Goal: Communication & Community: Ask a question

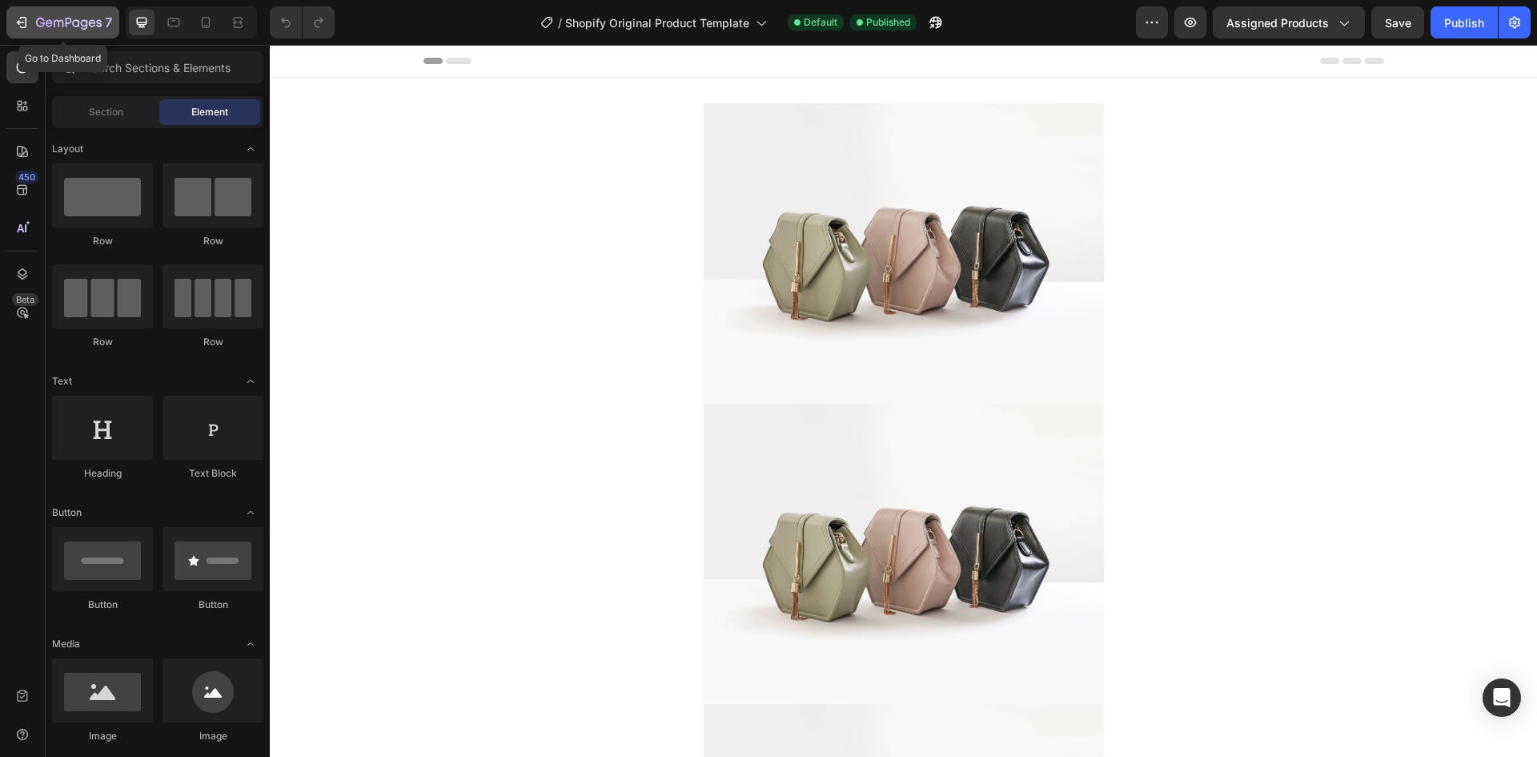
click at [54, 25] on icon "button" at bounding box center [69, 24] width 66 height 14
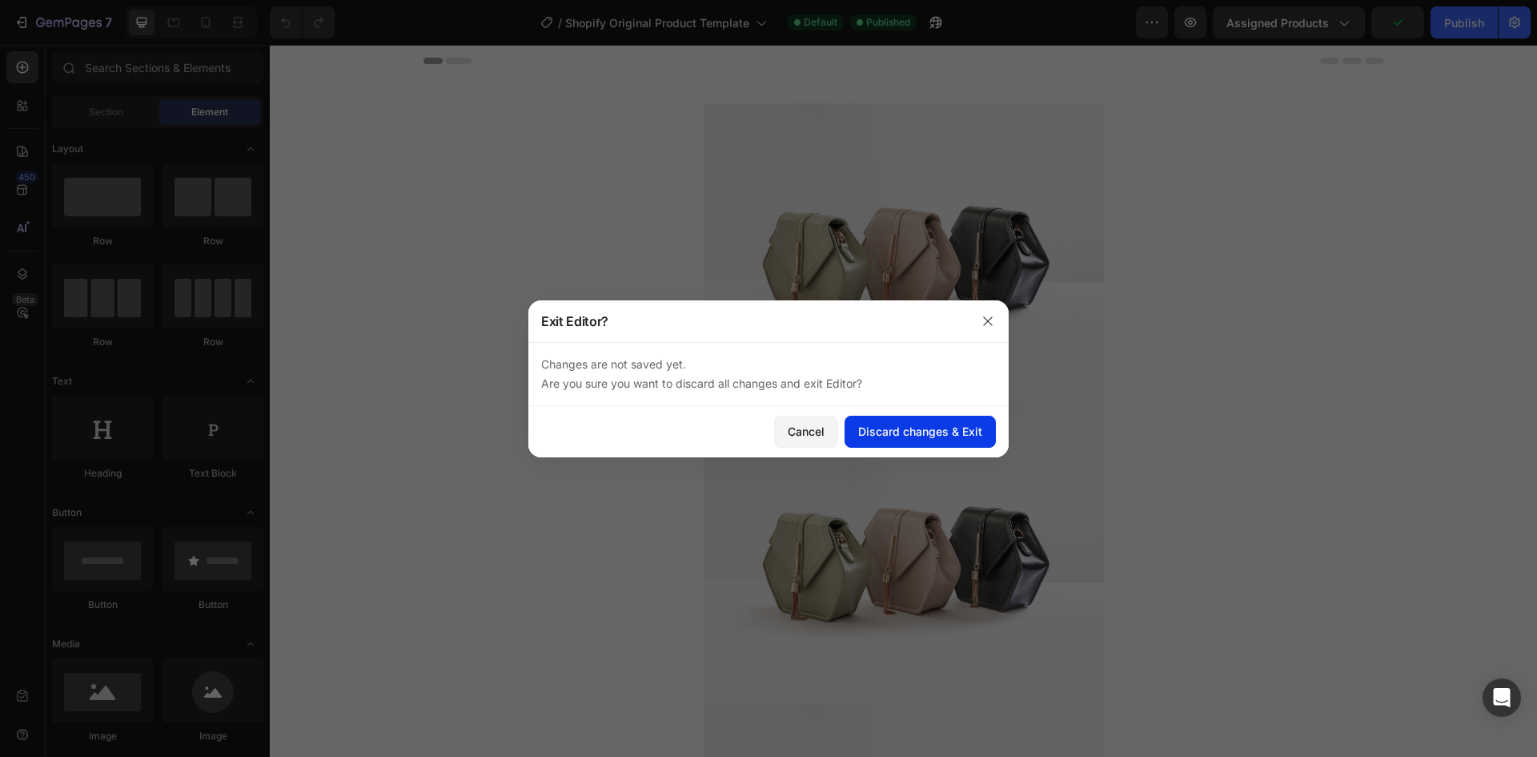
click at [918, 433] on div "Discard changes & Exit" at bounding box center [920, 431] width 124 height 17
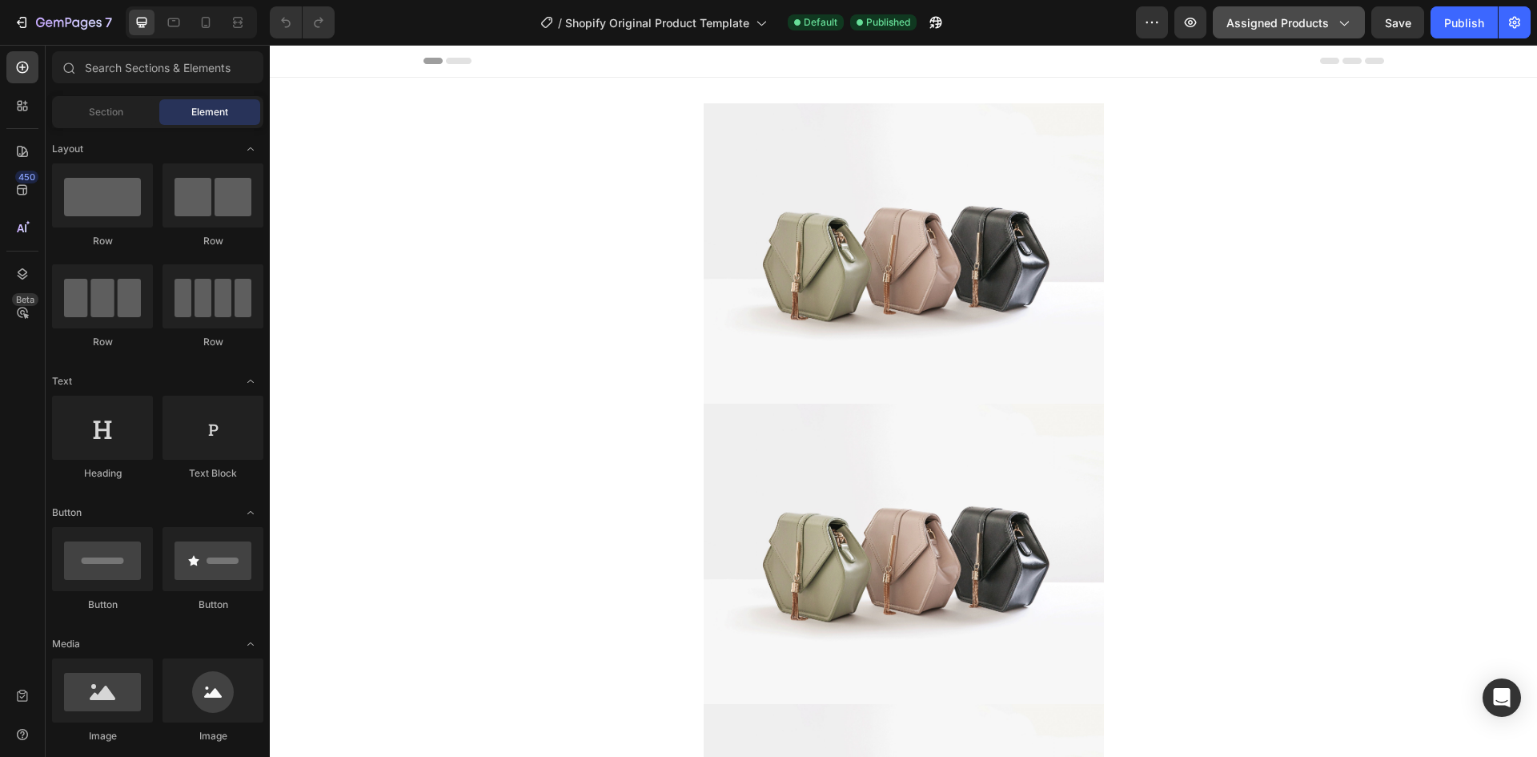
click at [1320, 27] on span "Assigned Products" at bounding box center [1278, 22] width 102 height 17
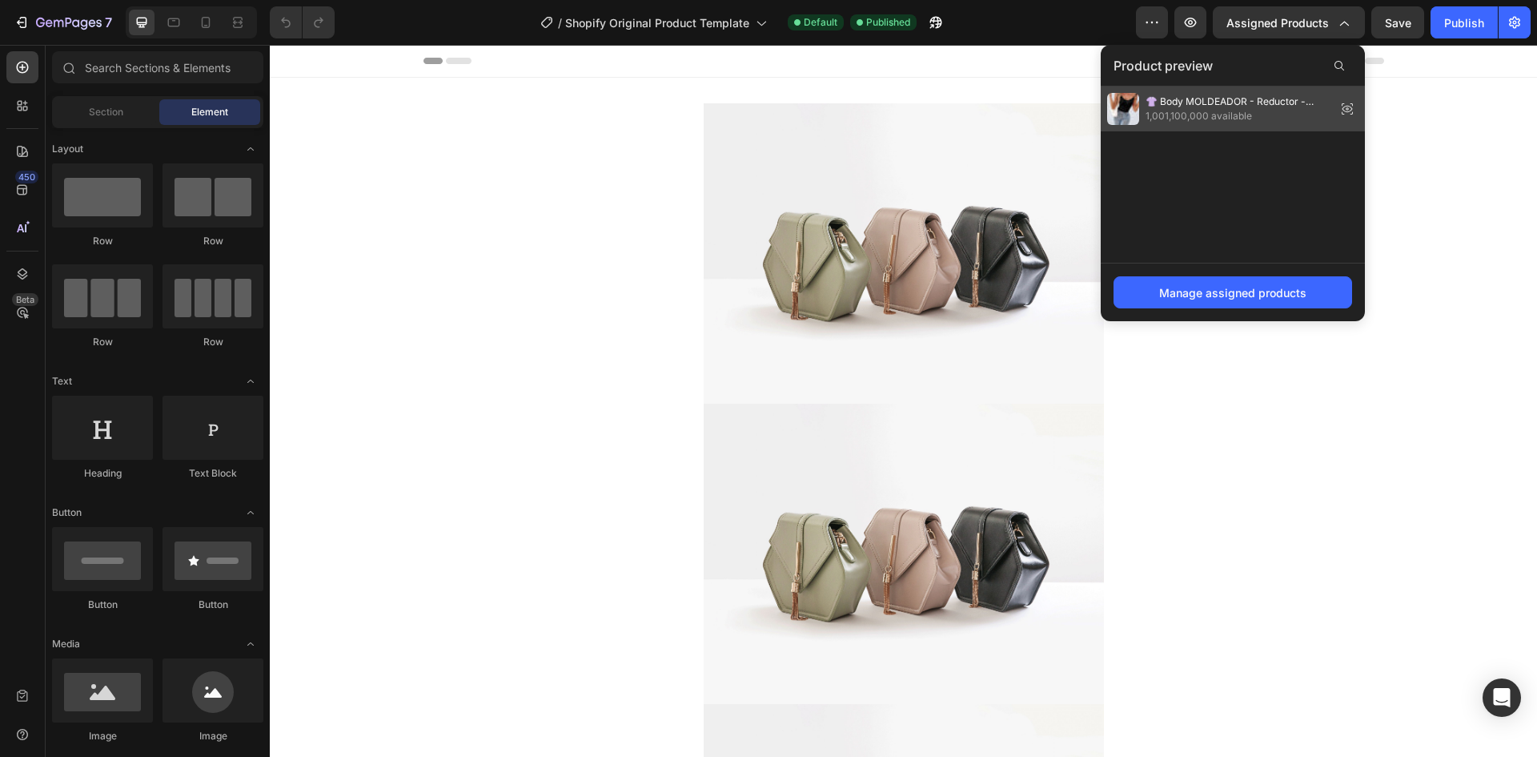
click at [1245, 131] on div "👚 Body MOLDEADOR - Reductor -Cintura perfecta 1,001,100,000 available" at bounding box center [1233, 108] width 264 height 45
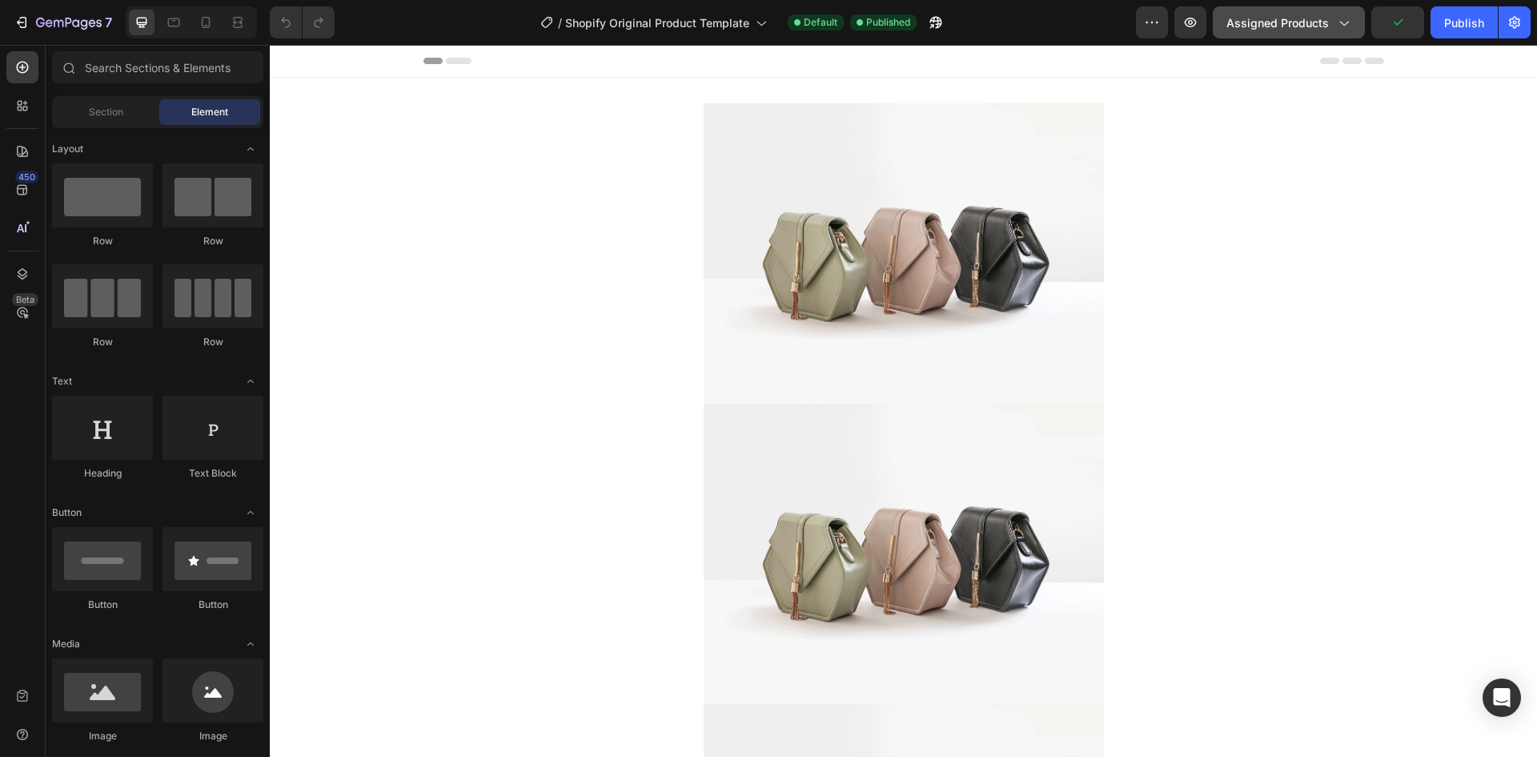
click at [1292, 30] on span "Assigned Products" at bounding box center [1278, 22] width 102 height 17
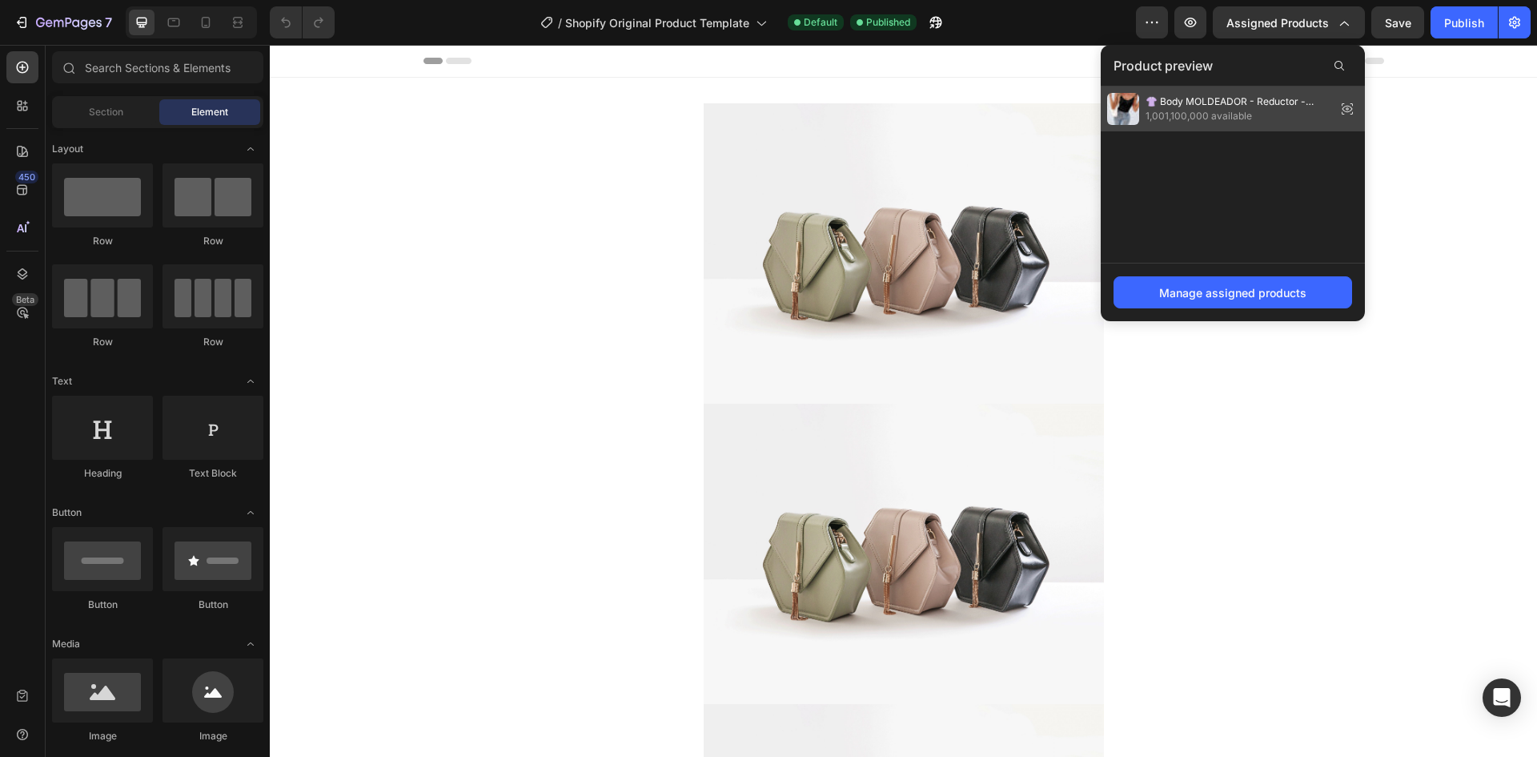
click at [1205, 117] on span "1,001,100,000 available" at bounding box center [1238, 116] width 184 height 14
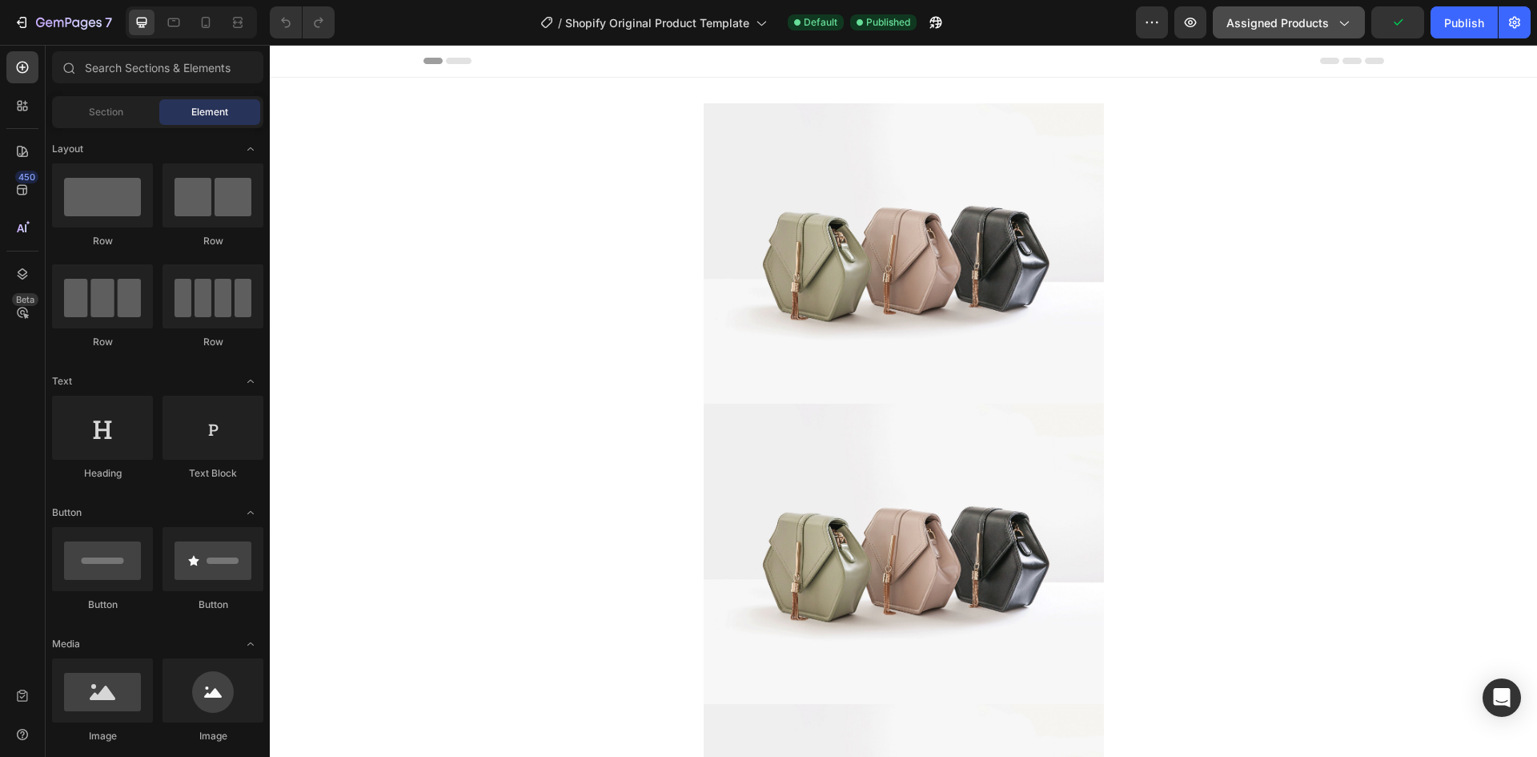
click at [1304, 24] on span "Assigned Products" at bounding box center [1278, 22] width 102 height 17
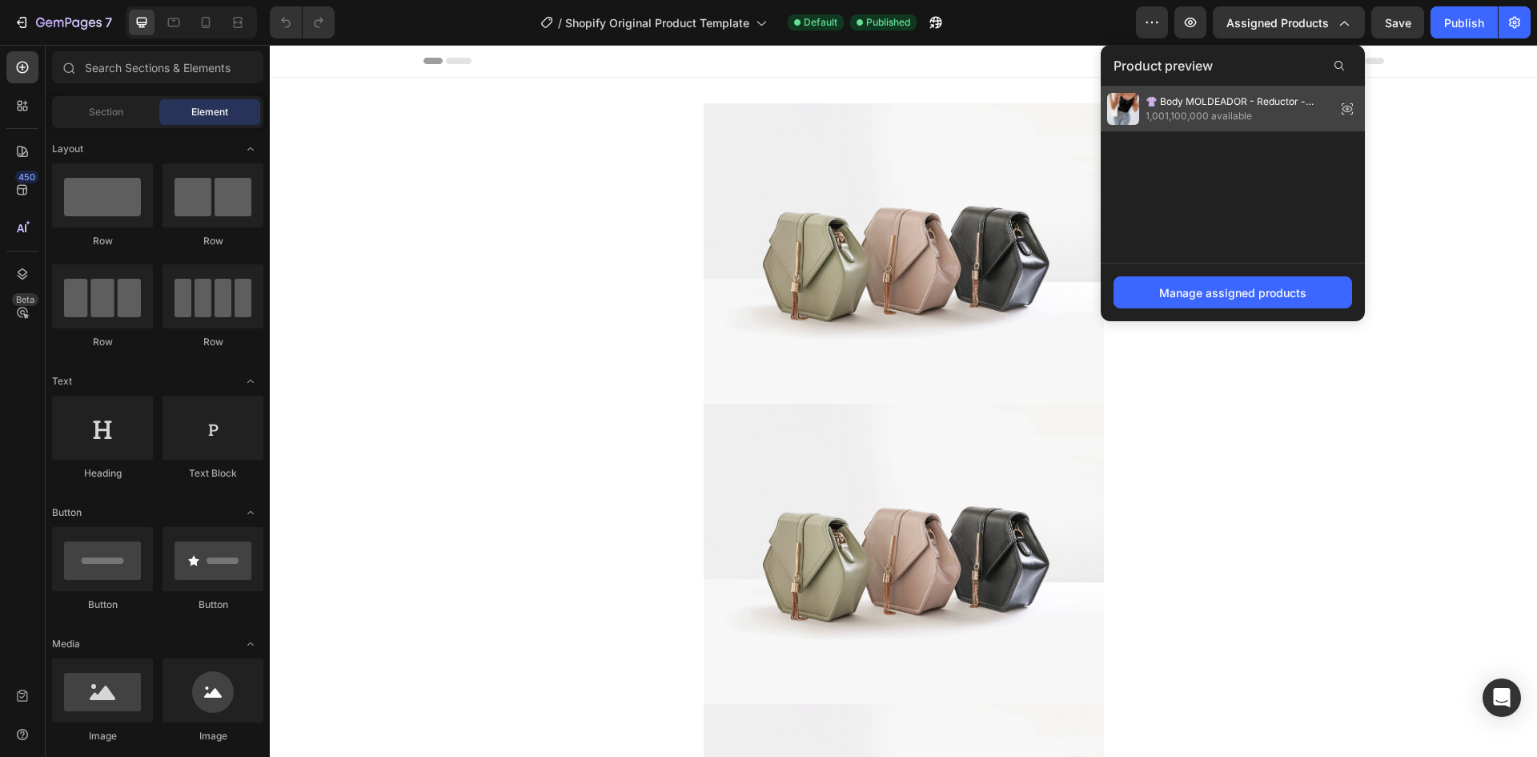
click at [1275, 105] on span "👚 Body MOLDEADOR - Reductor -Cintura perfecta" at bounding box center [1238, 101] width 184 height 14
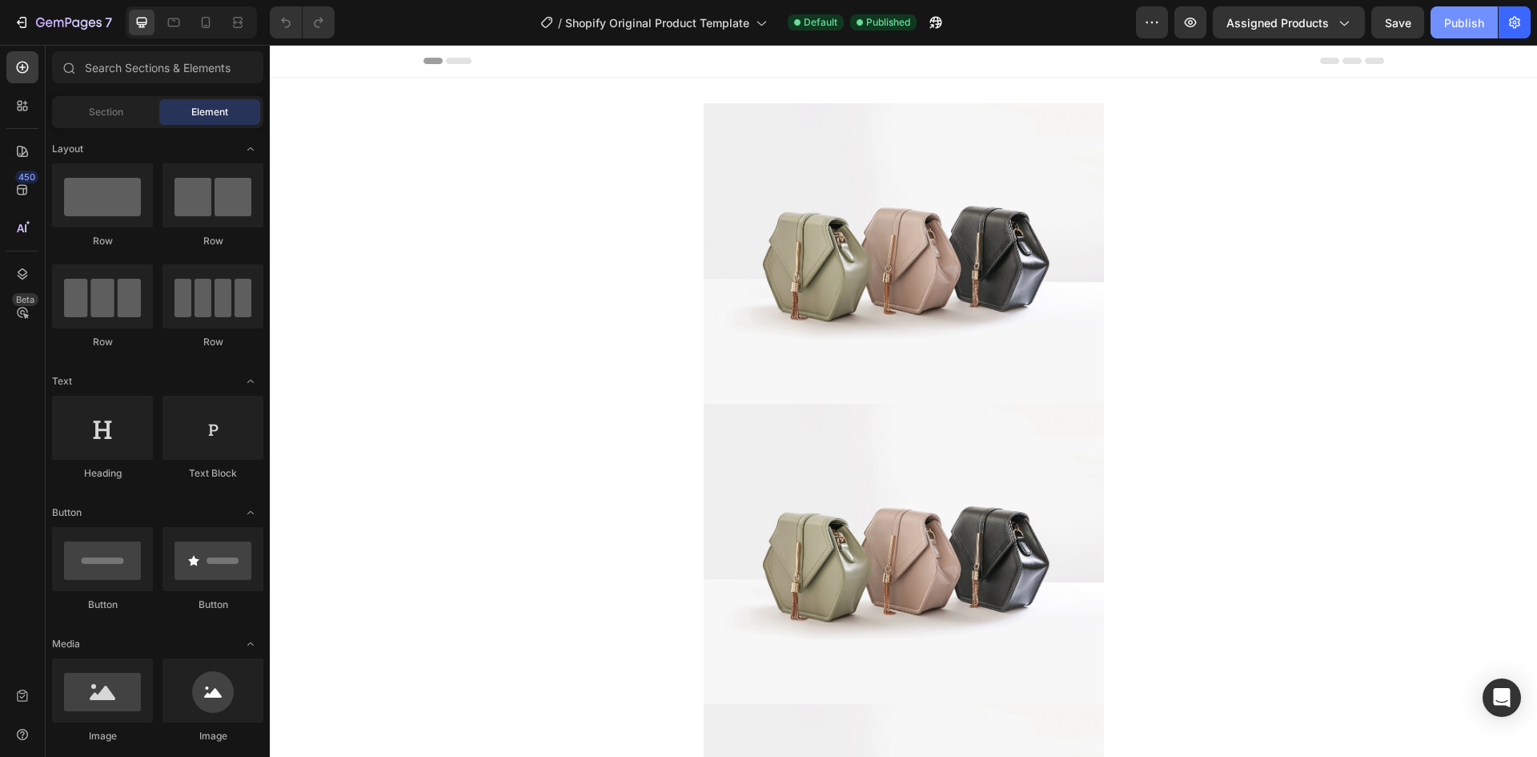
click at [1436, 16] on button "Publish" at bounding box center [1464, 22] width 67 height 32
click at [977, 147] on img at bounding box center [904, 253] width 400 height 300
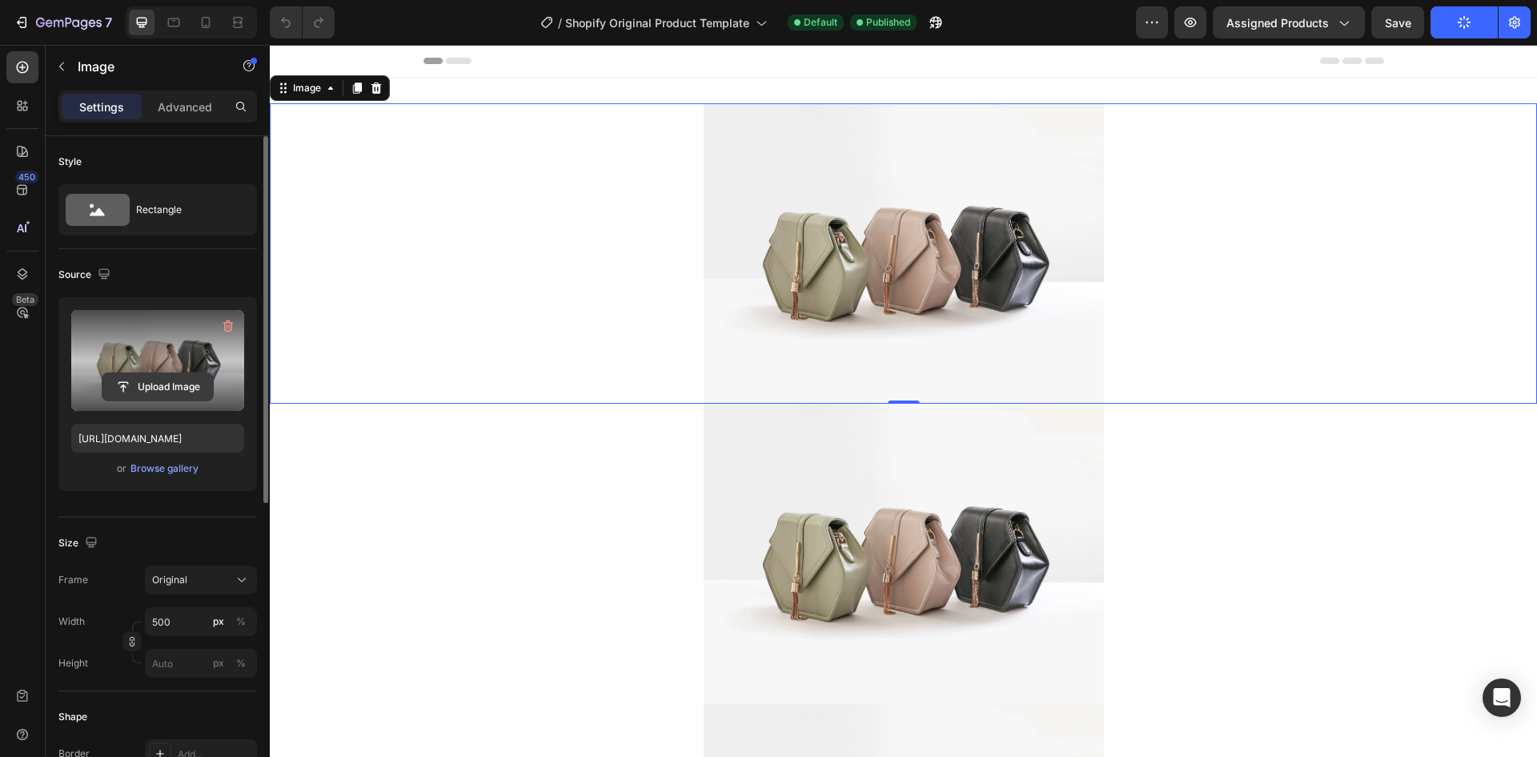
click at [166, 384] on input "file" at bounding box center [157, 386] width 111 height 27
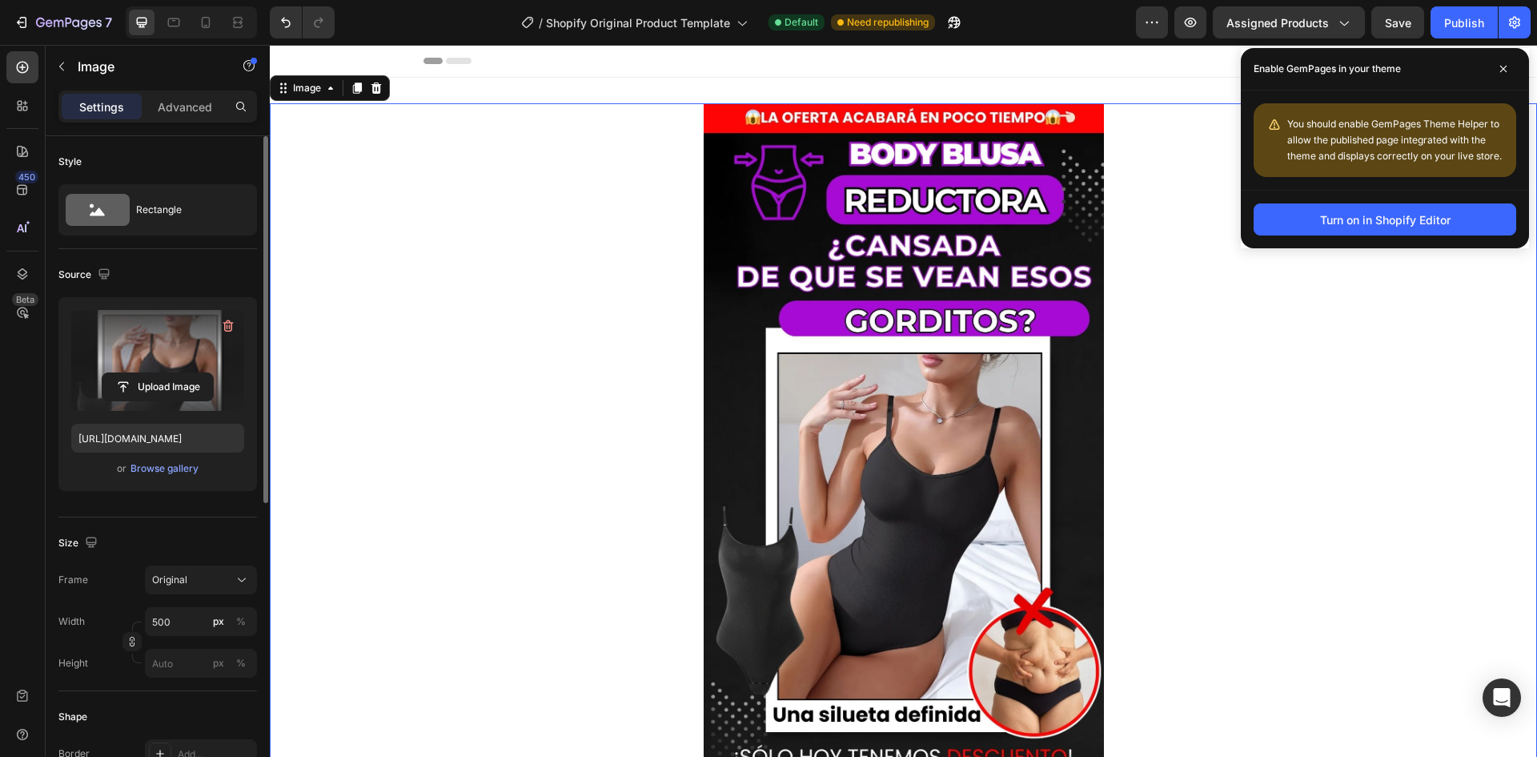
click at [956, 396] on img at bounding box center [904, 457] width 400 height 708
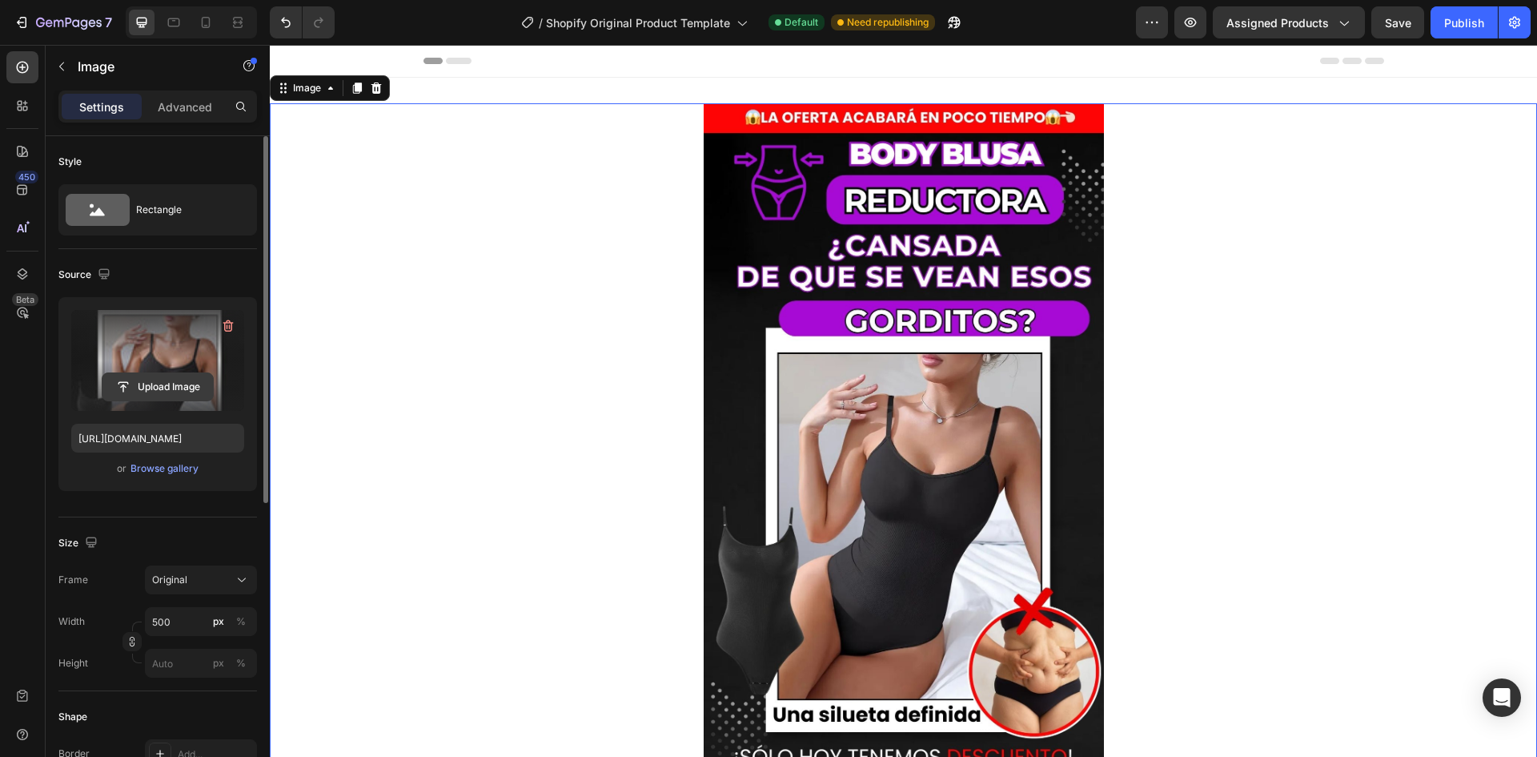
click at [167, 385] on input "file" at bounding box center [157, 386] width 111 height 27
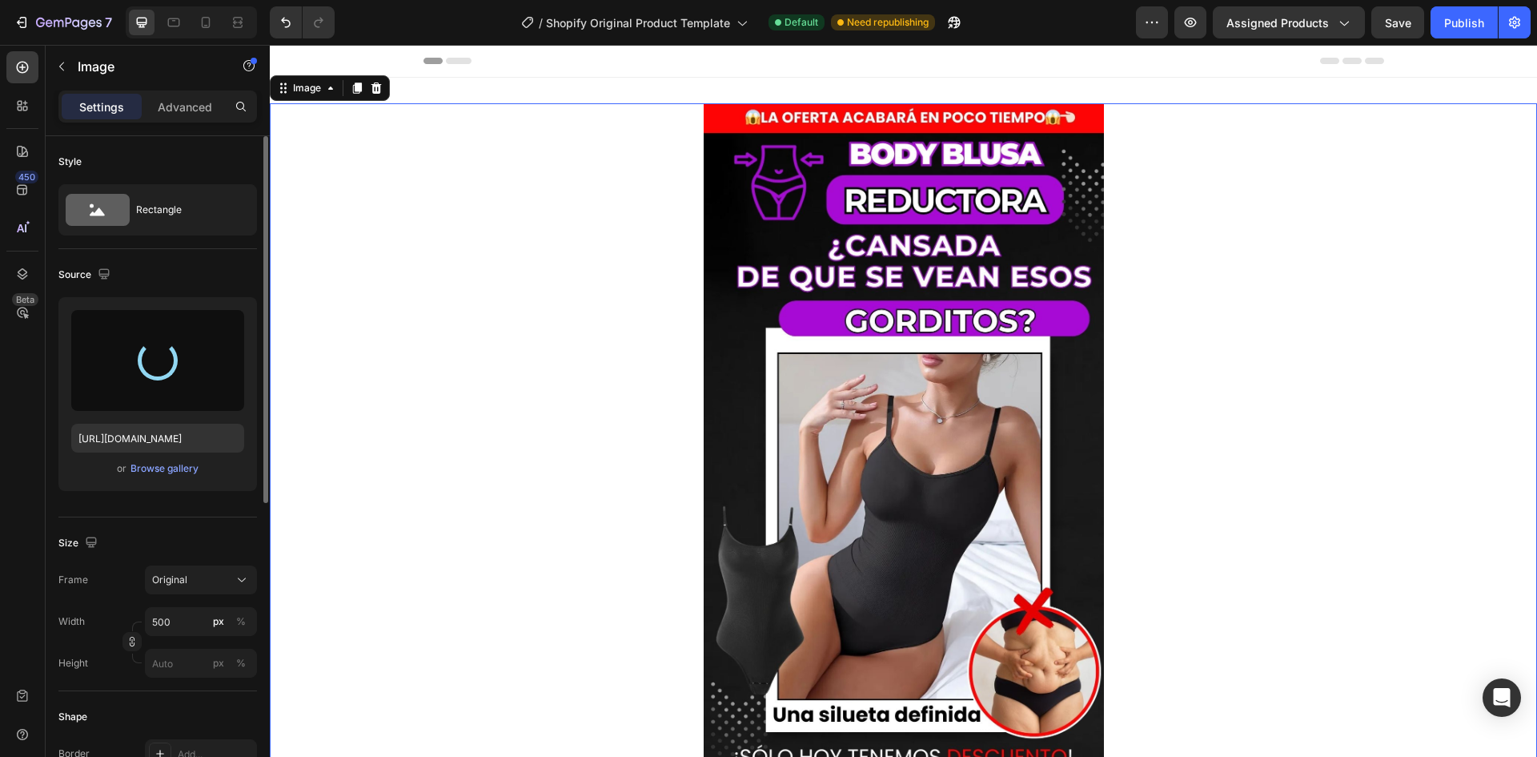
type input "[URL][DOMAIN_NAME]"
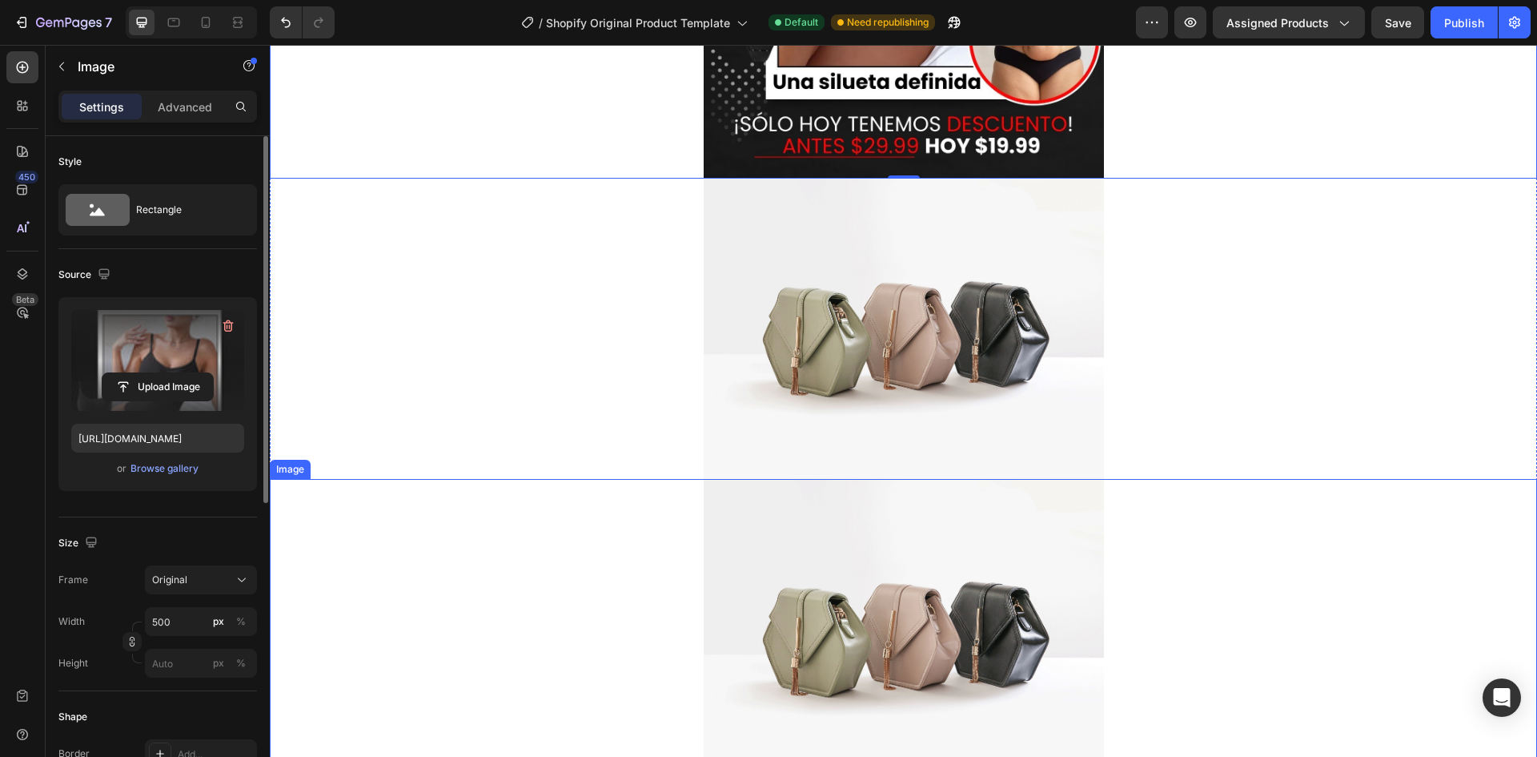
scroll to position [641, 0]
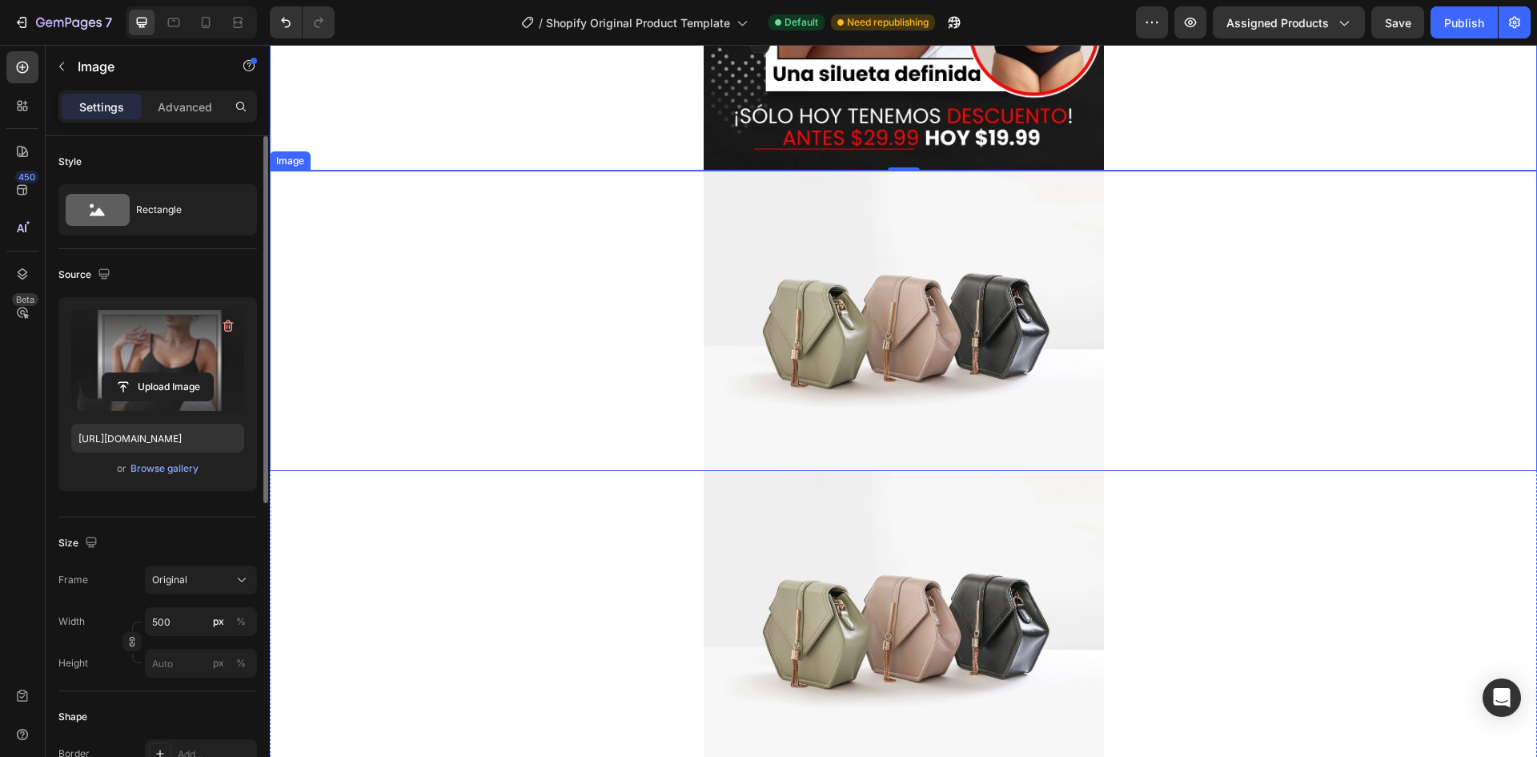
click at [858, 323] on img at bounding box center [904, 321] width 400 height 300
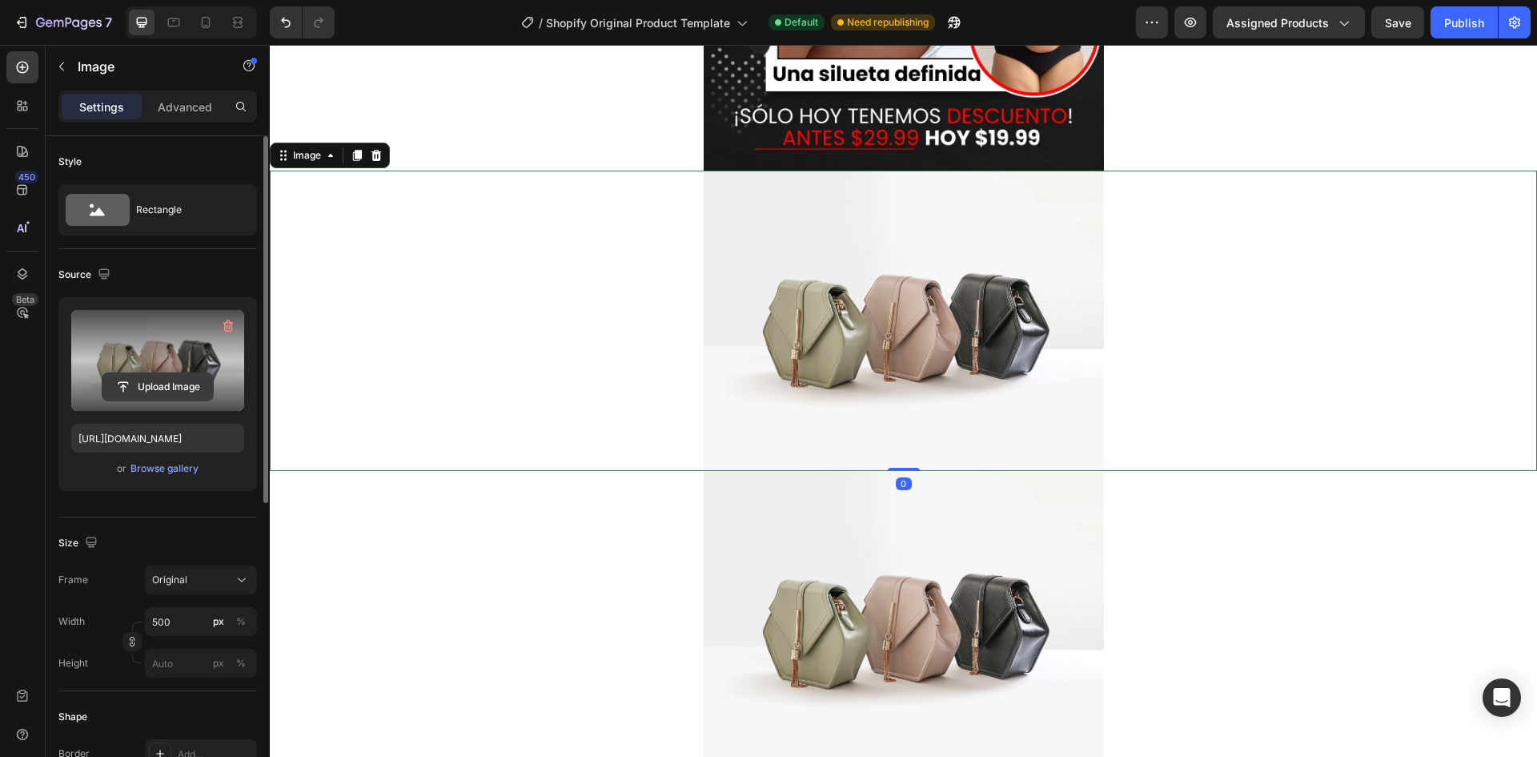
click at [171, 380] on input "file" at bounding box center [157, 386] width 111 height 27
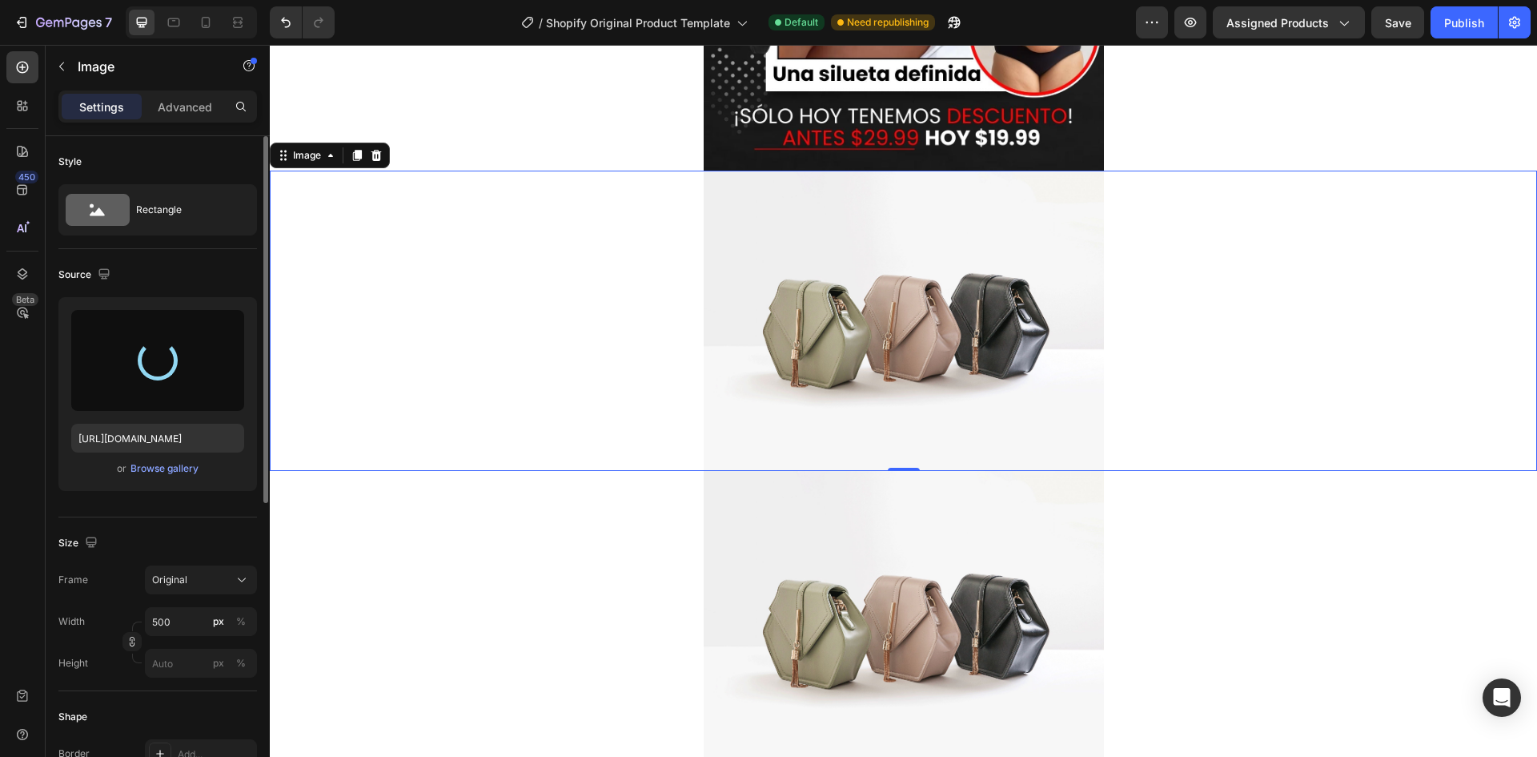
type input "[URL][DOMAIN_NAME]"
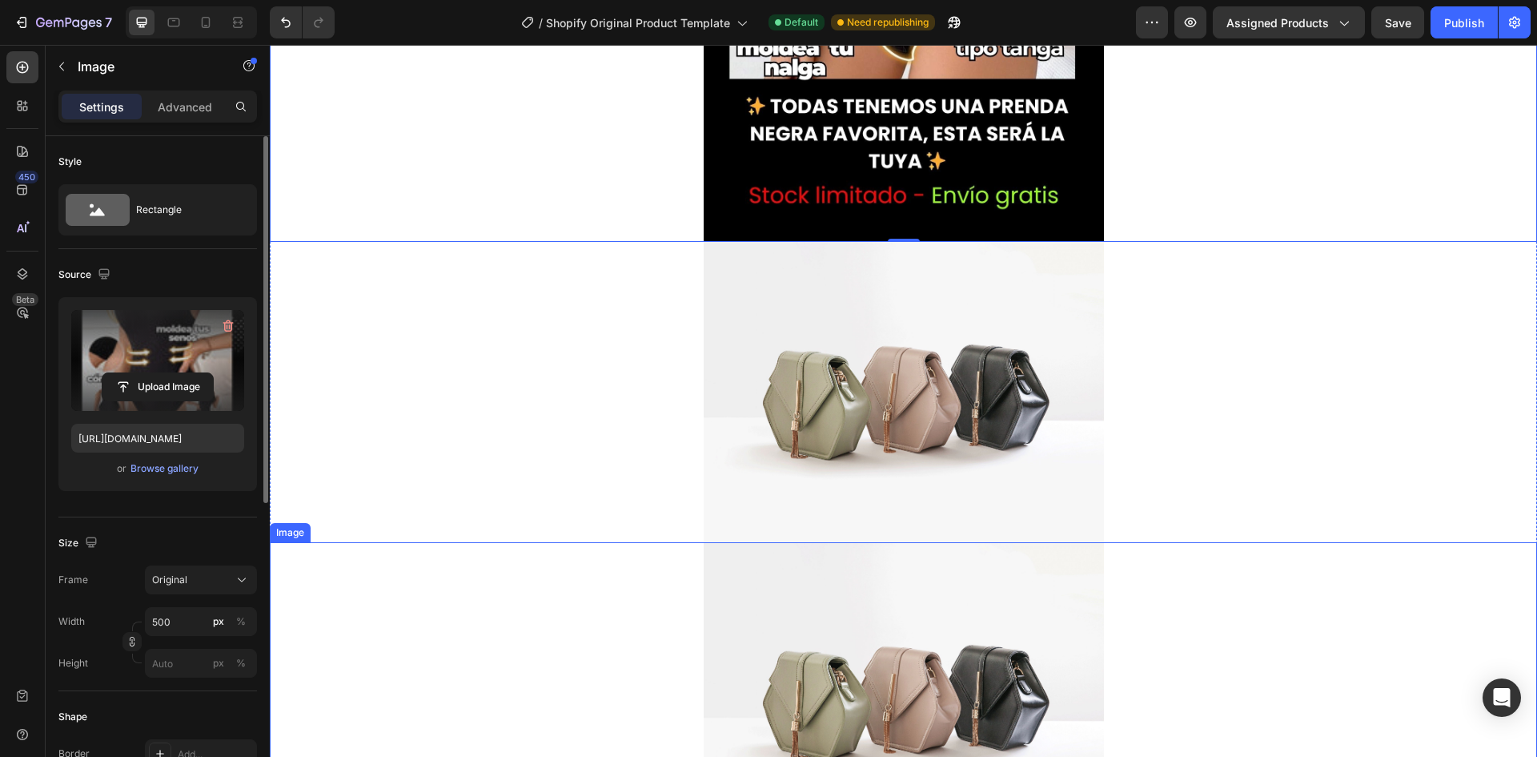
scroll to position [1281, 0]
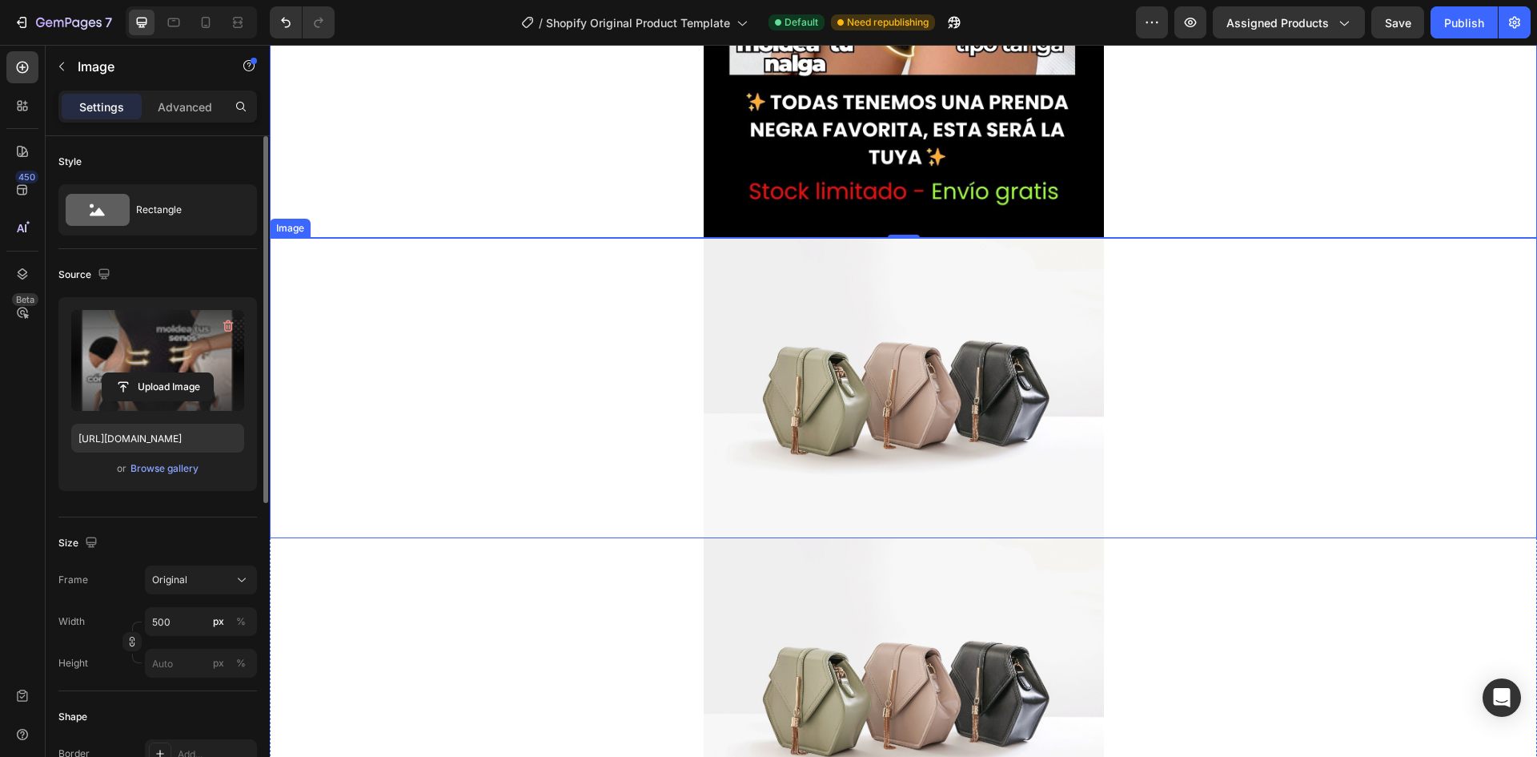
click at [942, 375] on img at bounding box center [904, 388] width 400 height 300
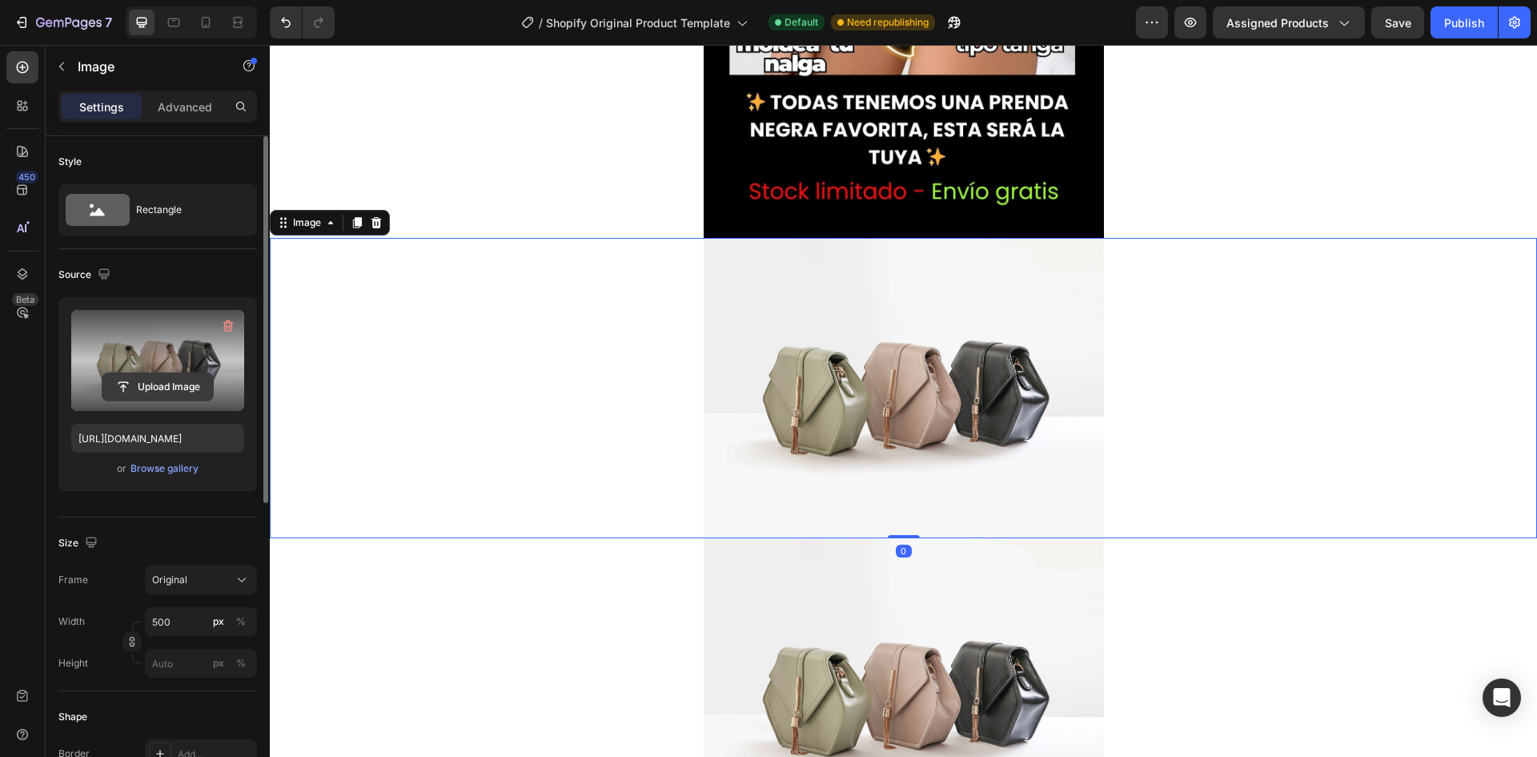
click at [144, 394] on input "file" at bounding box center [157, 386] width 111 height 27
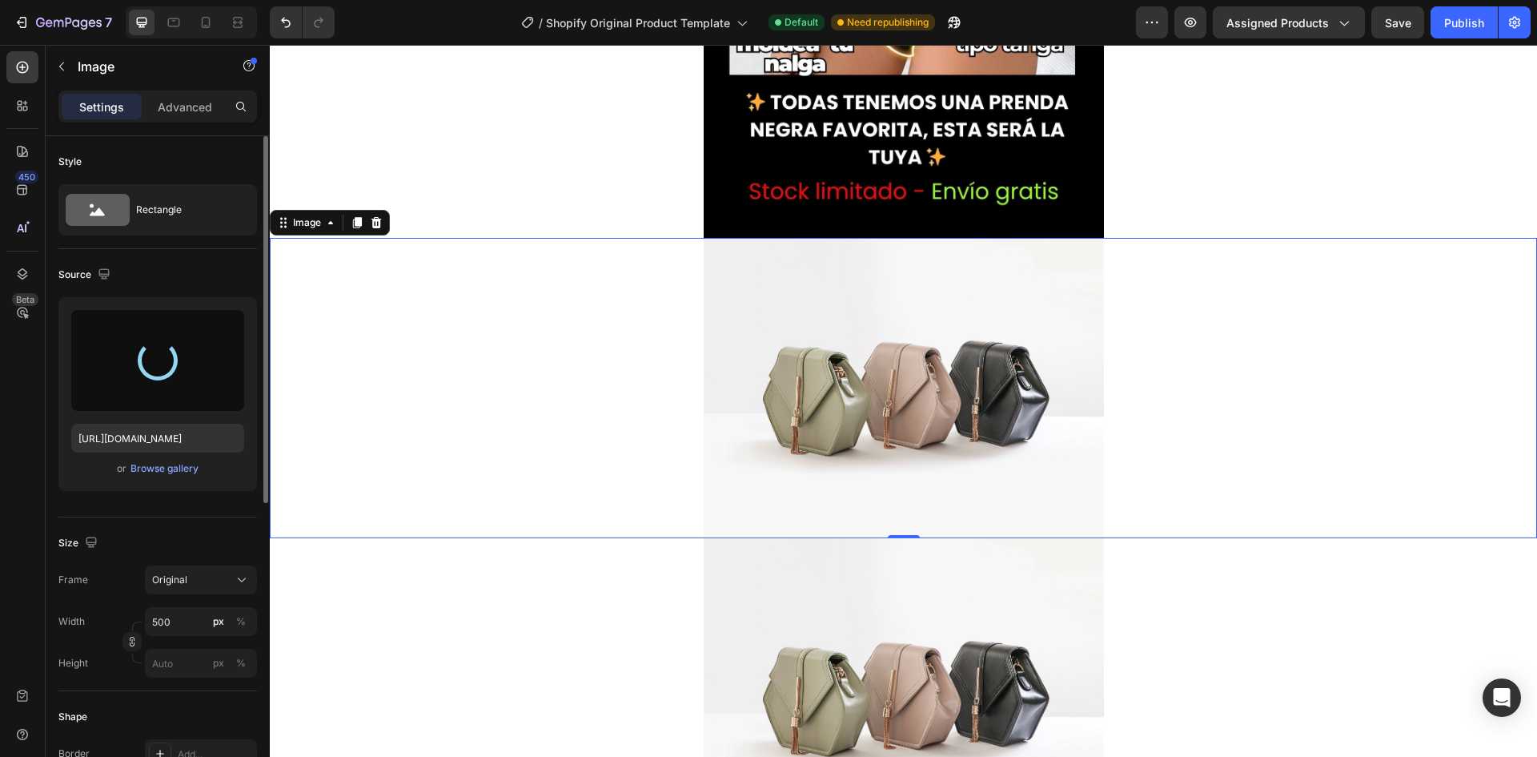
type input "[URL][DOMAIN_NAME]"
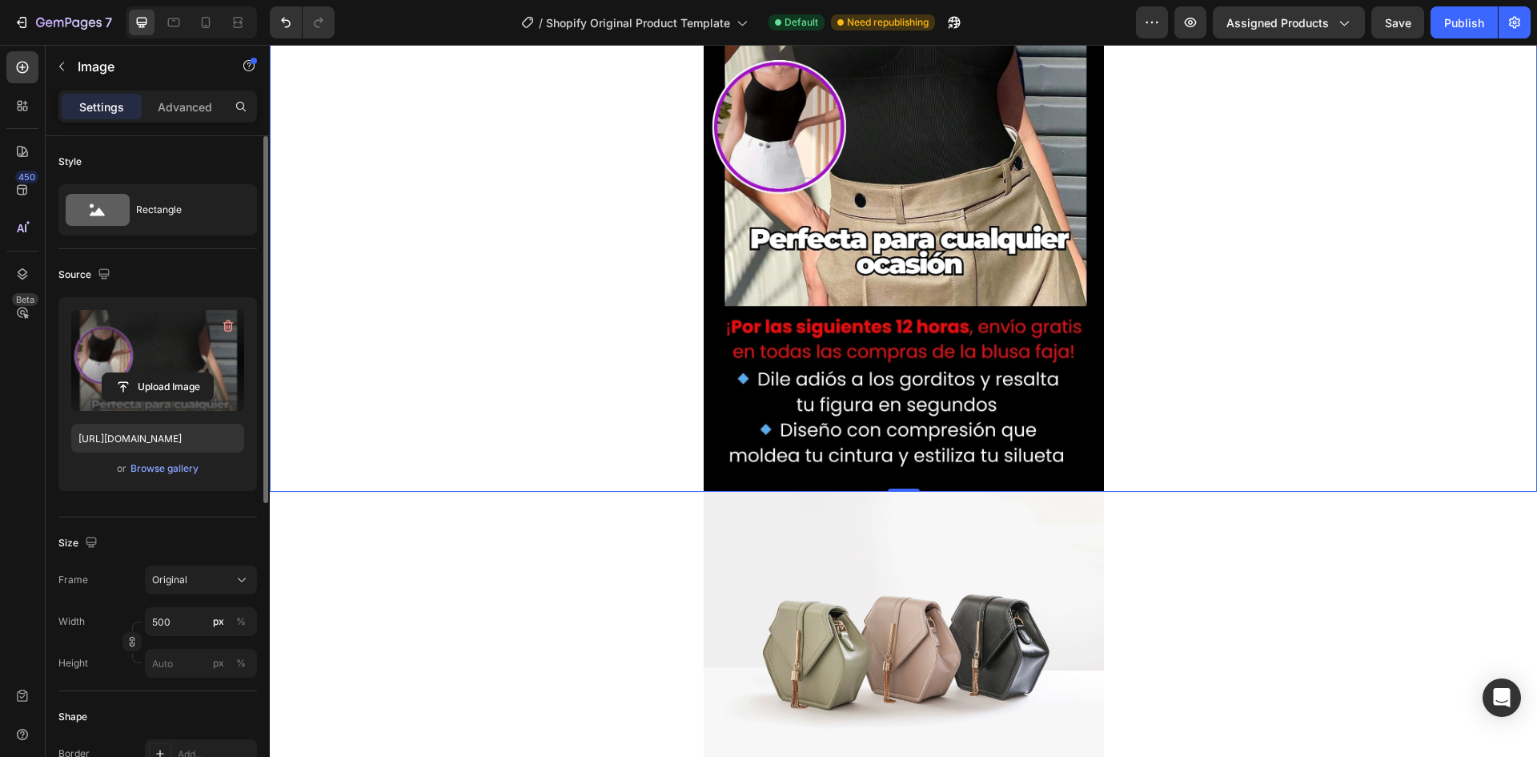
scroll to position [1762, 0]
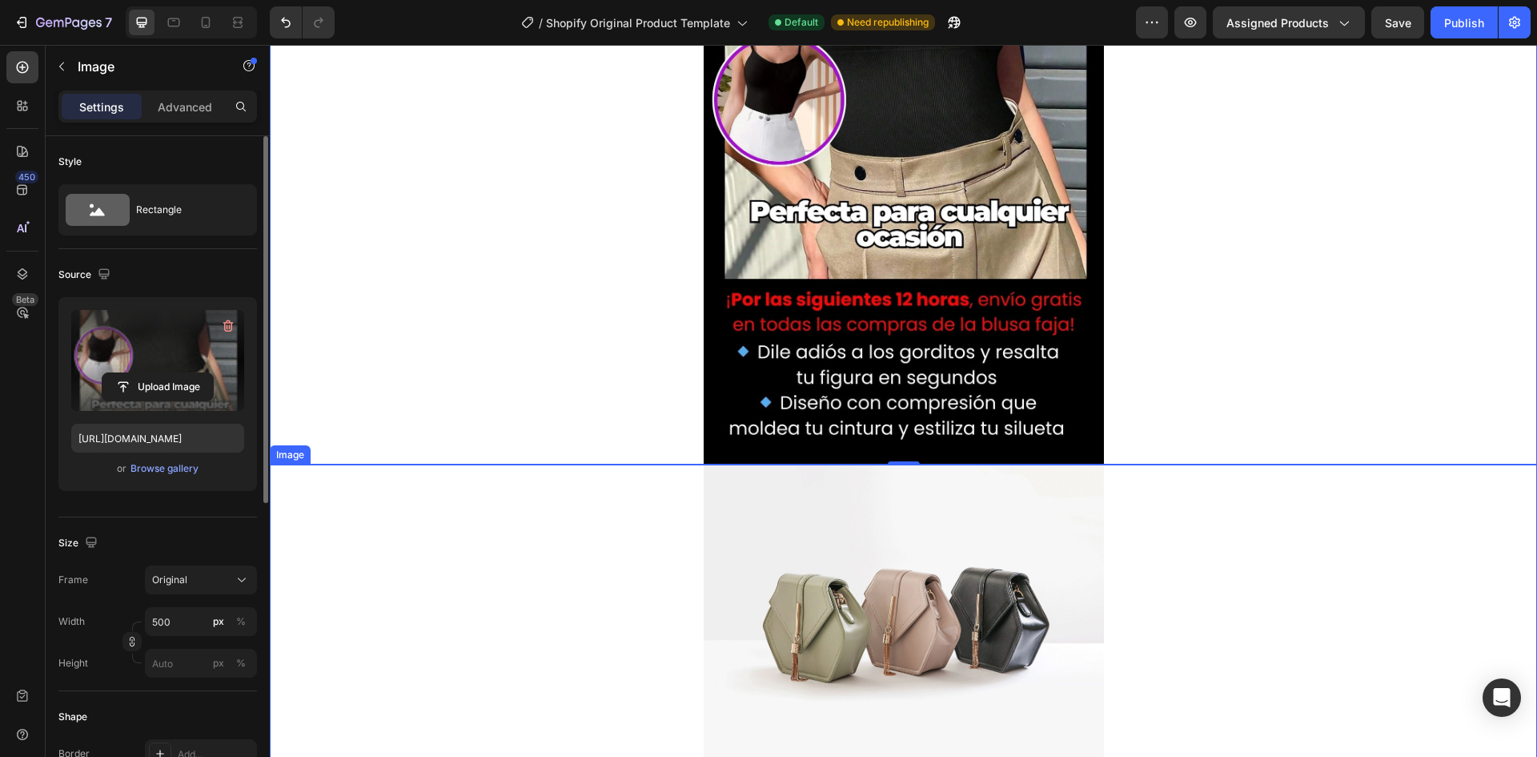
click at [865, 593] on img at bounding box center [904, 614] width 400 height 300
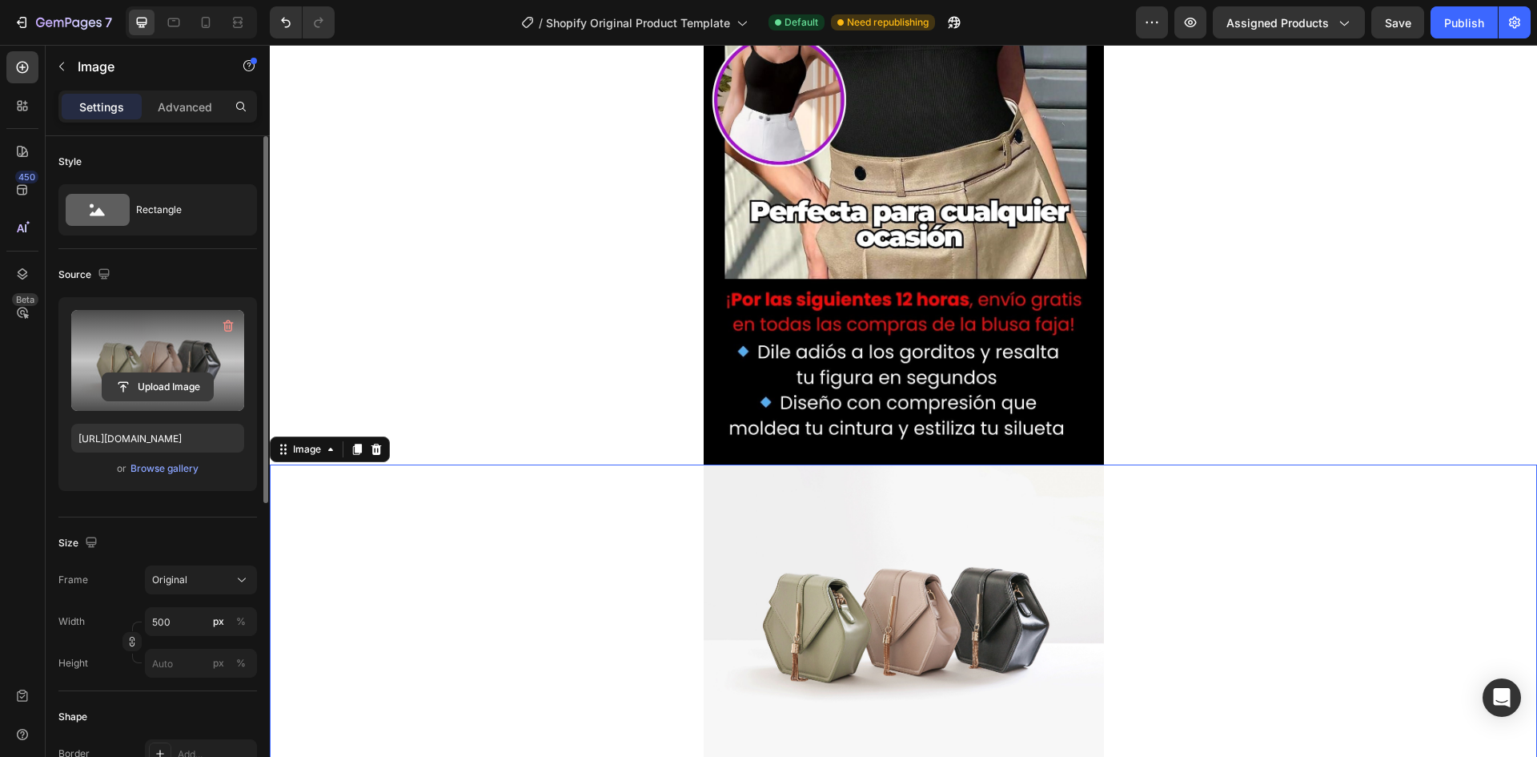
click at [175, 389] on input "file" at bounding box center [157, 386] width 111 height 27
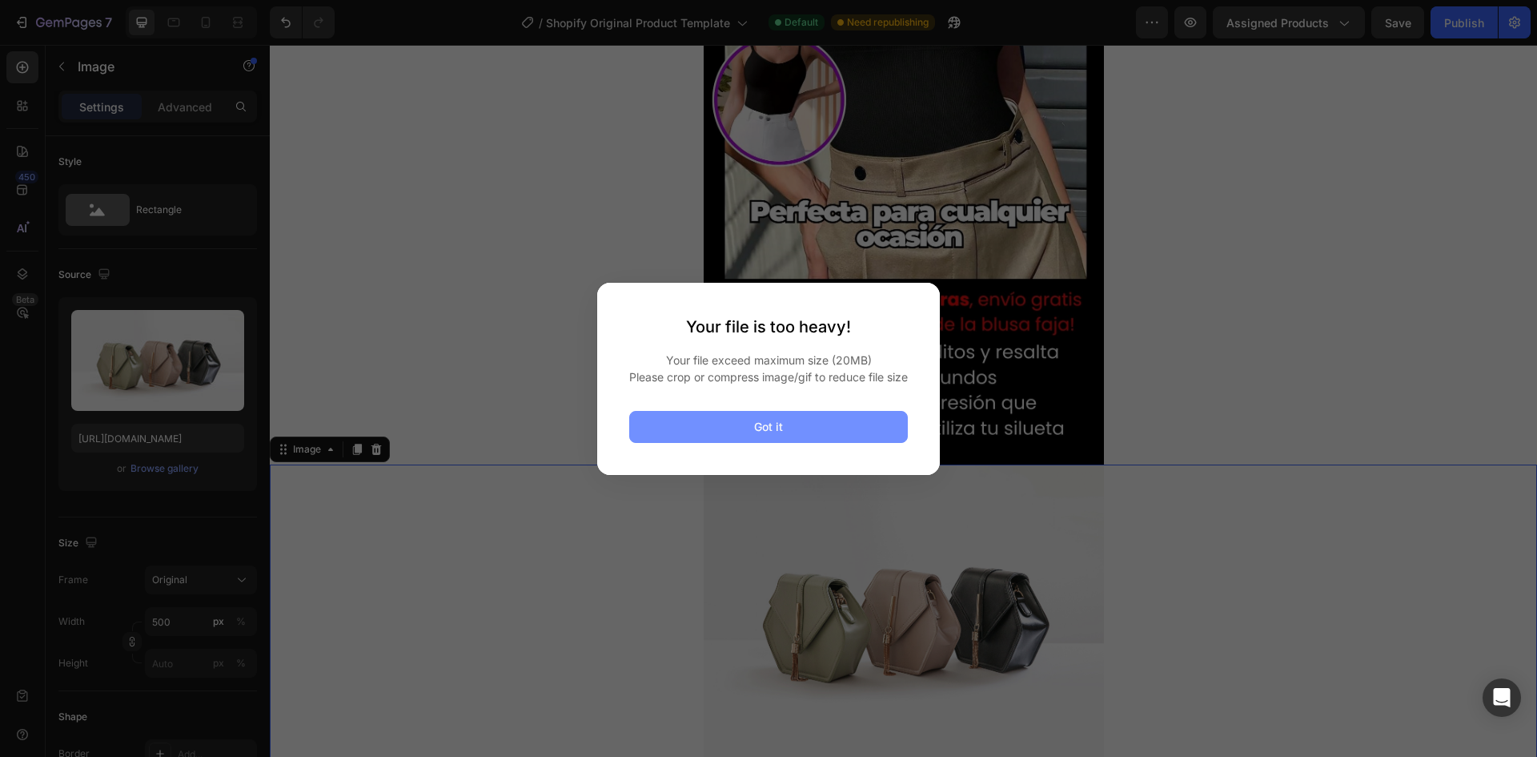
click at [875, 426] on button "Got it" at bounding box center [768, 427] width 279 height 32
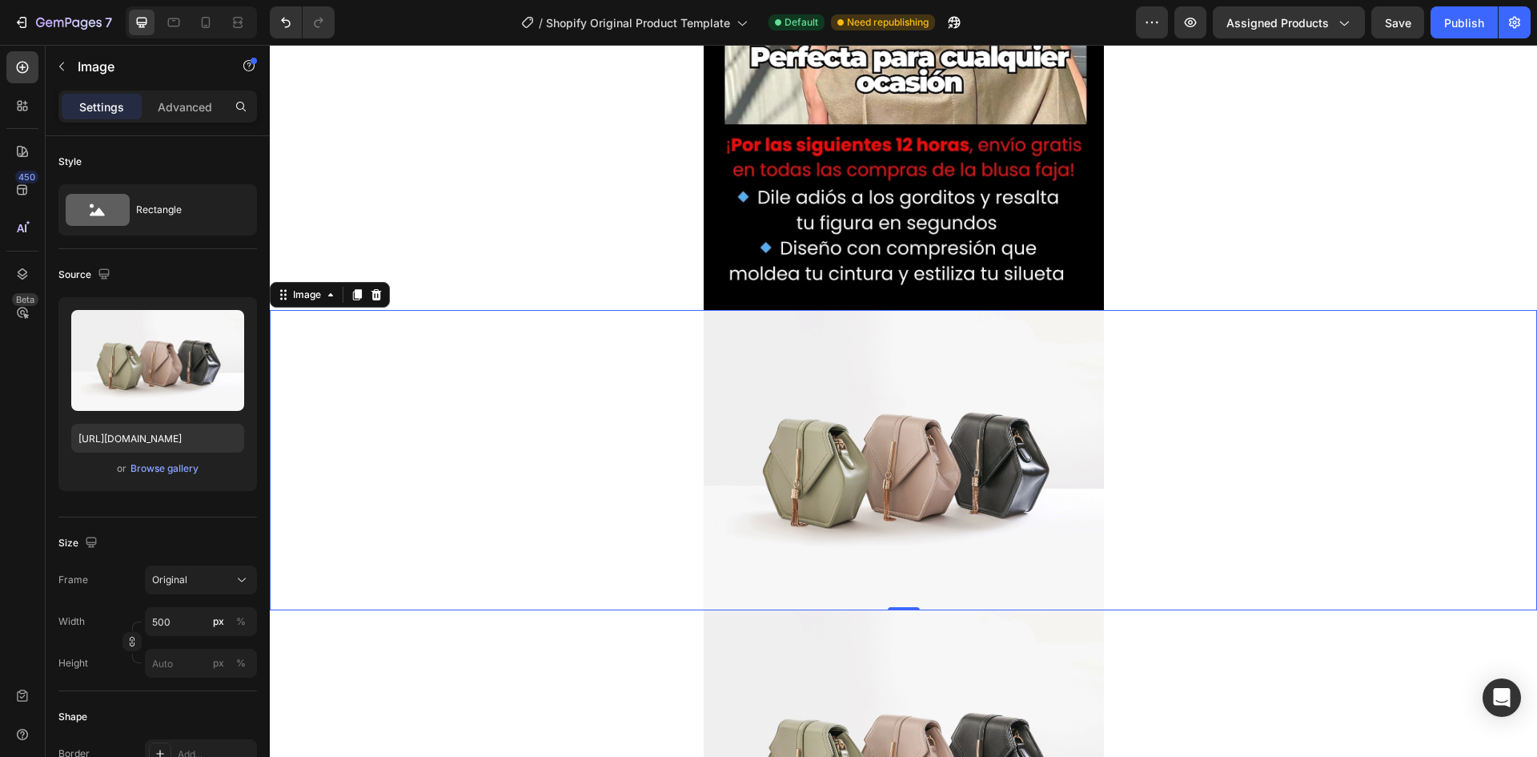
scroll to position [2082, 0]
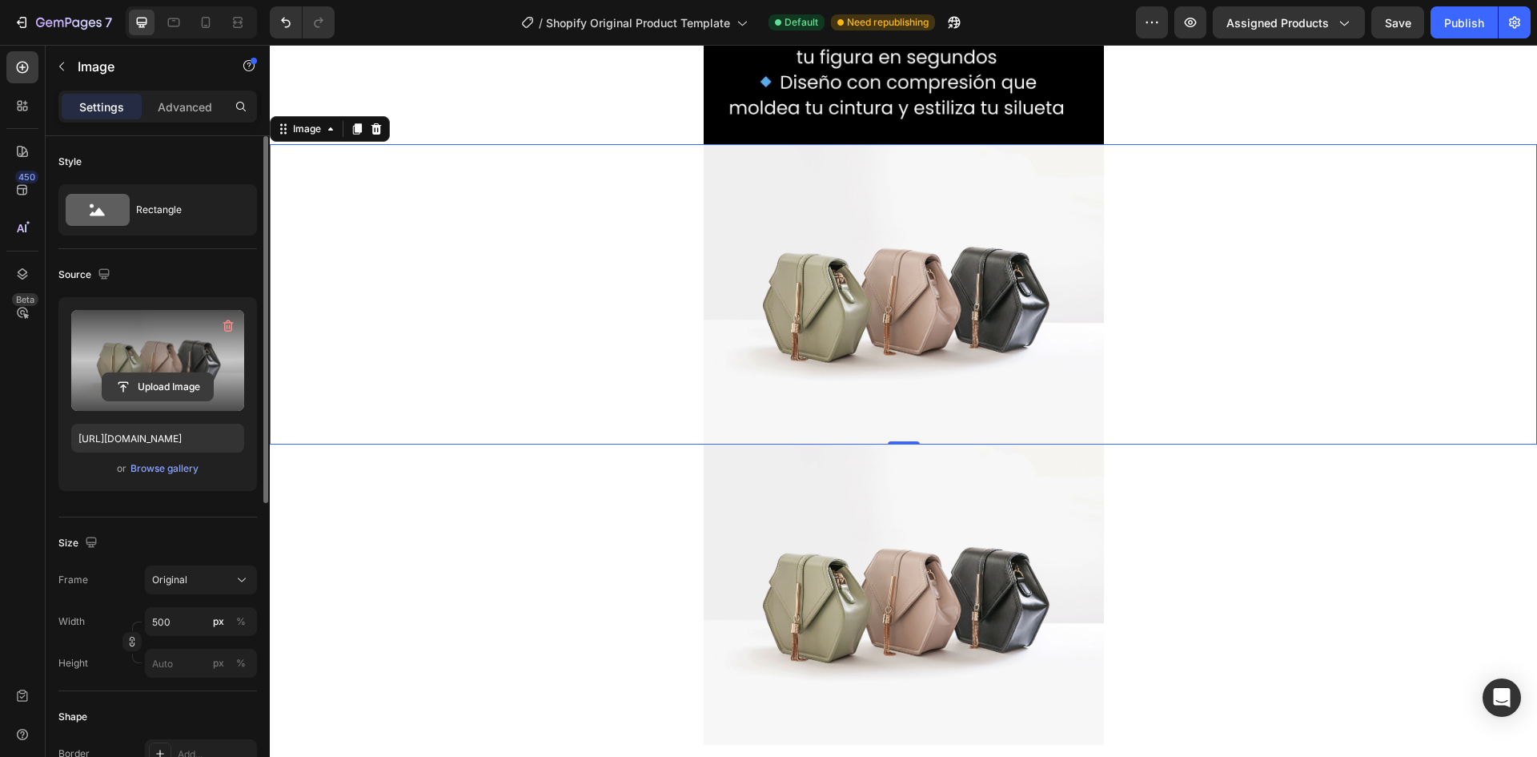
click at [195, 384] on input "file" at bounding box center [157, 386] width 111 height 27
click at [189, 380] on input "file" at bounding box center [157, 386] width 111 height 27
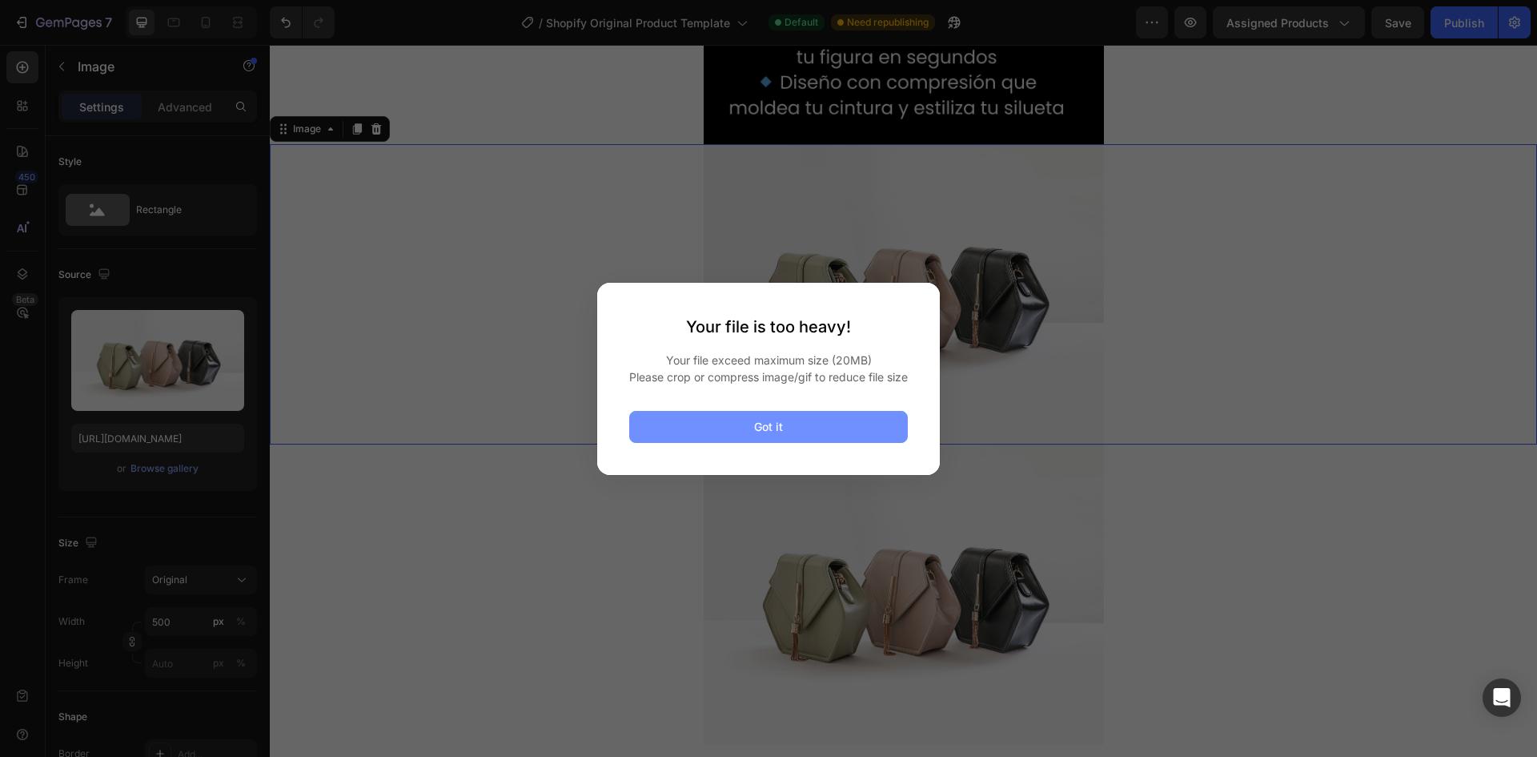
click at [846, 429] on button "Got it" at bounding box center [768, 427] width 279 height 32
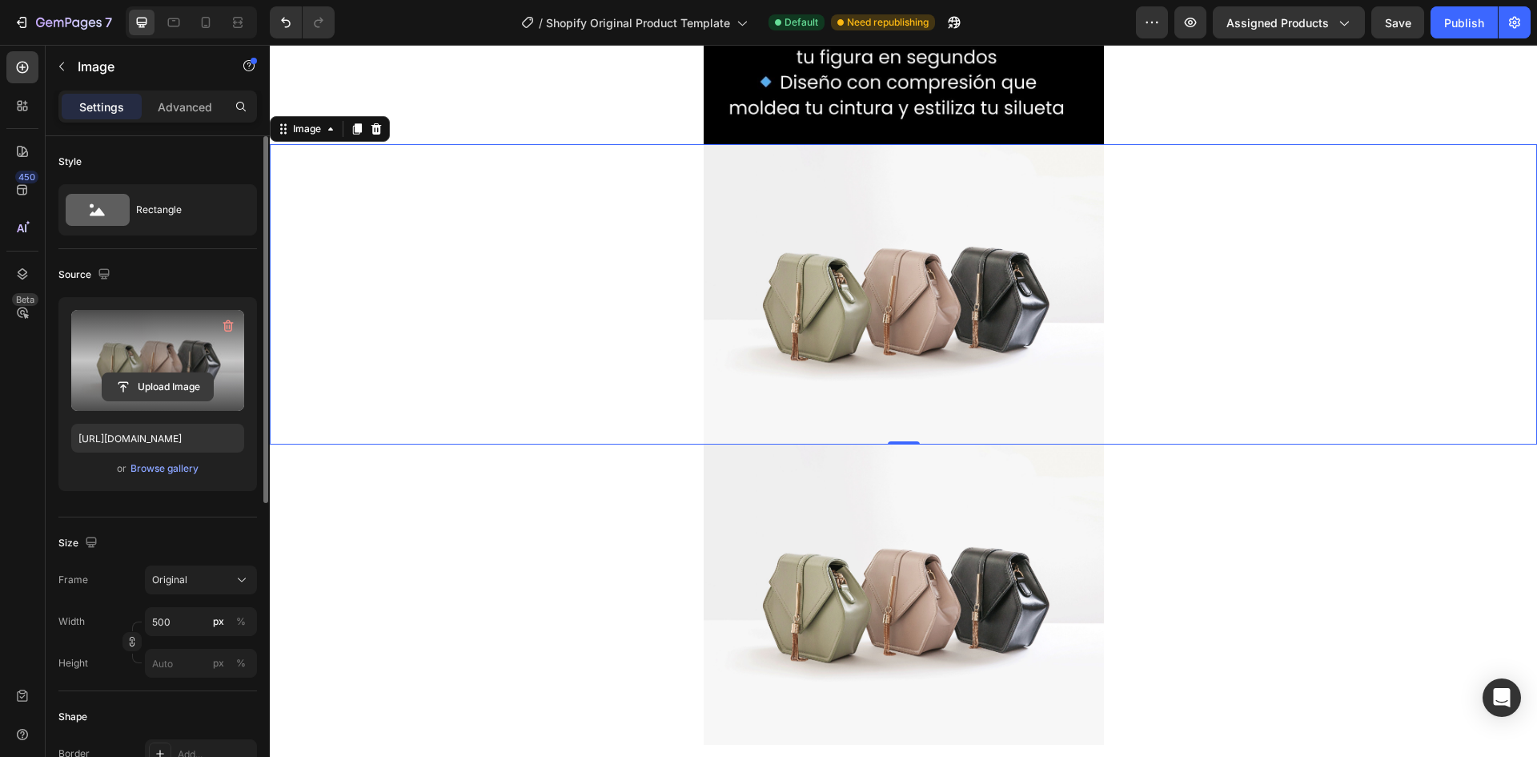
click at [181, 380] on input "file" at bounding box center [157, 386] width 111 height 27
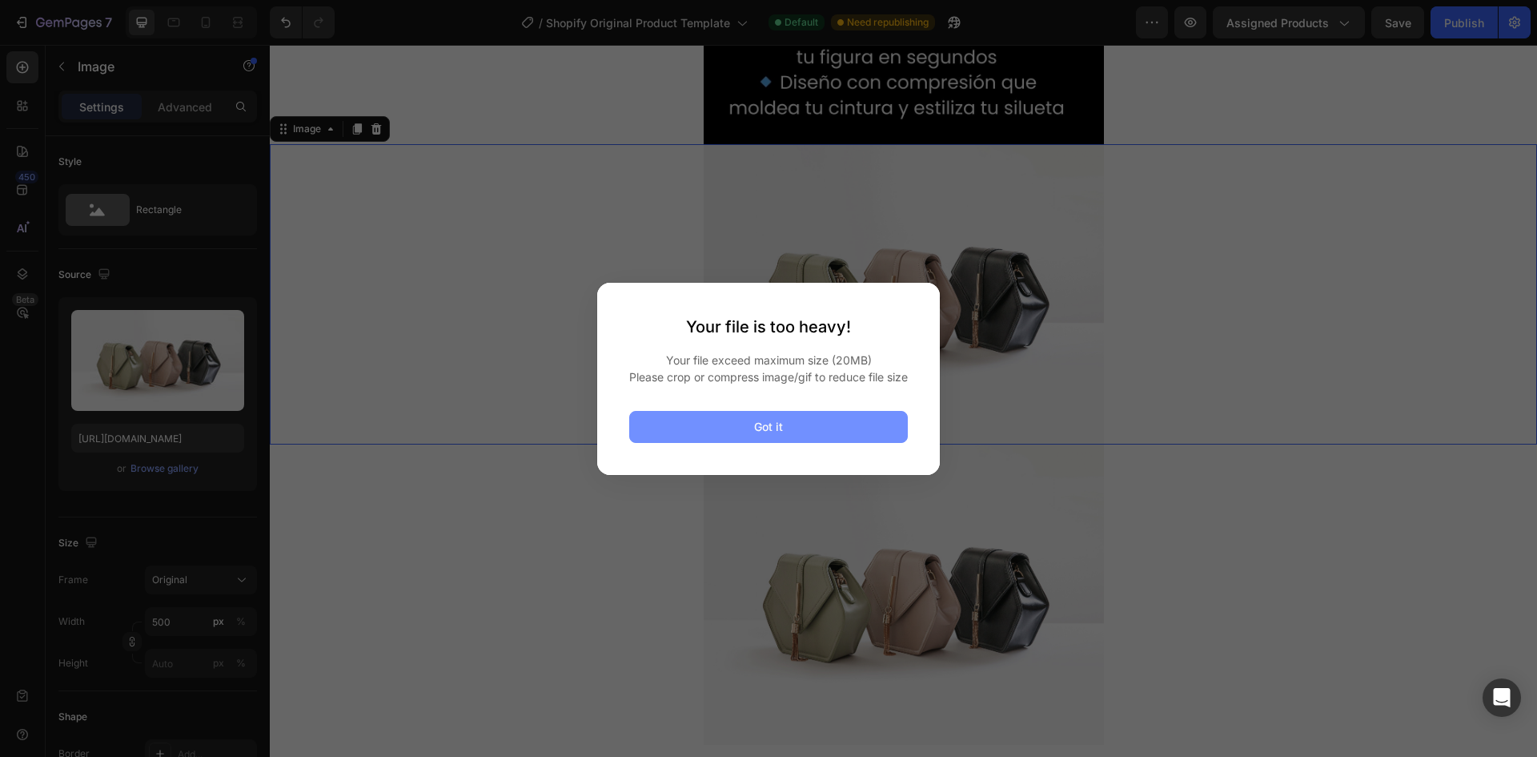
click at [877, 439] on button "Got it" at bounding box center [768, 427] width 279 height 32
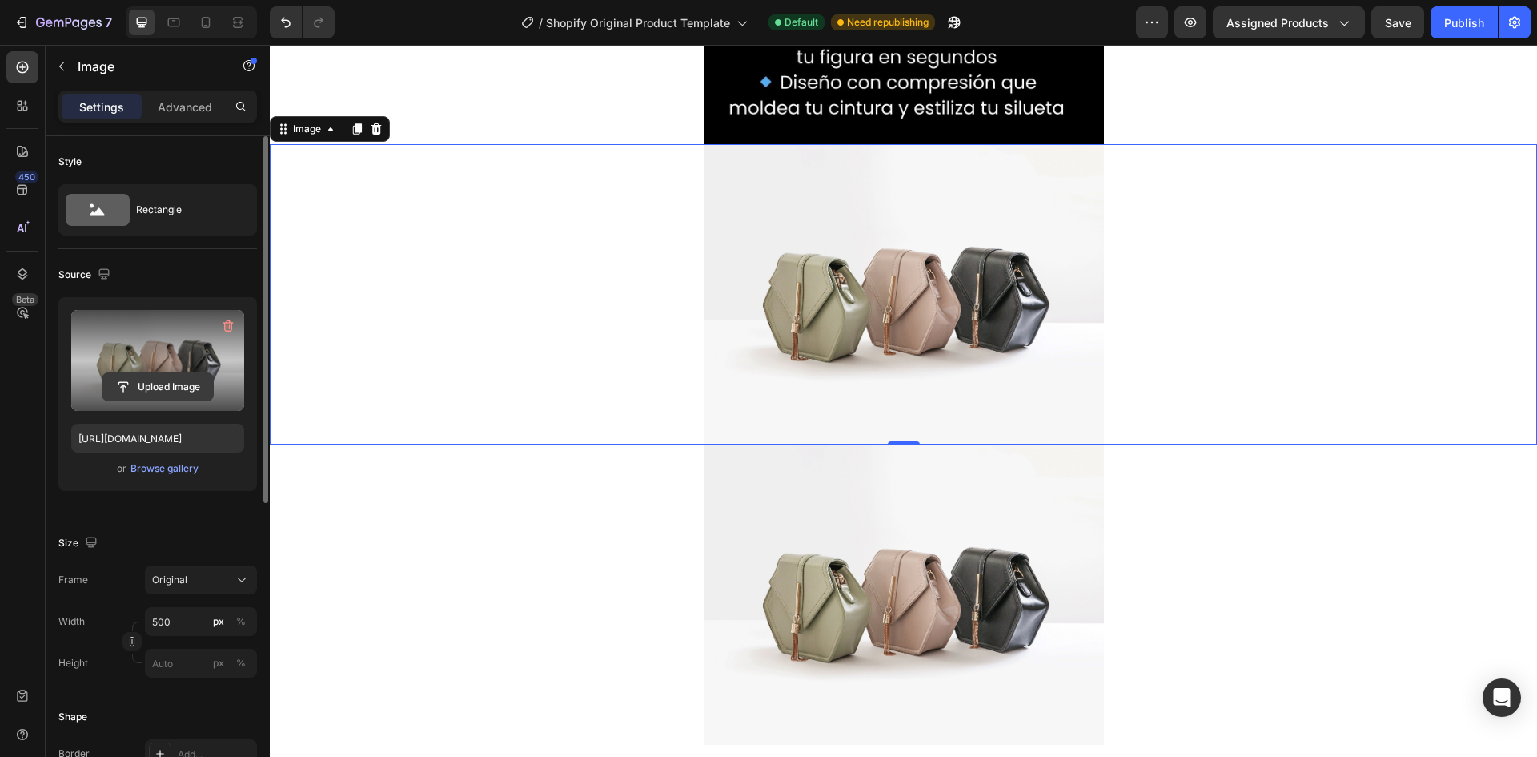
click at [177, 384] on input "file" at bounding box center [157, 386] width 111 height 27
click at [179, 384] on input "file" at bounding box center [157, 386] width 111 height 27
click at [187, 385] on input "file" at bounding box center [157, 386] width 111 height 27
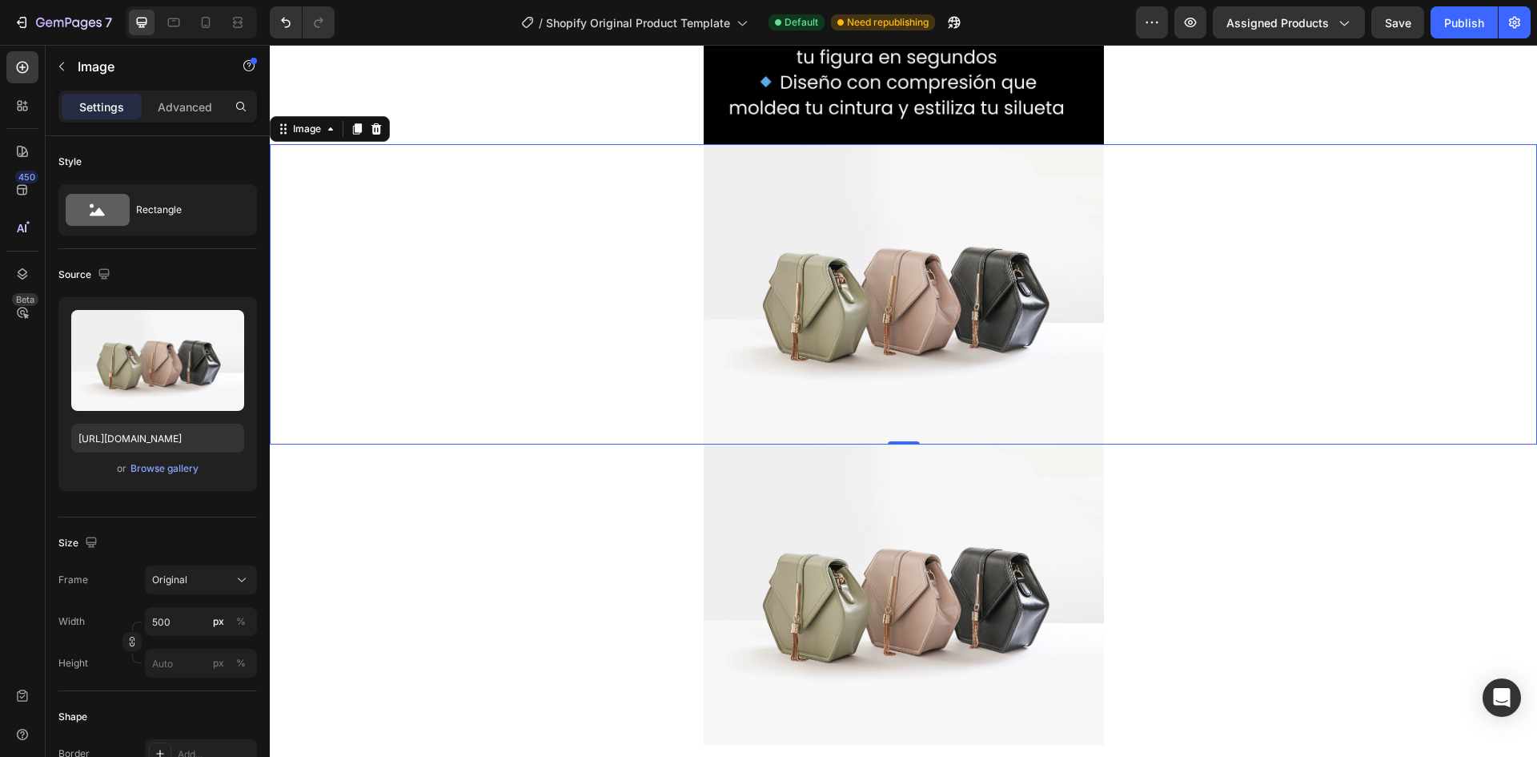
click at [1138, 324] on div at bounding box center [904, 294] width 1268 height 300
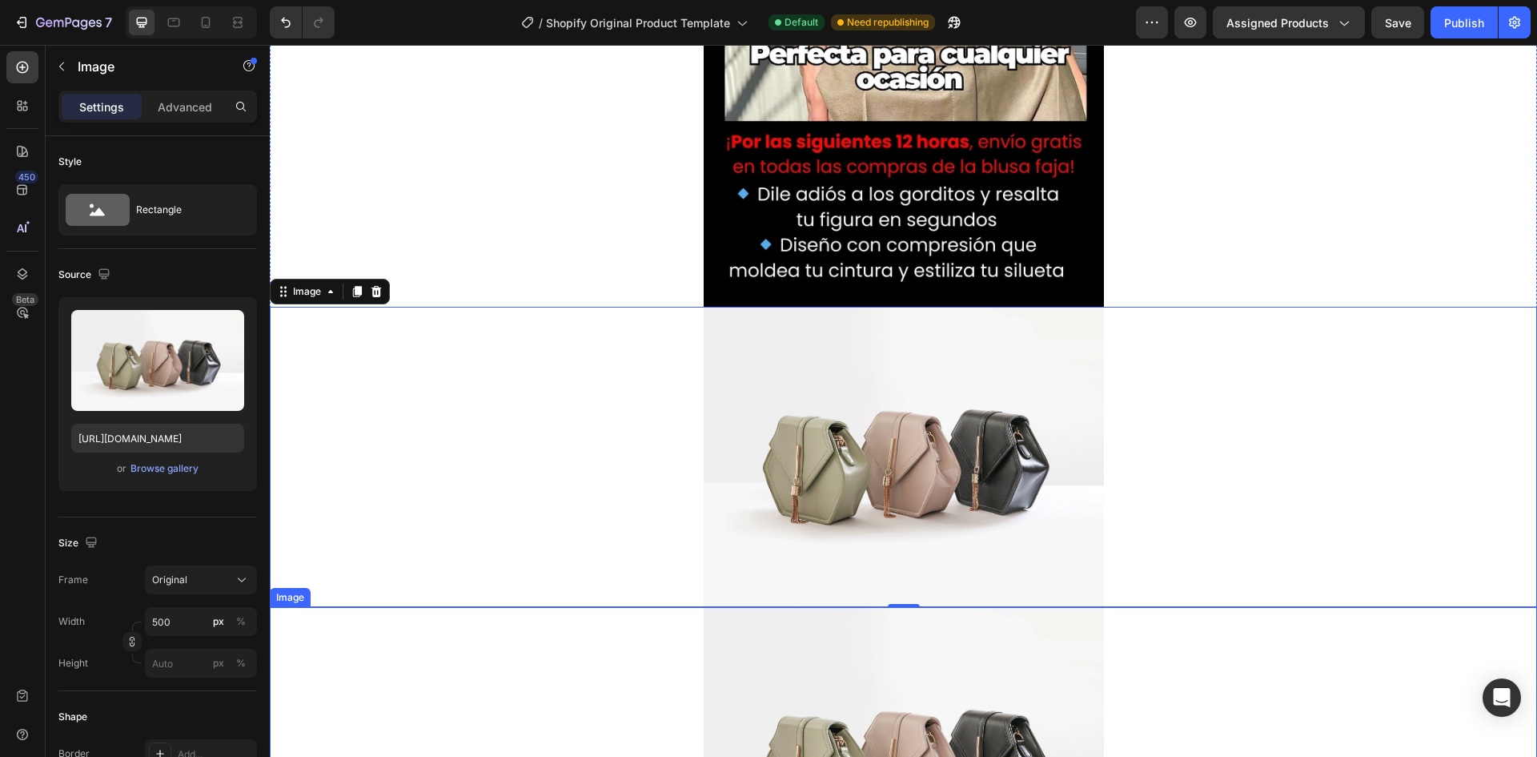
scroll to position [1922, 0]
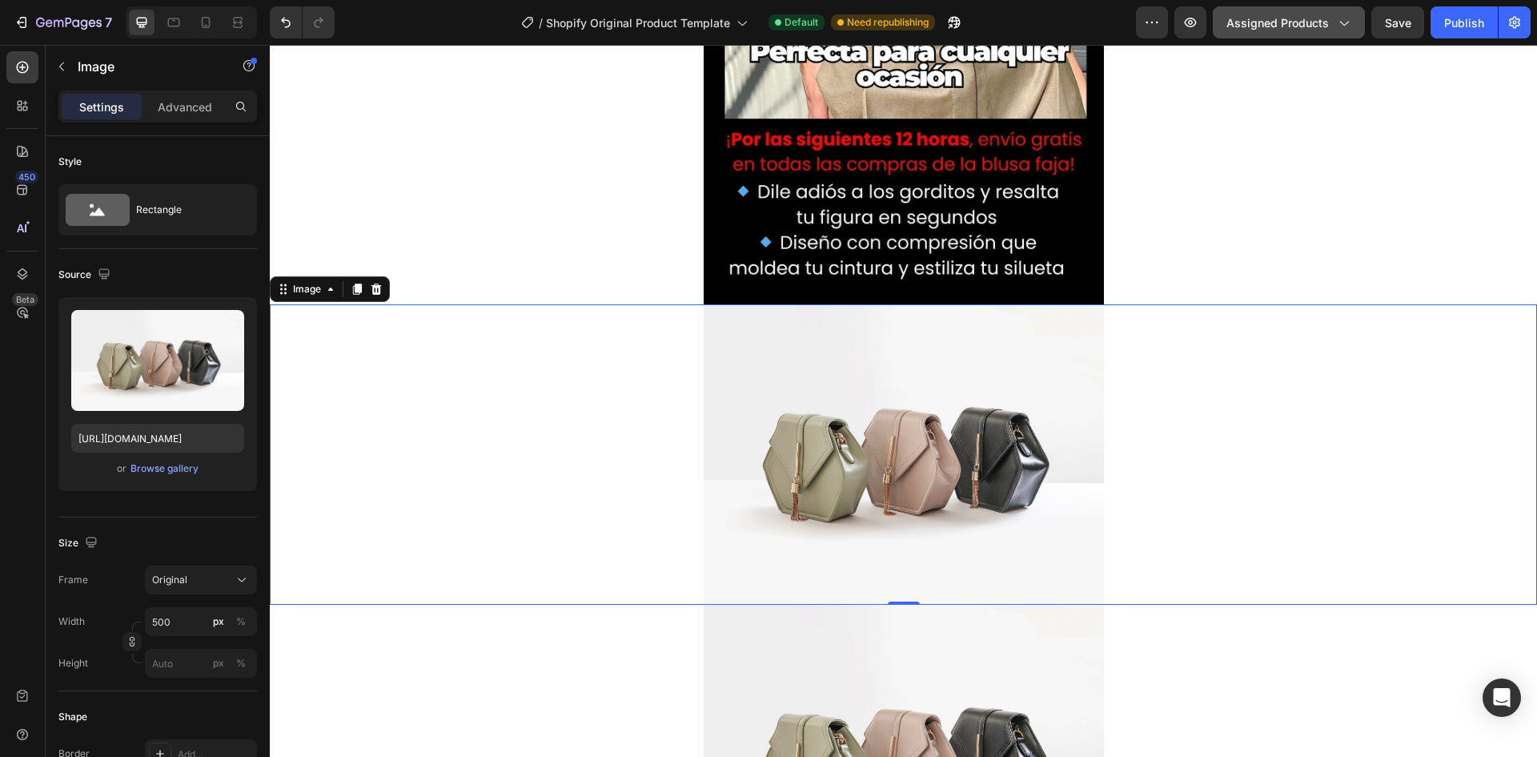
click at [1332, 22] on div "Assigned Products" at bounding box center [1289, 22] width 125 height 17
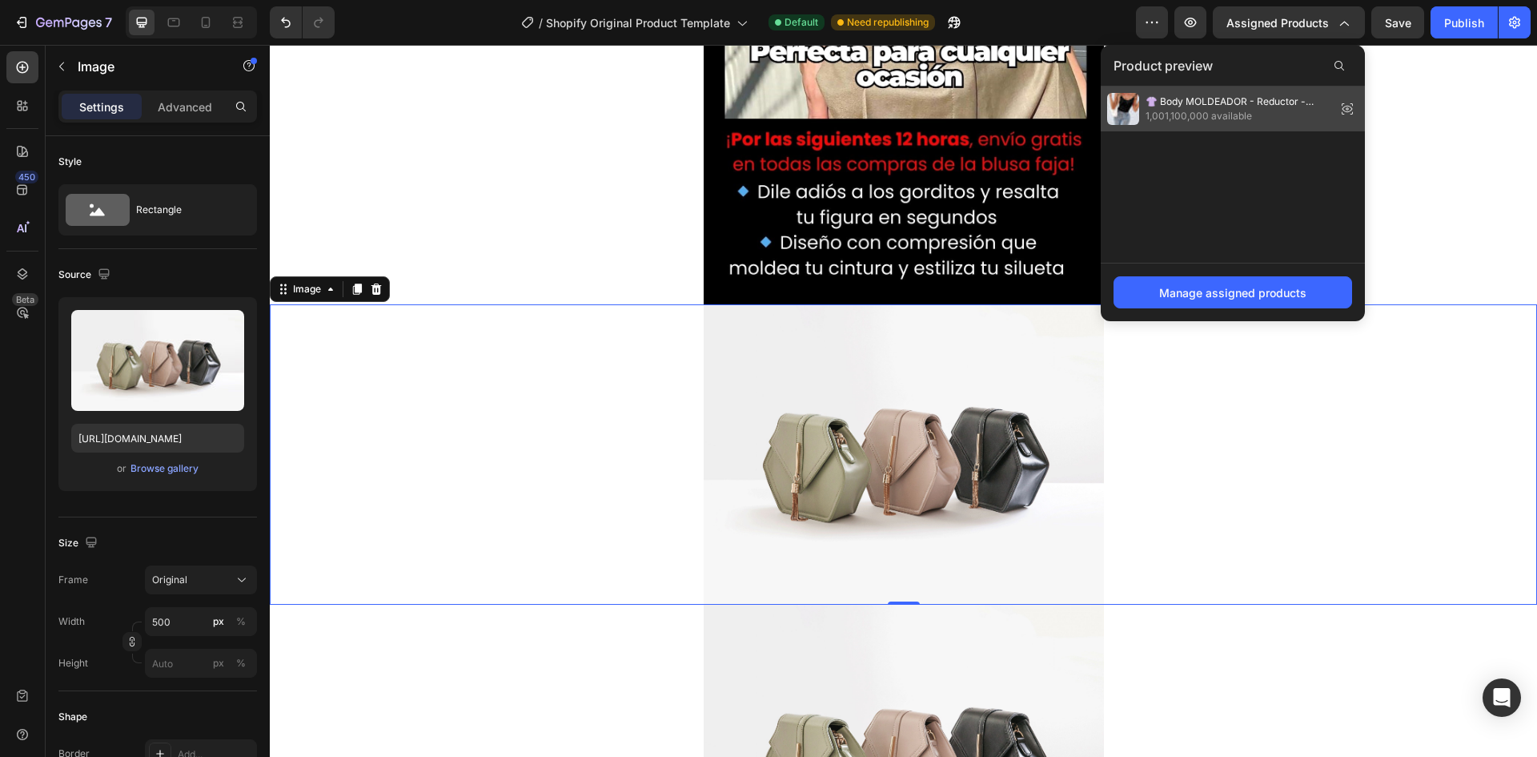
click at [1265, 108] on span "👚 Body MOLDEADOR - Reductor -Cintura perfecta" at bounding box center [1238, 101] width 184 height 14
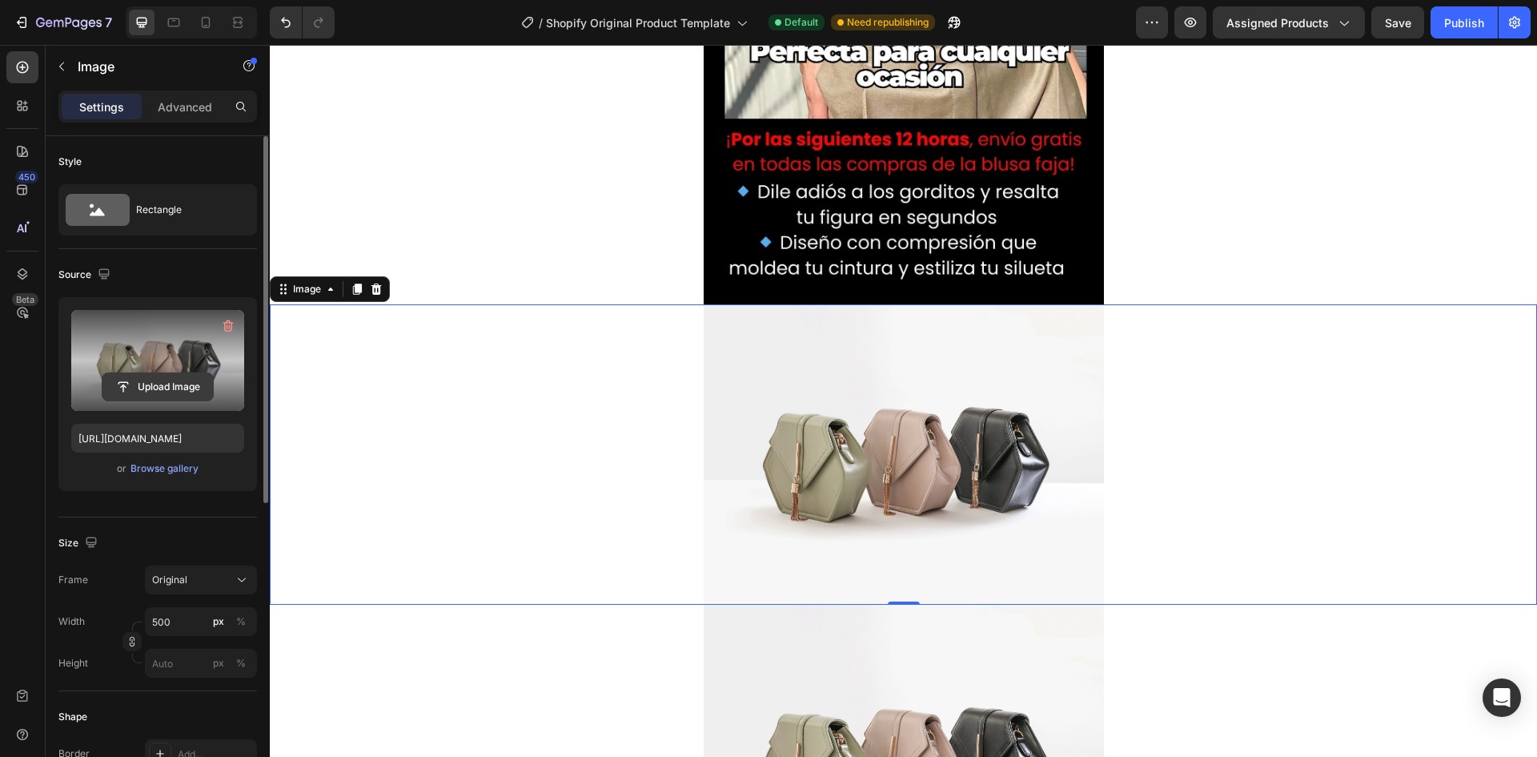
click at [196, 391] on input "file" at bounding box center [157, 386] width 111 height 27
type input "C:\fakepath\Copia de El texto del párrafo (14) (1) (1).gif"
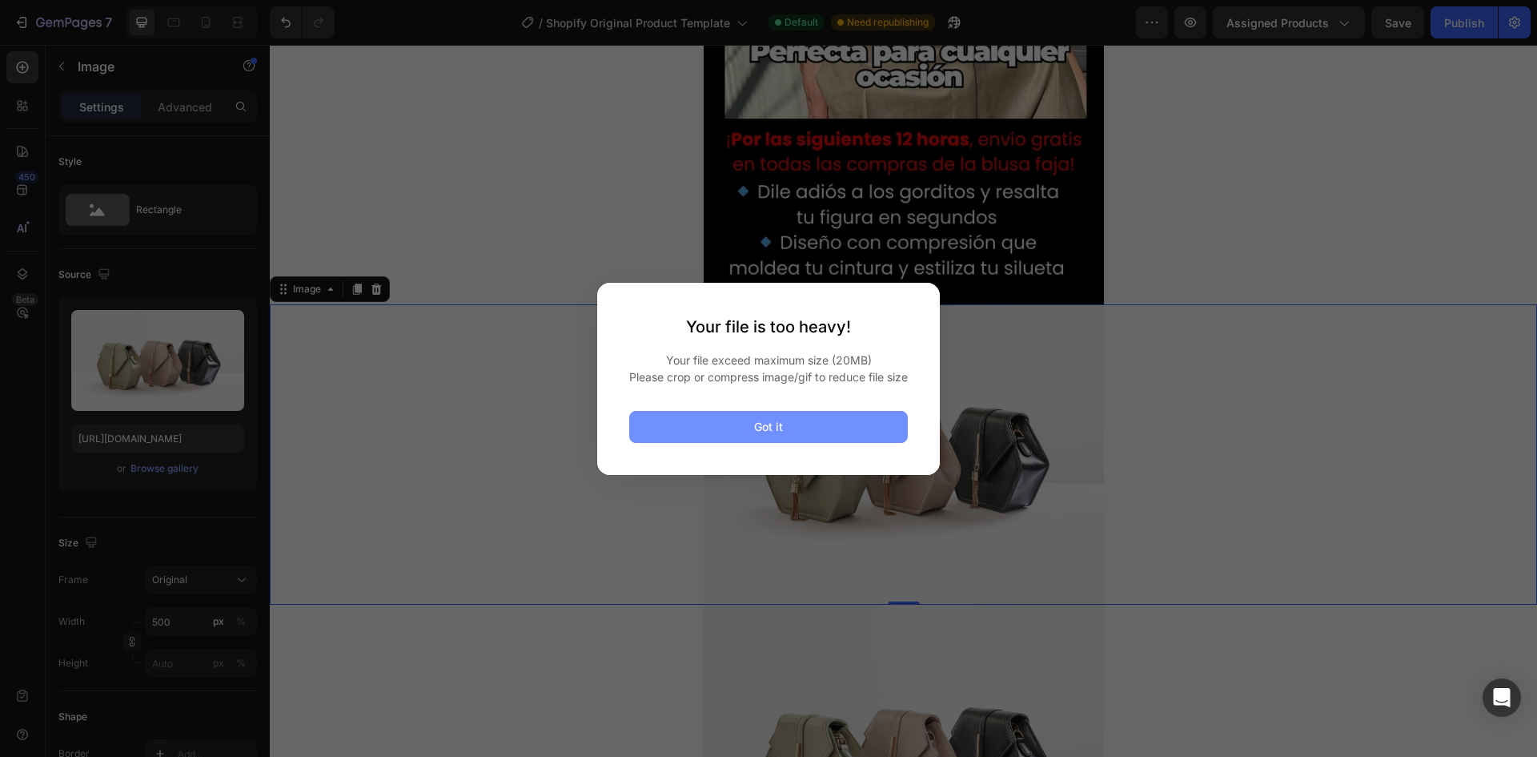
click at [866, 436] on button "Got it" at bounding box center [768, 427] width 279 height 32
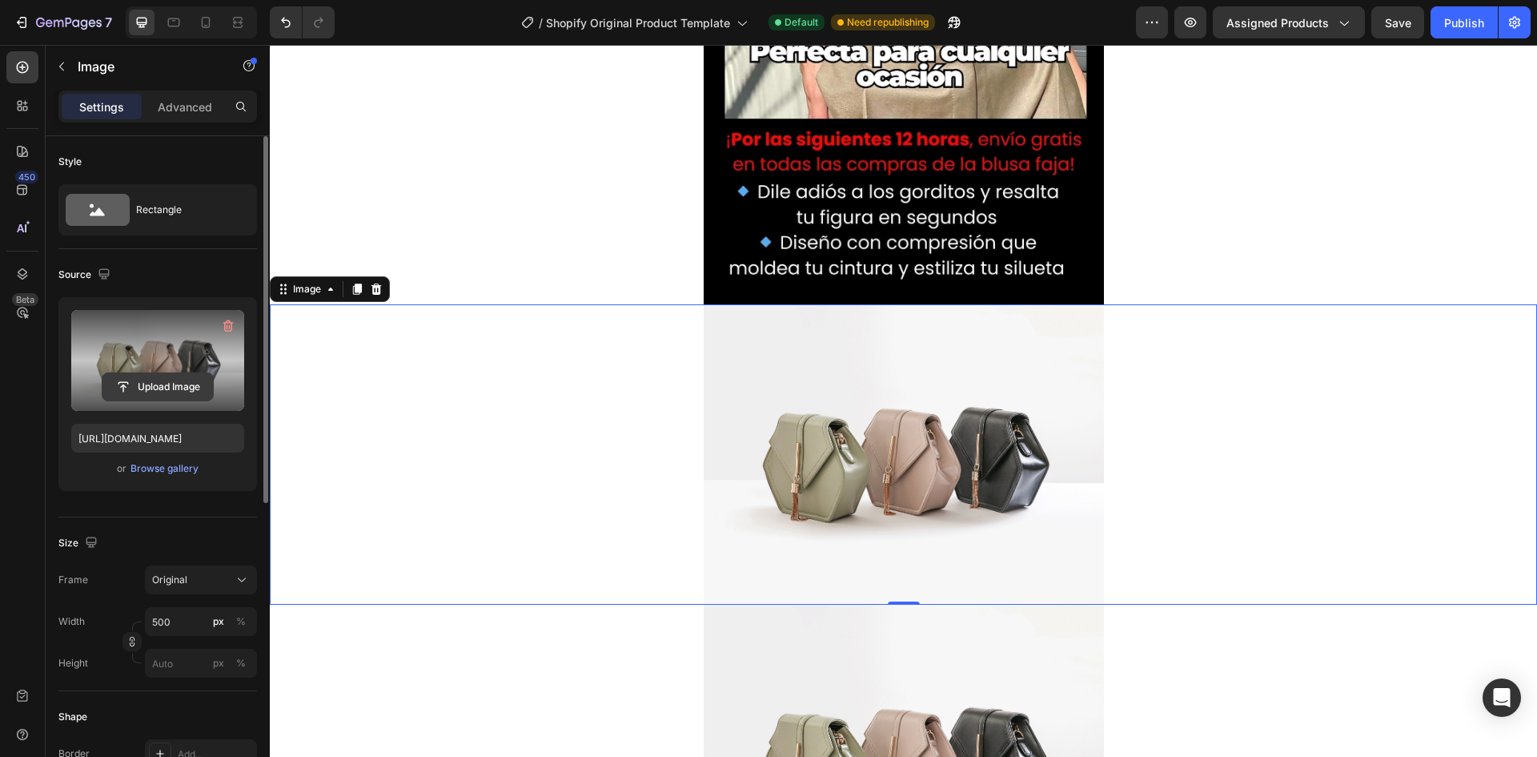
click at [184, 384] on input "file" at bounding box center [157, 386] width 111 height 27
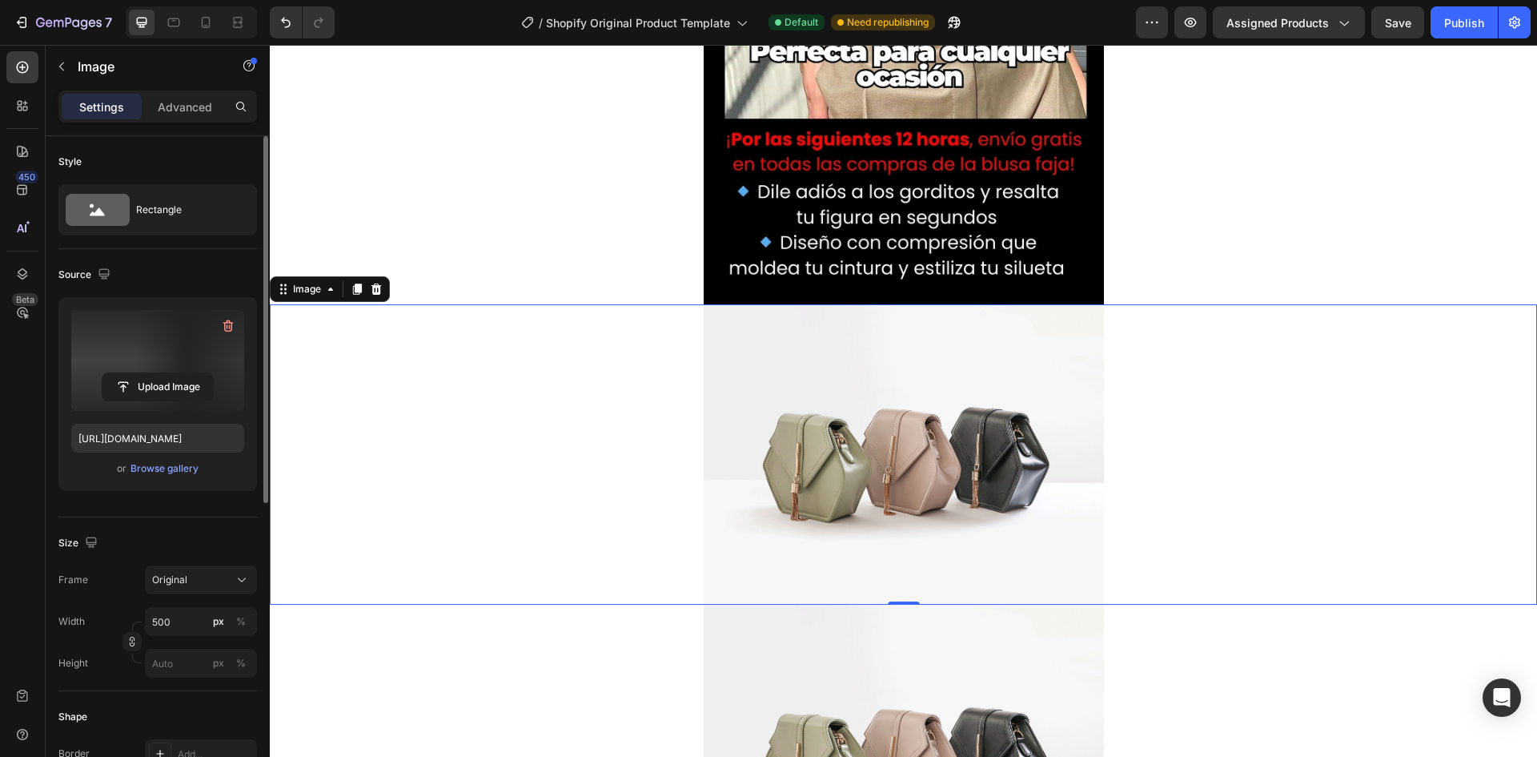
type input "https://cdn.shopify.com/s/files/1/0694/0429/5261/files/gempages_581505305695748…"
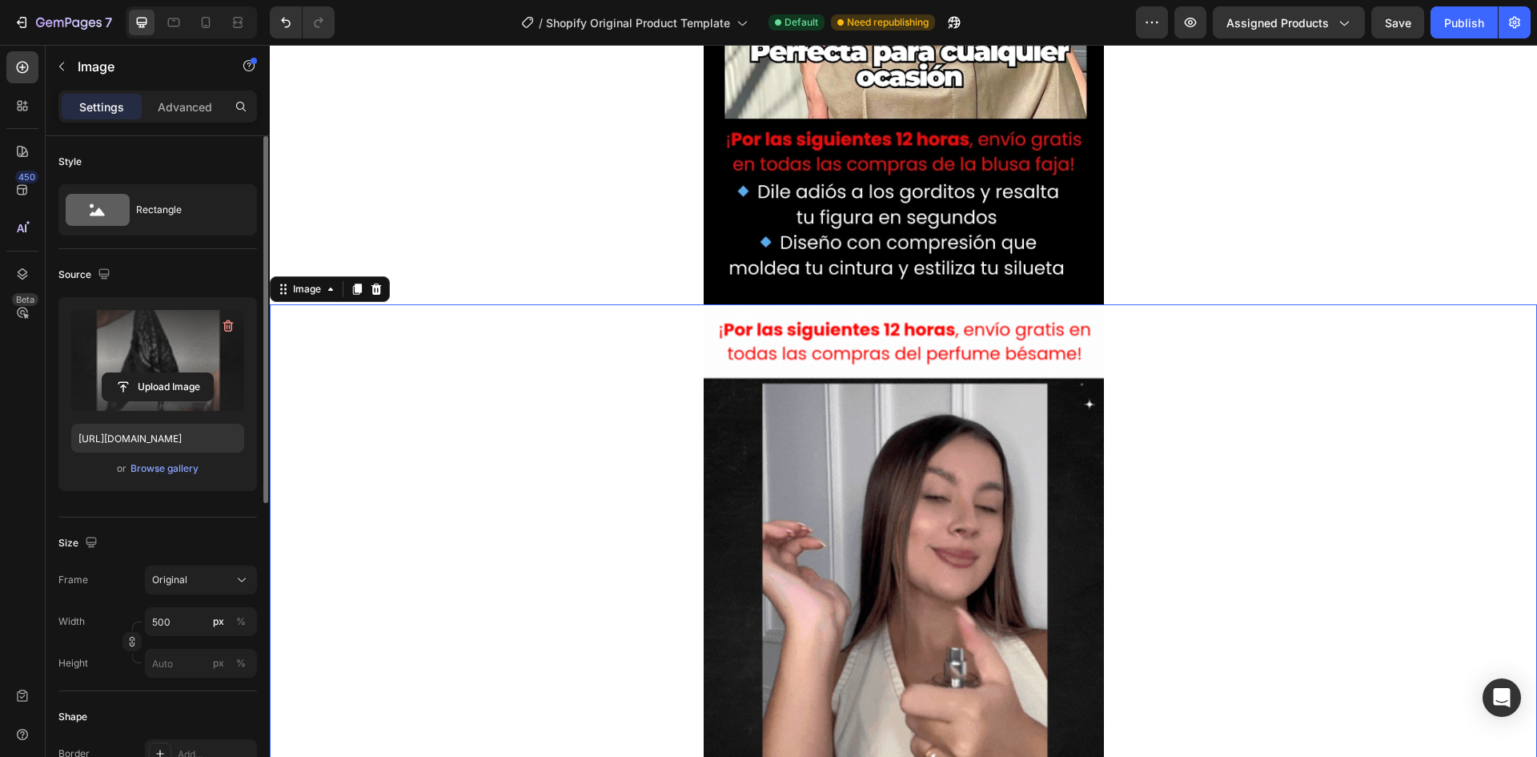
click at [184, 352] on label at bounding box center [157, 360] width 173 height 101
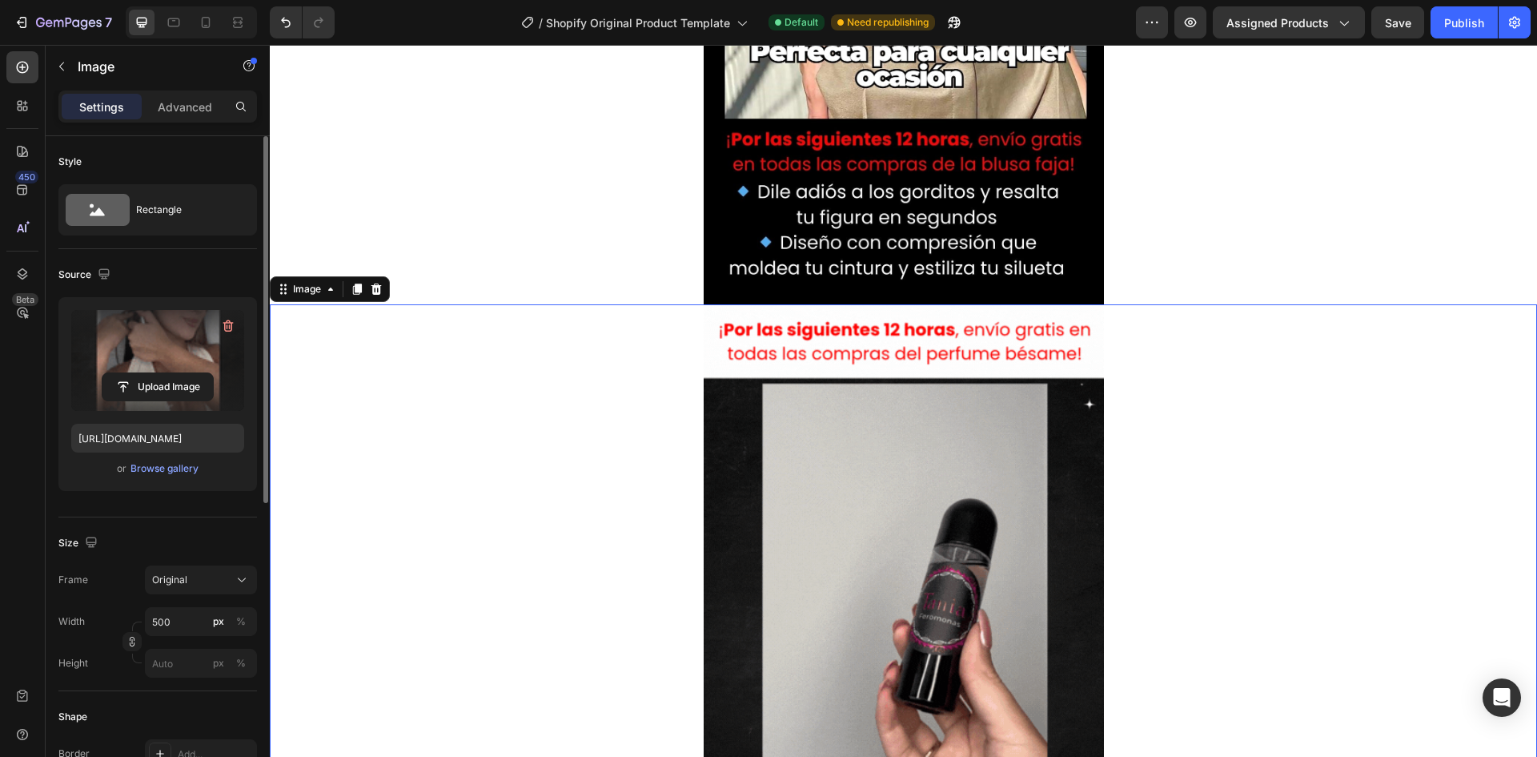
click at [184, 373] on input "file" at bounding box center [157, 386] width 111 height 27
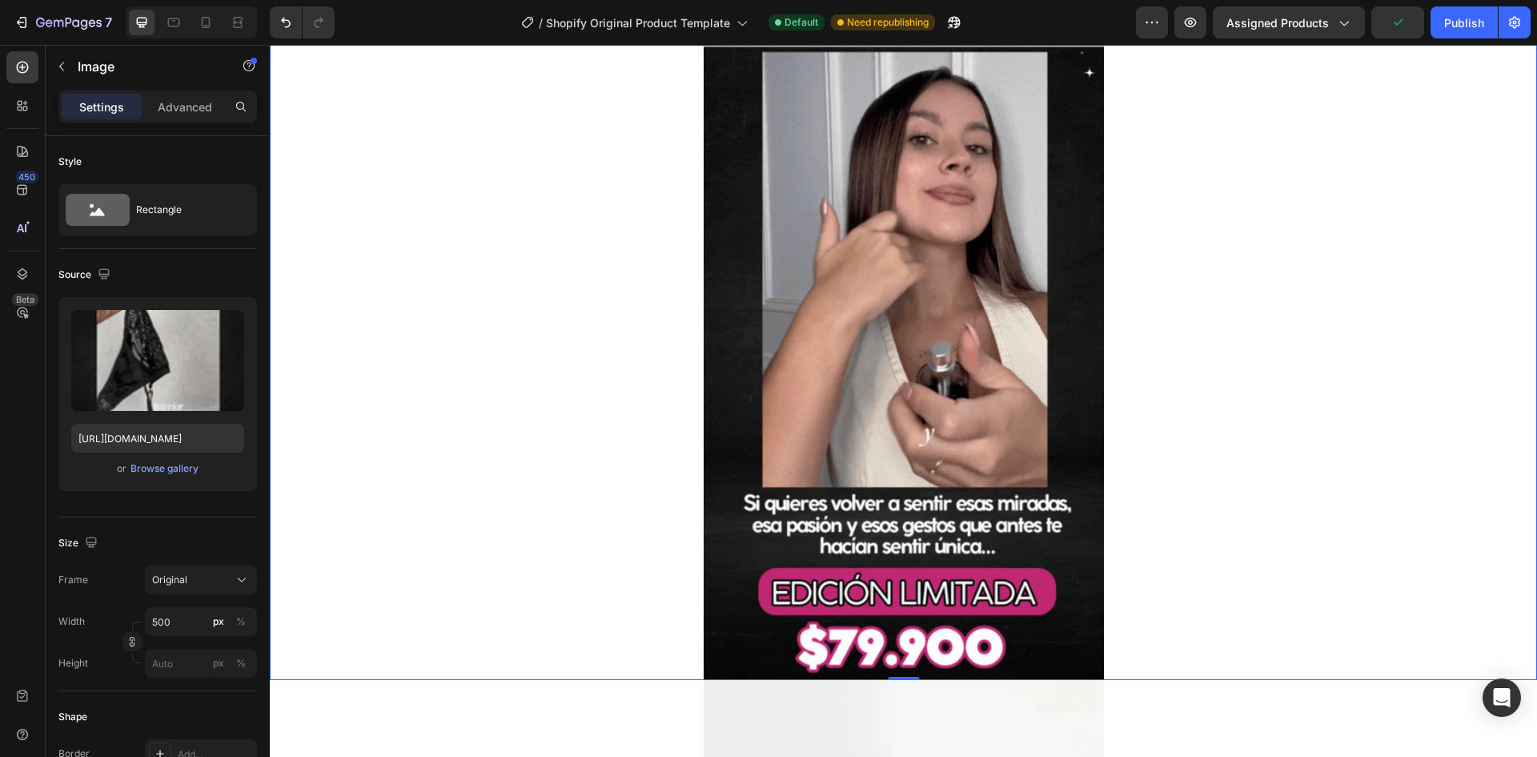
scroll to position [2162, 0]
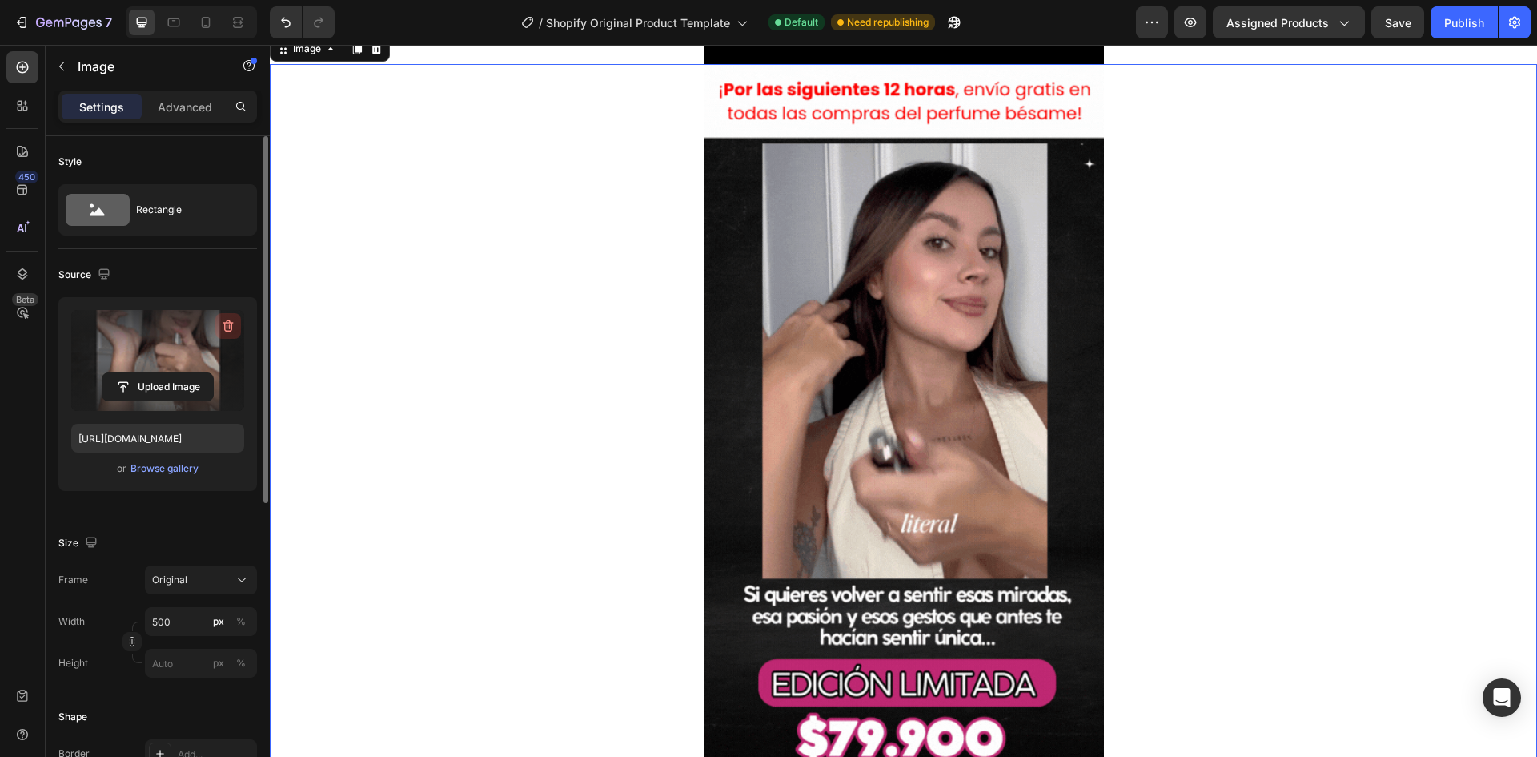
click at [228, 328] on icon "button" at bounding box center [228, 326] width 16 height 16
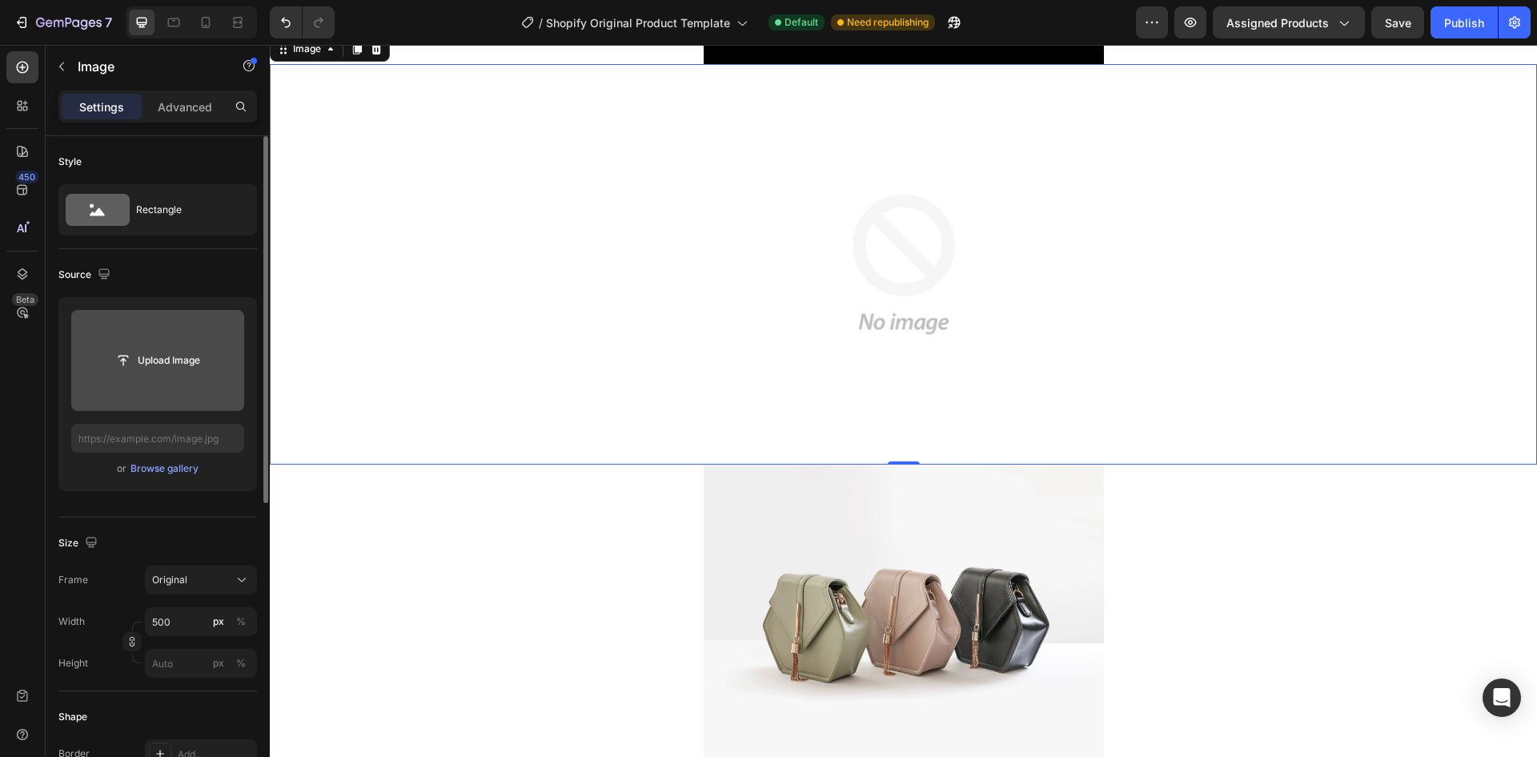
click at [803, 370] on img at bounding box center [904, 264] width 400 height 400
click at [141, 367] on input "file" at bounding box center [157, 360] width 111 height 27
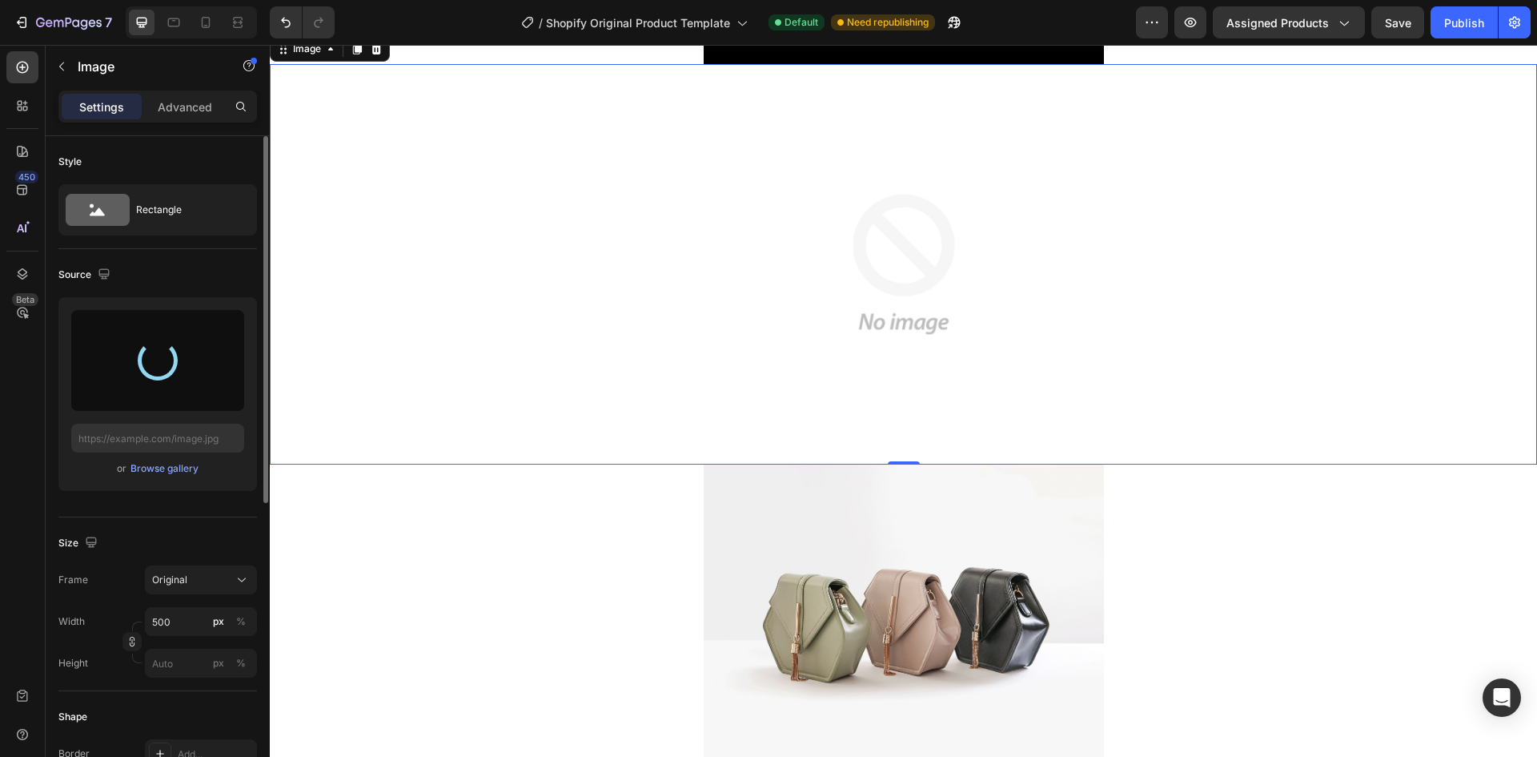
type input "[URL][DOMAIN_NAME]"
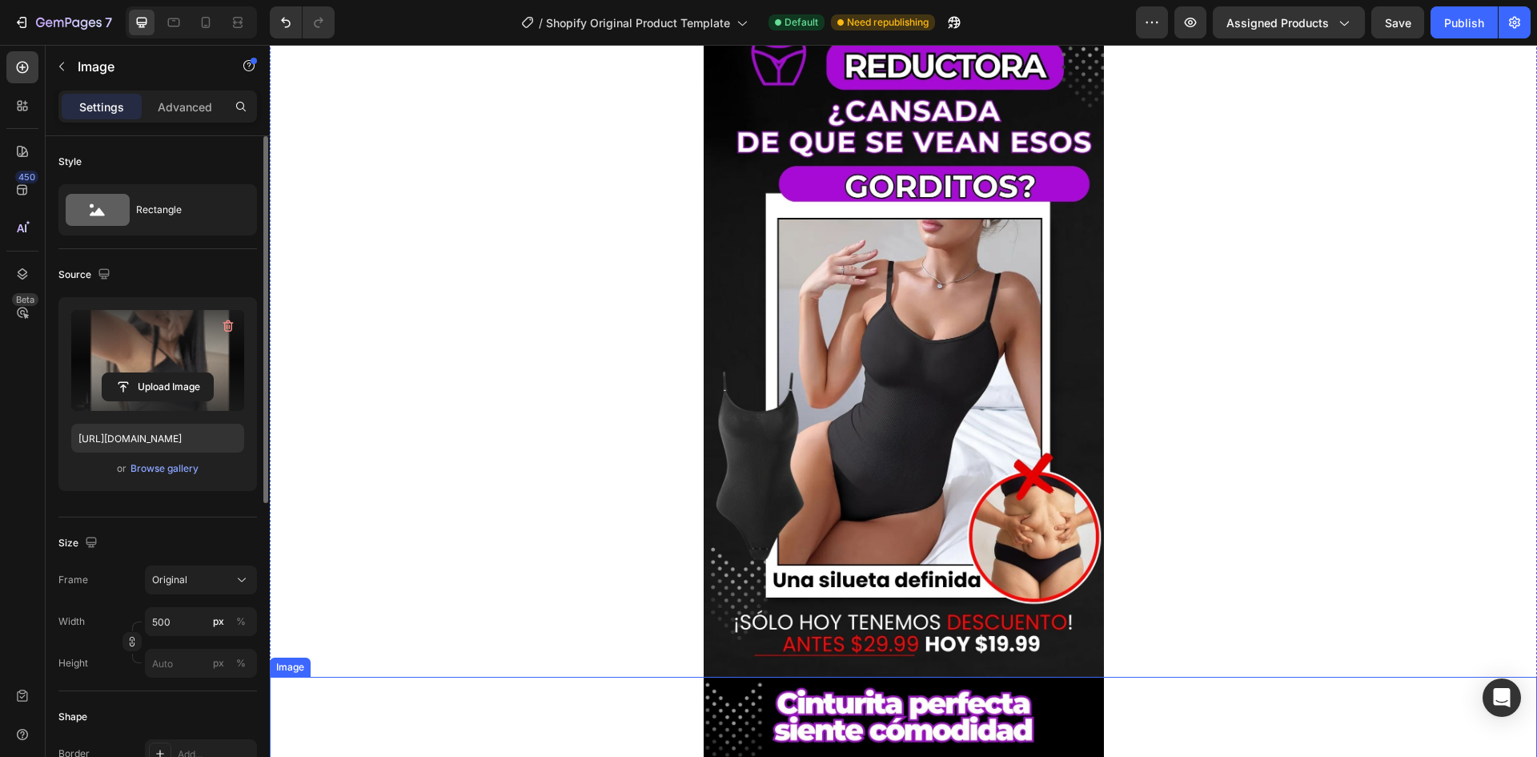
scroll to position [0, 0]
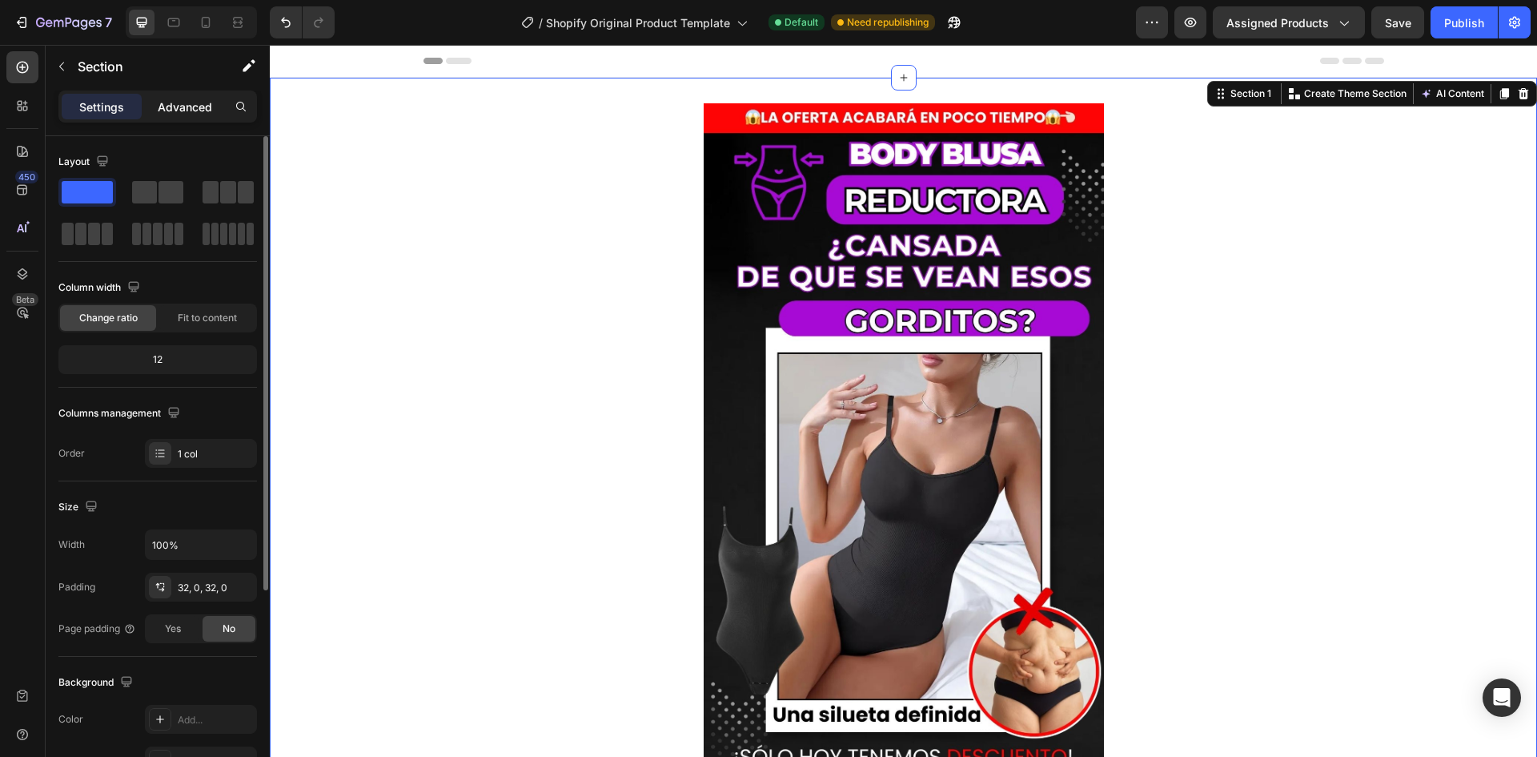
click at [199, 111] on p "Advanced" at bounding box center [185, 106] width 54 height 17
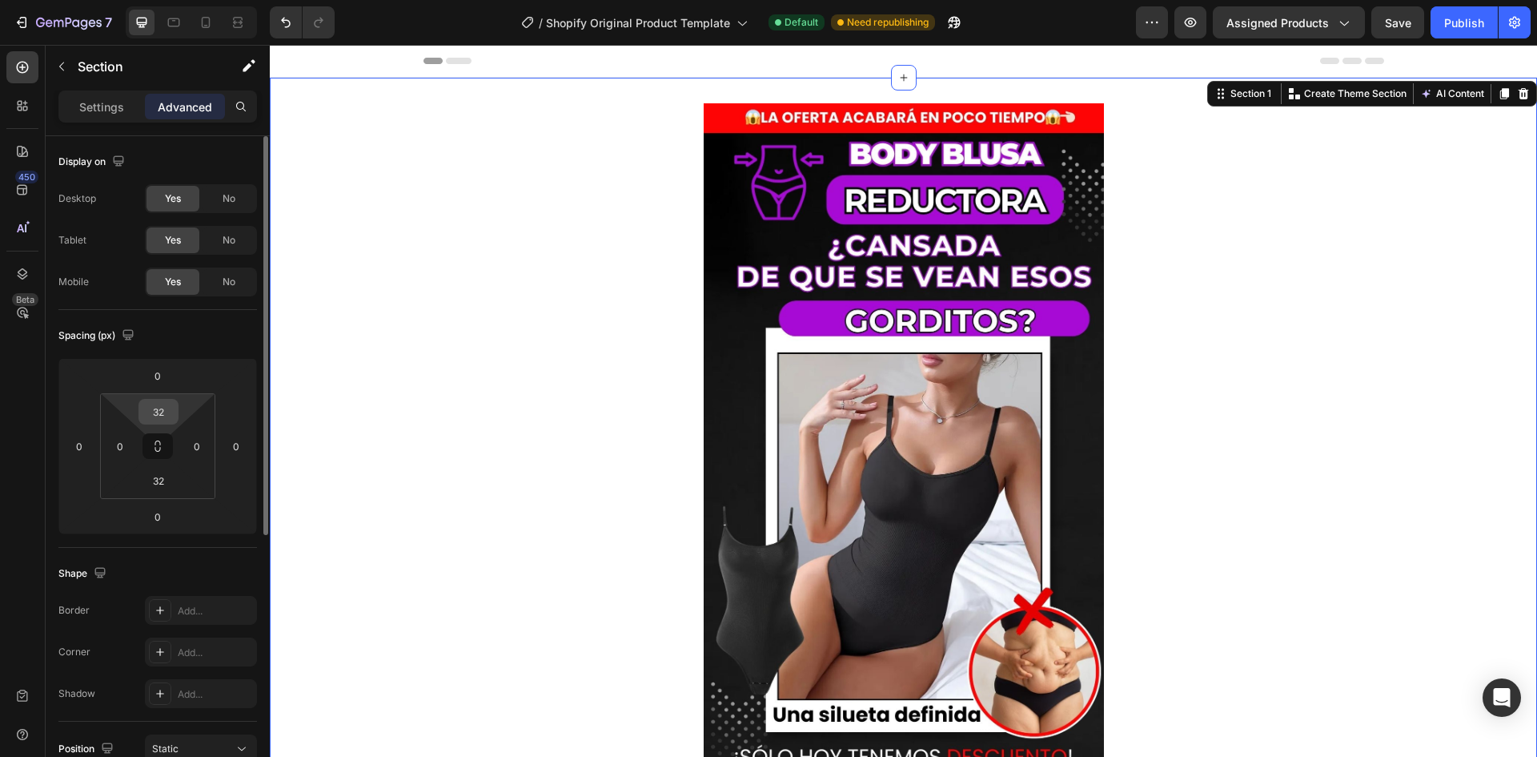
click at [173, 418] on input "32" at bounding box center [159, 412] width 32 height 24
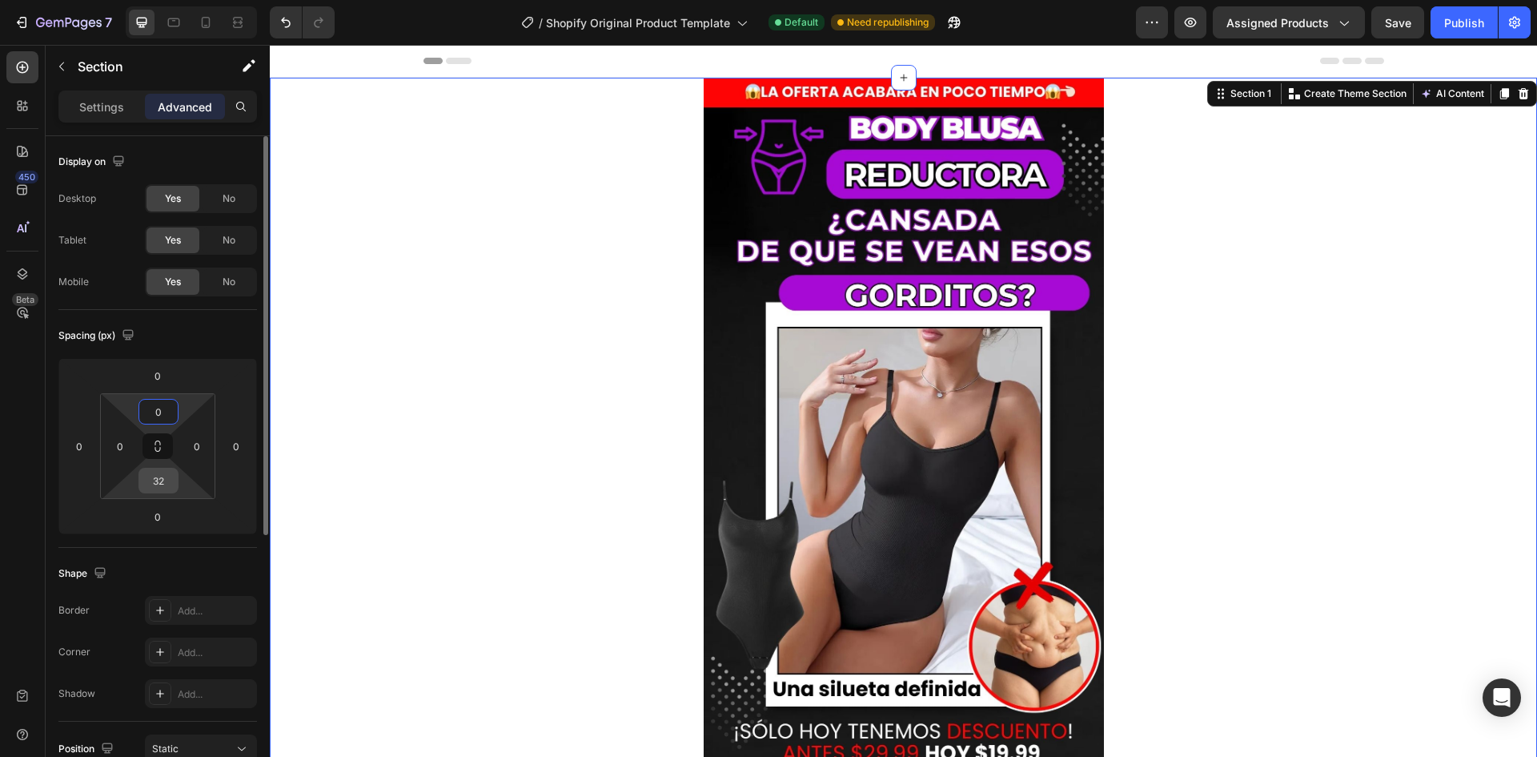
type input "0"
click at [162, 477] on input "32" at bounding box center [159, 480] width 32 height 24
type input "0"
click at [1468, 25] on div "Publish" at bounding box center [1465, 22] width 40 height 17
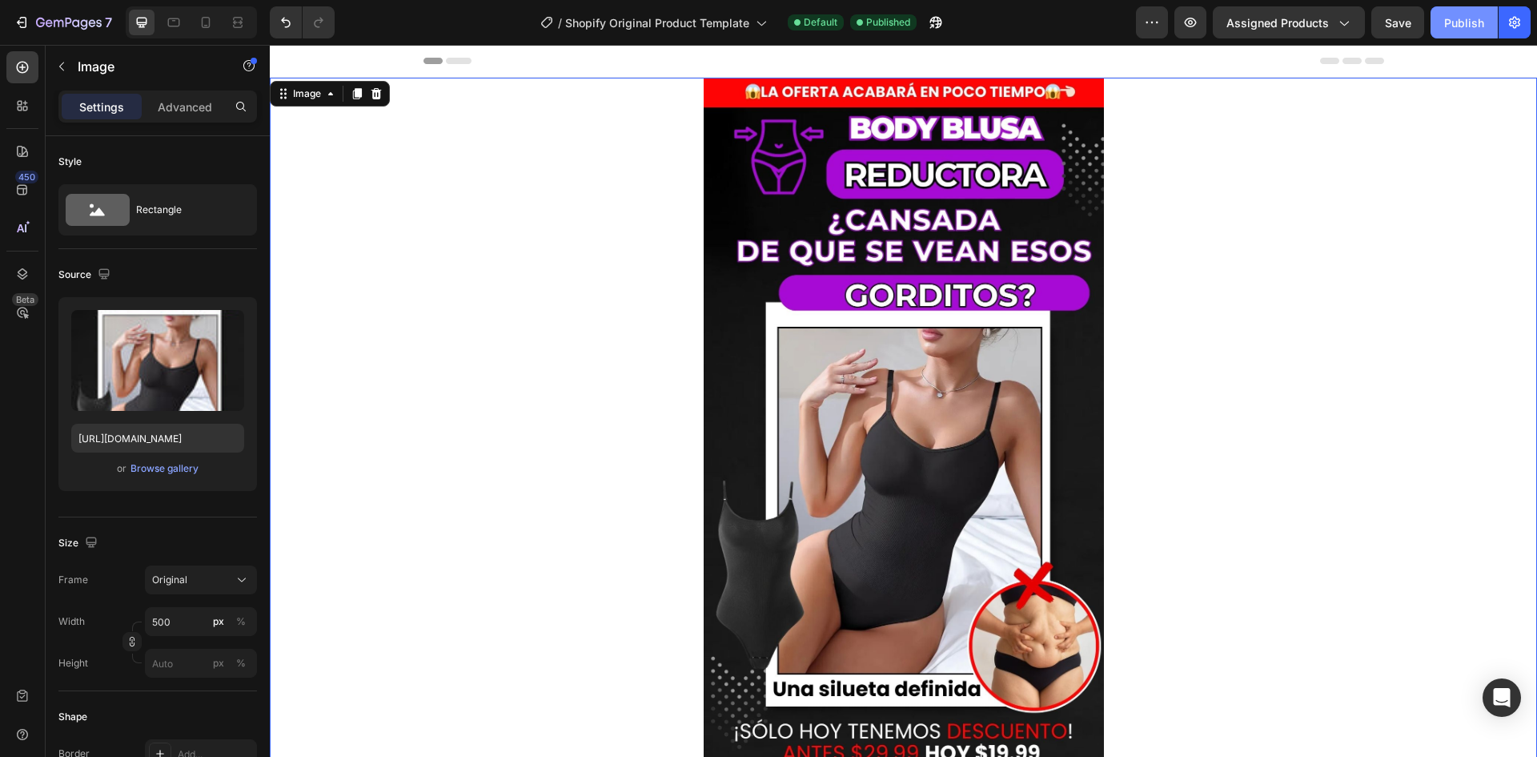
click at [1471, 21] on div "Publish" at bounding box center [1465, 22] width 40 height 17
click at [1342, 20] on icon "button" at bounding box center [1344, 22] width 16 height 16
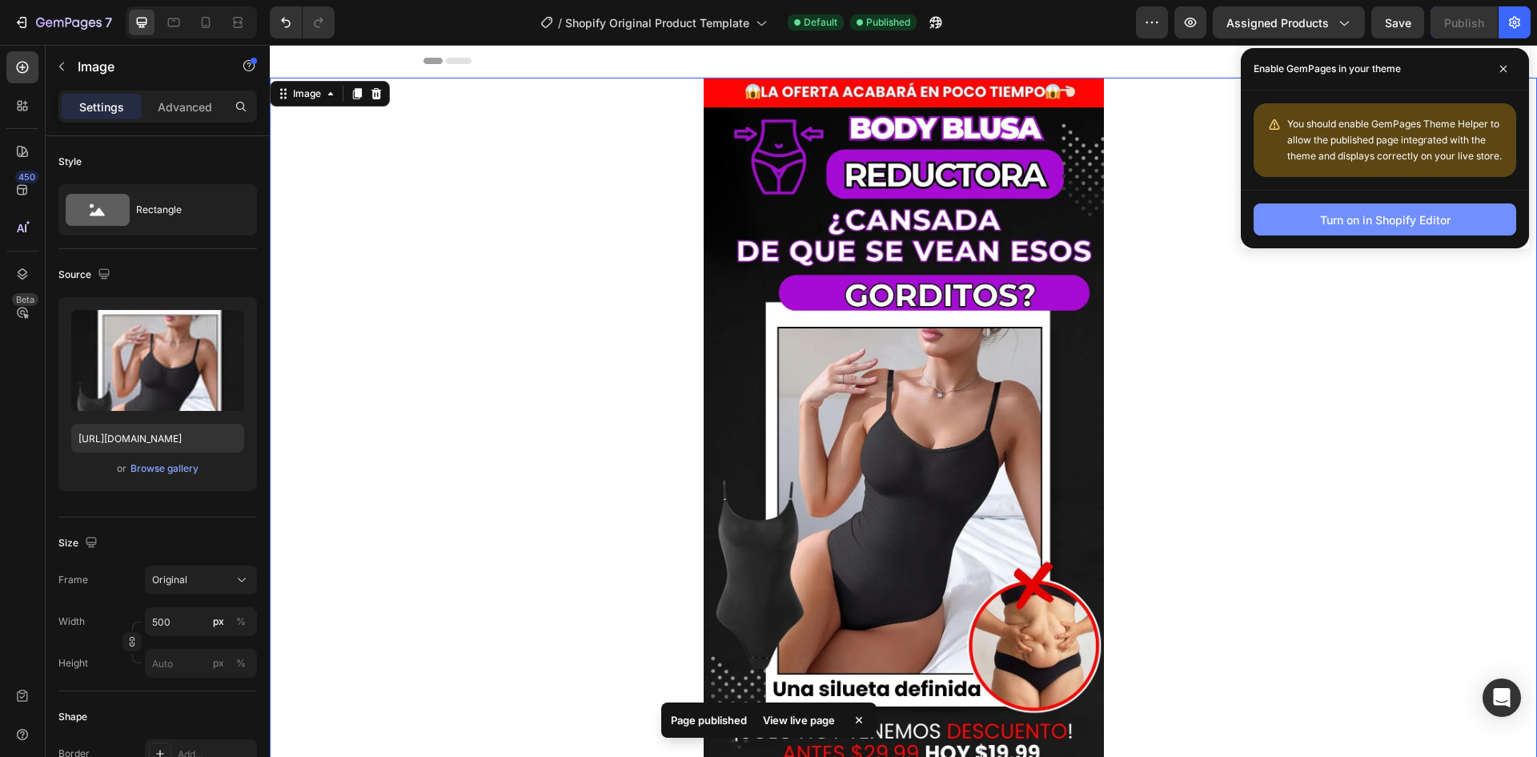
click at [1369, 223] on div "Turn on in Shopify Editor" at bounding box center [1385, 219] width 131 height 17
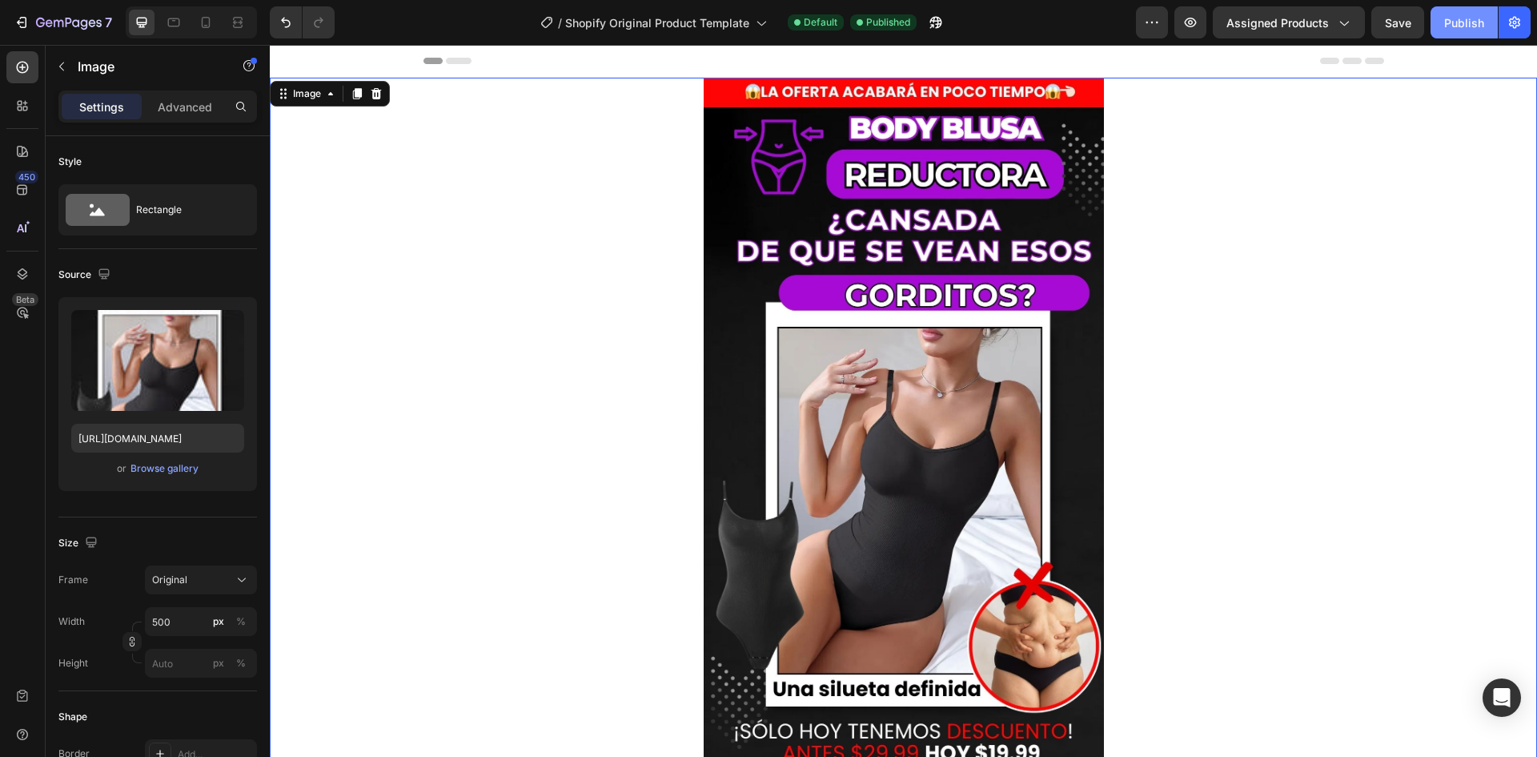
click at [1454, 24] on div "Publish" at bounding box center [1465, 22] width 40 height 17
click at [1305, 25] on span "Assigned Products" at bounding box center [1278, 22] width 102 height 17
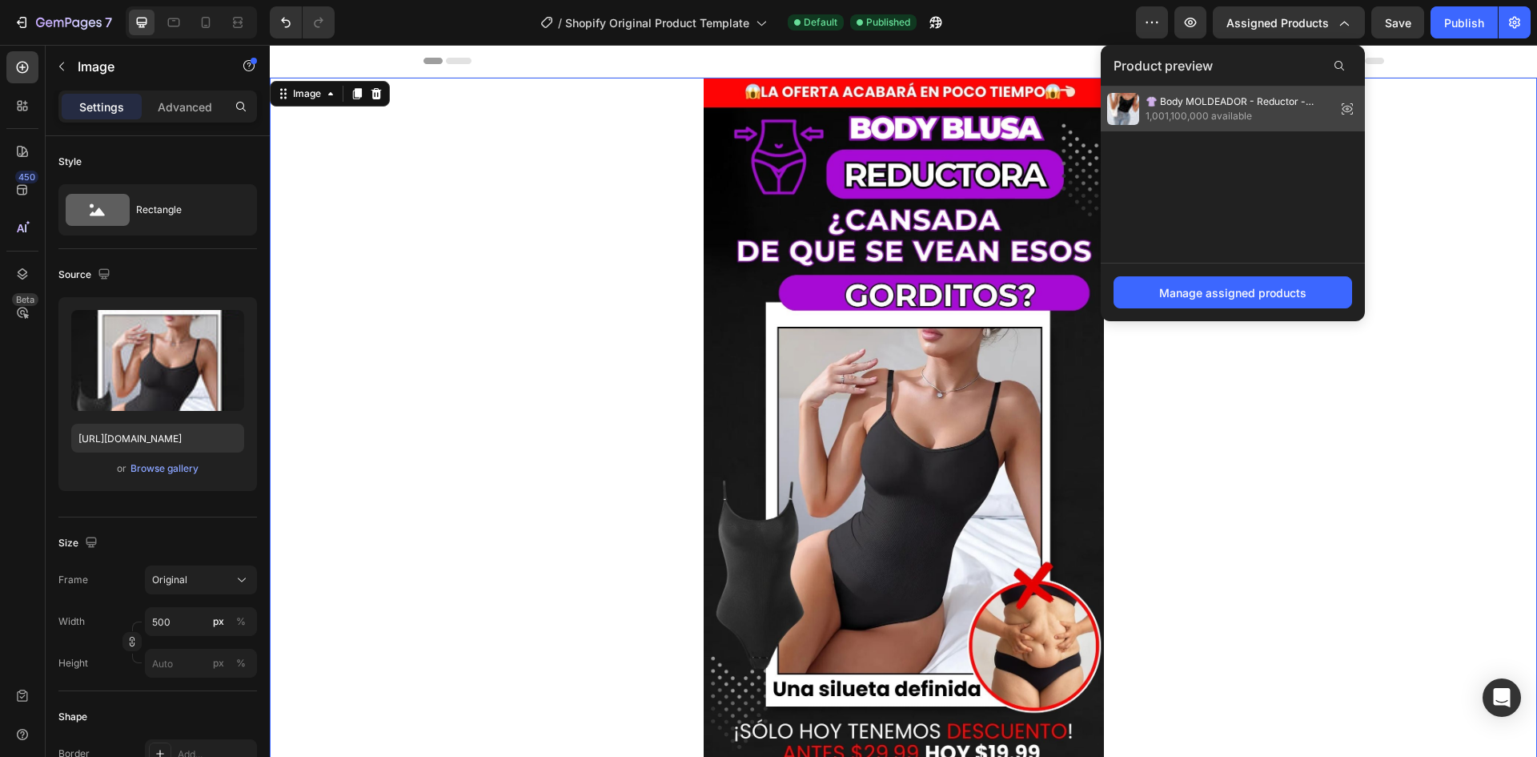
click at [1187, 123] on span "1,001,100,000 available" at bounding box center [1238, 116] width 184 height 14
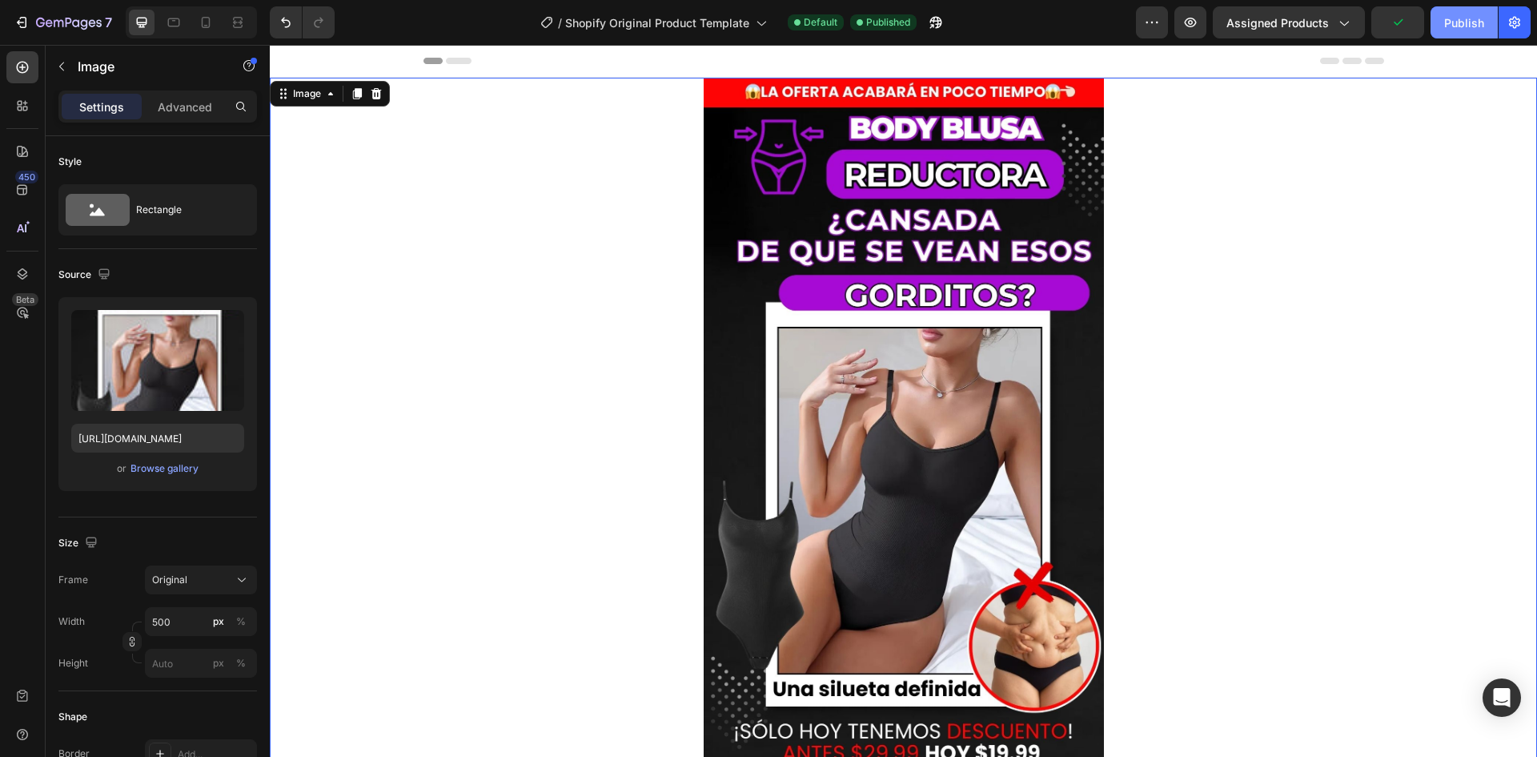
click at [1462, 14] on div "Publish" at bounding box center [1465, 22] width 40 height 17
click at [1305, 33] on button "Assigned Products" at bounding box center [1289, 22] width 152 height 32
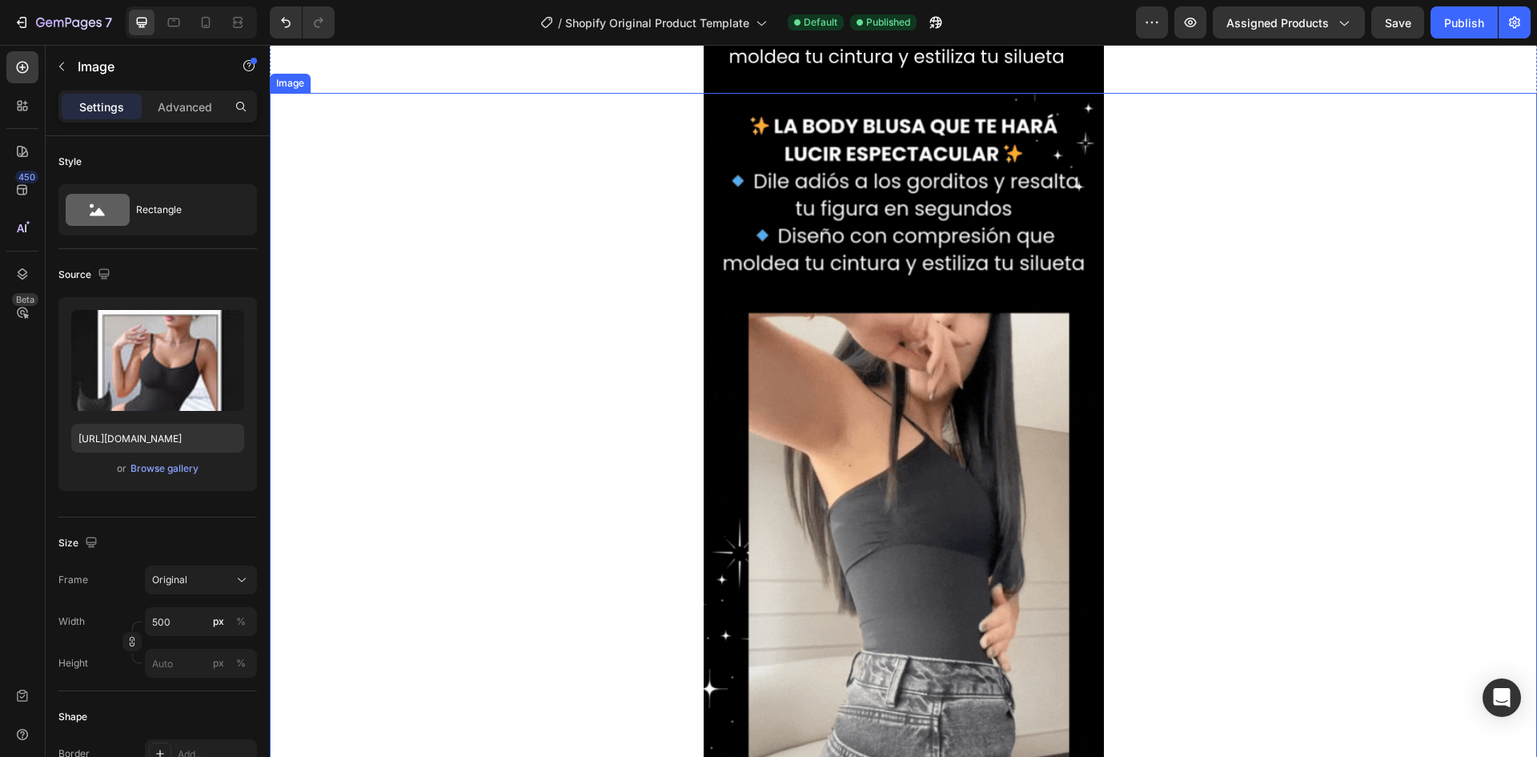
scroll to position [2242, 0]
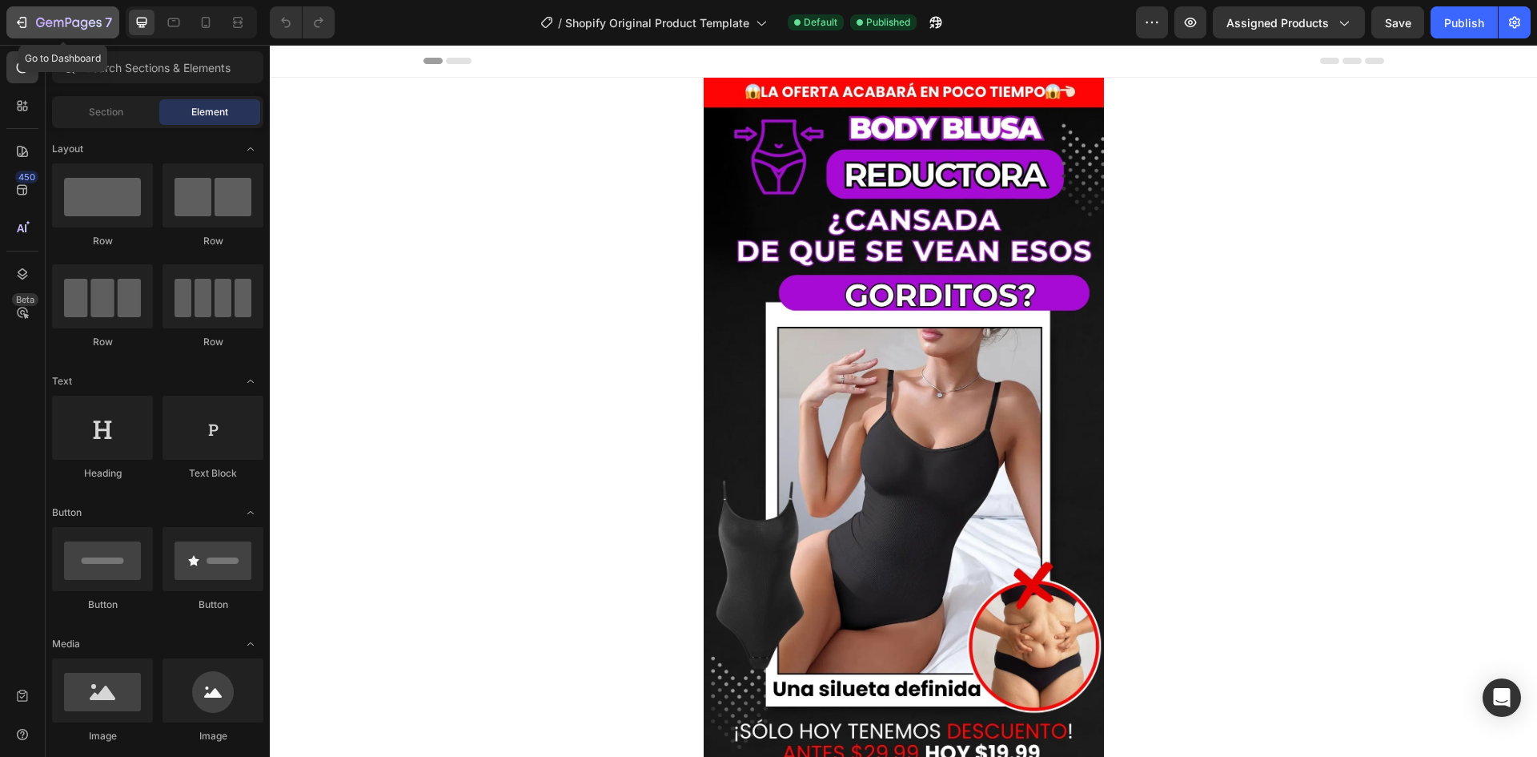
click at [22, 19] on icon "button" at bounding box center [22, 22] width 16 height 16
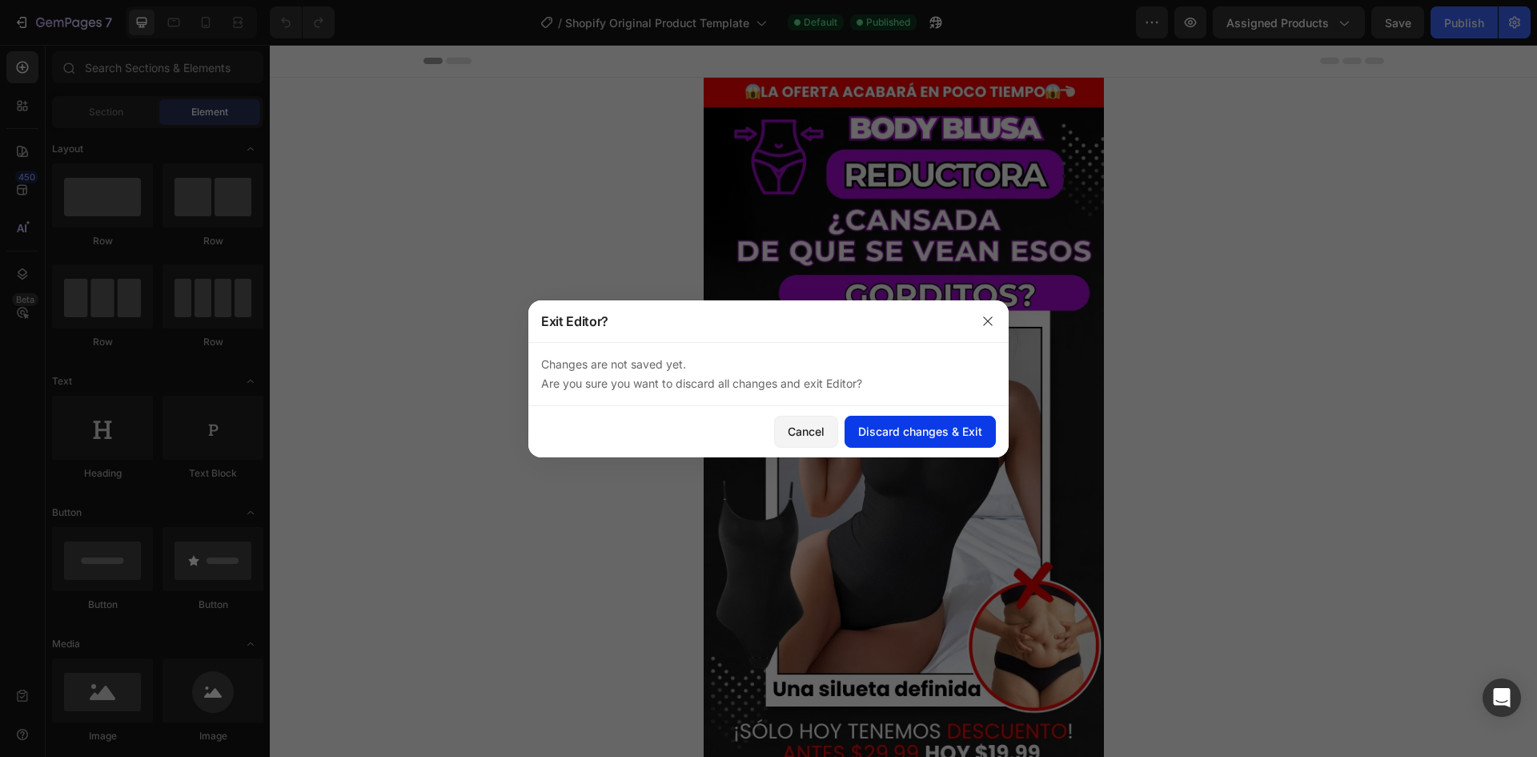
click at [939, 436] on div "Discard changes & Exit" at bounding box center [920, 431] width 124 height 17
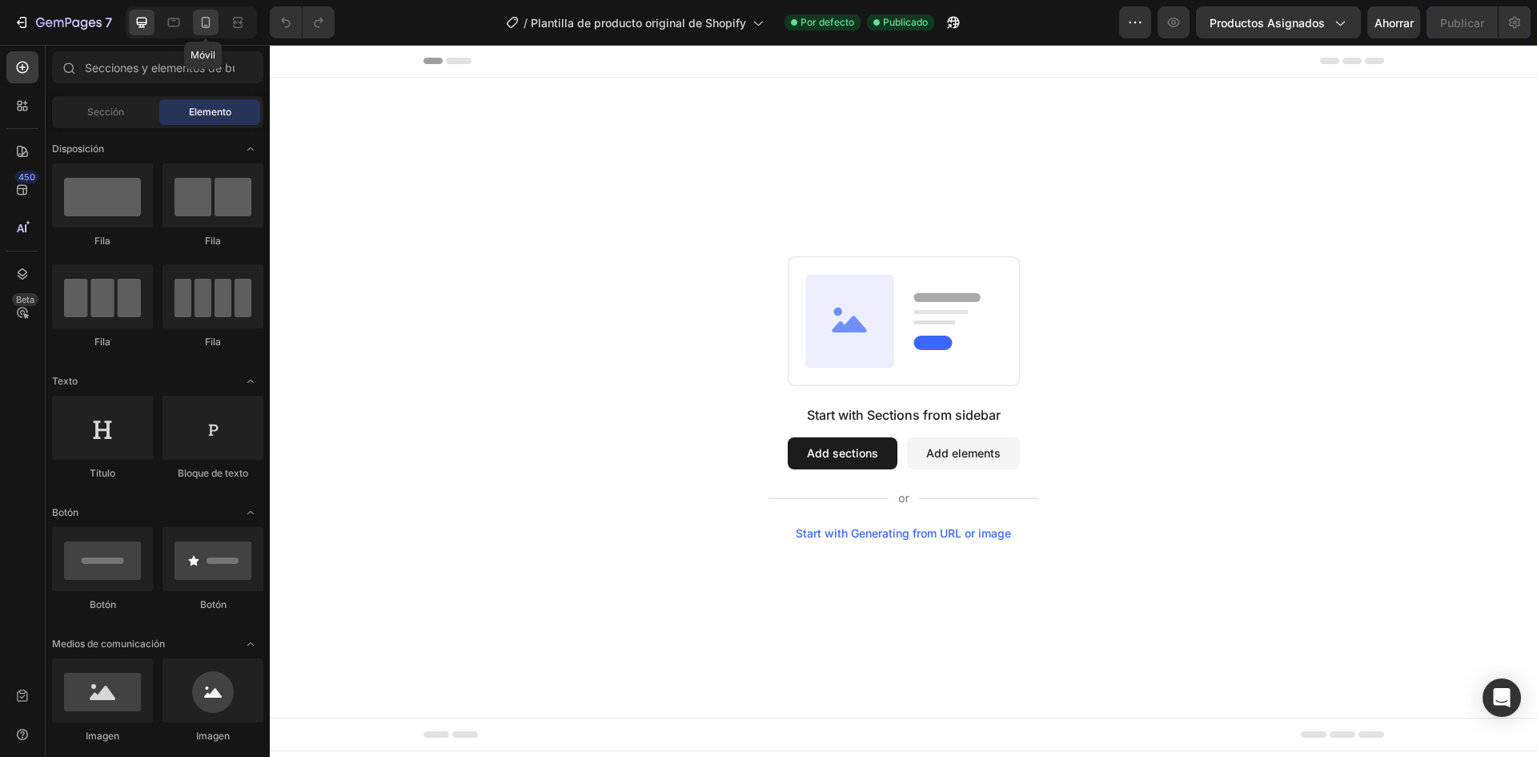
click at [213, 22] on icon at bounding box center [206, 22] width 16 height 16
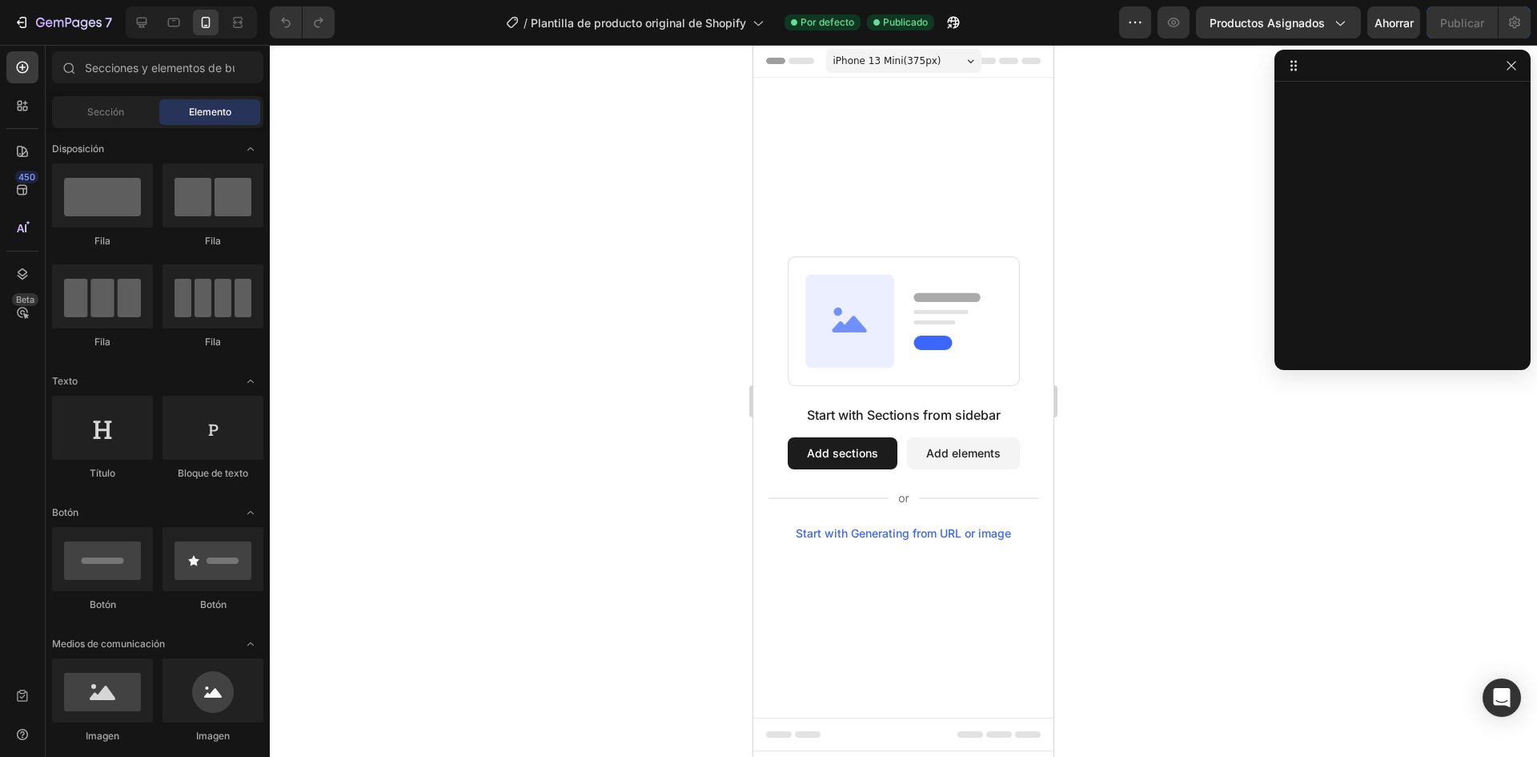
click at [848, 175] on div "Start with Sections from sidebar Add sections Add elements Start with Generatin…" at bounding box center [904, 398] width 300 height 640
click at [1515, 68] on icon "button" at bounding box center [1511, 65] width 13 height 13
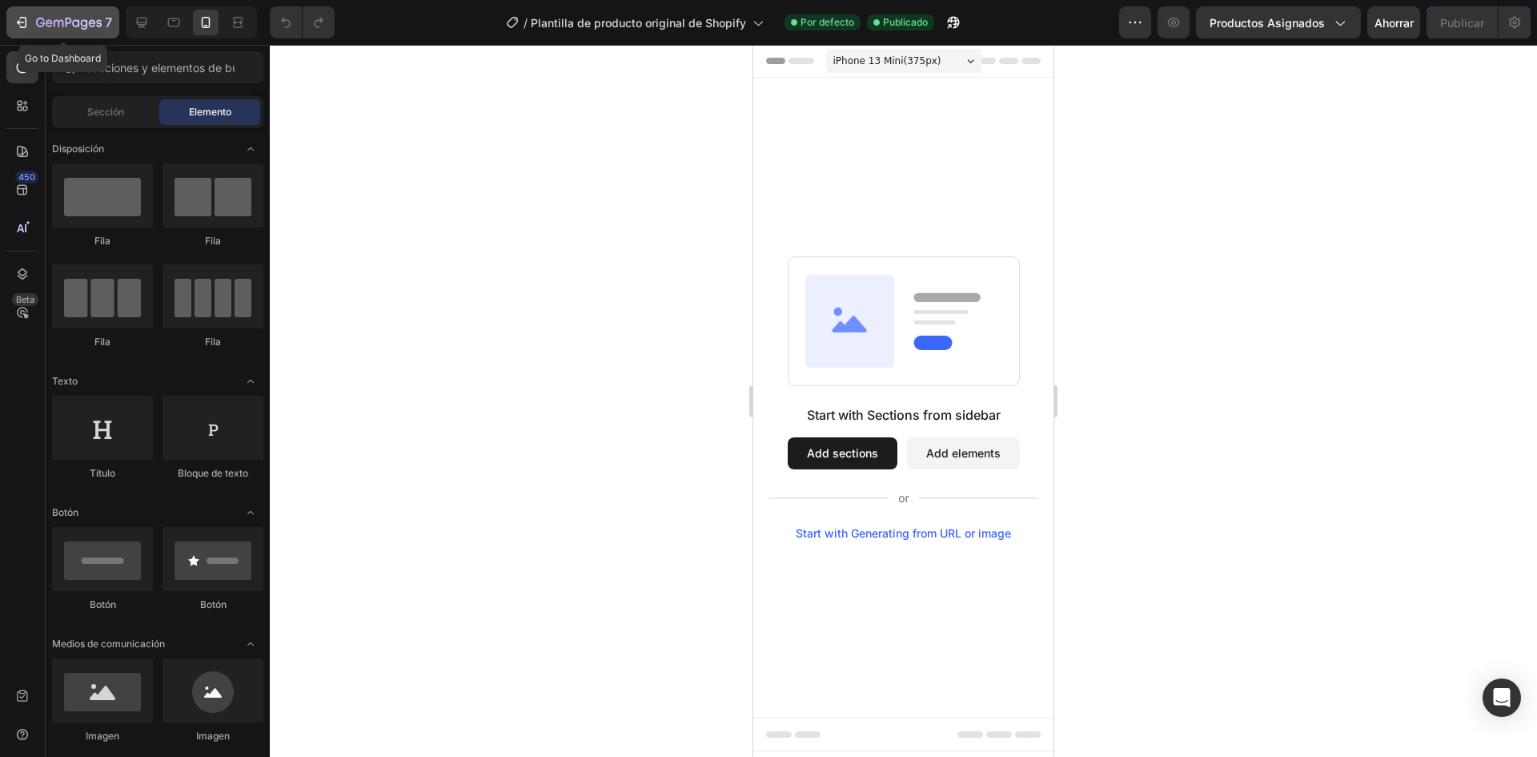
click at [42, 18] on icon "button" at bounding box center [69, 24] width 66 height 14
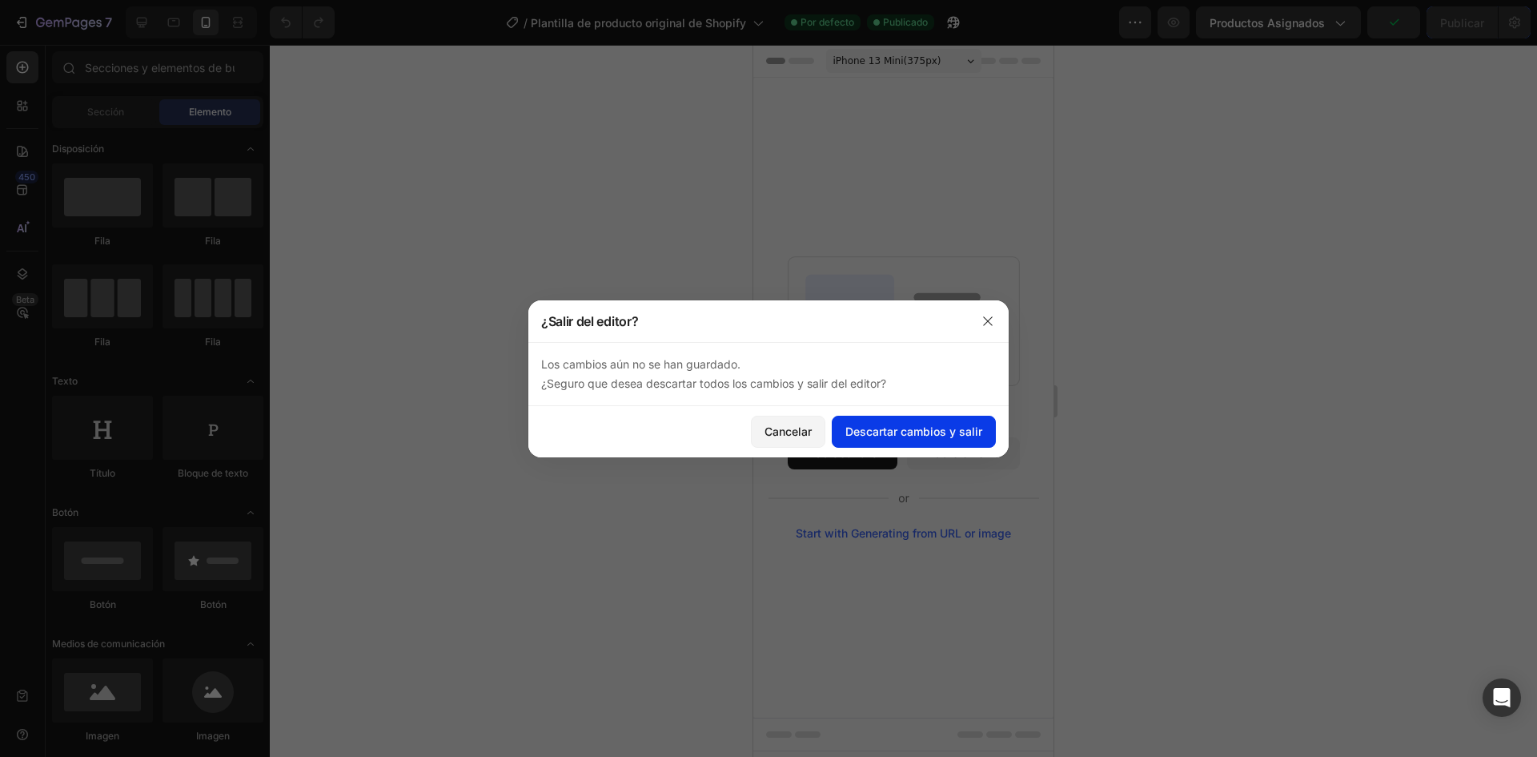
click at [908, 424] on font "Descartar cambios y salir" at bounding box center [914, 431] width 137 height 14
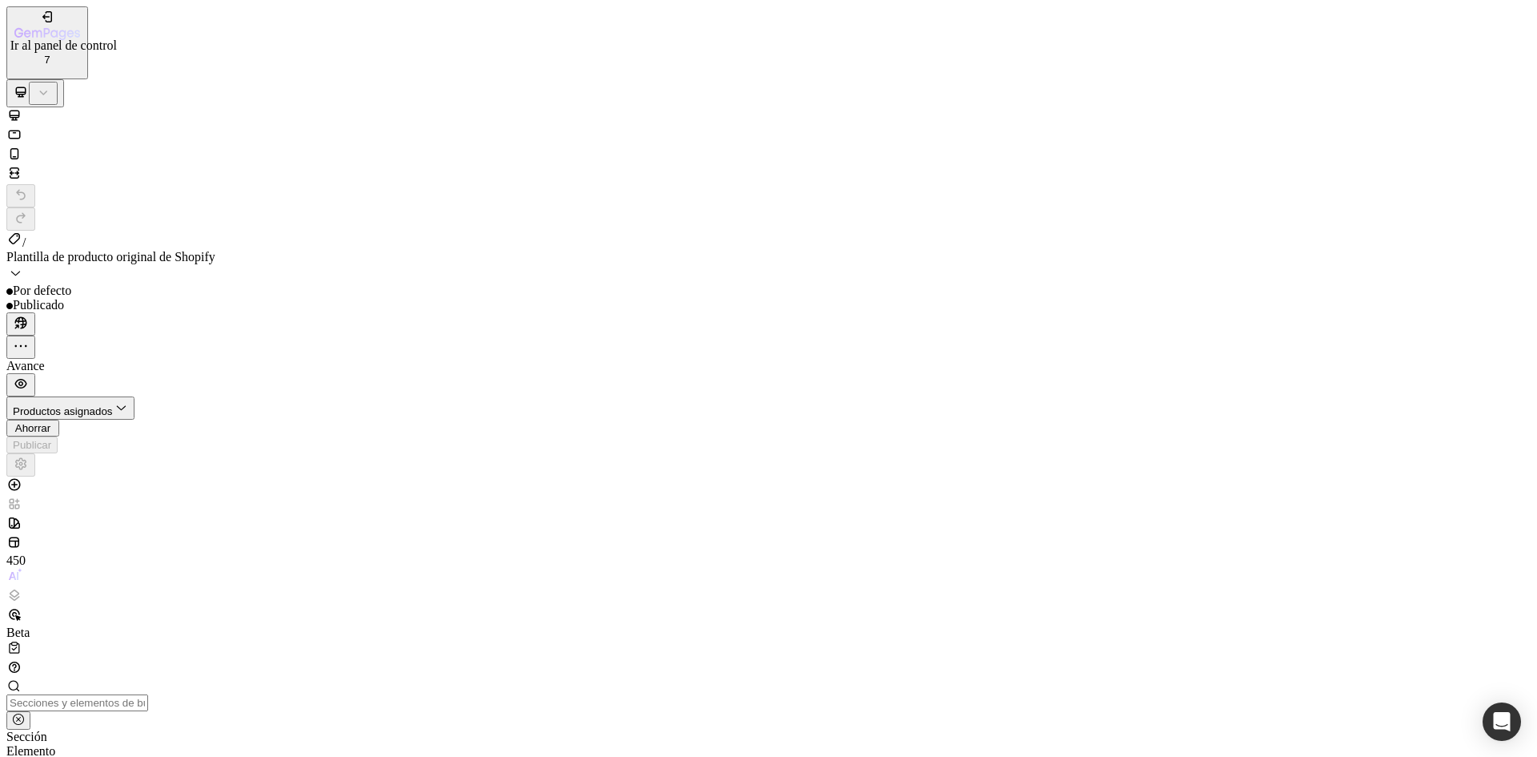
click at [42, 30] on icon "button" at bounding box center [37, 33] width 10 height 7
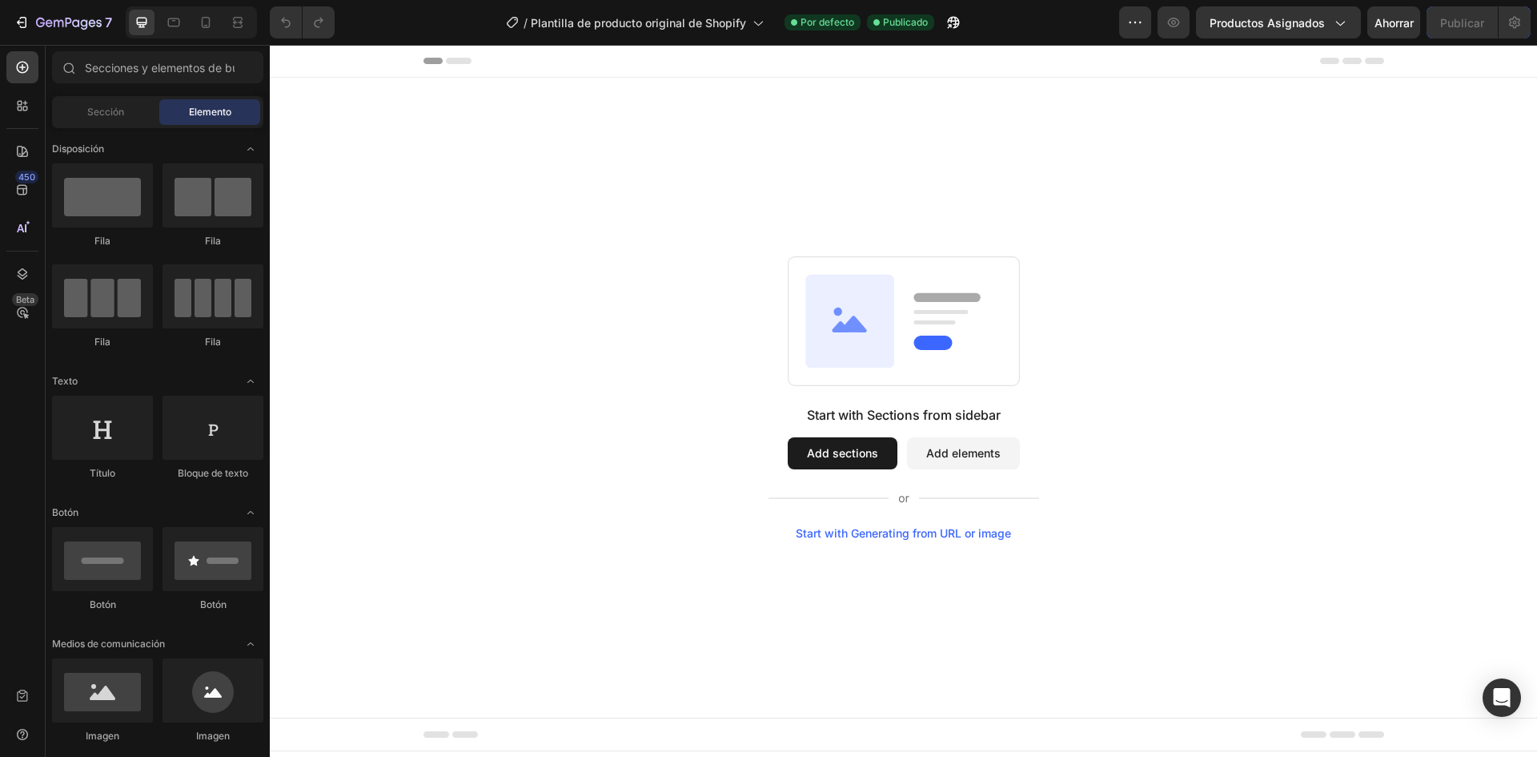
click at [864, 243] on div "Start with Sections from sidebar Add sections Add elements Start with Generatin…" at bounding box center [904, 398] width 1268 height 640
click at [123, 111] on font "Sección" at bounding box center [105, 112] width 37 height 12
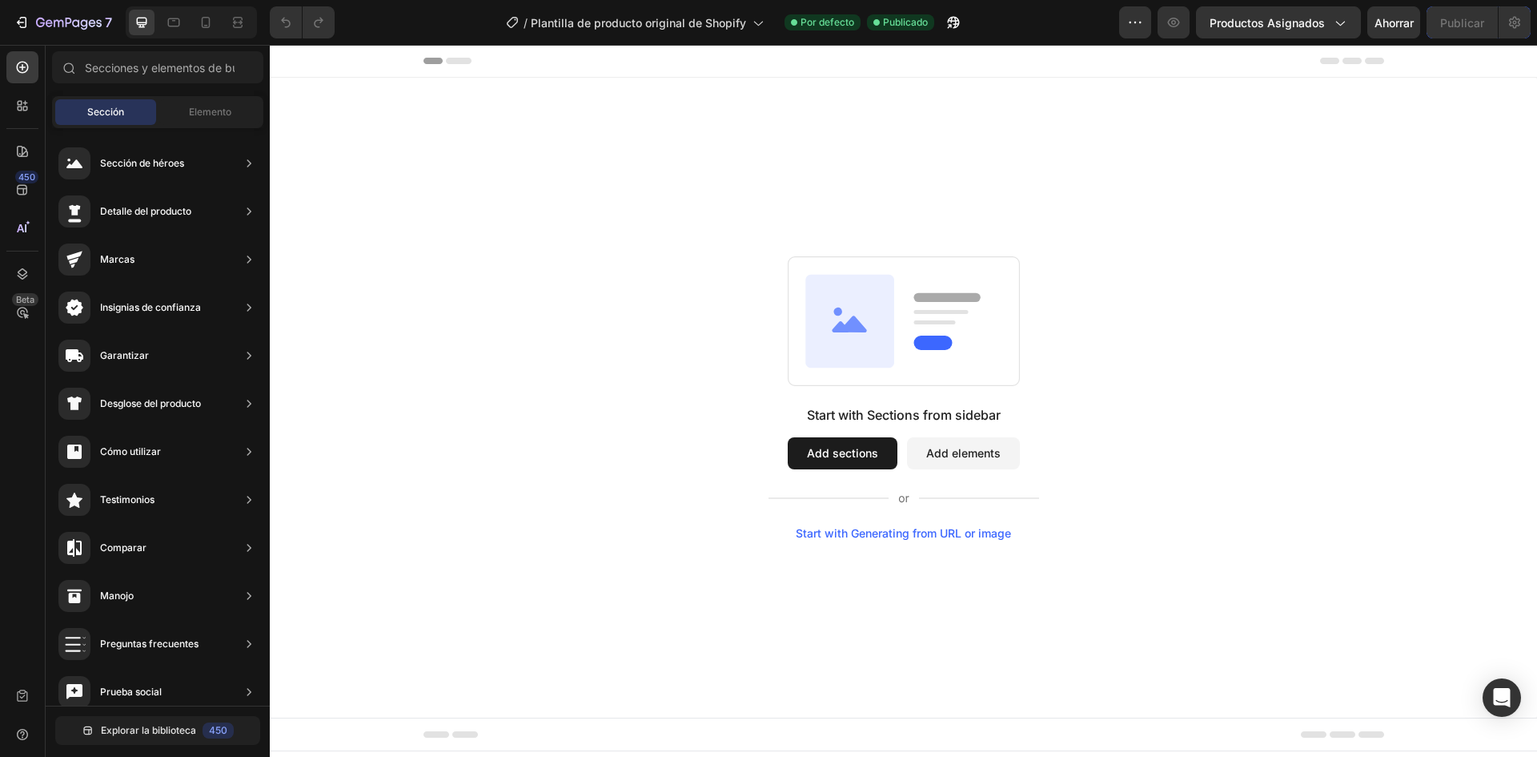
click at [846, 448] on button "Add sections" at bounding box center [843, 453] width 110 height 32
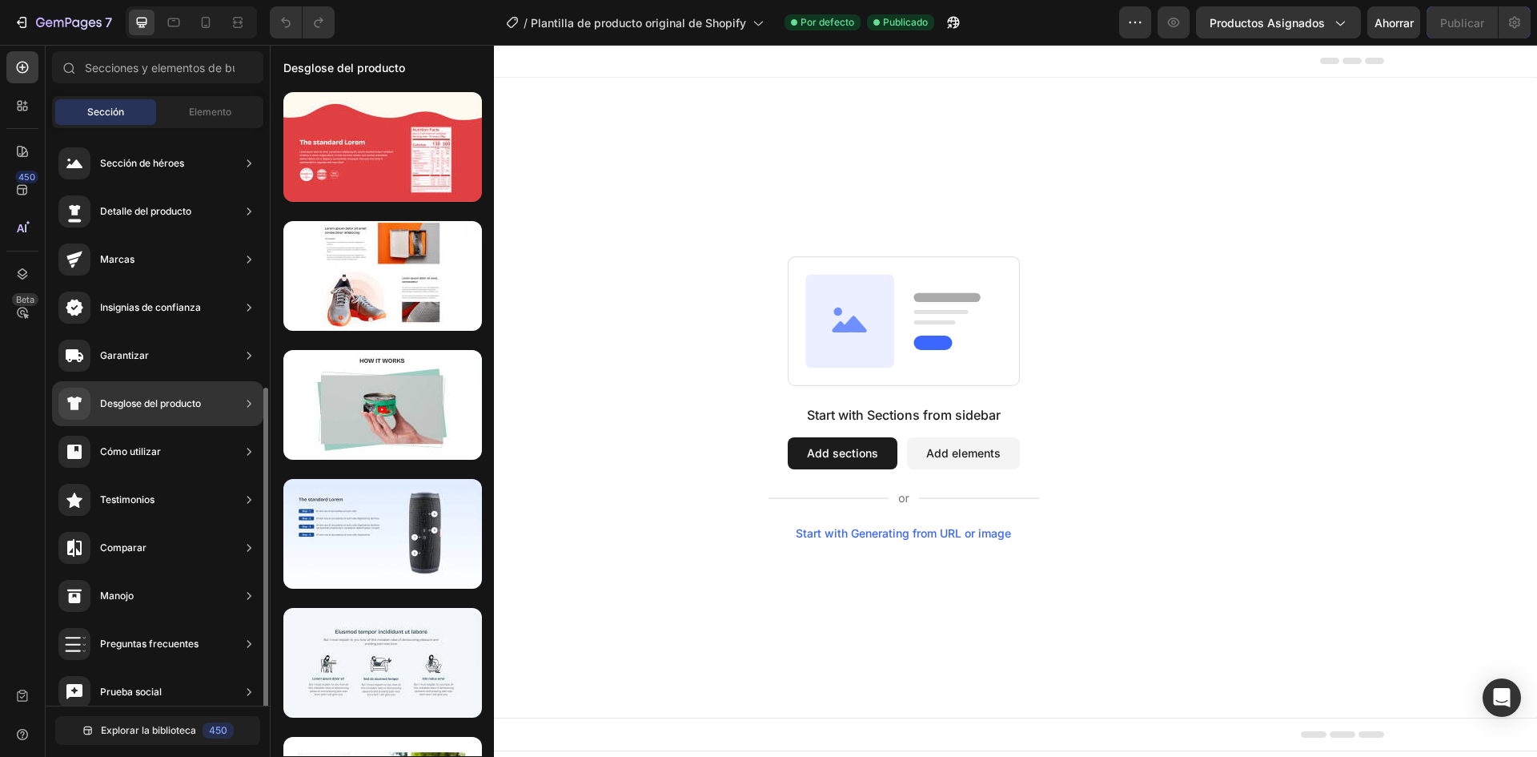
scroll to position [160, 0]
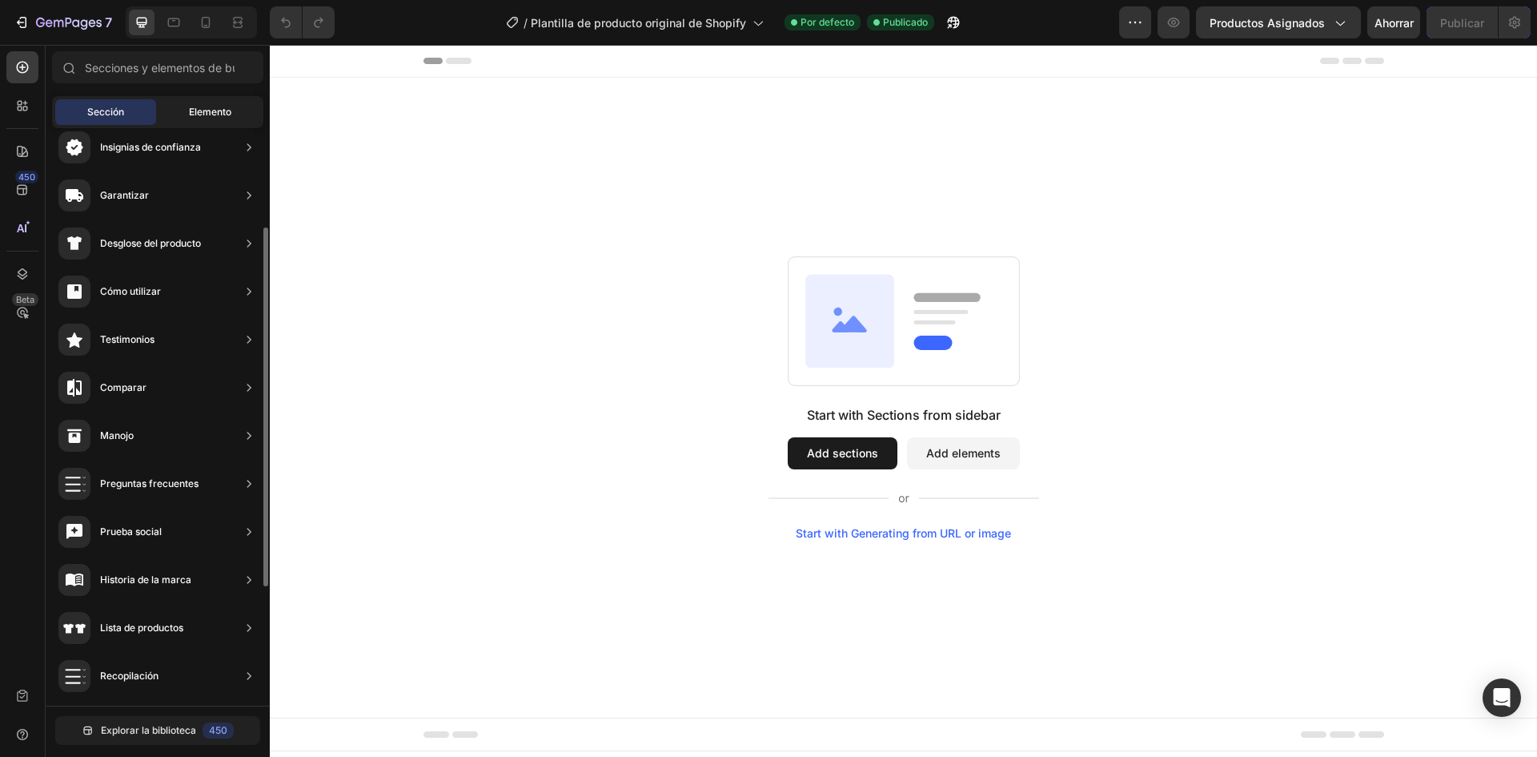
click at [216, 122] on div "Elemento" at bounding box center [209, 112] width 101 height 26
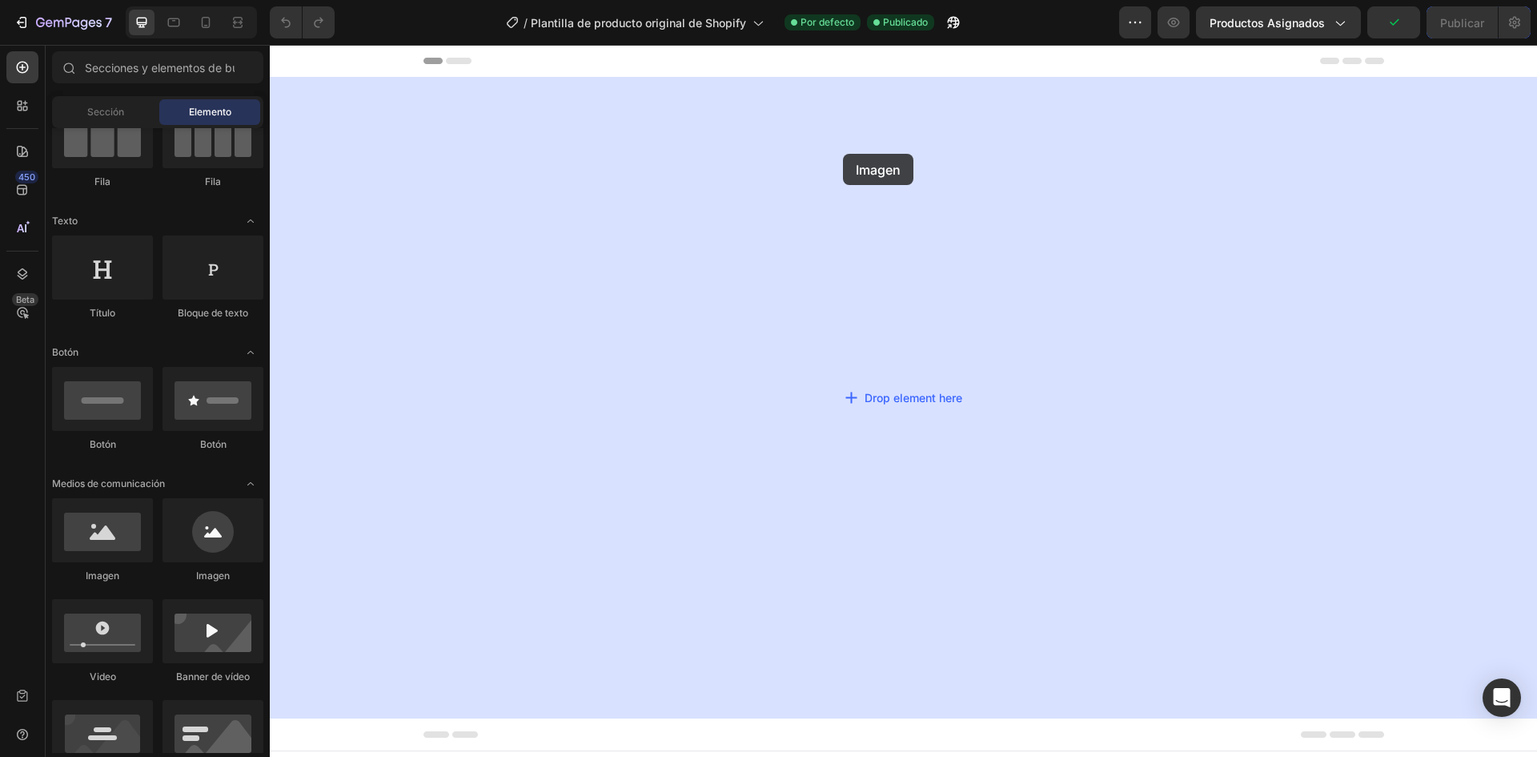
drag, startPoint x: 366, startPoint y: 572, endPoint x: 843, endPoint y: 154, distance: 634.4
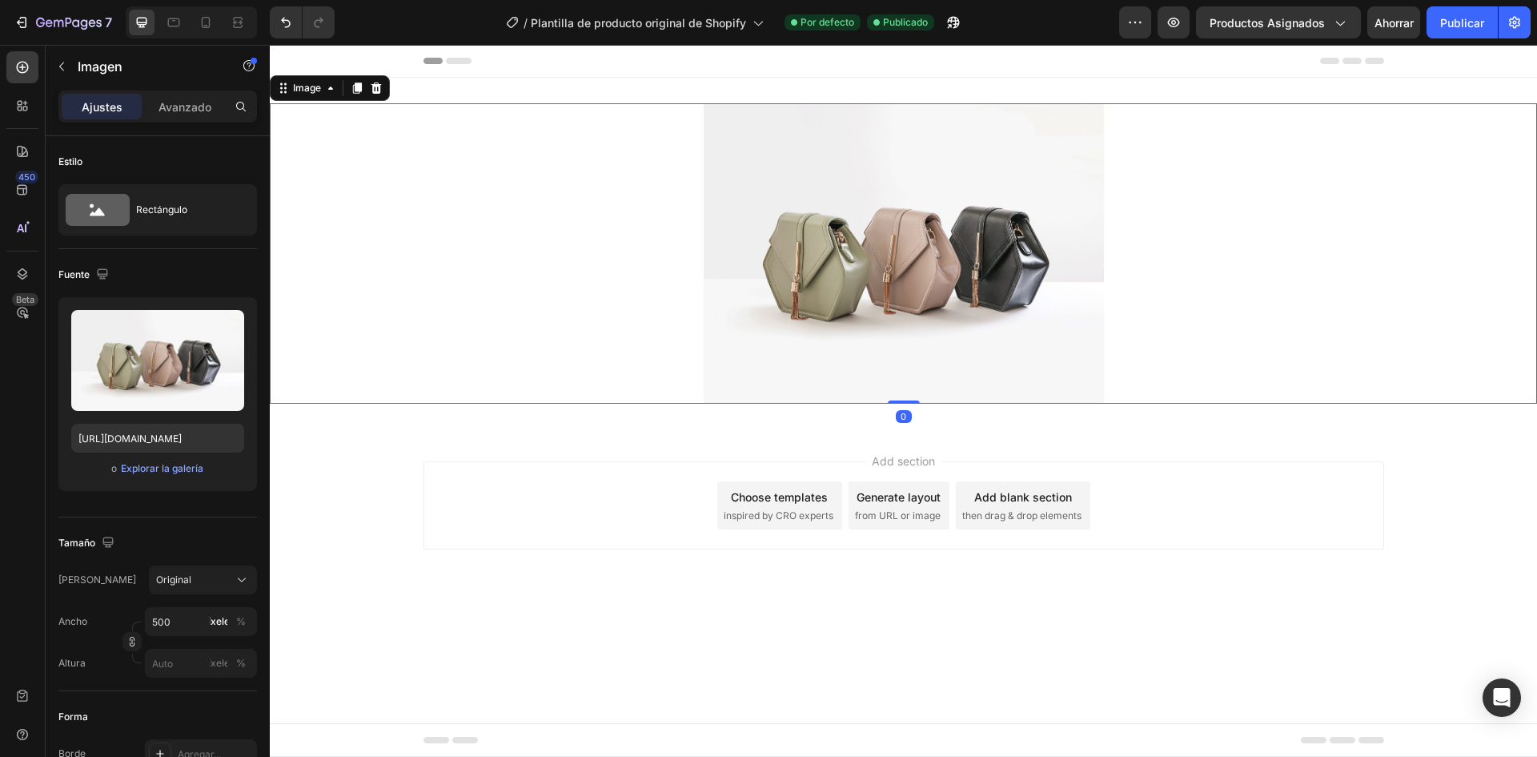
click at [855, 322] on img at bounding box center [904, 253] width 400 height 300
click at [209, 25] on icon at bounding box center [206, 22] width 9 height 11
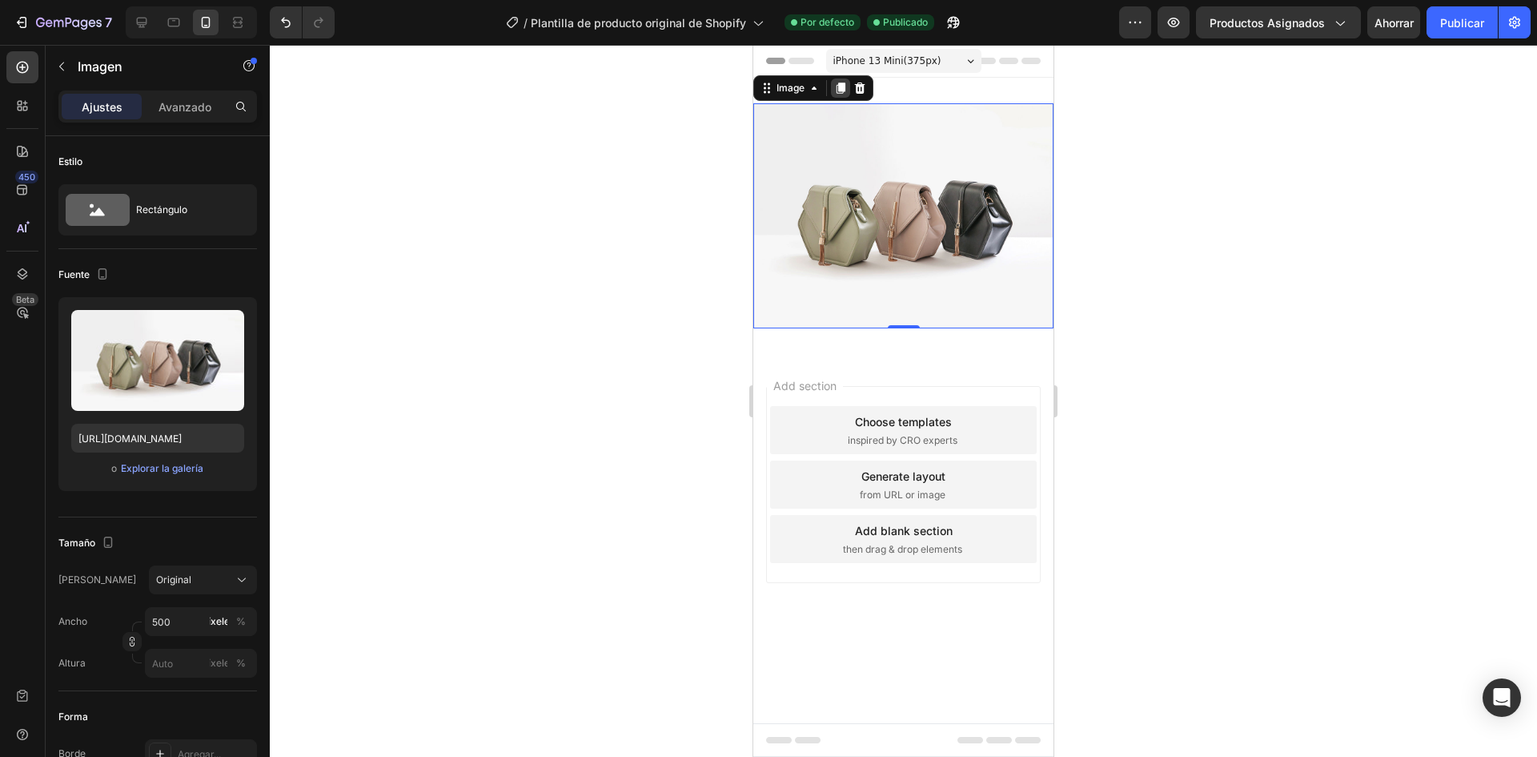
click at [838, 90] on icon at bounding box center [840, 88] width 13 height 13
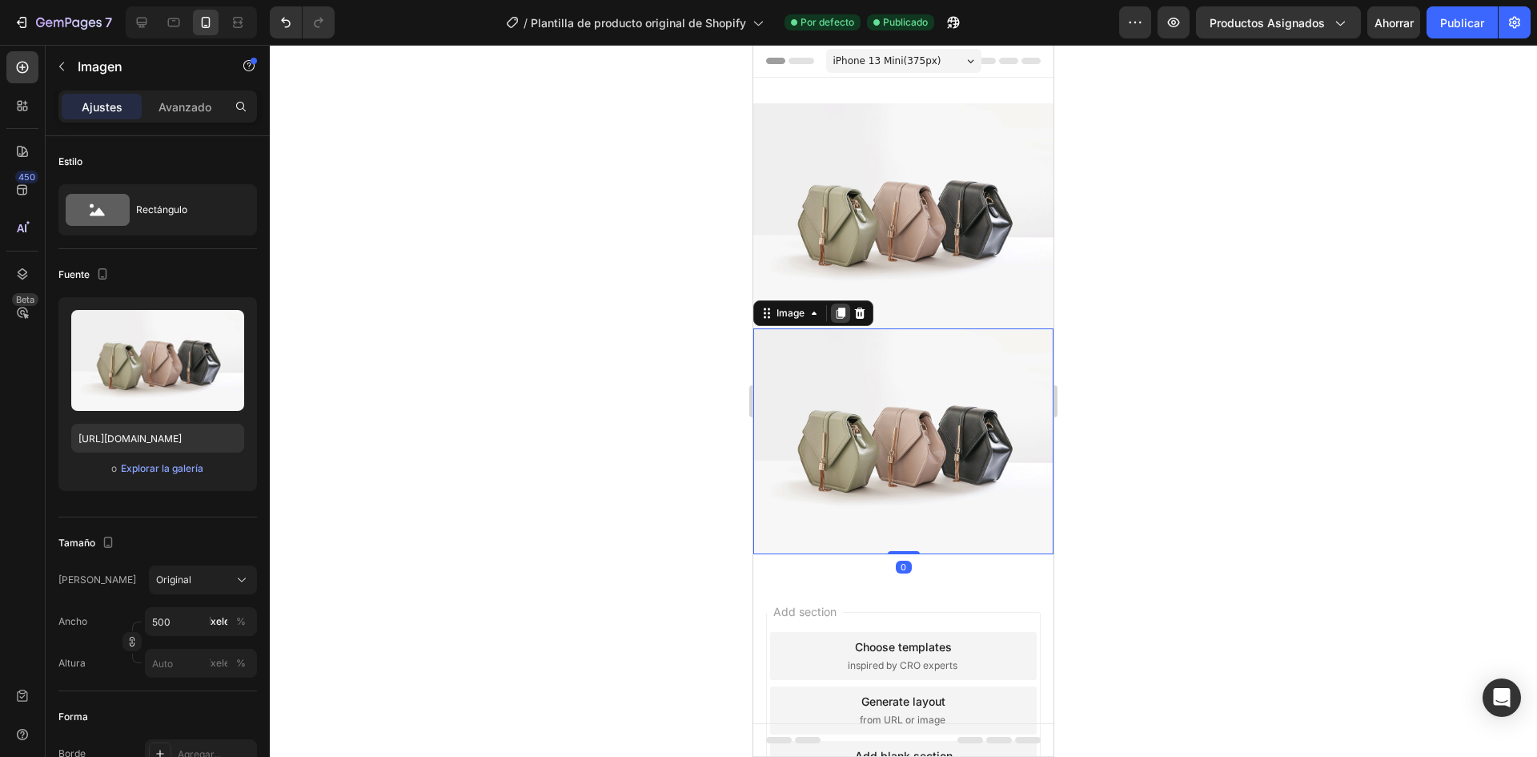
click at [845, 303] on div at bounding box center [840, 312] width 19 height 19
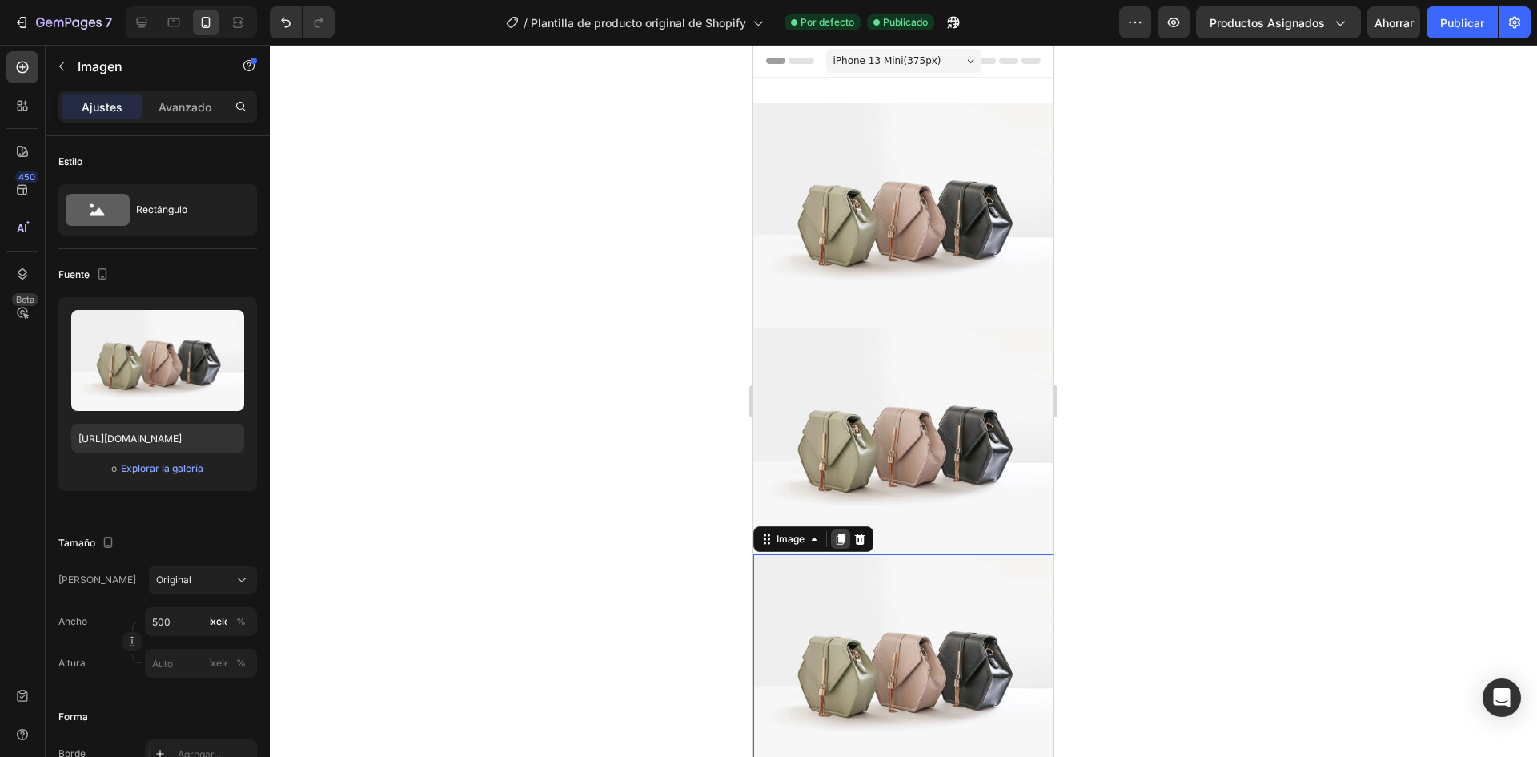
click at [843, 533] on icon at bounding box center [841, 538] width 9 height 11
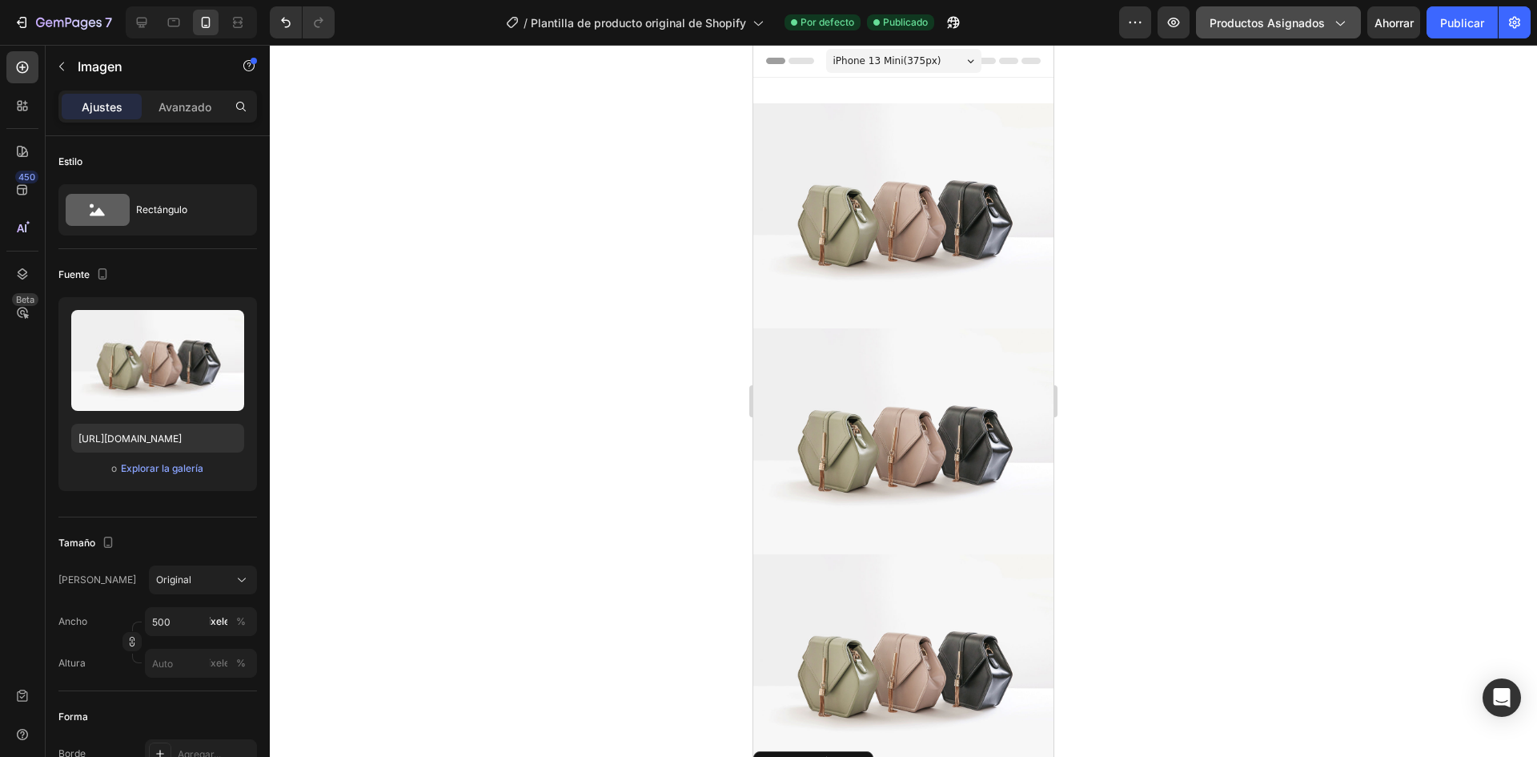
click at [1278, 22] on font "Productos asignados" at bounding box center [1267, 23] width 115 height 14
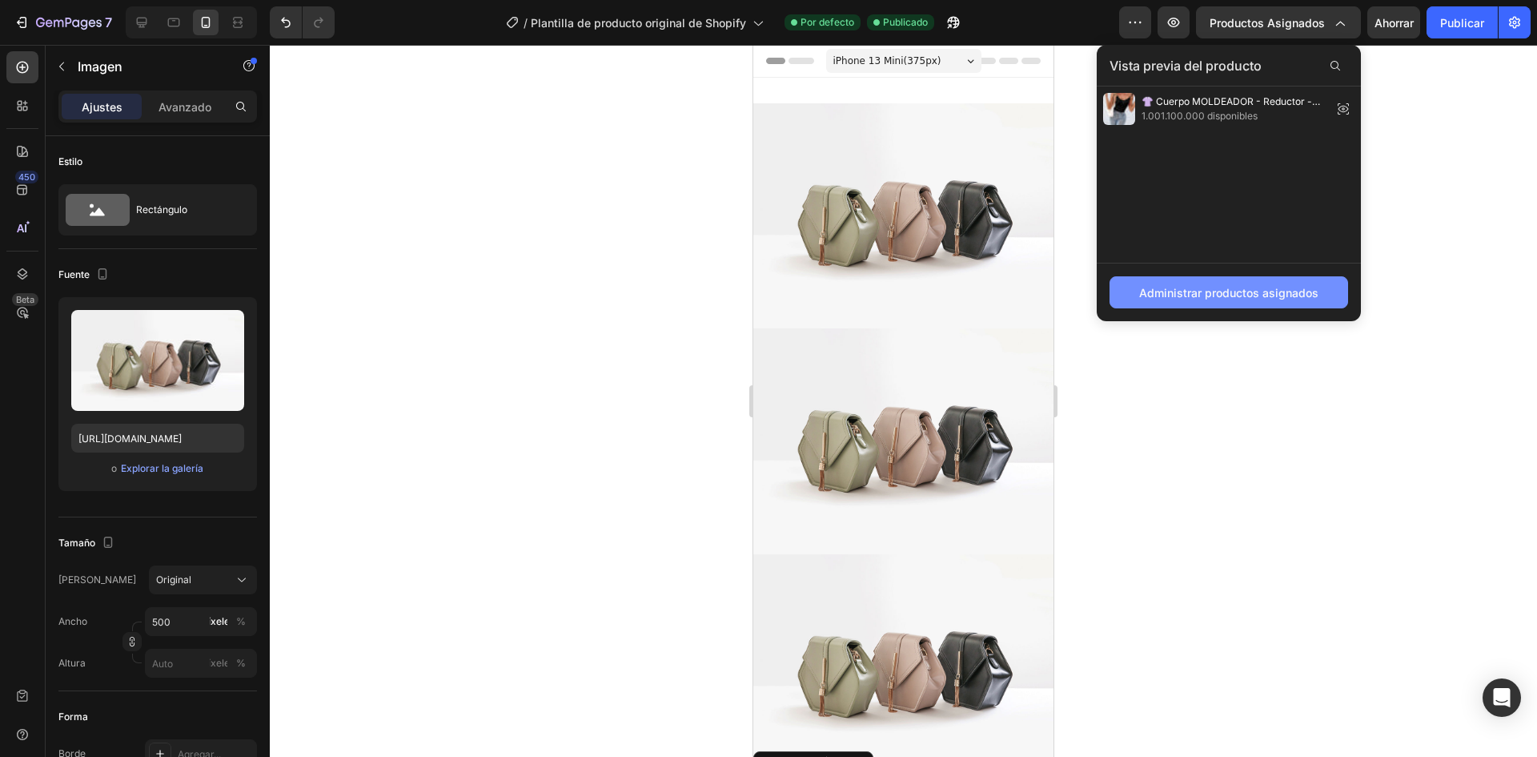
click at [1256, 300] on font "Administrar productos asignados" at bounding box center [1229, 292] width 179 height 17
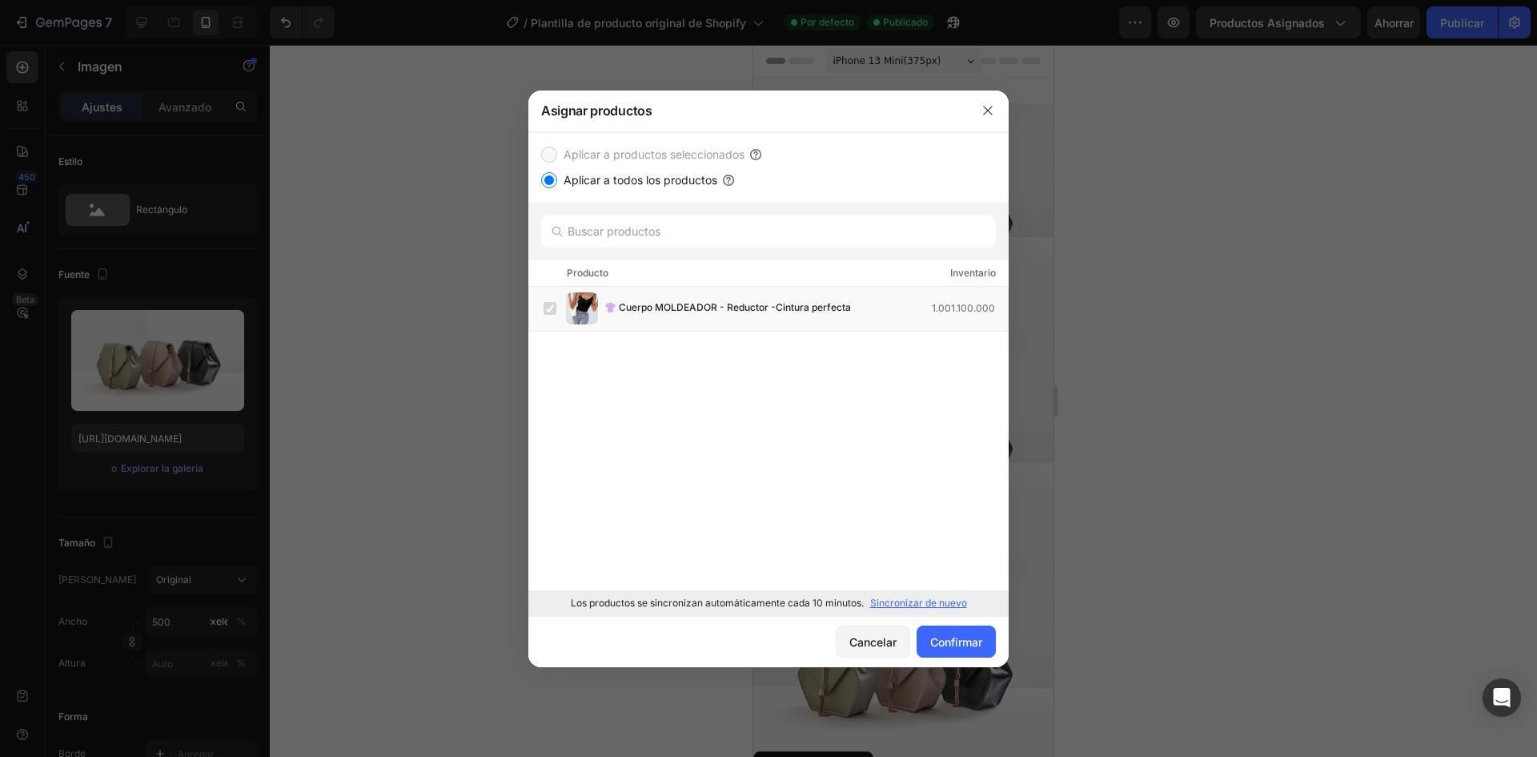
click at [953, 599] on font "Sincronizar de nuevo" at bounding box center [918, 603] width 97 height 12
click at [994, 110] on button "button" at bounding box center [988, 111] width 26 height 26
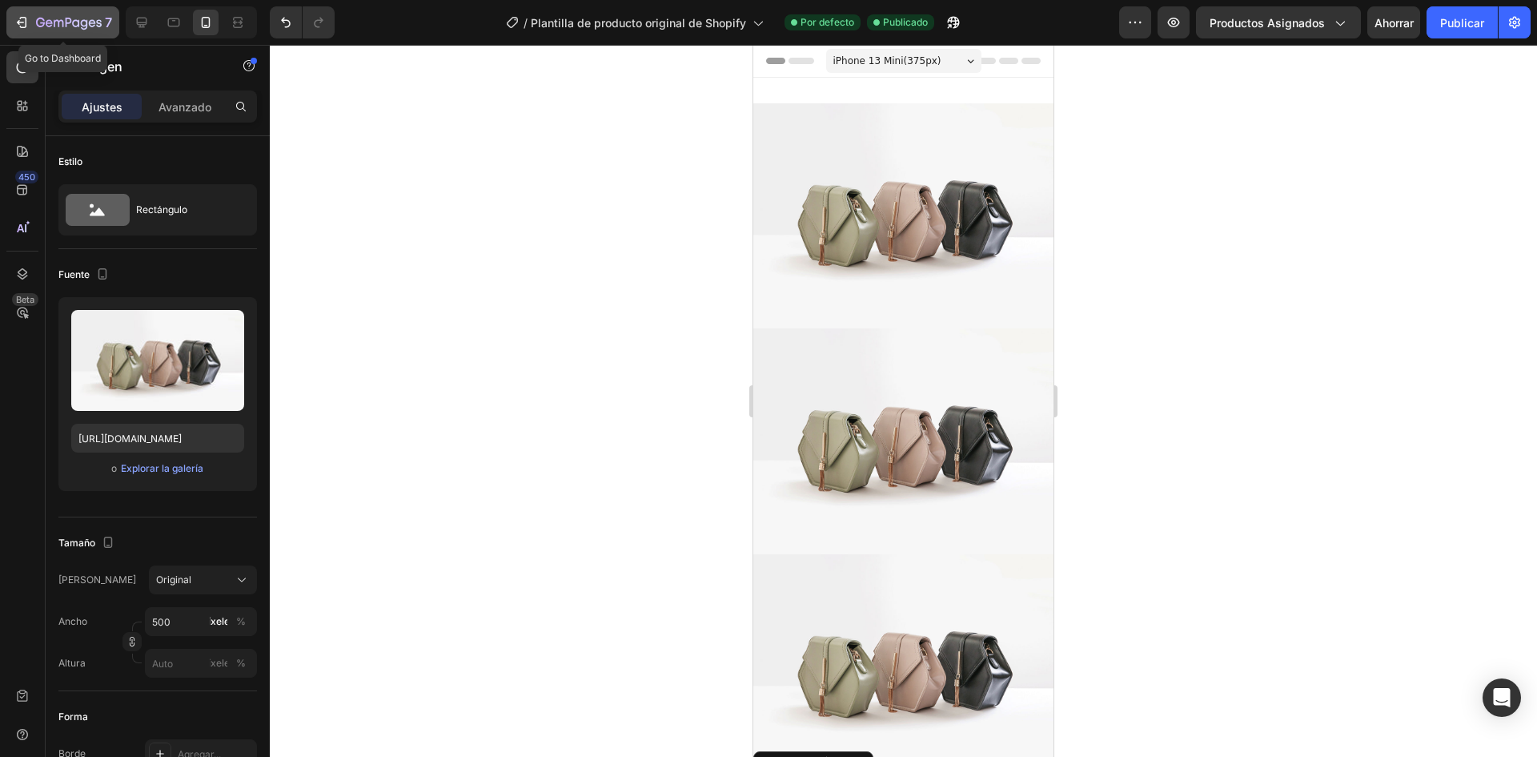
click at [14, 21] on icon "button" at bounding box center [22, 22] width 16 height 16
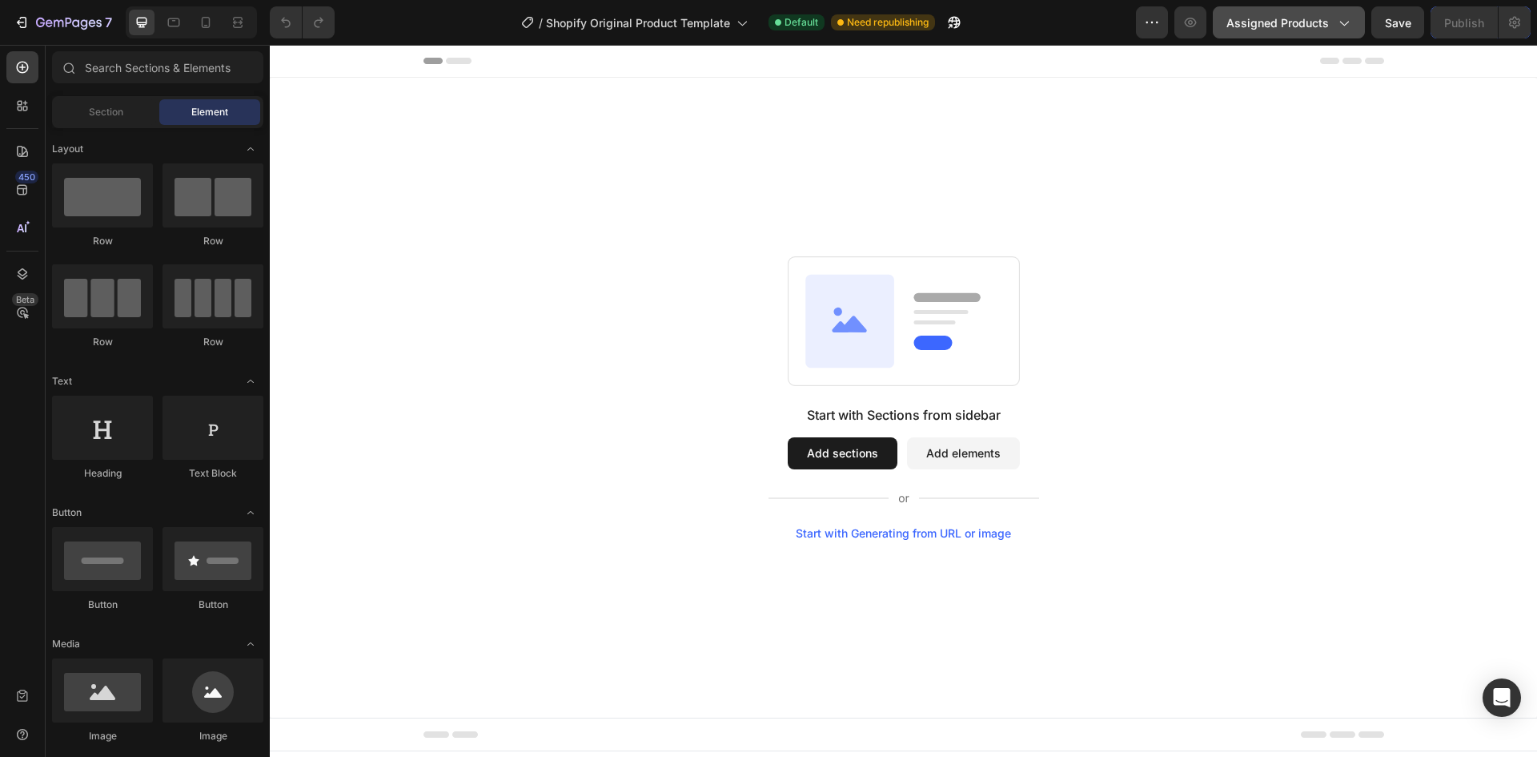
click at [1355, 26] on button "Assigned Products" at bounding box center [1289, 22] width 152 height 32
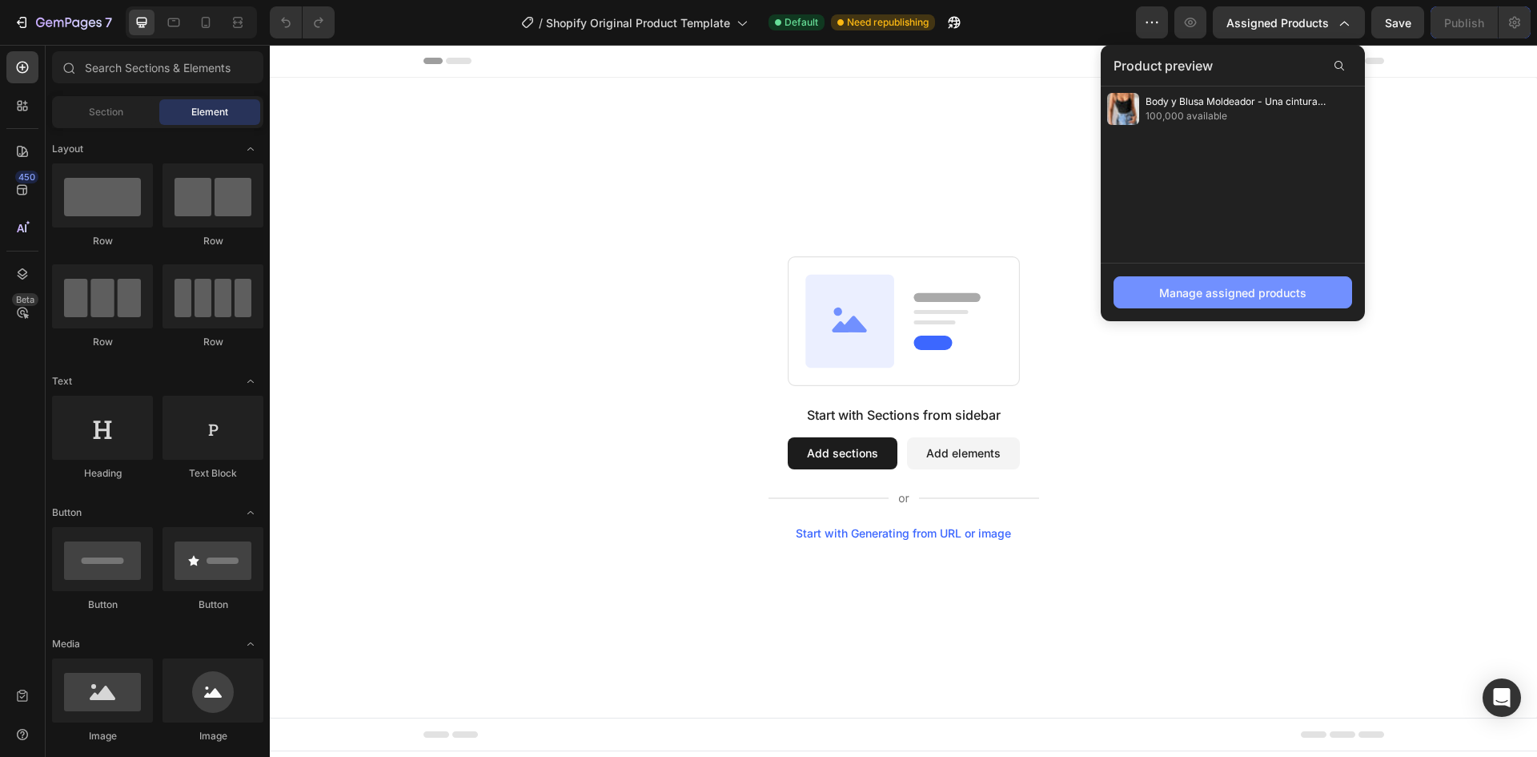
click at [1240, 299] on div "Manage assigned products" at bounding box center [1233, 292] width 147 height 17
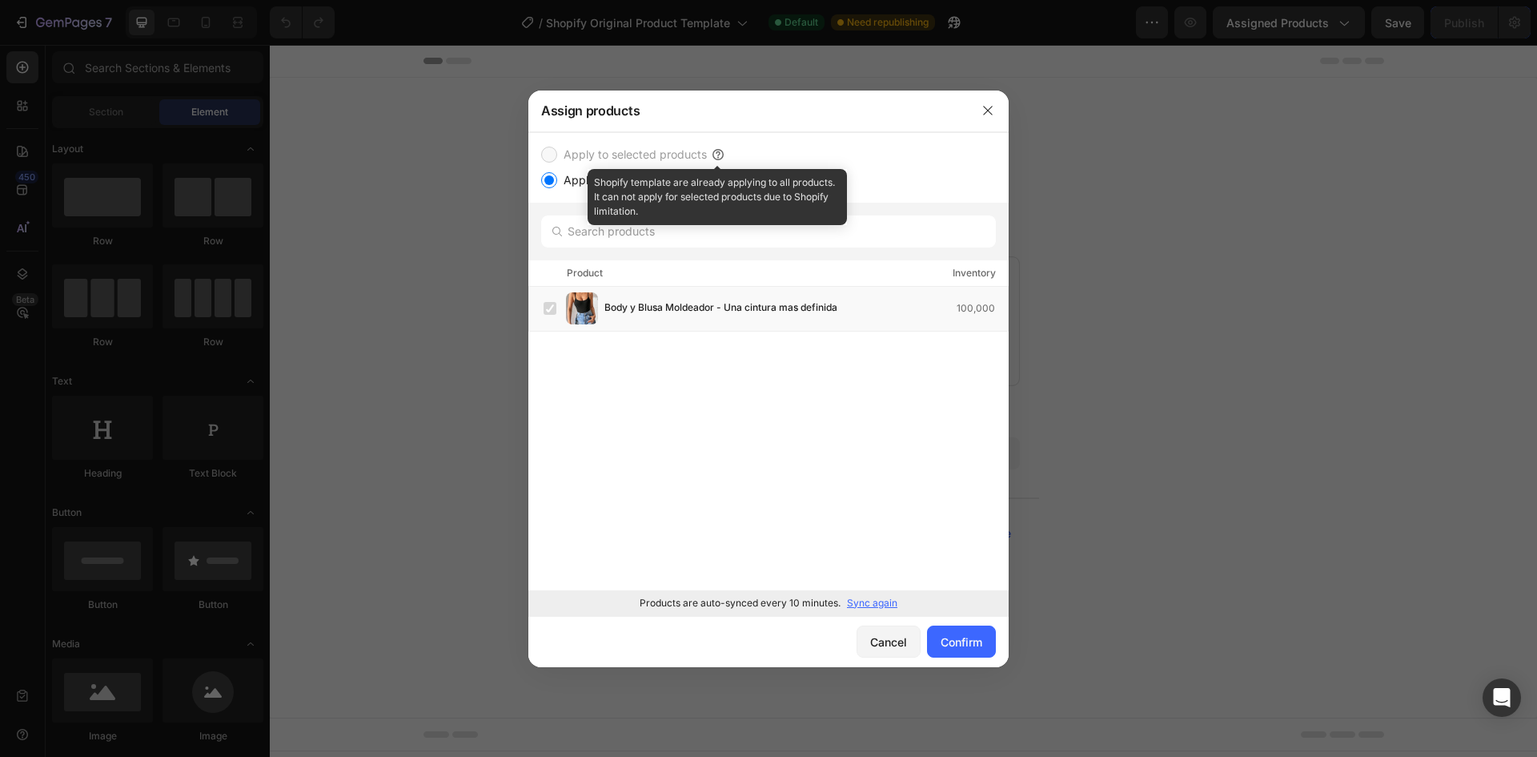
click at [725, 152] on icon at bounding box center [718, 155] width 16 height 16
click at [723, 150] on icon at bounding box center [718, 155] width 16 height 16
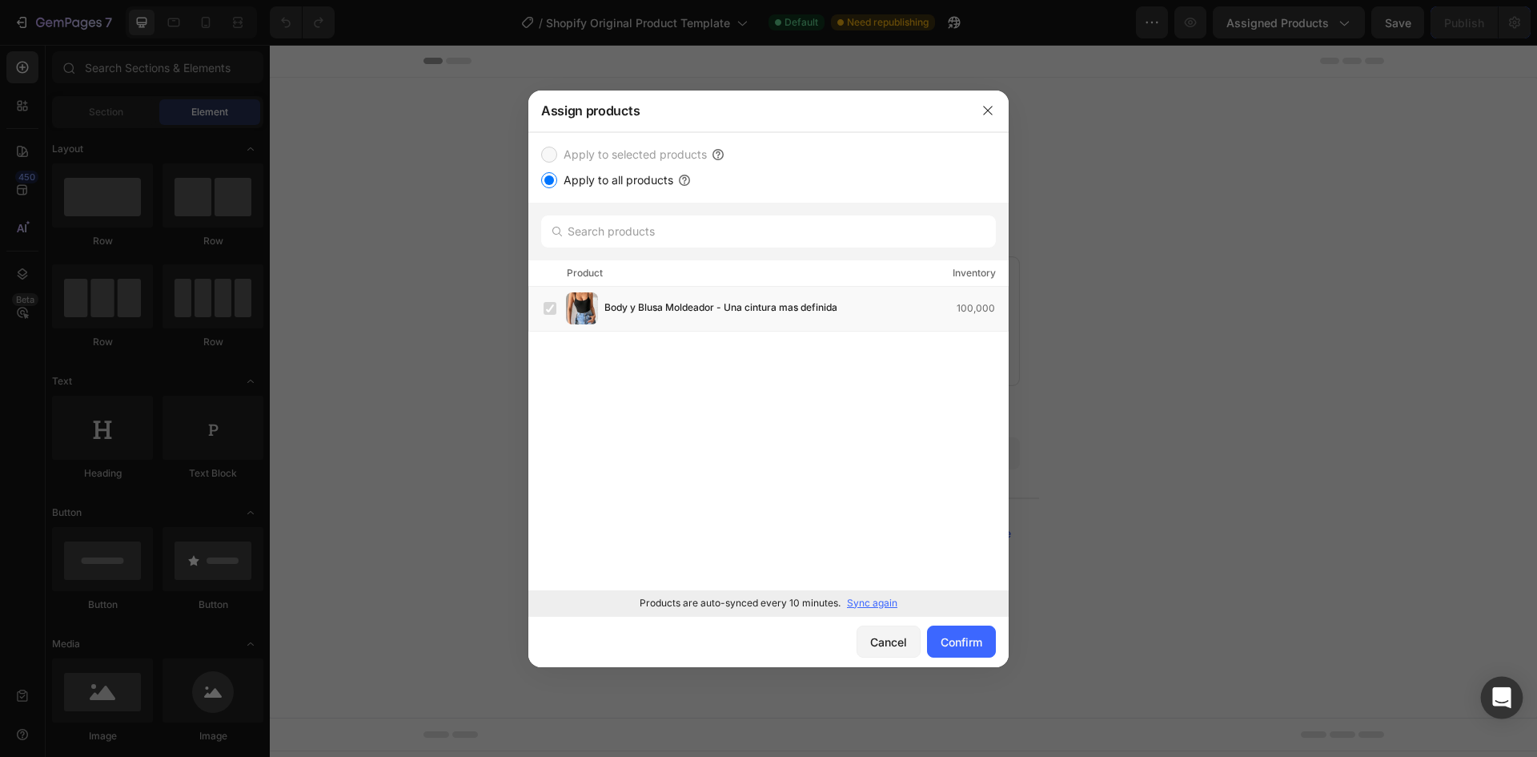
click at [1494, 689] on icon "Open Intercom Messenger" at bounding box center [1502, 697] width 21 height 21
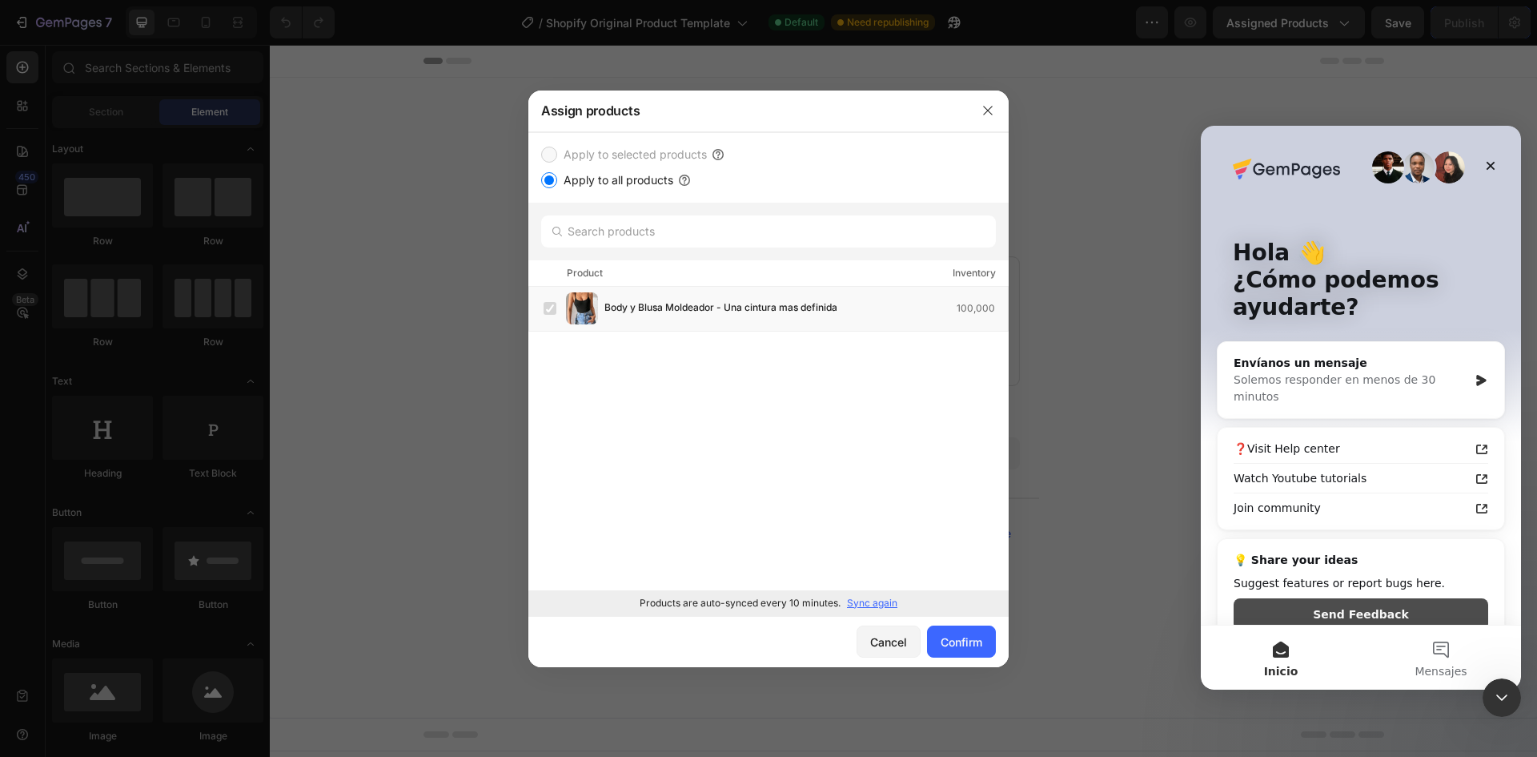
click at [1347, 598] on button "Send Feedback" at bounding box center [1361, 614] width 255 height 32
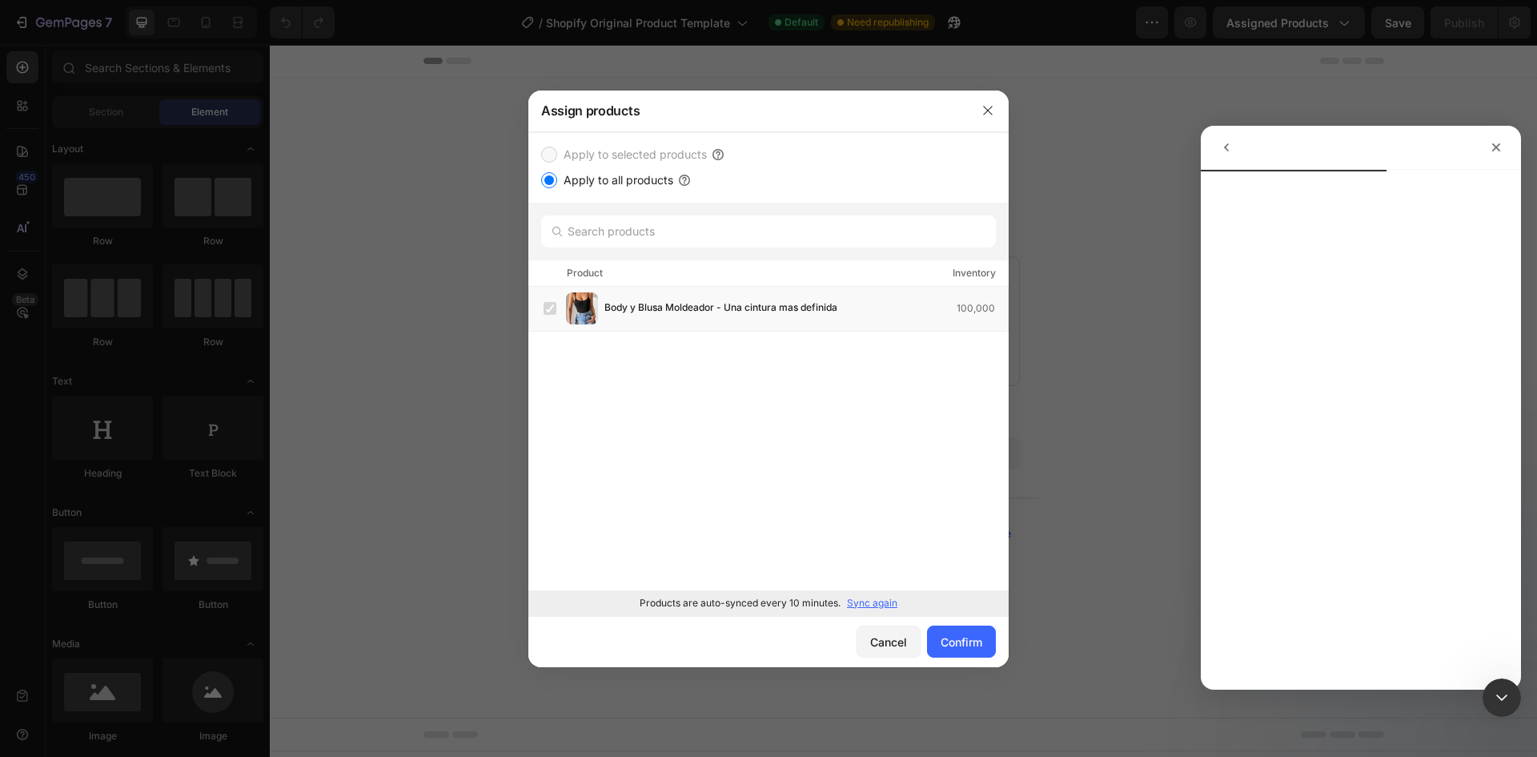
click at [1224, 147] on icon "go back" at bounding box center [1226, 147] width 13 height 13
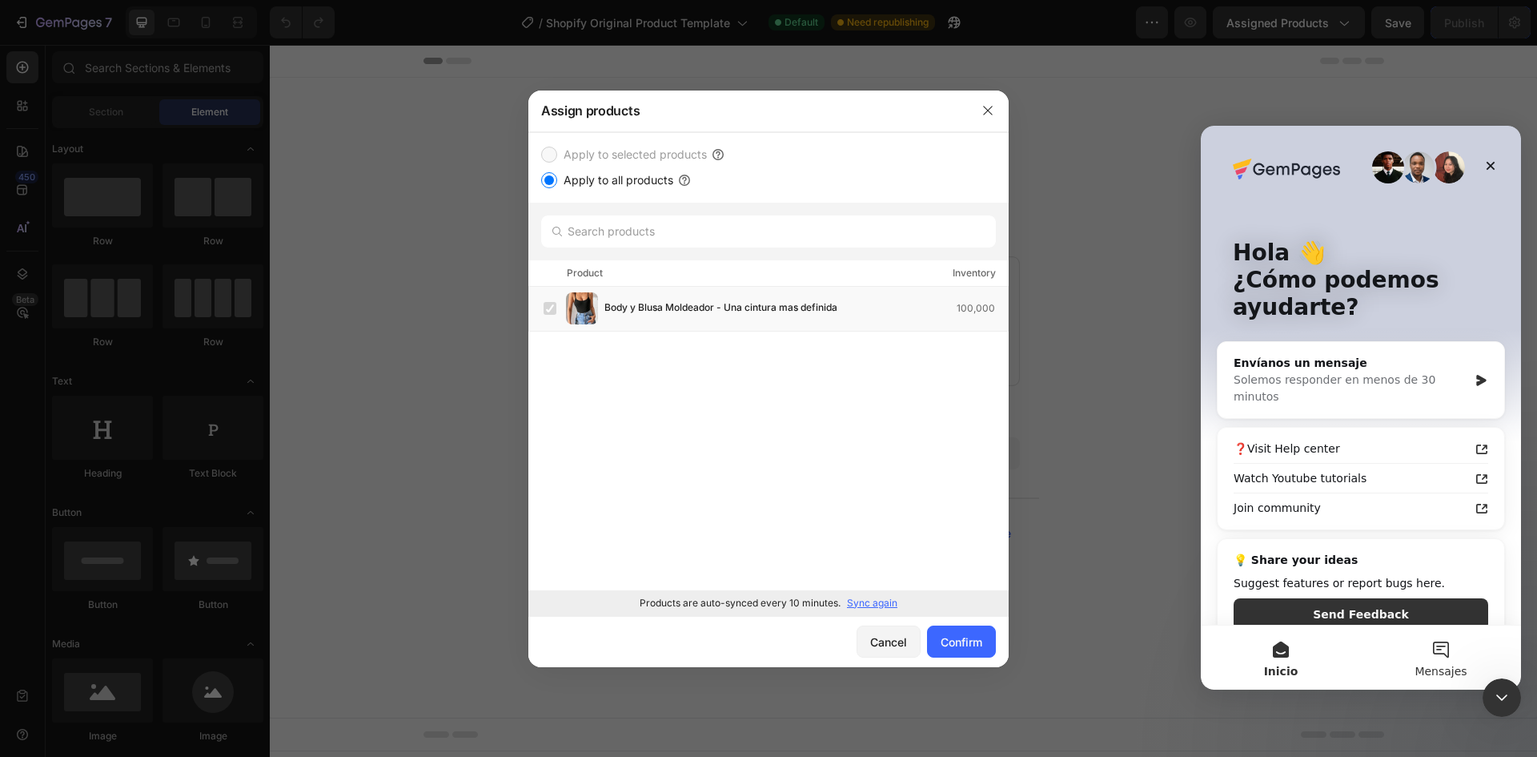
click at [1439, 639] on button "Mensajes" at bounding box center [1441, 657] width 160 height 64
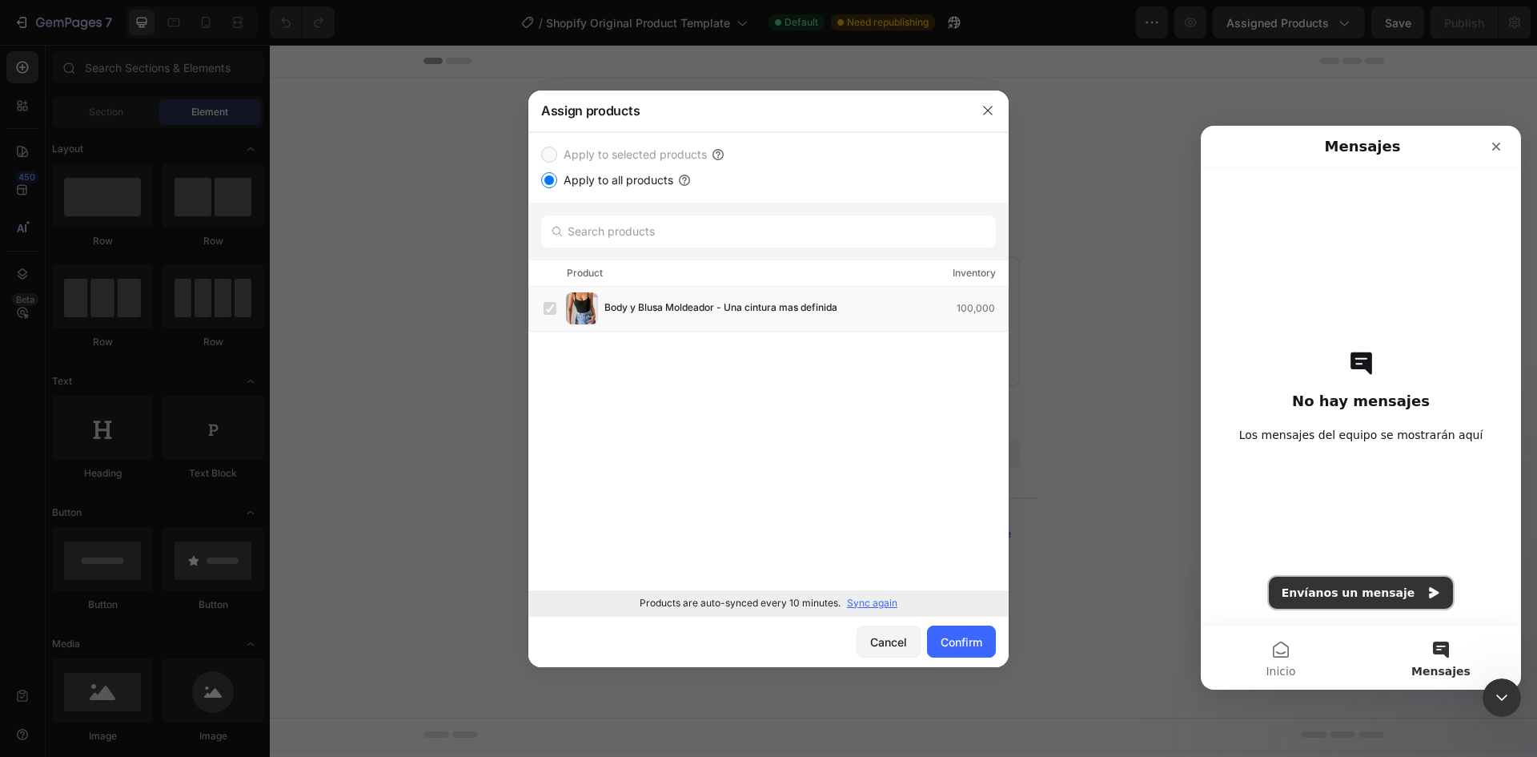
click at [1400, 604] on button "Envíanos un mensaje" at bounding box center [1361, 593] width 185 height 32
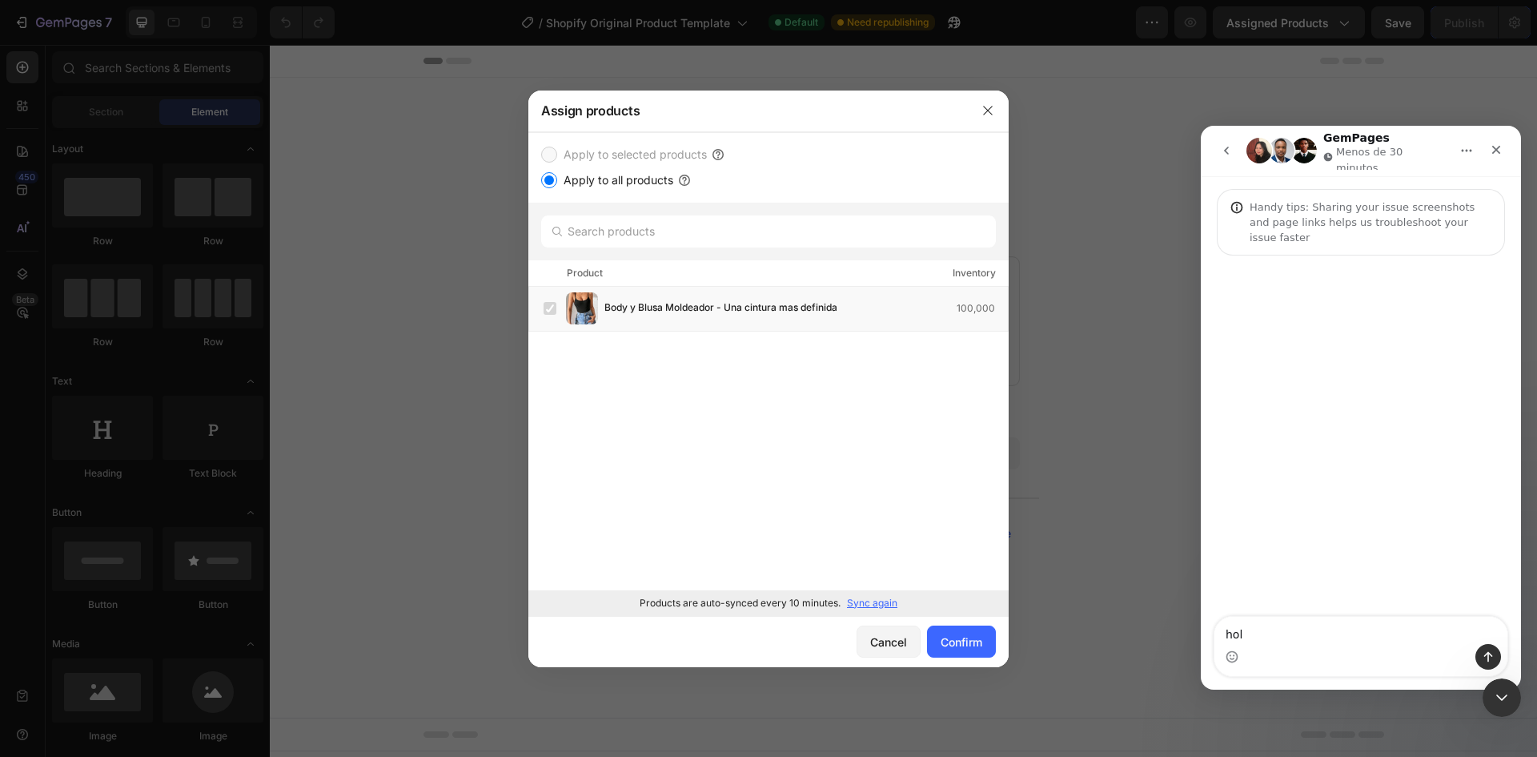
type textarea "hola"
type textarea "necesito ayudar para poder deshacer esta opcion"
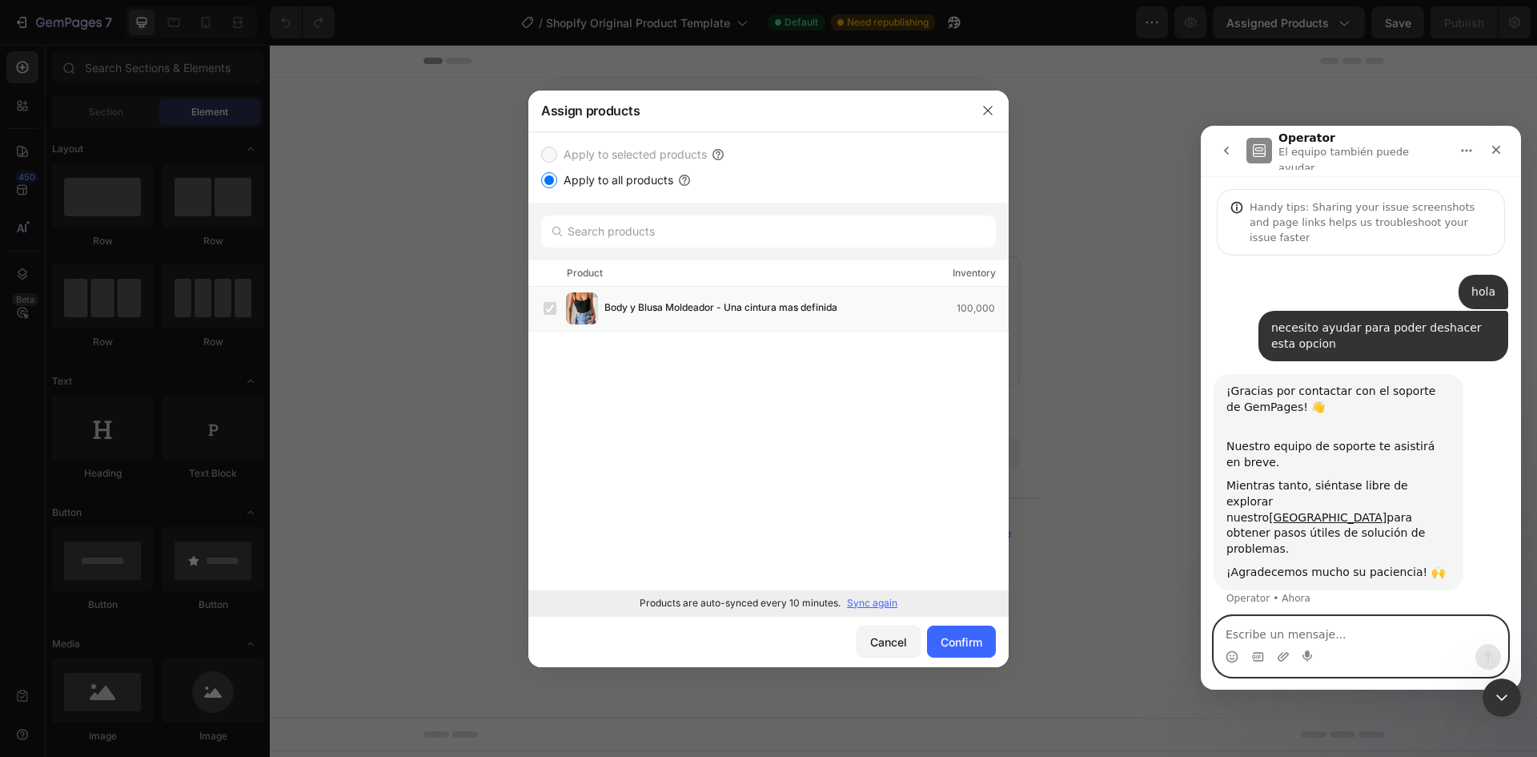
click at [1413, 621] on textarea "Escribe un mensaje..." at bounding box center [1361, 630] width 293 height 27
paste textarea "Escribe un mensaje..."
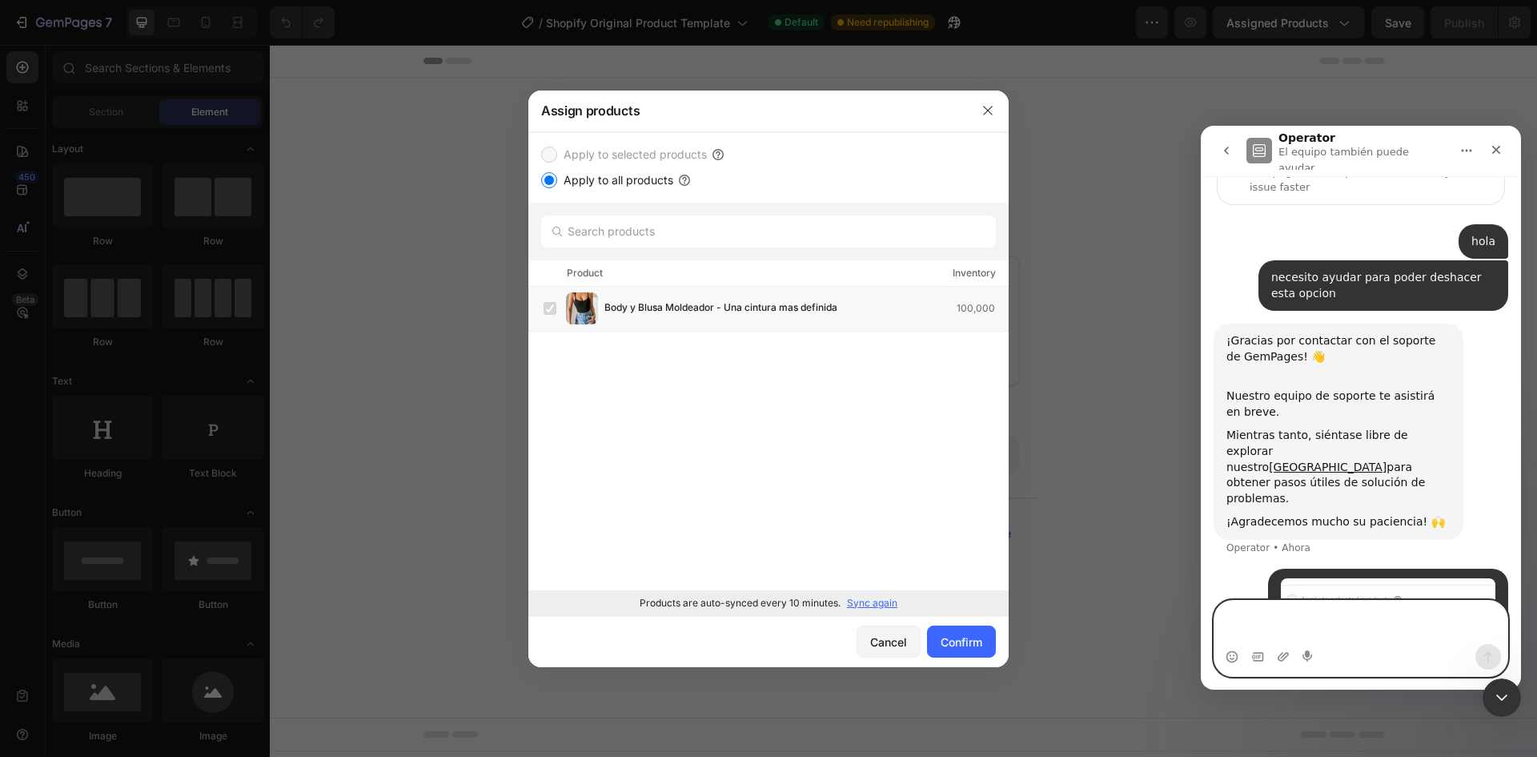
scroll to position [66, 0]
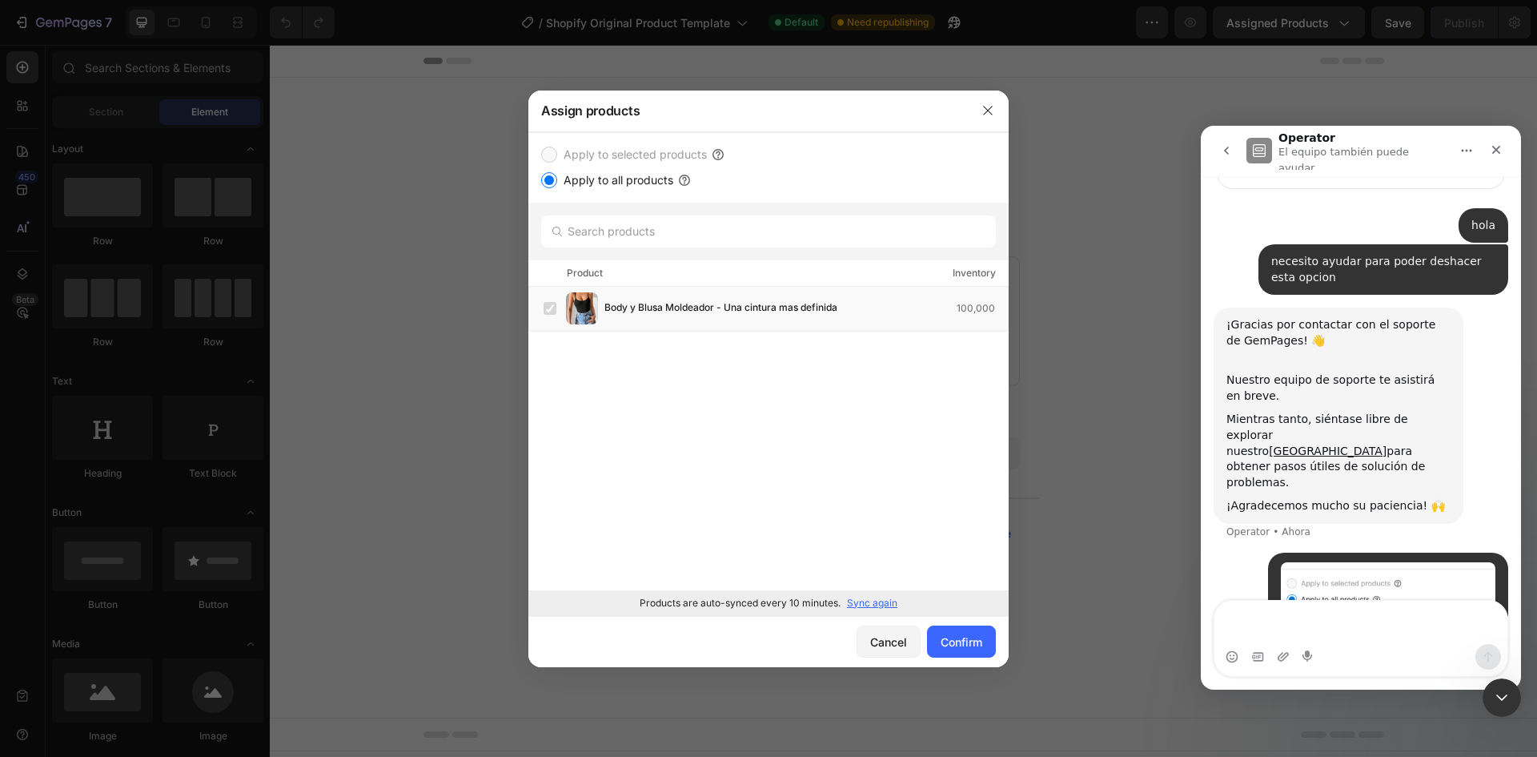
click at [771, 145] on div "Apply to selected products" at bounding box center [768, 154] width 455 height 19
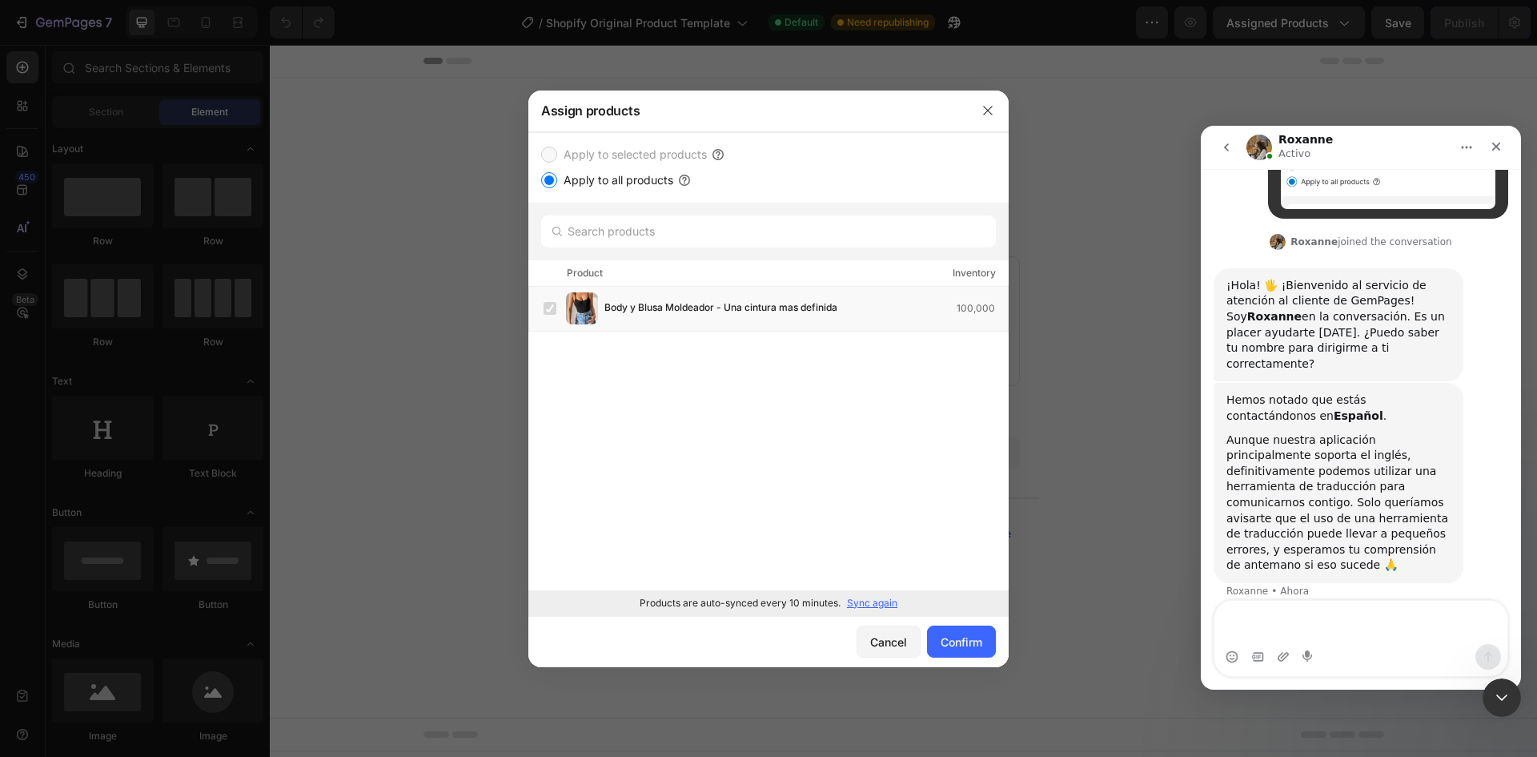
scroll to position [400, 0]
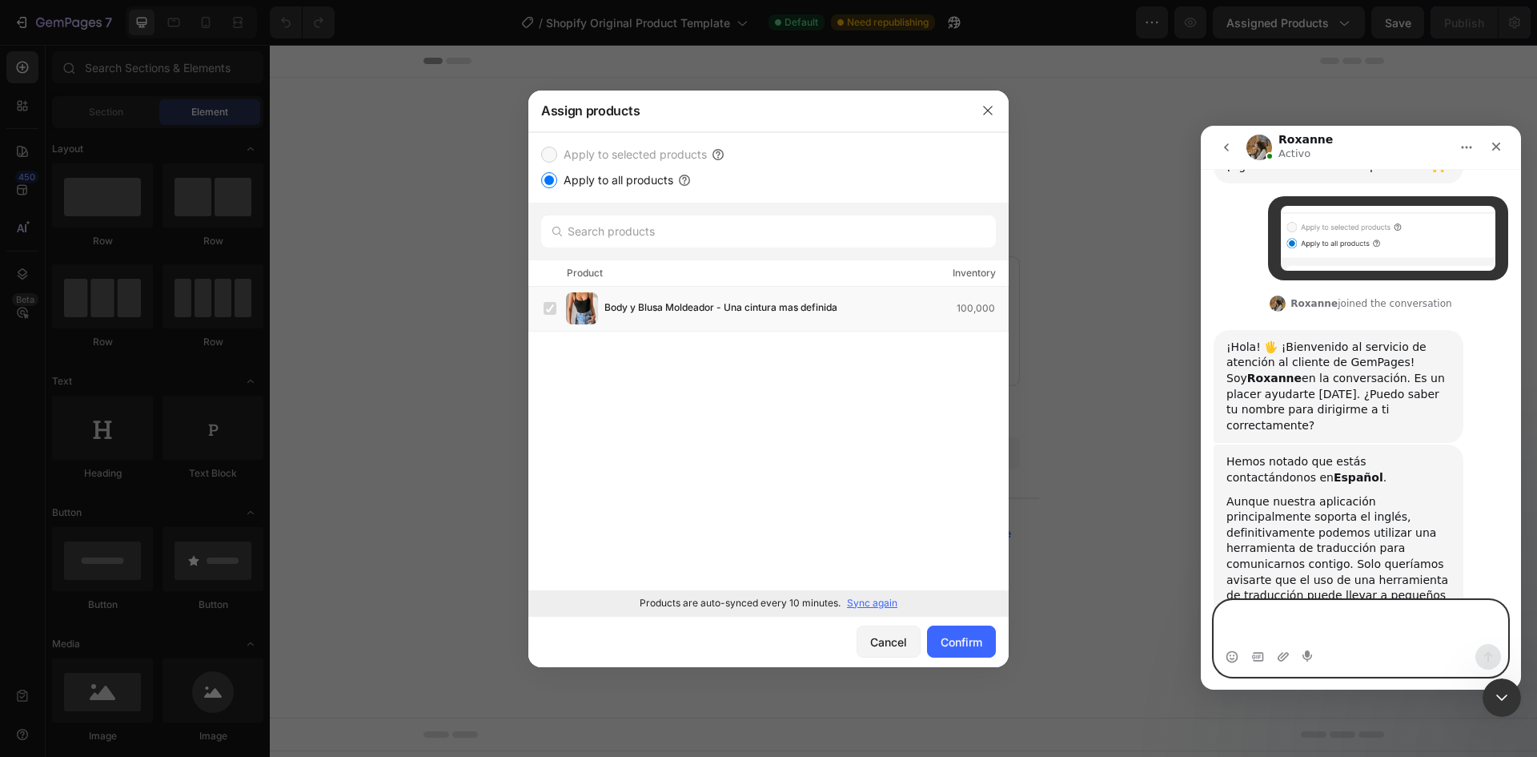
click at [1385, 623] on textarea "Escribe un mensaje..." at bounding box center [1361, 622] width 293 height 43
type textarea "muchas gracias"
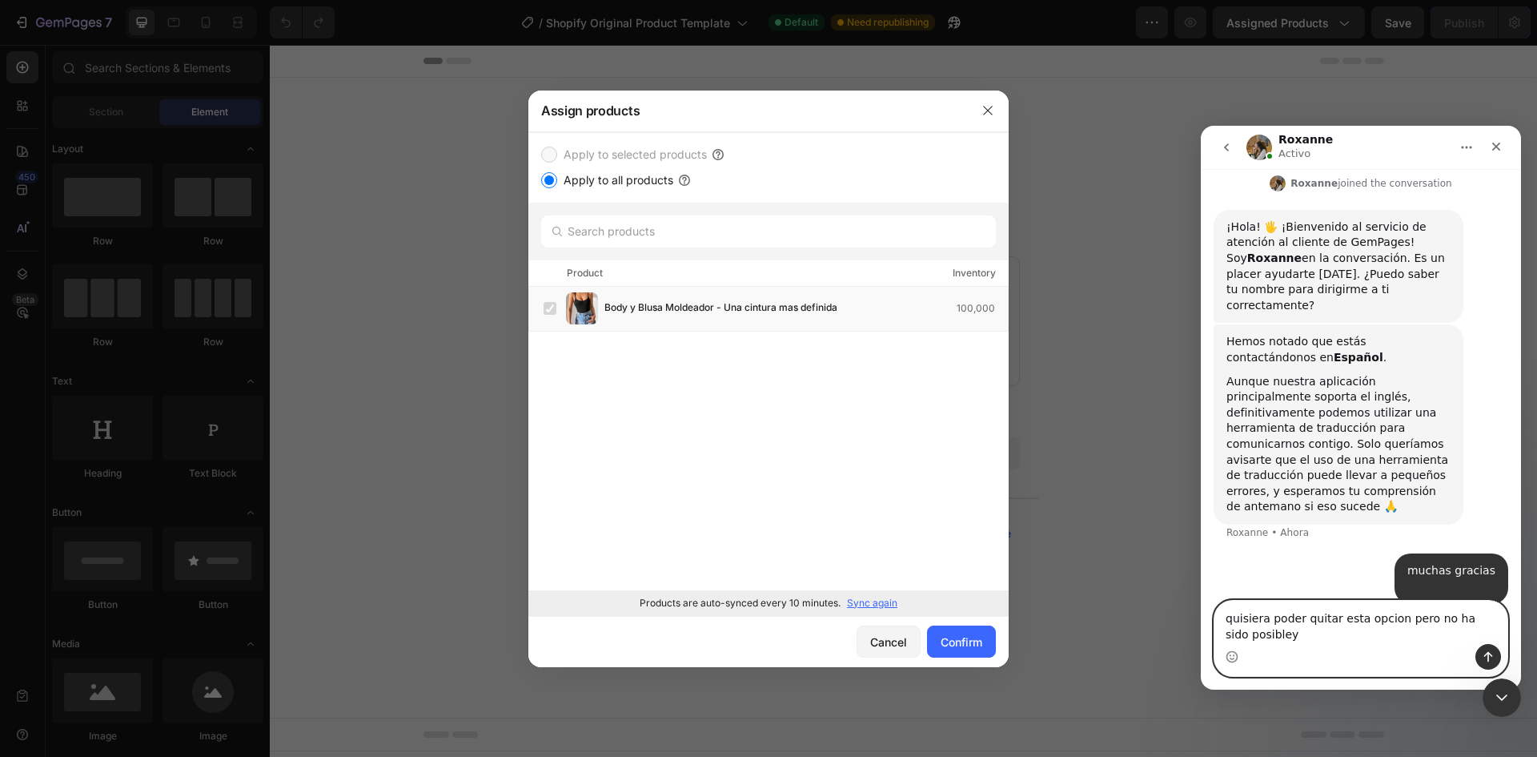
scroll to position [525, 0]
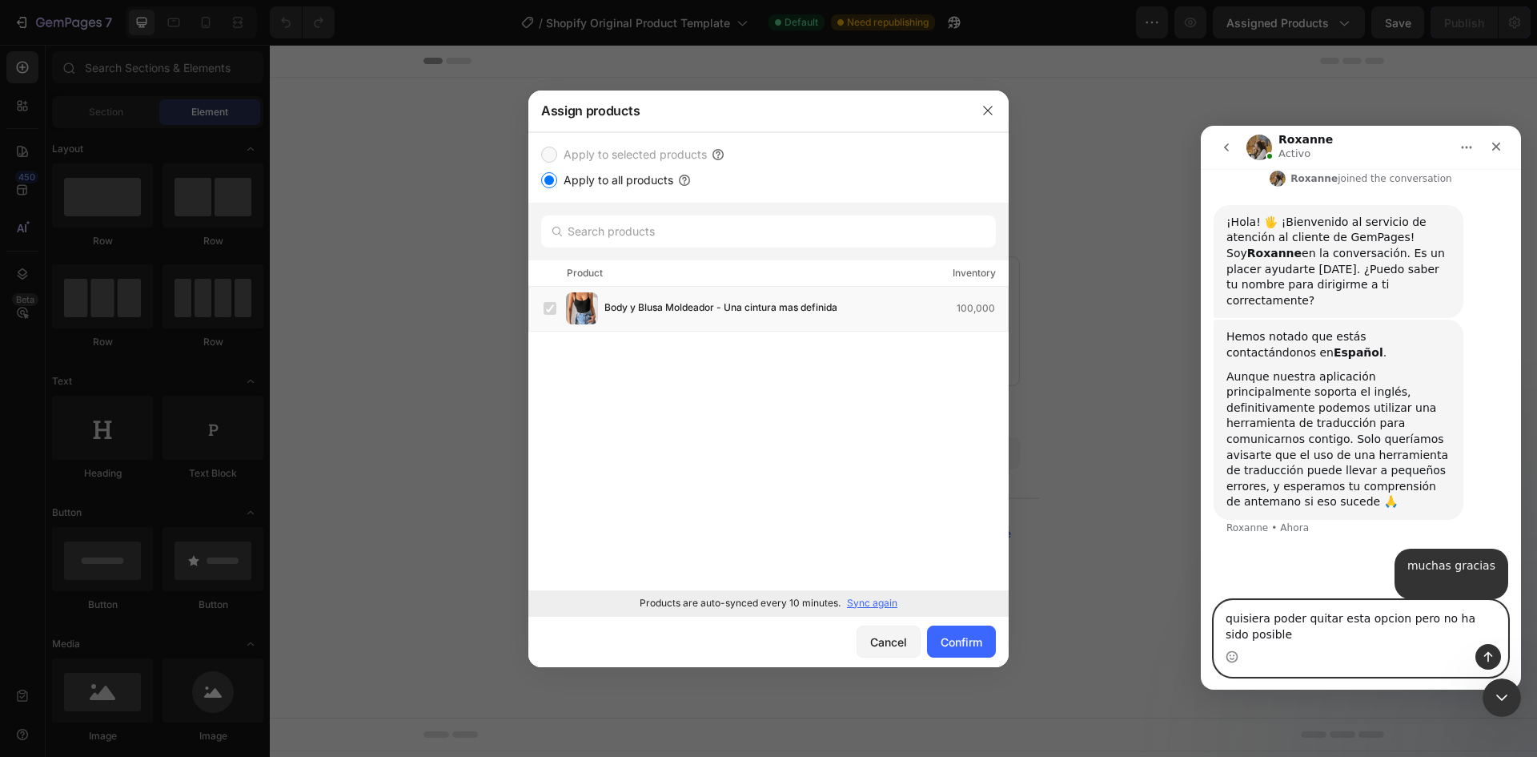
type textarea "quisiera poder quitar esta opcion pero no ha sido posible"
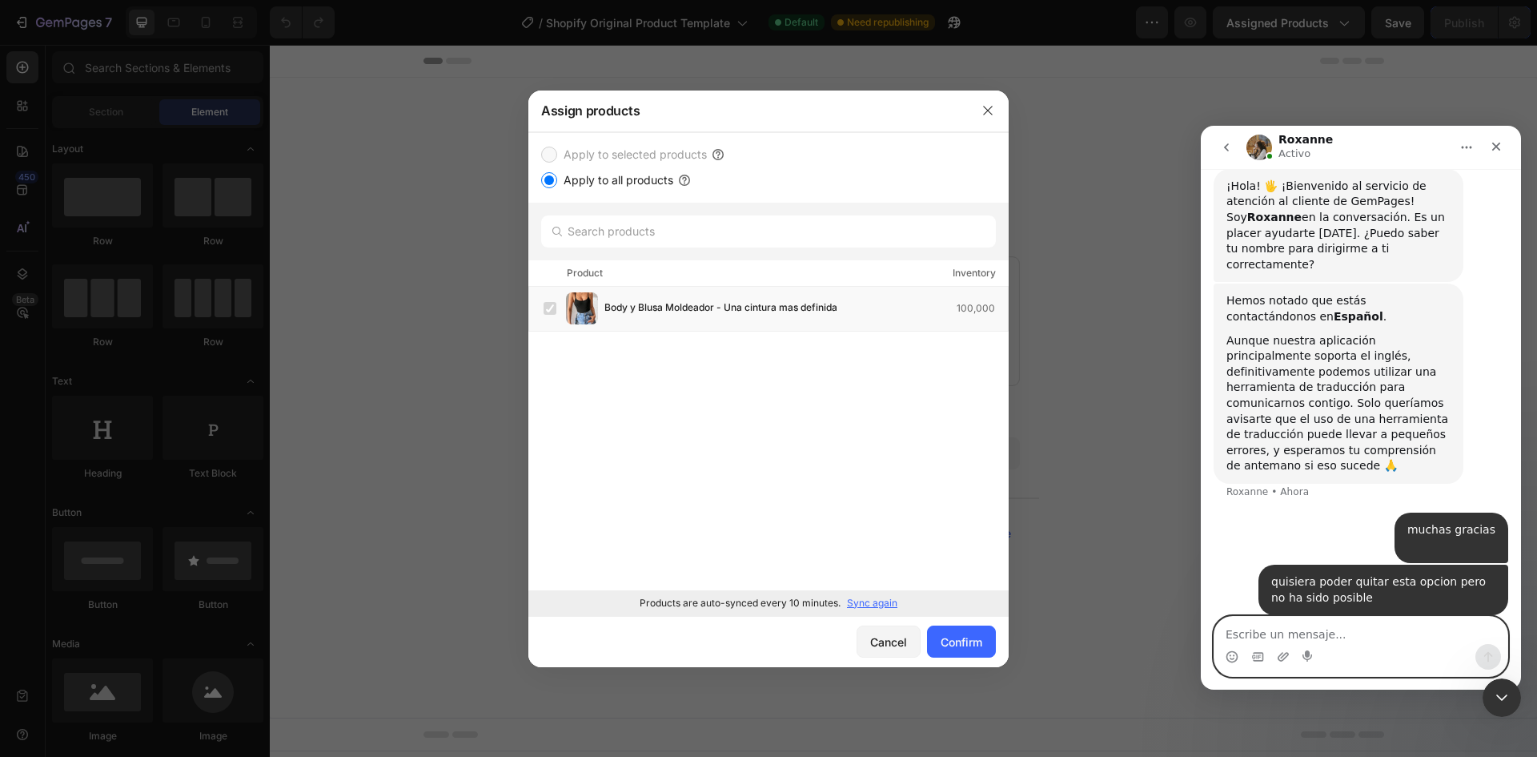
click at [1407, 626] on textarea "Escribe un mensaje..." at bounding box center [1361, 630] width 293 height 27
paste textarea "Escribe un mensaje..."
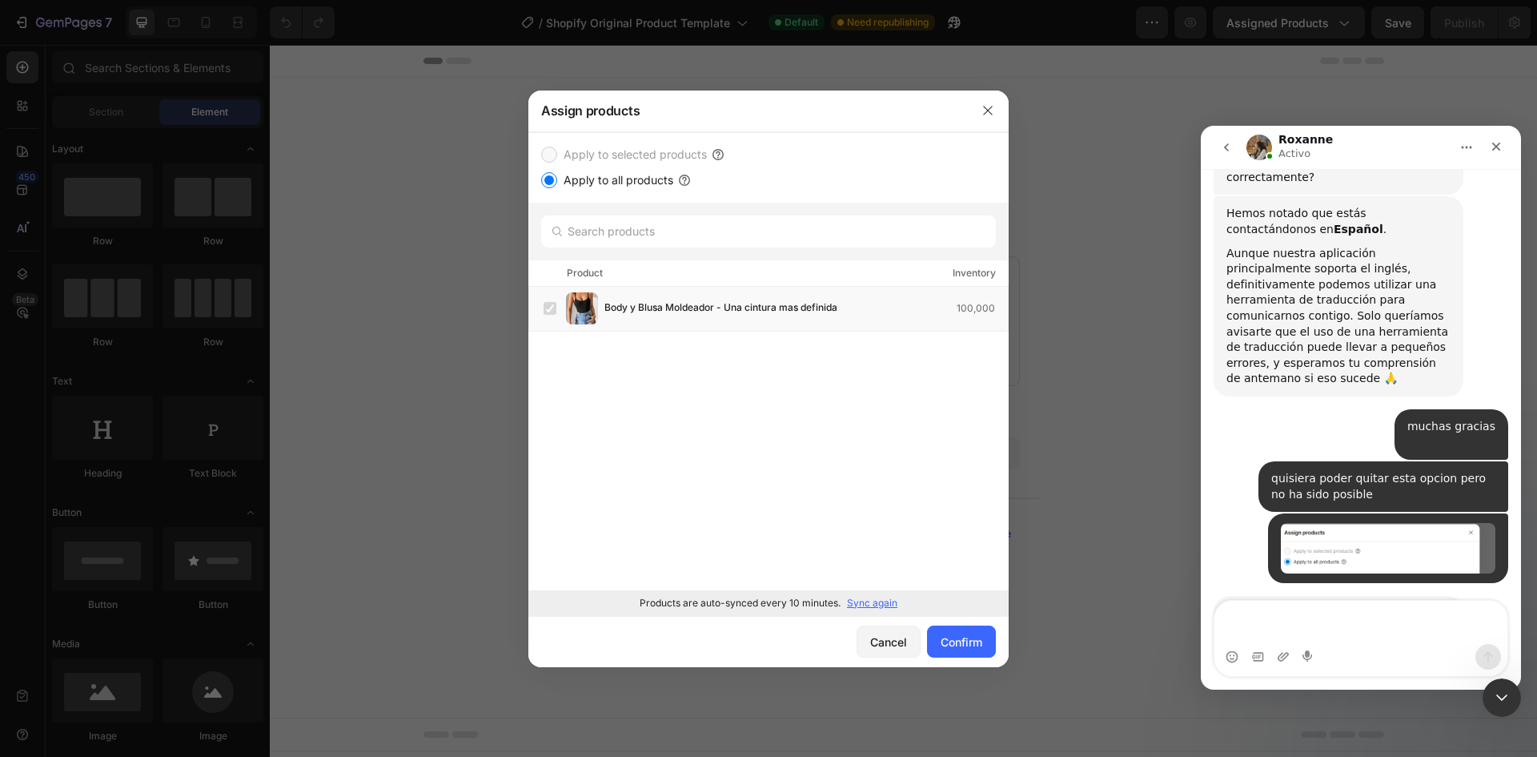
scroll to position [727, 0]
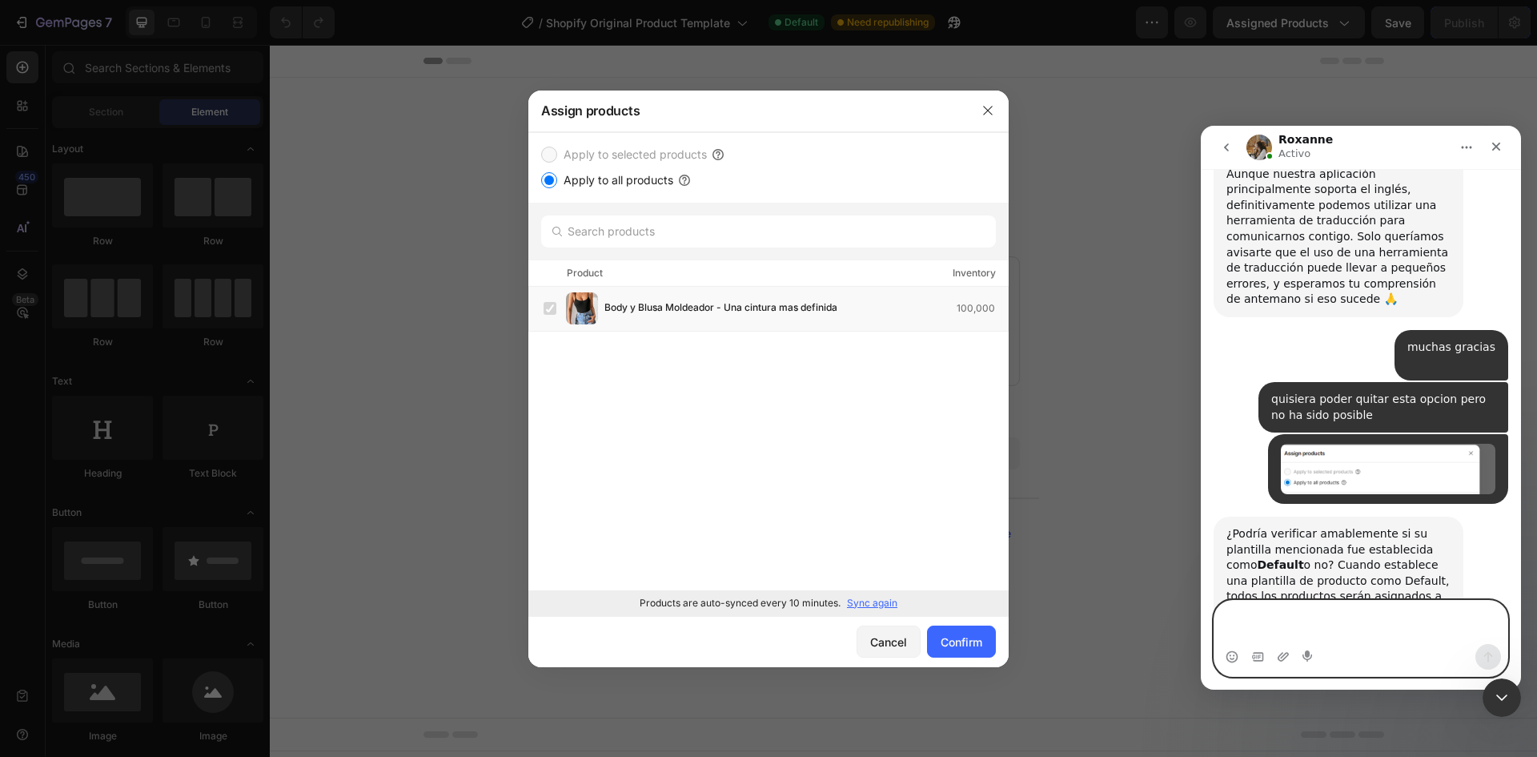
click at [1400, 629] on textarea "Escribe un mensaje..." at bounding box center [1361, 622] width 293 height 43
click at [1339, 639] on textarea "Escribe un mensaje..." at bounding box center [1361, 622] width 293 height 43
paste textarea "Escribe un mensaje..."
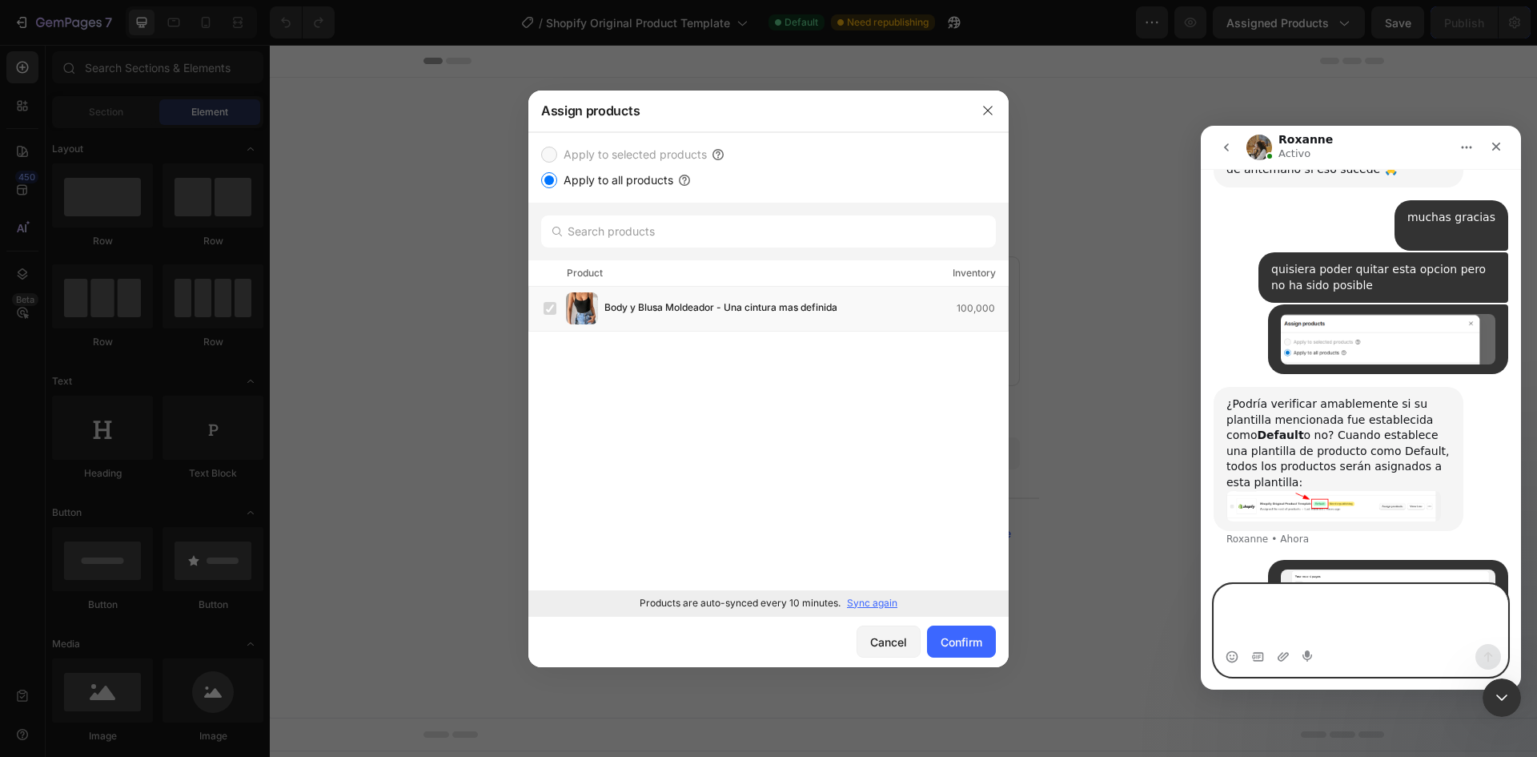
scroll to position [873, 0]
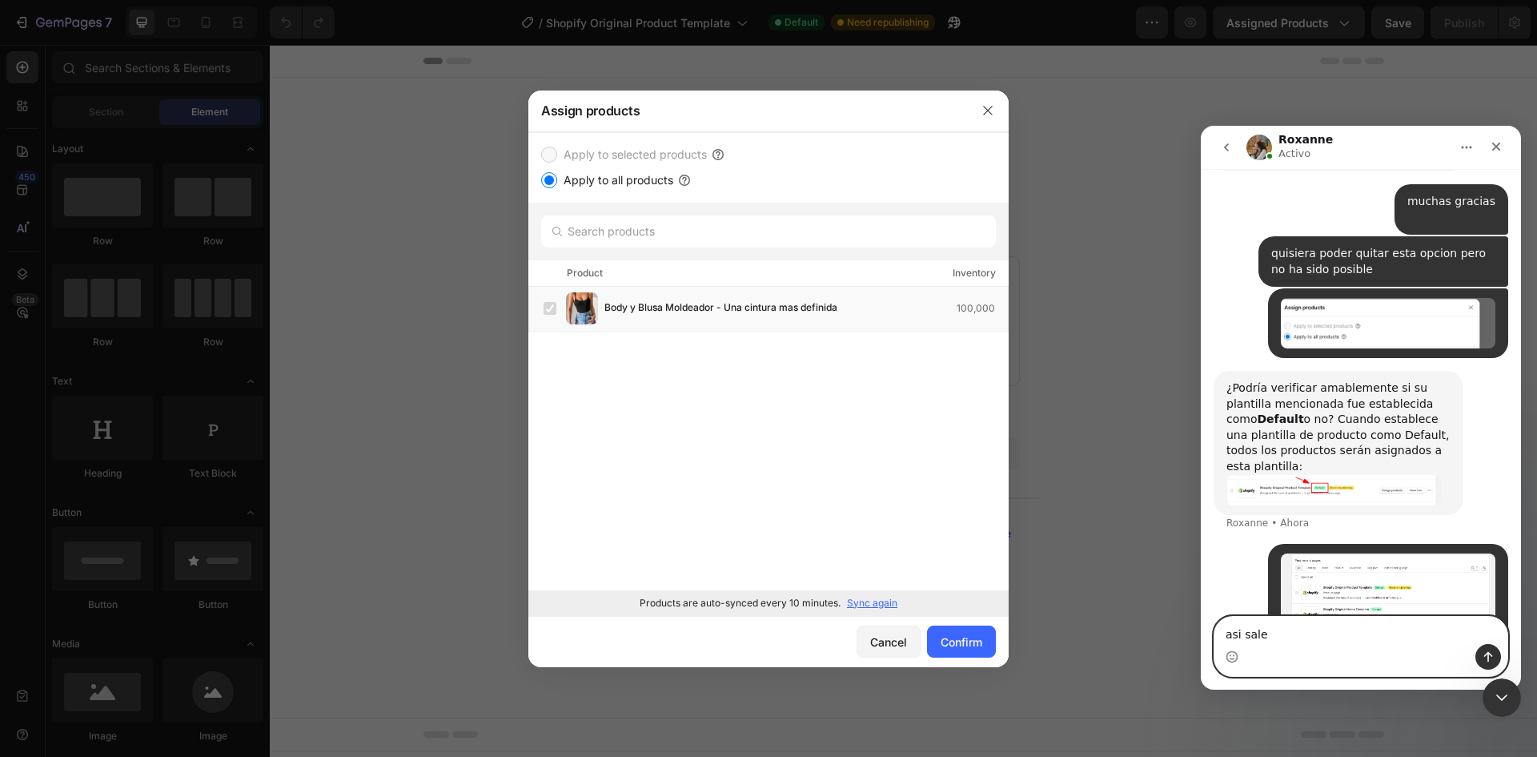
type textarea "asi sale"
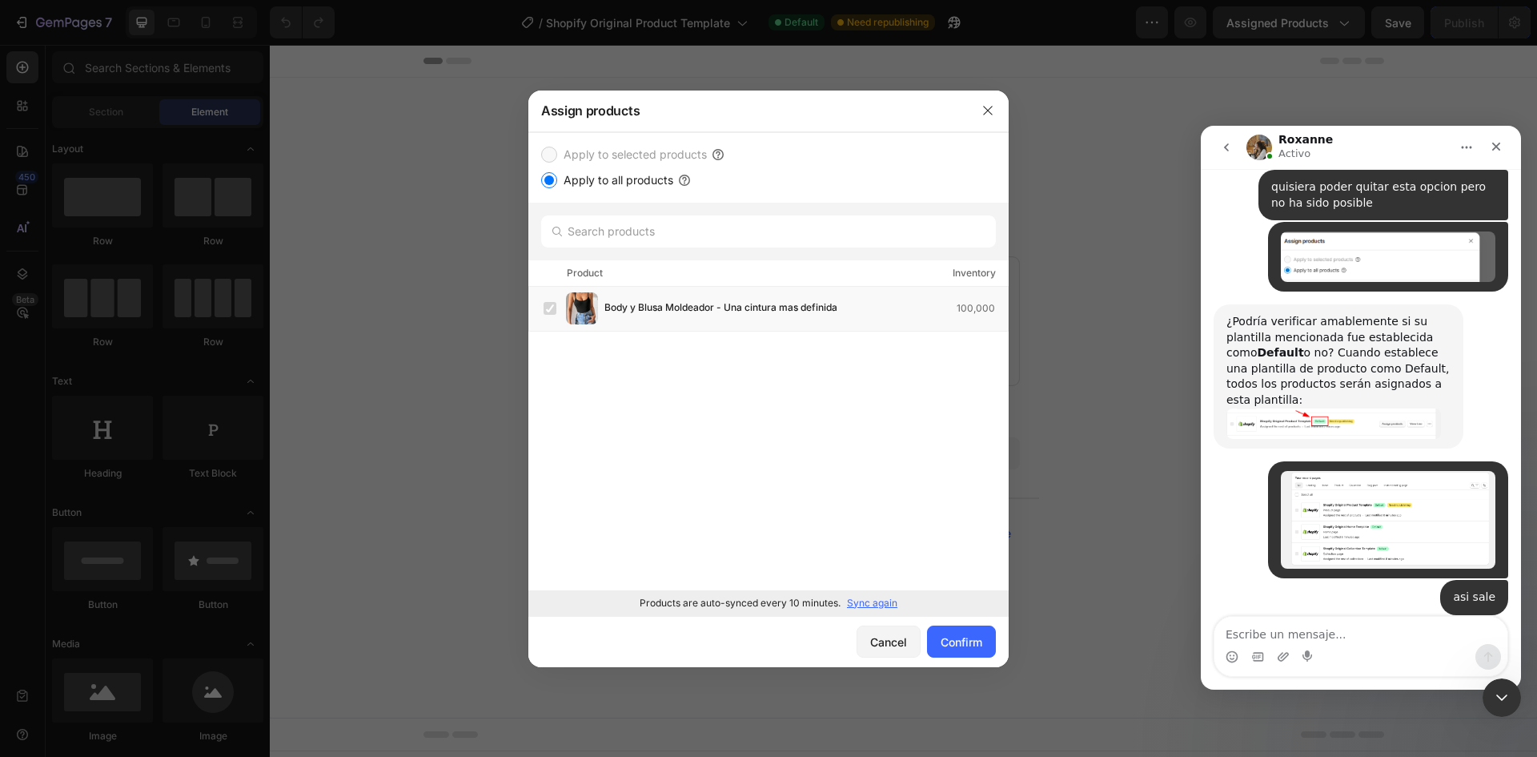
scroll to position [1059, 0]
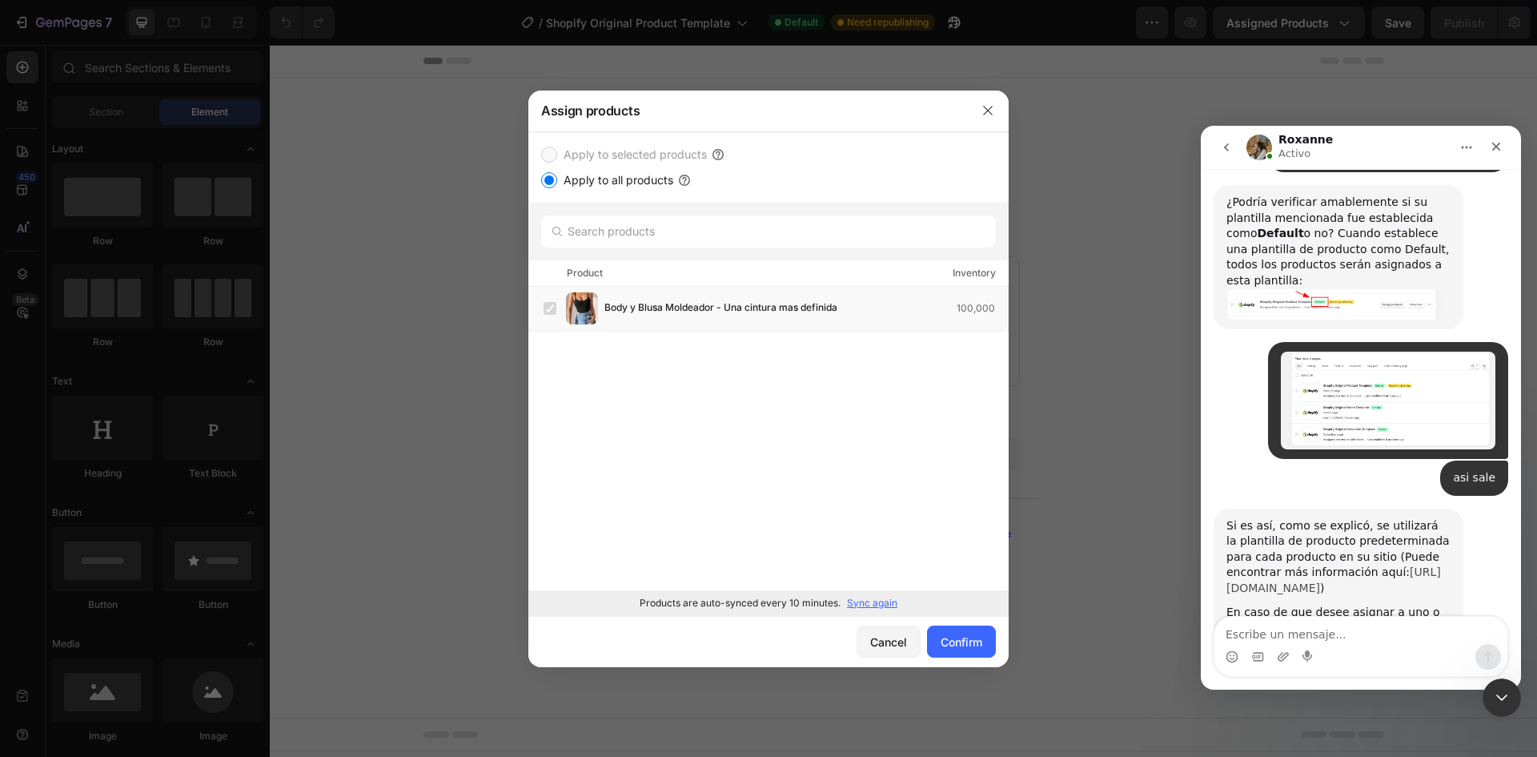
click at [1353, 565] on link "[URL][DOMAIN_NAME]" at bounding box center [1334, 579] width 215 height 29
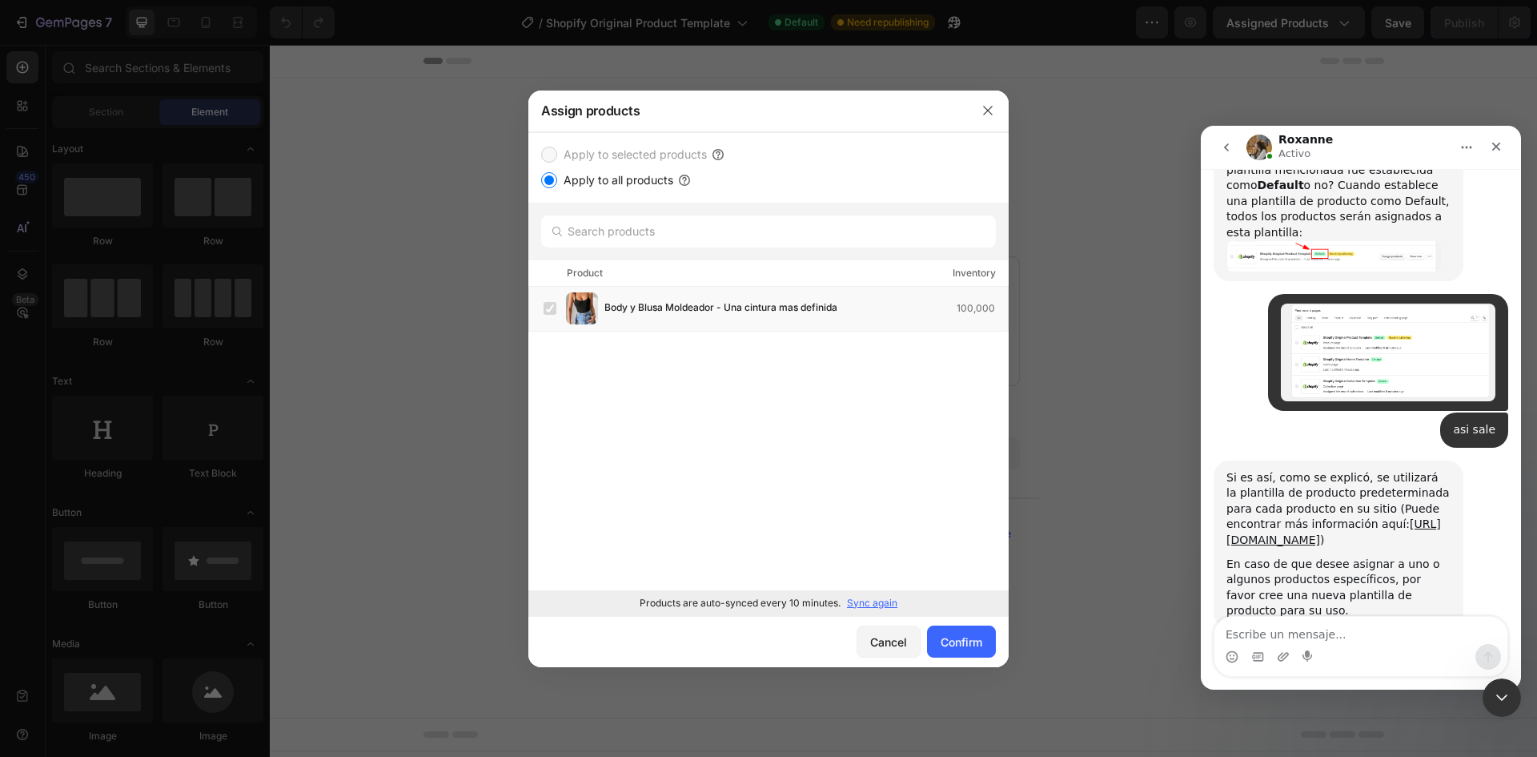
click at [1320, 645] on div "Intercom Messenger" at bounding box center [1361, 657] width 293 height 26
click at [1312, 630] on textarea "Escribe un mensaje..." at bounding box center [1361, 630] width 293 height 27
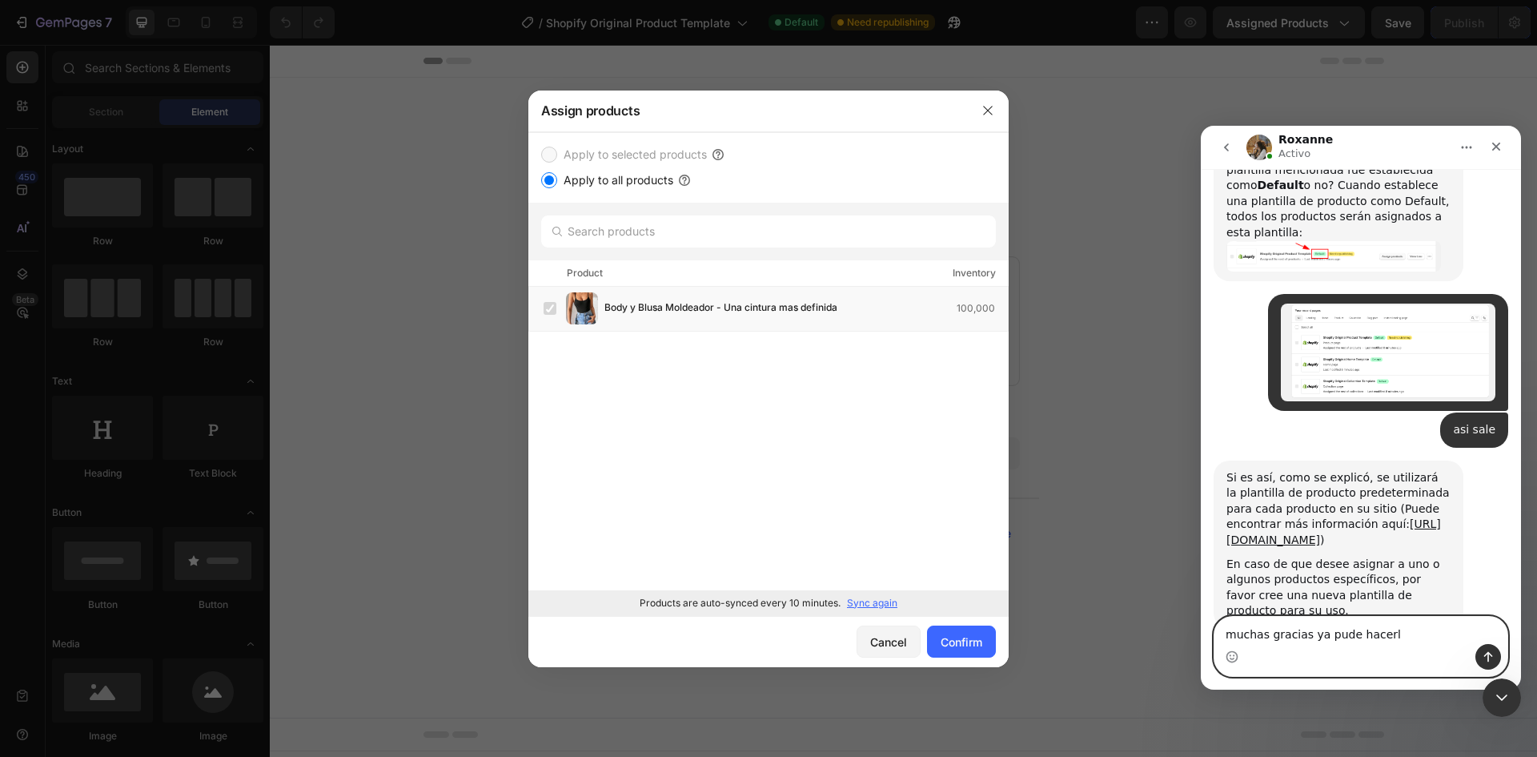
type textarea "muchas gracias ya pude hacerlo"
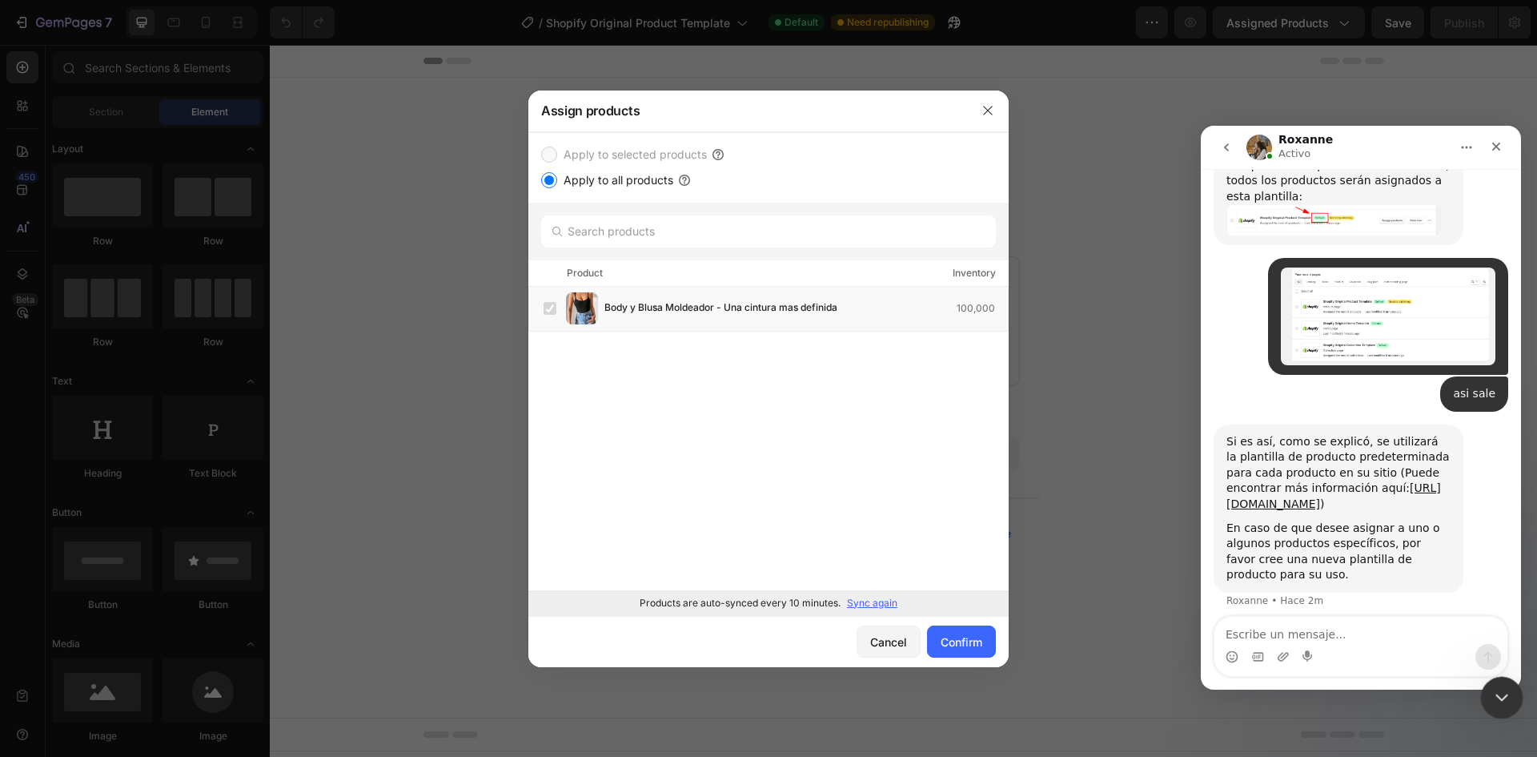
click at [1507, 691] on icon "Cerrar Intercom Messenger" at bounding box center [1499, 694] width 19 height 19
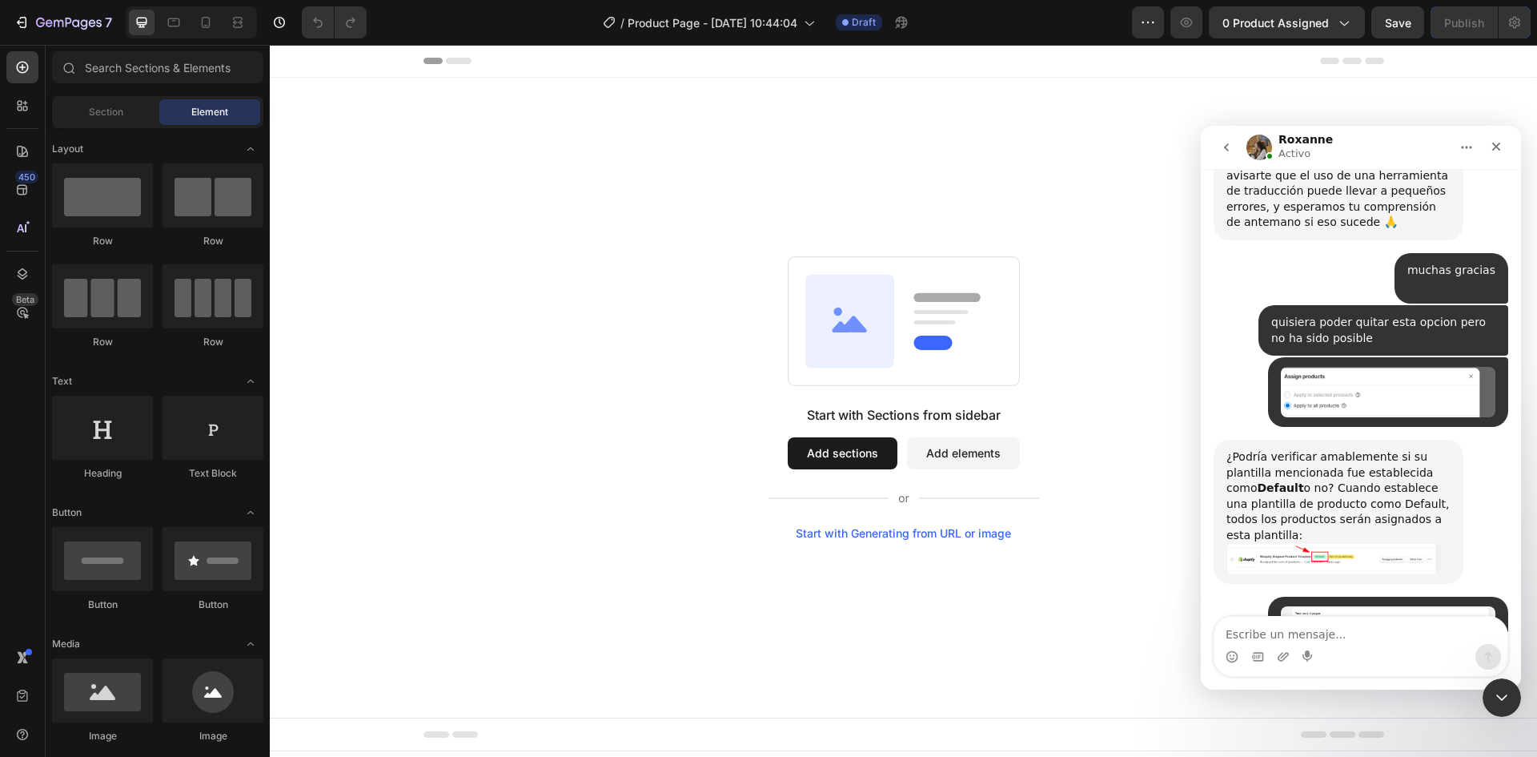
scroll to position [1107, 0]
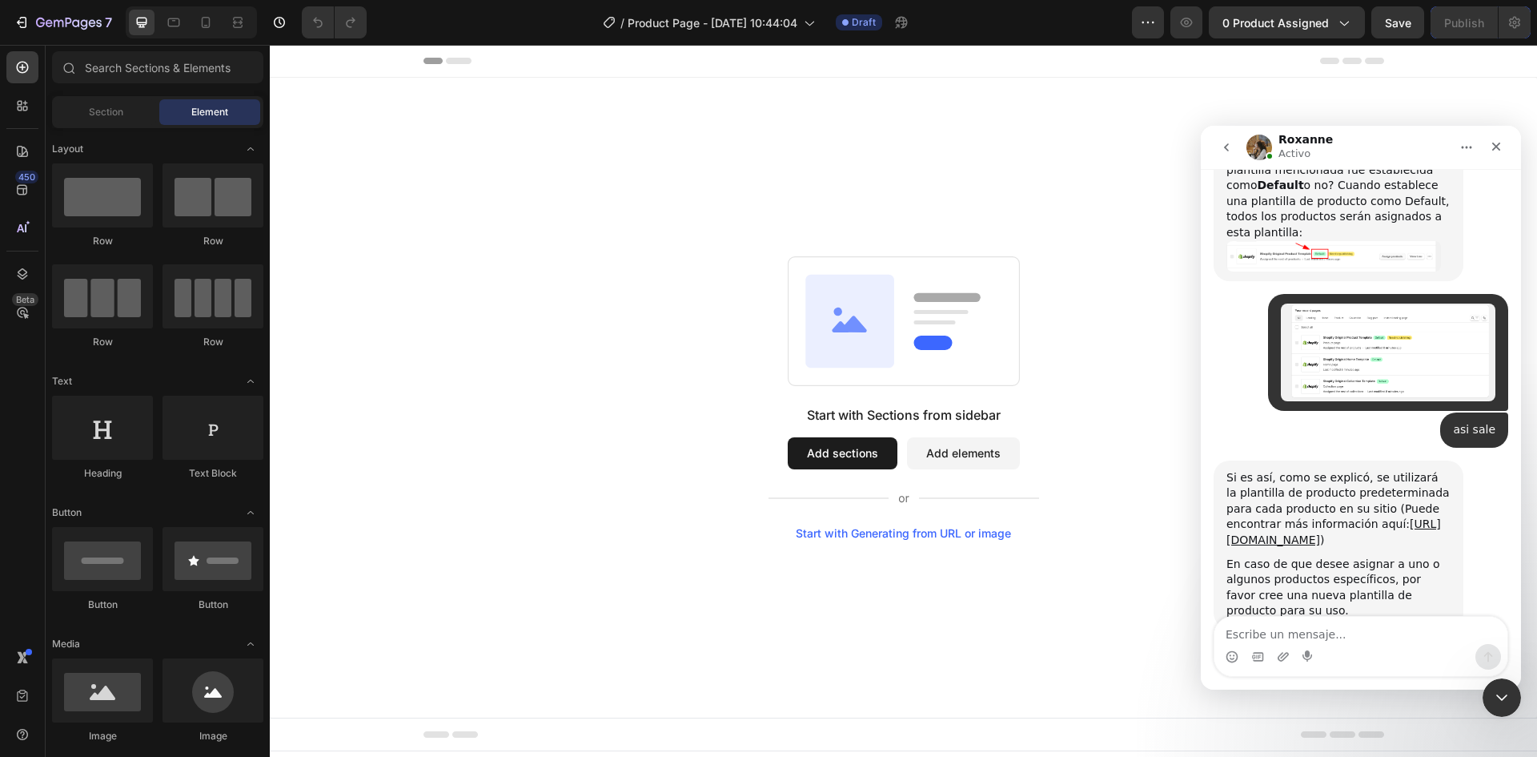
click at [1516, 701] on div "Cerrar Intercom Messenger" at bounding box center [1502, 697] width 38 height 38
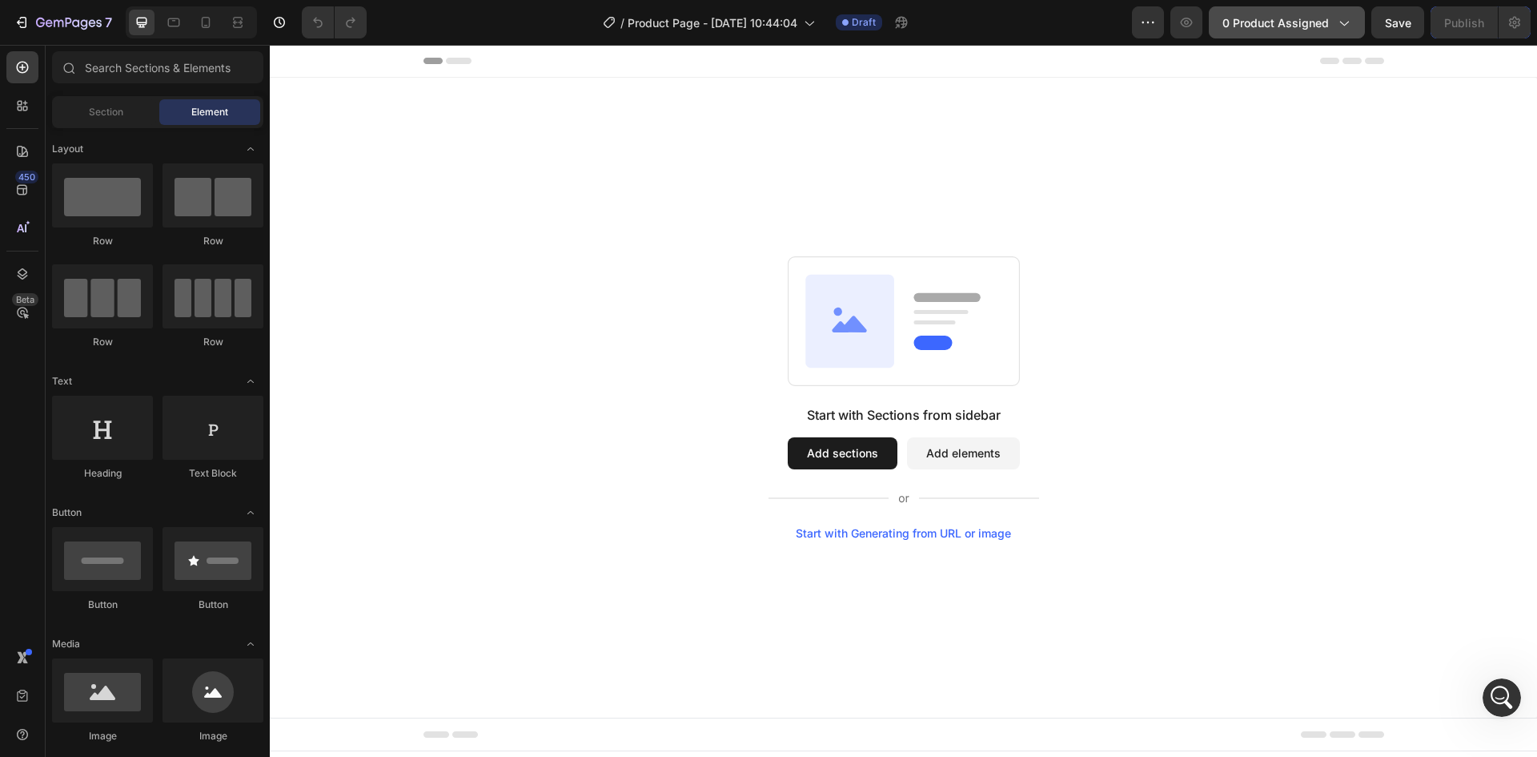
click at [1278, 33] on button "0 product assigned" at bounding box center [1287, 22] width 156 height 32
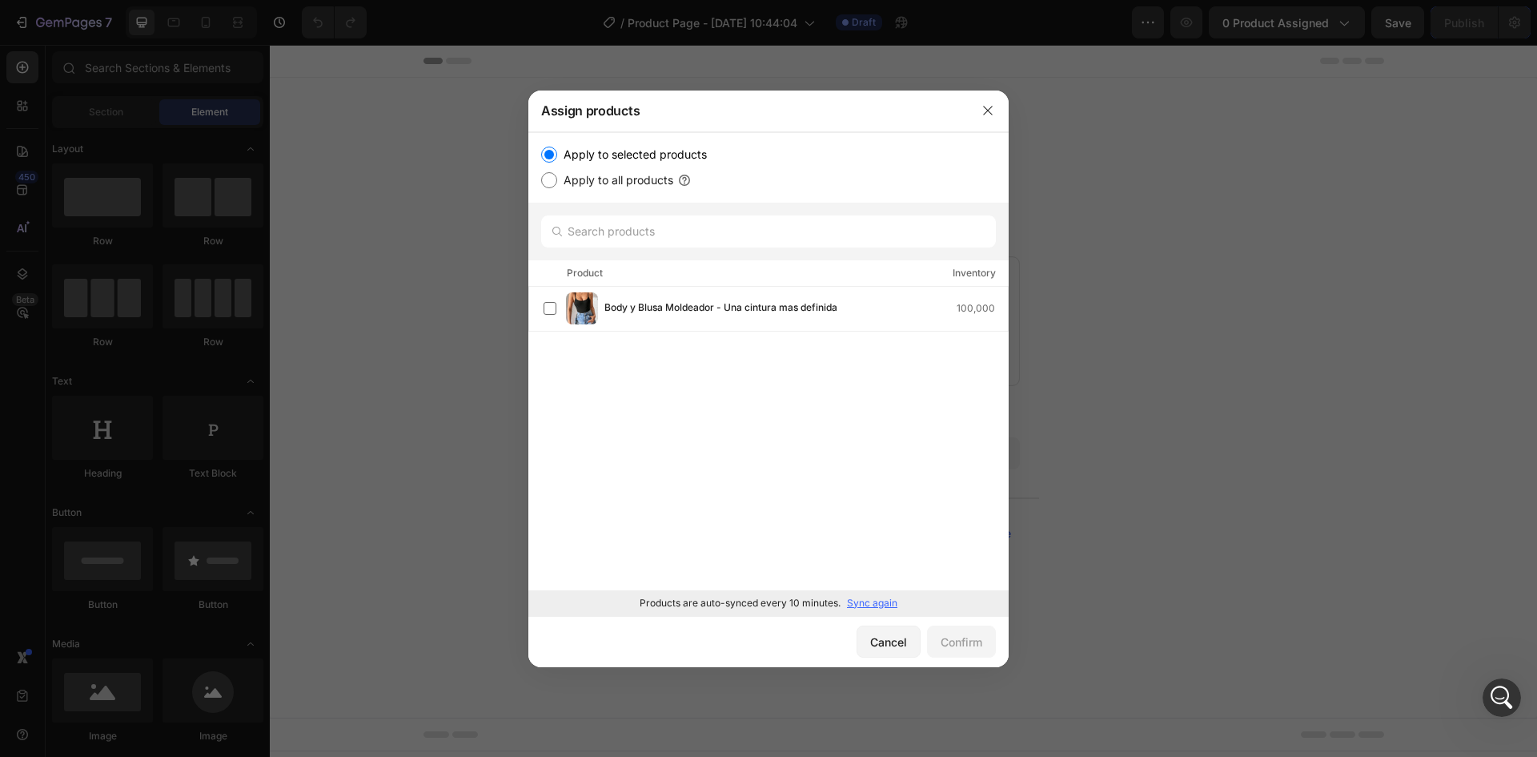
click at [638, 178] on label "Apply to all products" at bounding box center [615, 180] width 116 height 19
click at [557, 178] on input "Apply to all products" at bounding box center [549, 180] width 16 height 16
radio input "true"
click at [982, 641] on div "Confirm" at bounding box center [962, 641] width 42 height 17
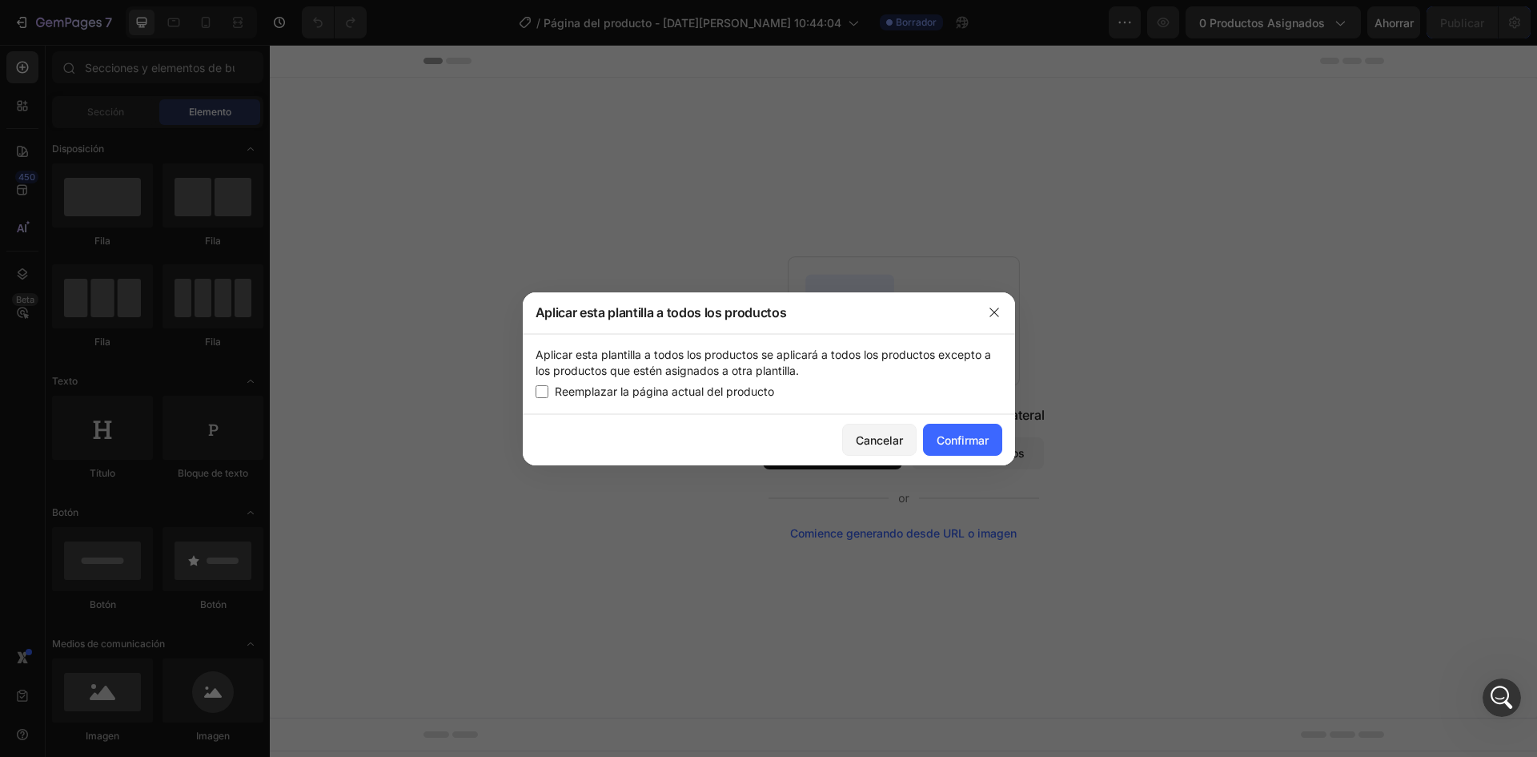
scroll to position [1122, 0]
click at [998, 316] on icon "button" at bounding box center [994, 311] width 9 height 9
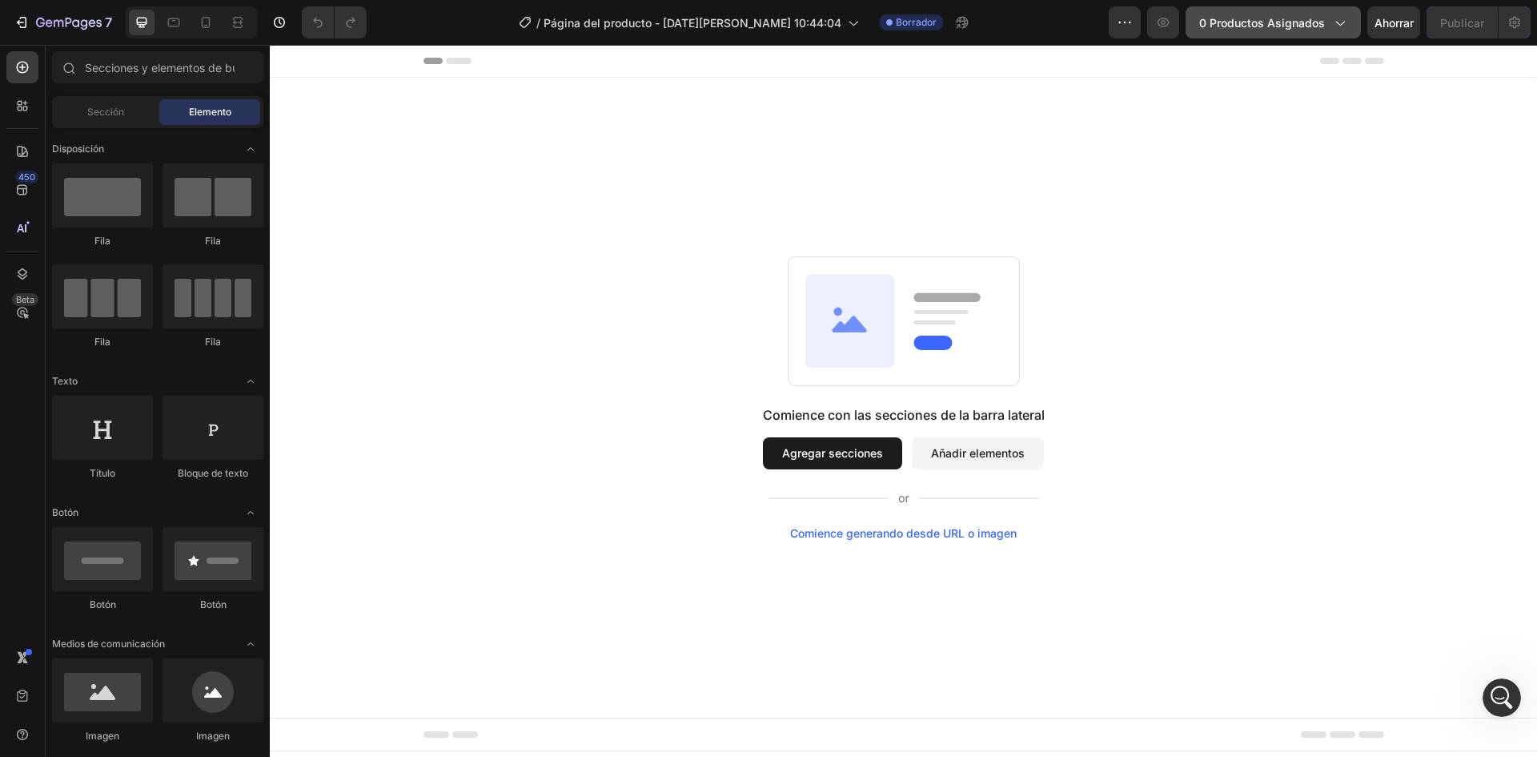
click at [1249, 28] on font "0 productos asignados" at bounding box center [1263, 23] width 126 height 14
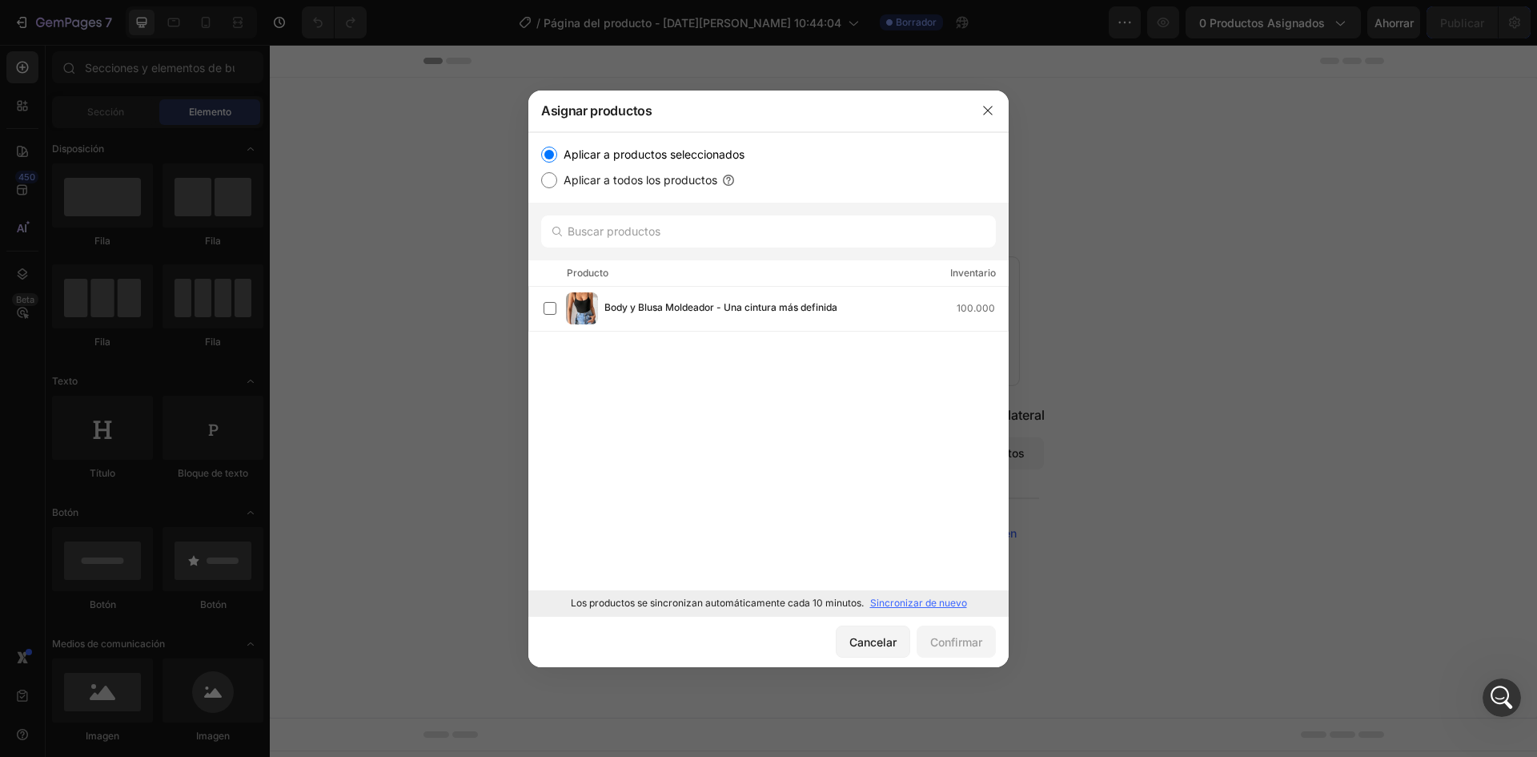
click at [669, 181] on font "Aplicar a todos los productos" at bounding box center [641, 180] width 154 height 14
click at [557, 181] on input "Aplicar a todos los productos" at bounding box center [549, 180] width 16 height 16
radio input "true"
click at [694, 153] on font "Aplicar a productos seleccionados" at bounding box center [654, 154] width 181 height 14
click at [557, 153] on input "Aplicar a productos seleccionados" at bounding box center [549, 155] width 16 height 16
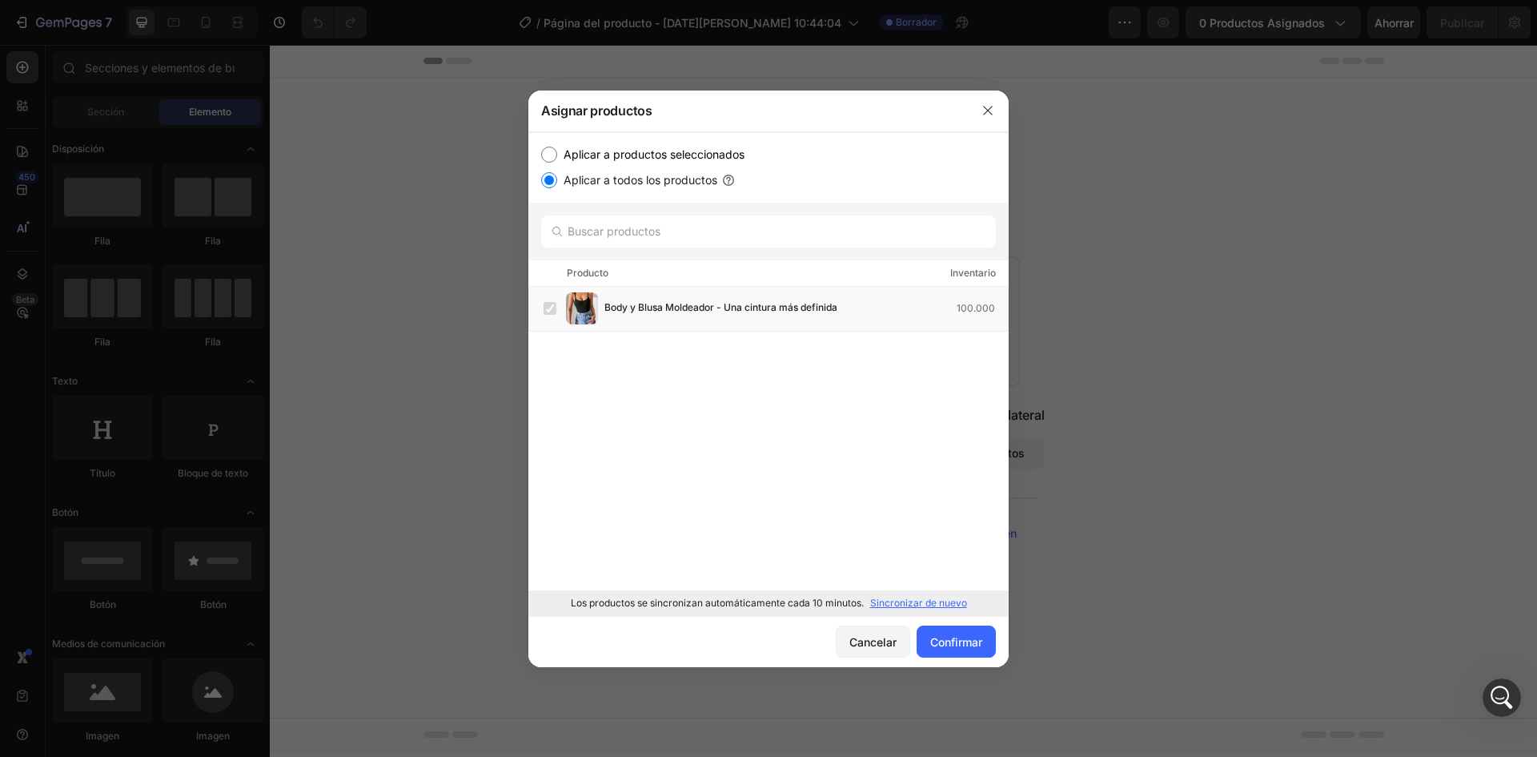
radio input "true"
click at [554, 315] on label at bounding box center [550, 308] width 13 height 13
click at [962, 639] on font "Confirmar" at bounding box center [957, 642] width 52 height 14
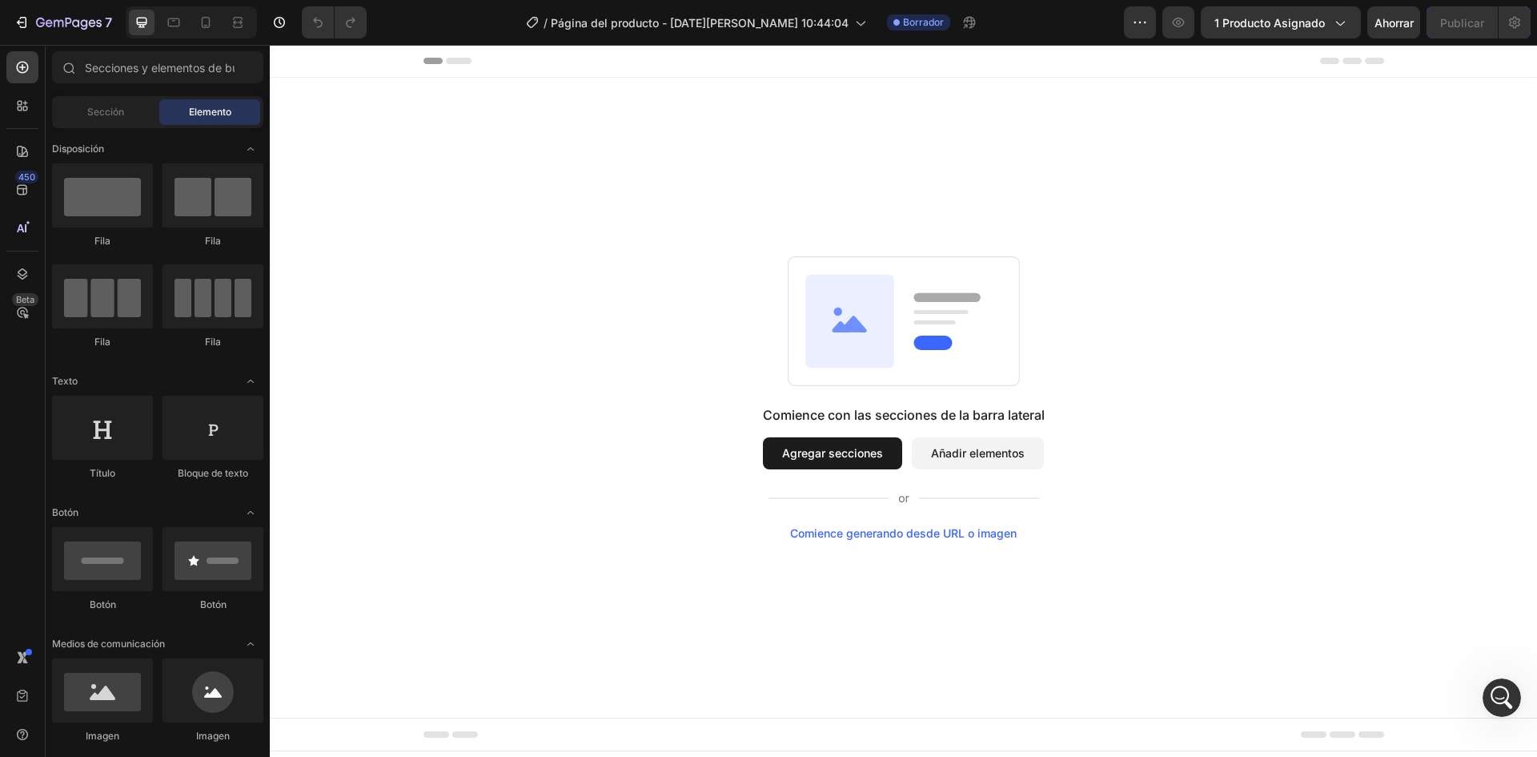
scroll to position [1158, 0]
click at [1308, 17] on font "1 producto asignado" at bounding box center [1270, 23] width 111 height 14
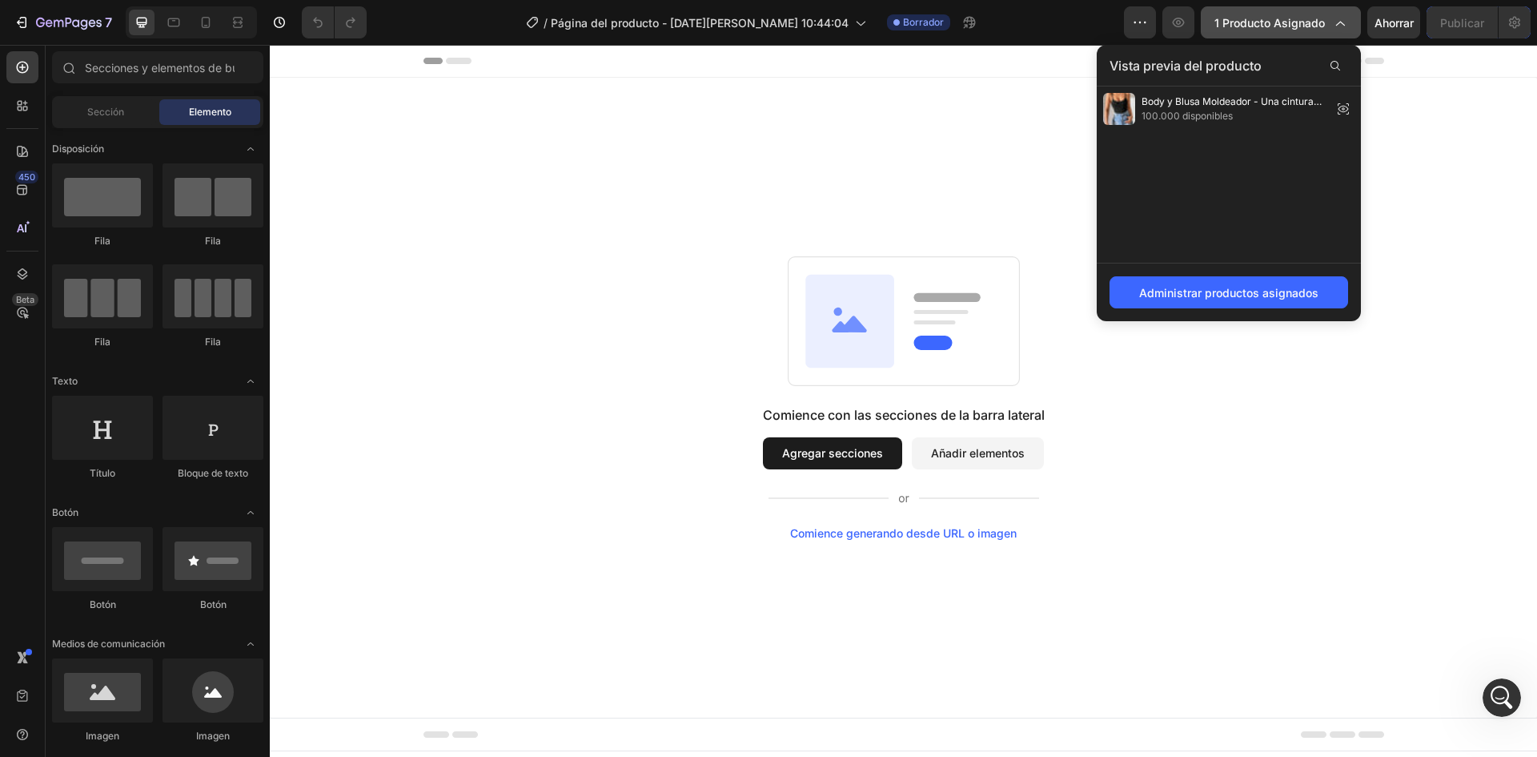
click at [1305, 16] on font "1 producto asignado" at bounding box center [1270, 23] width 111 height 14
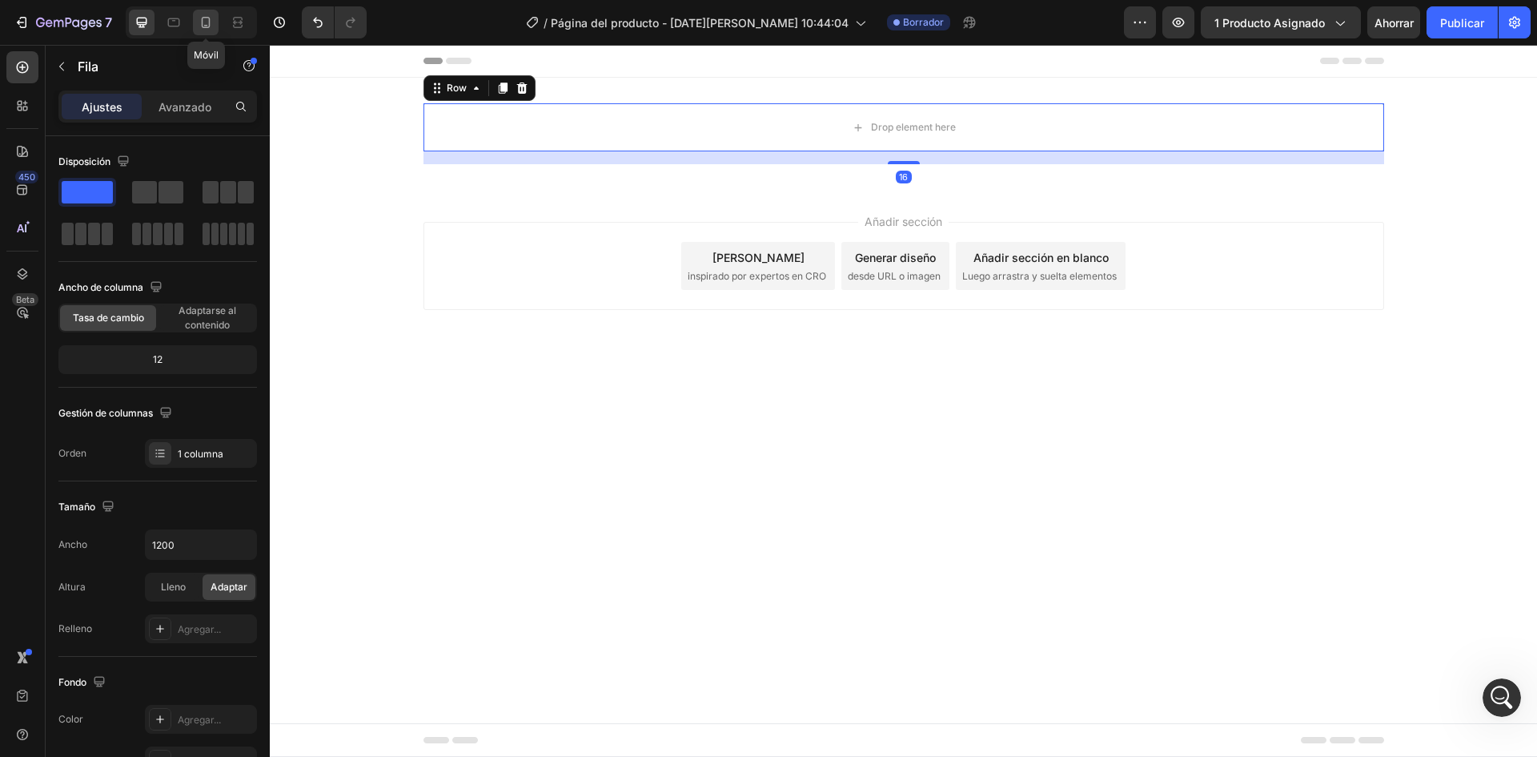
click at [204, 29] on icon at bounding box center [206, 22] width 16 height 16
type input "100%"
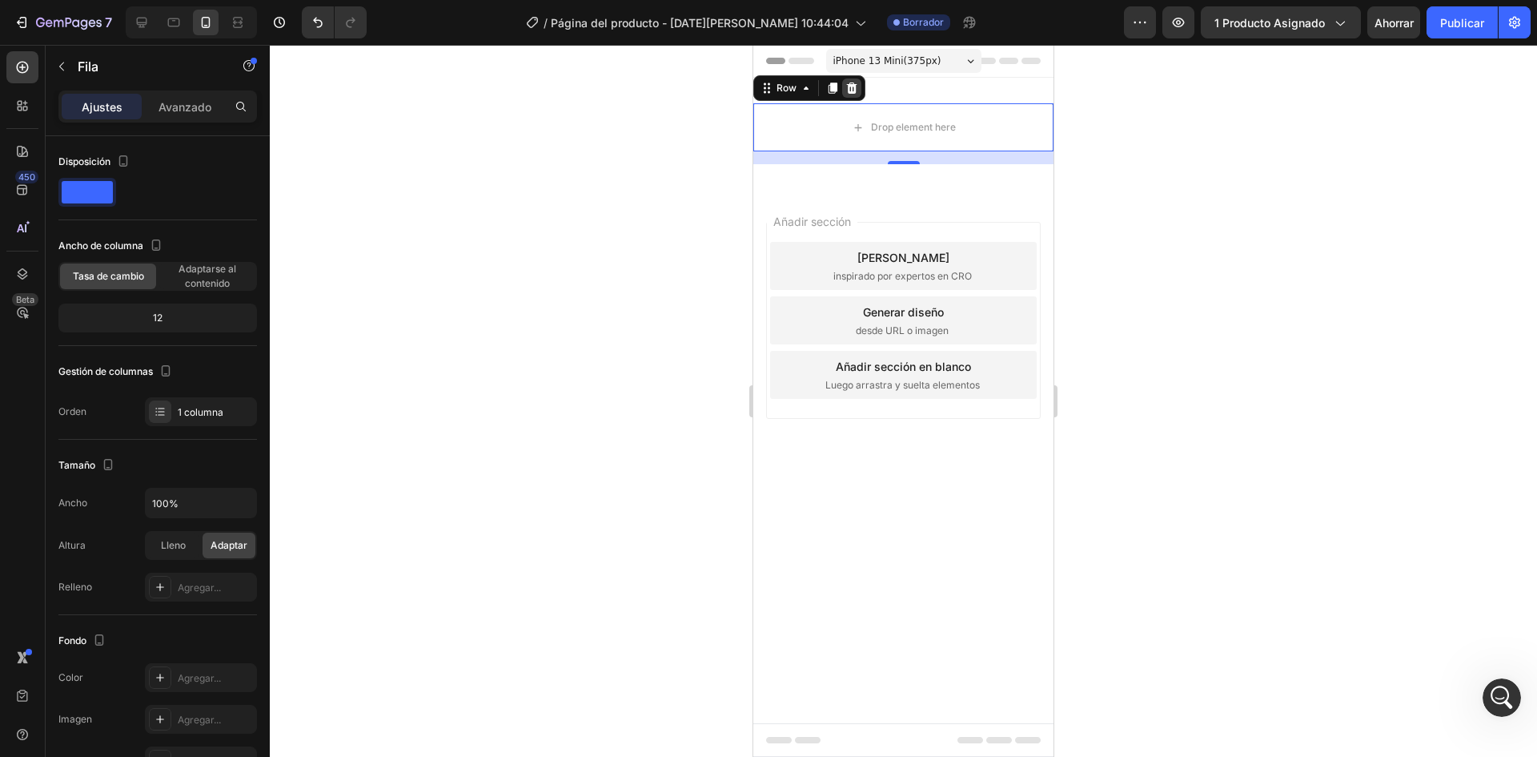
click at [852, 86] on icon at bounding box center [852, 87] width 10 height 11
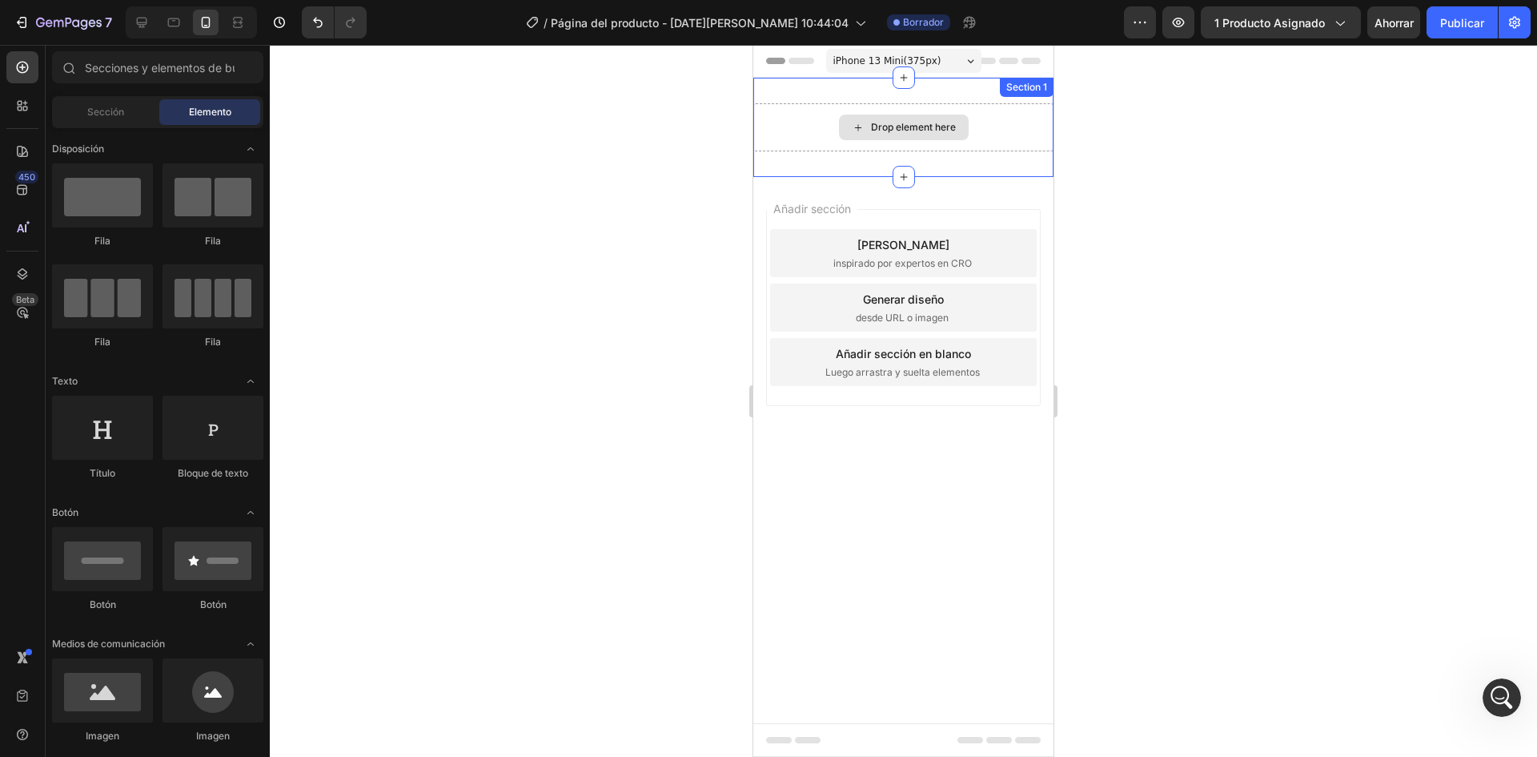
click at [875, 132] on div "Drop element here" at bounding box center [913, 127] width 85 height 13
click at [911, 74] on div at bounding box center [904, 77] width 22 height 22
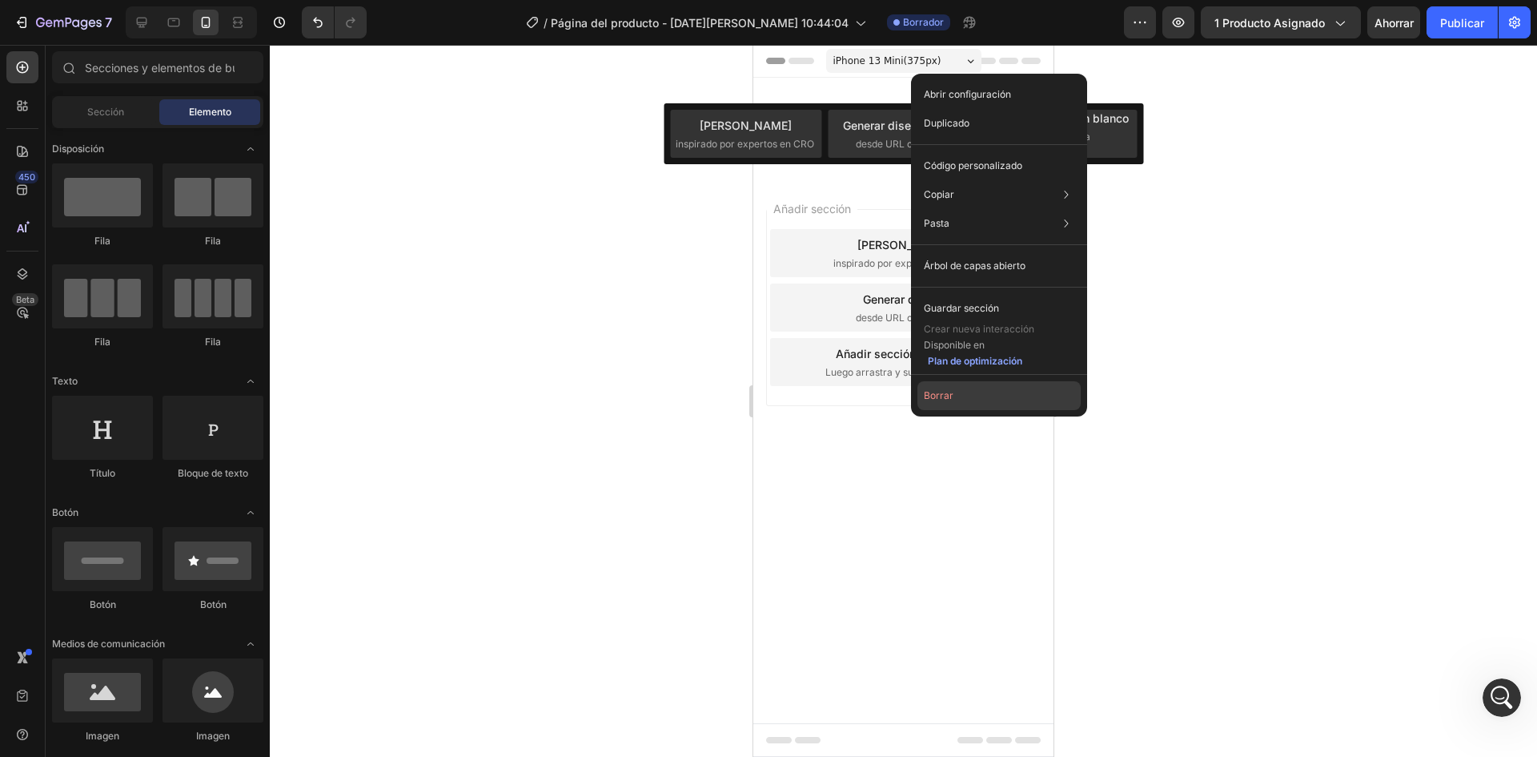
click at [992, 400] on button "Borrar" at bounding box center [999, 395] width 163 height 29
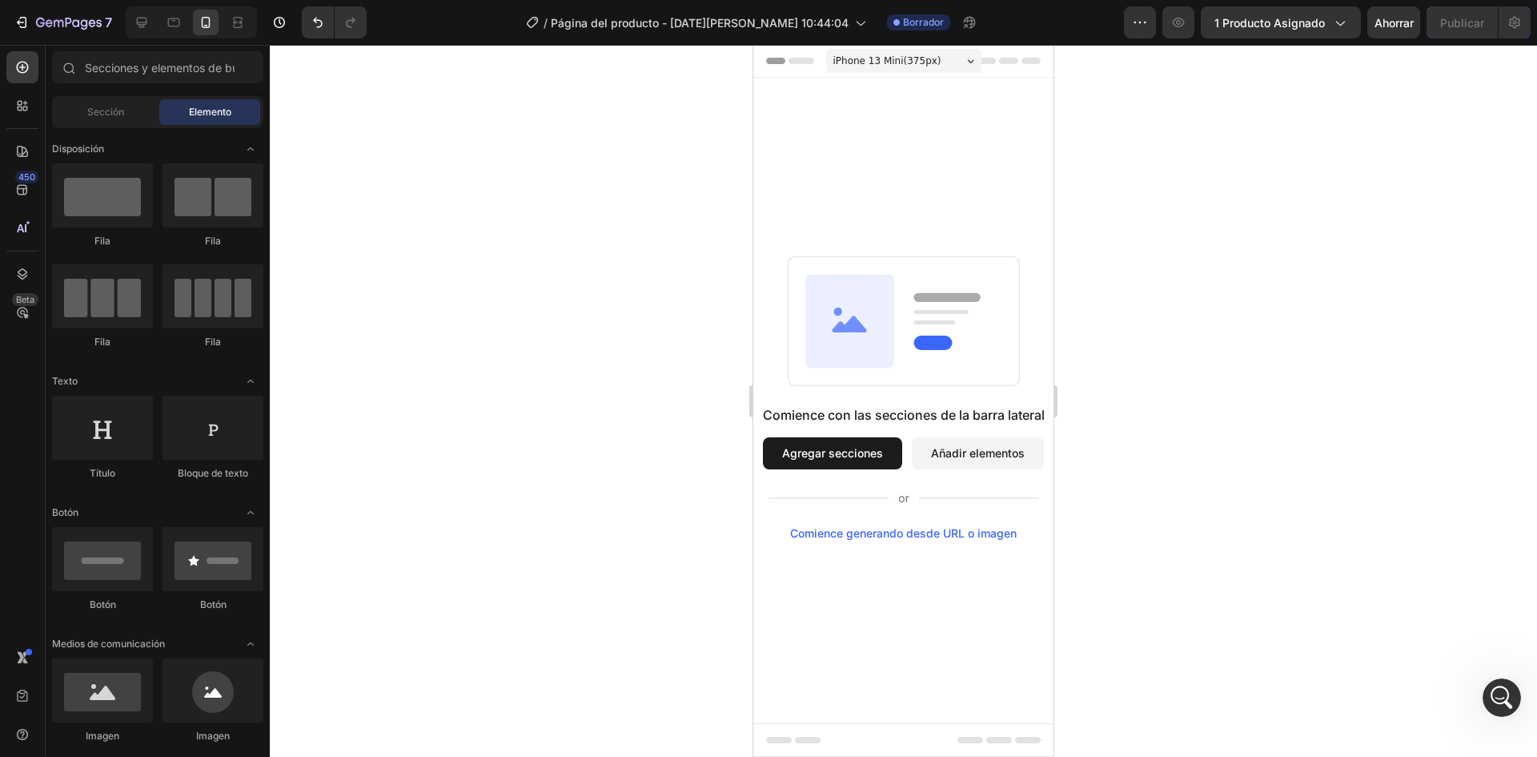
click at [951, 122] on div "Comience con las secciones de la barra lateral Agregar secciones Añadir element…" at bounding box center [904, 398] width 300 height 640
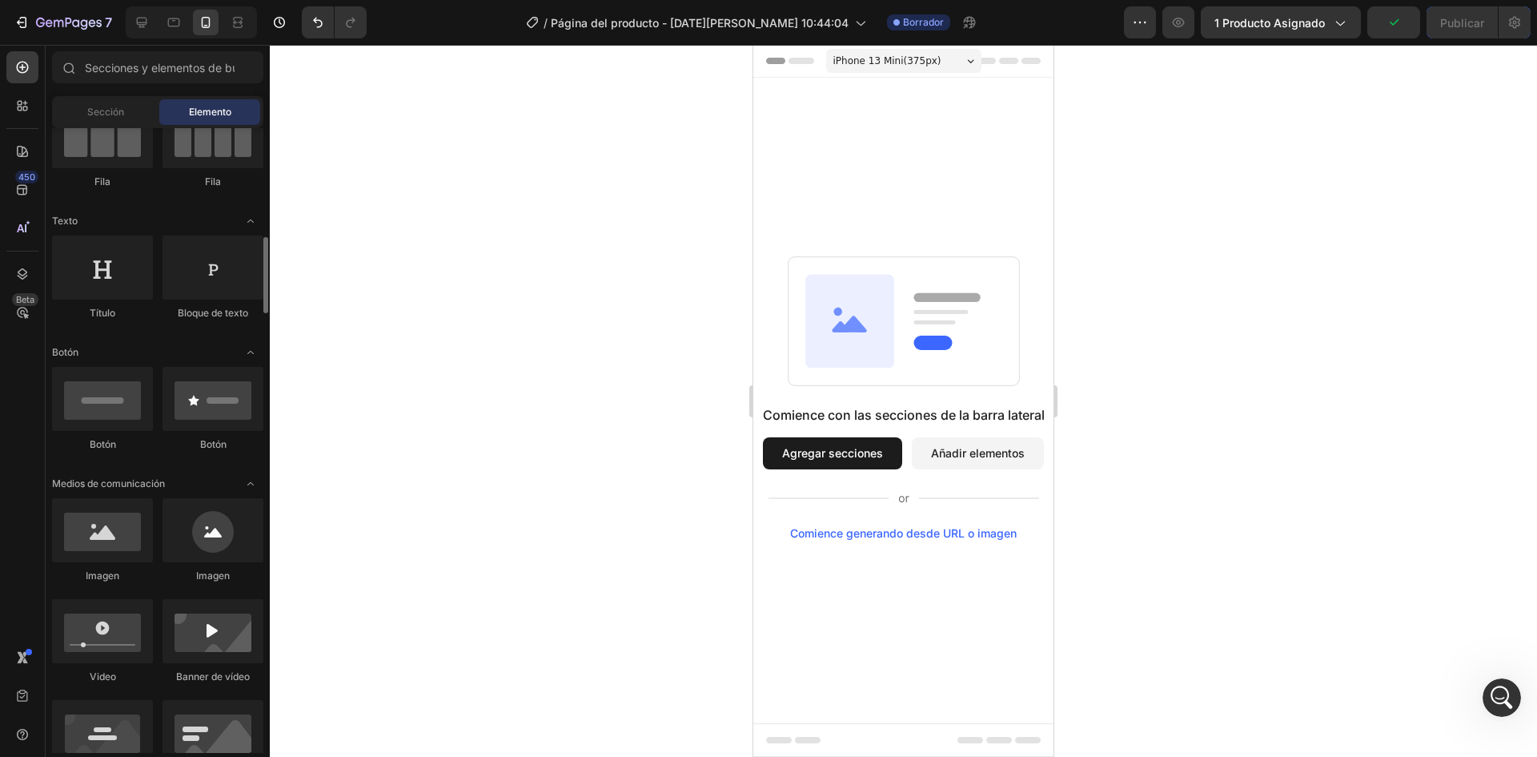
scroll to position [240, 0]
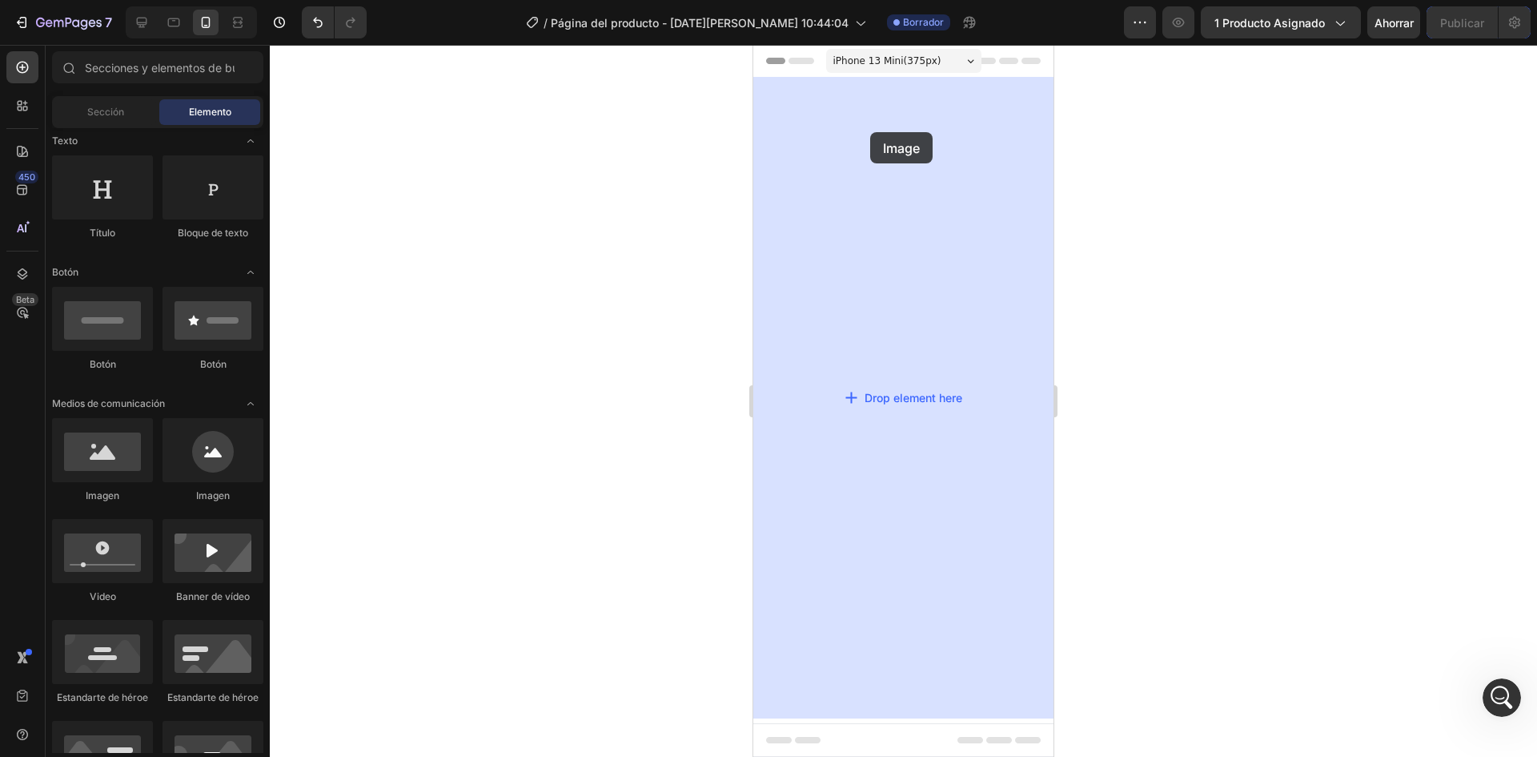
drag, startPoint x: 877, startPoint y: 512, endPoint x: 870, endPoint y: 132, distance: 380.4
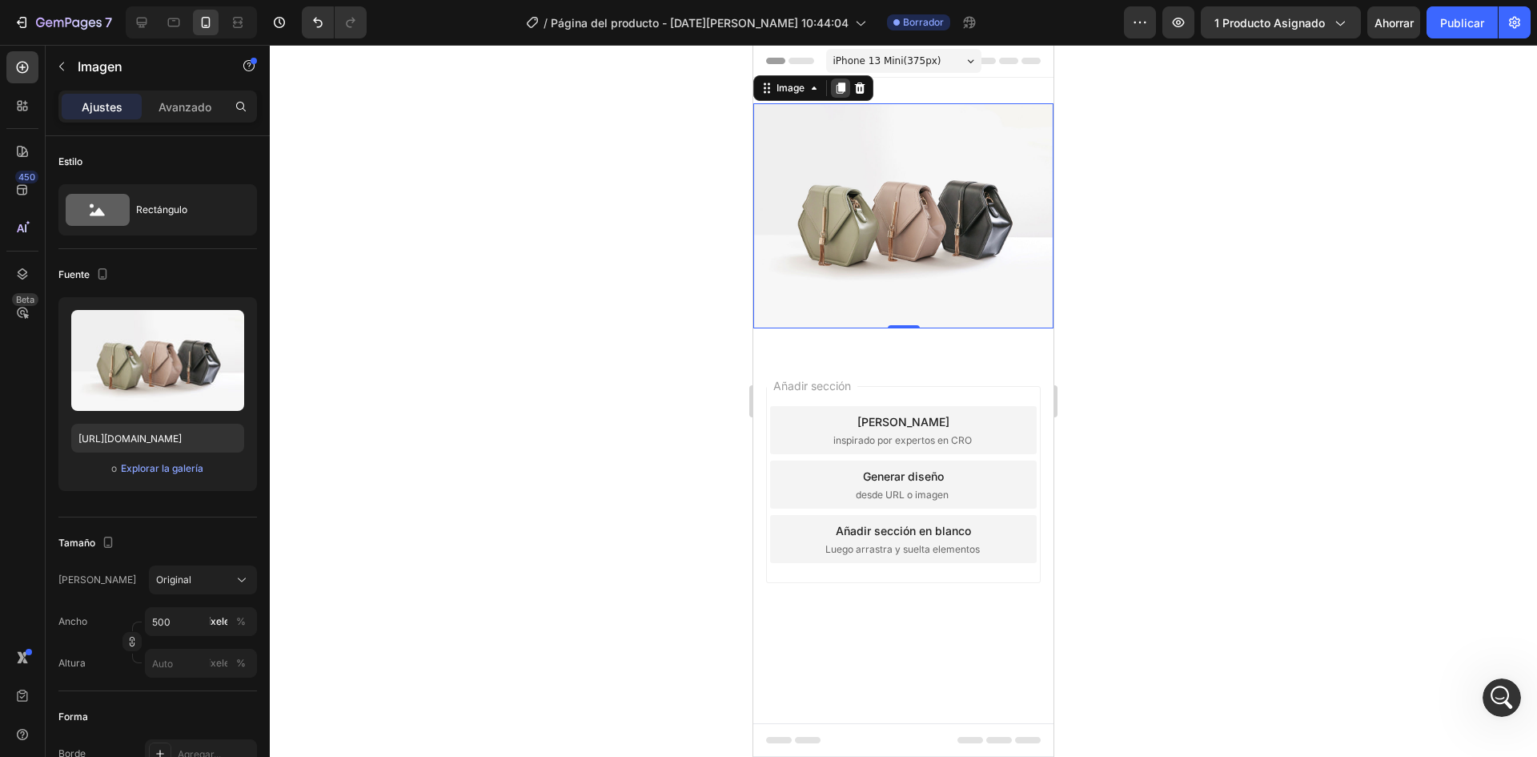
click at [839, 90] on icon at bounding box center [841, 87] width 9 height 11
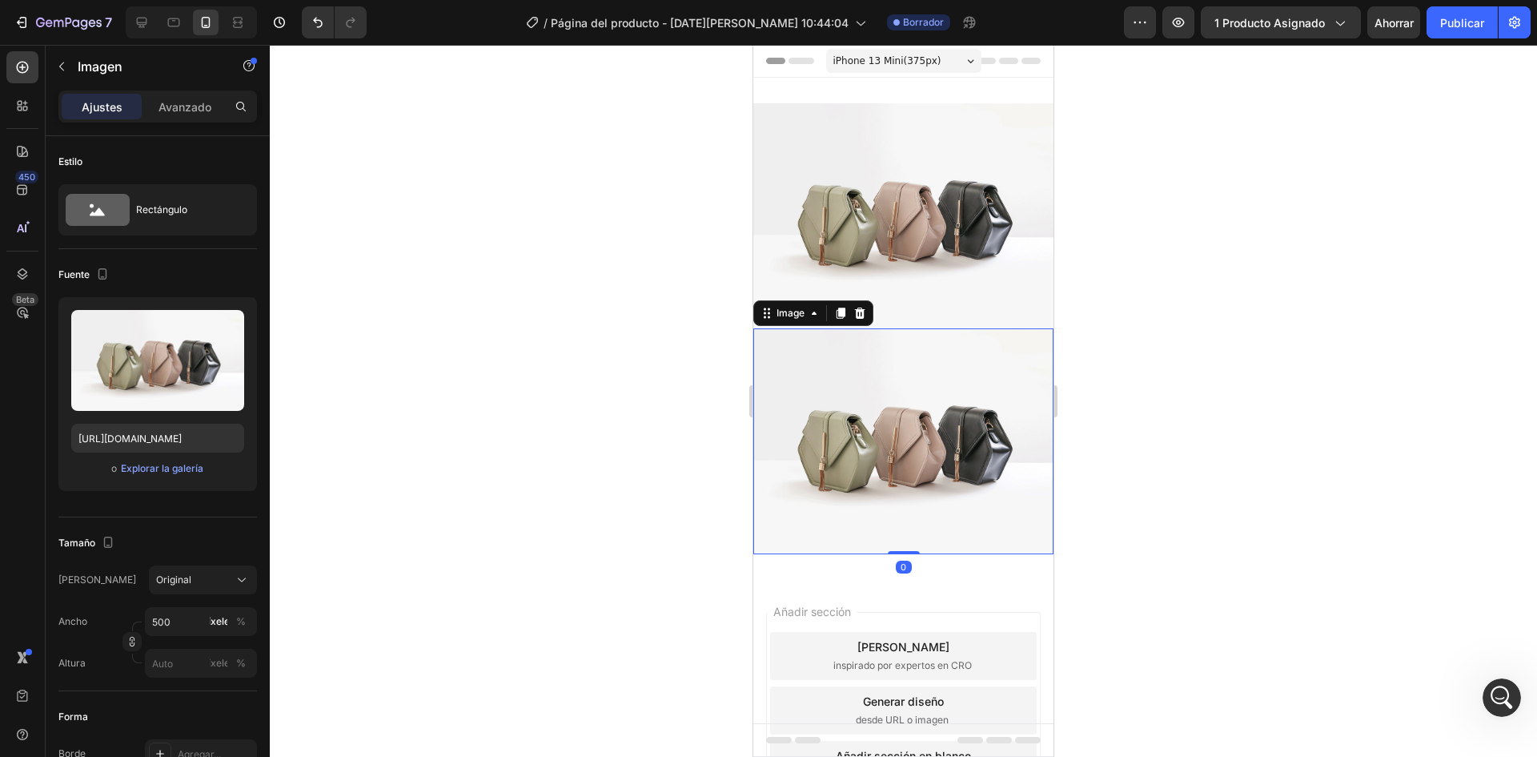
scroll to position [1220, 0]
click at [841, 312] on div at bounding box center [840, 312] width 19 height 19
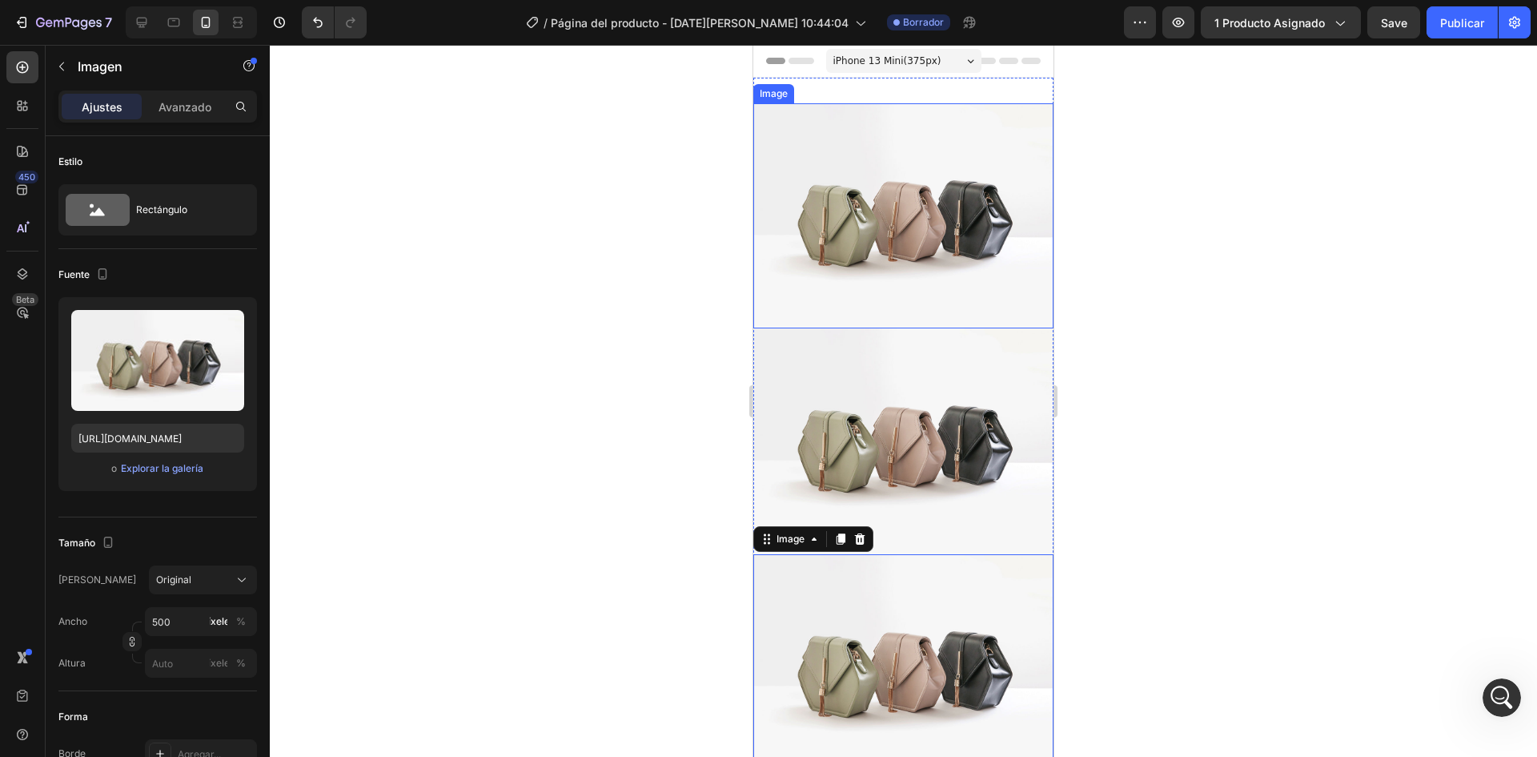
click at [886, 223] on img at bounding box center [904, 215] width 300 height 225
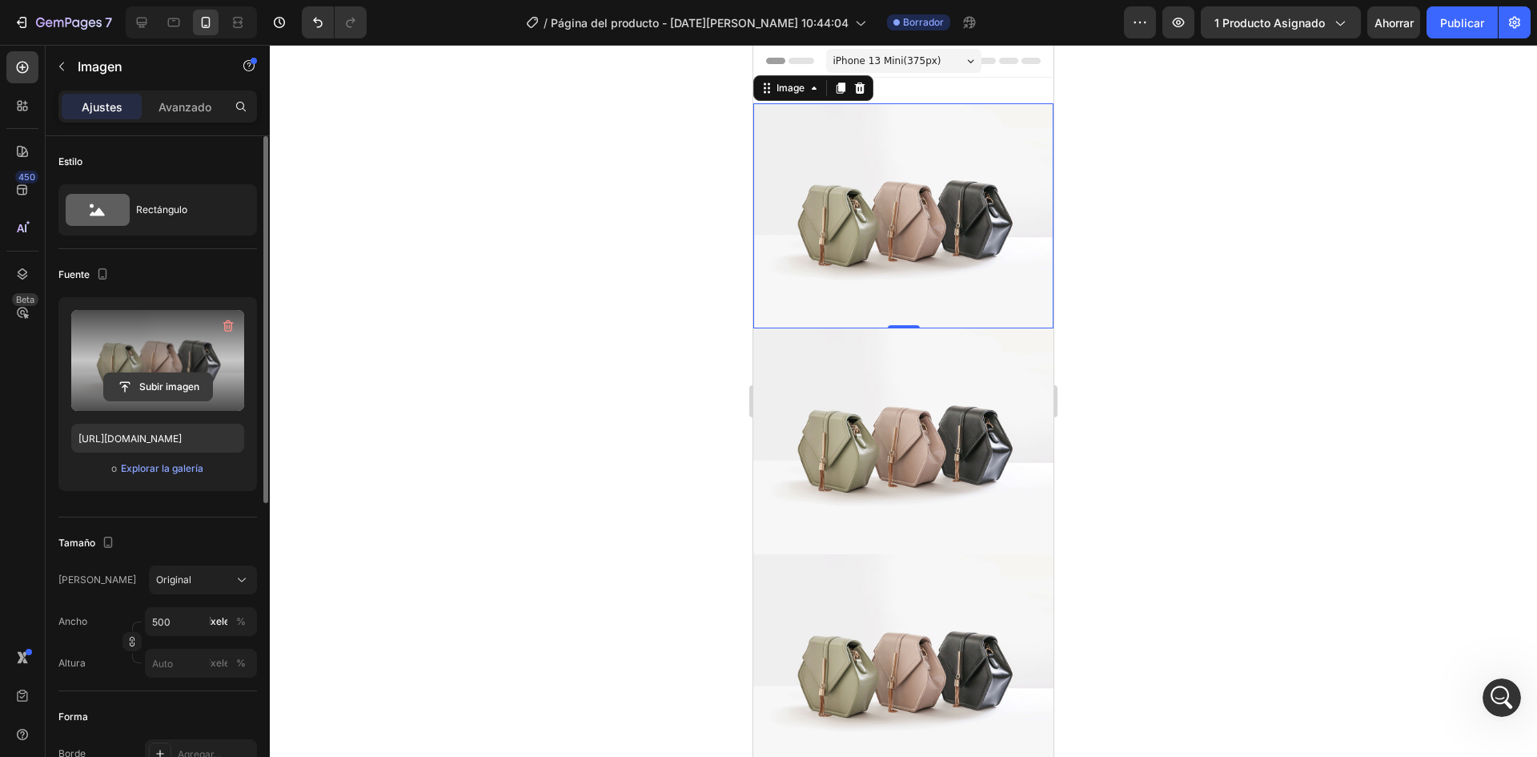
click at [185, 384] on input "file" at bounding box center [158, 386] width 108 height 27
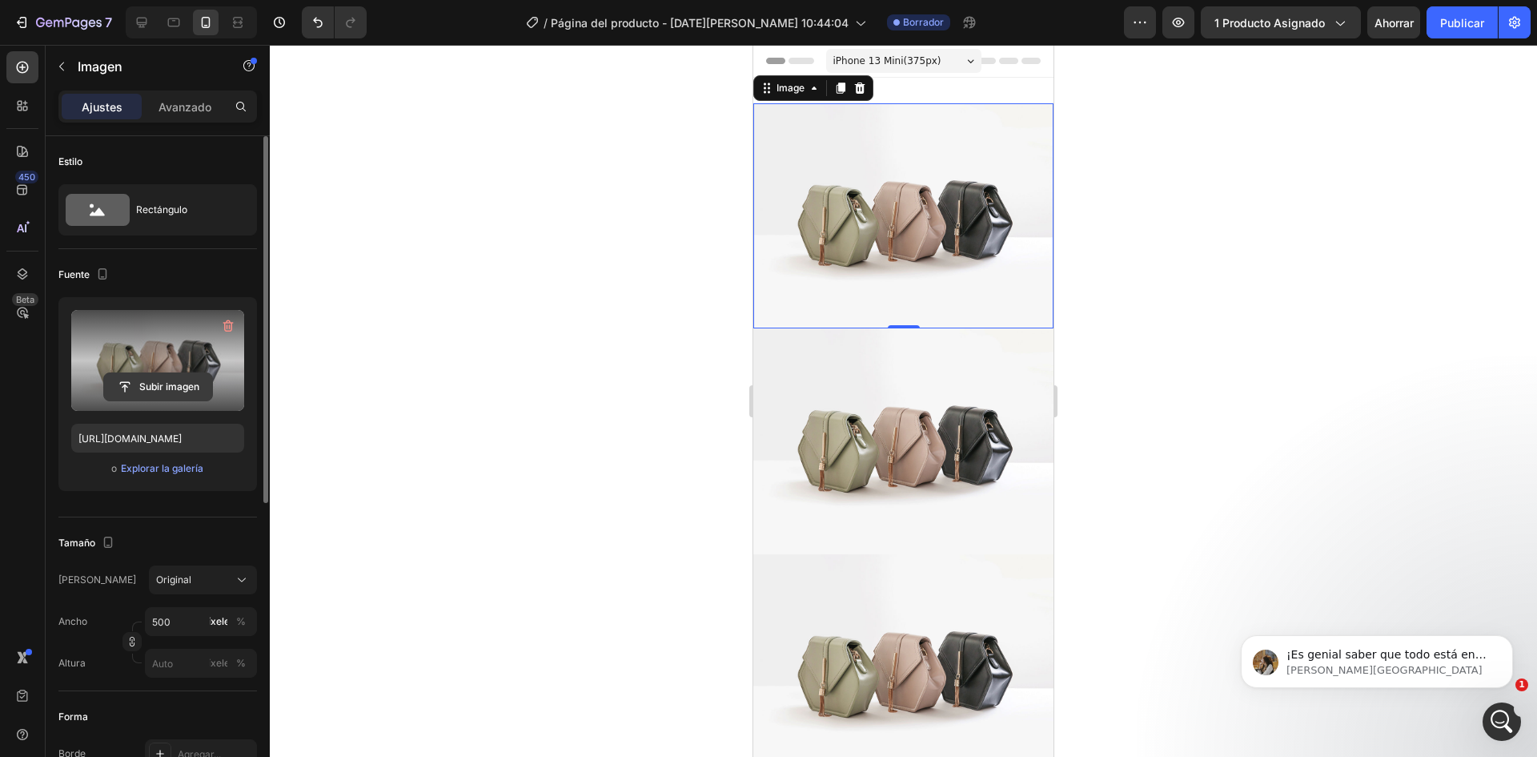
scroll to position [0, 0]
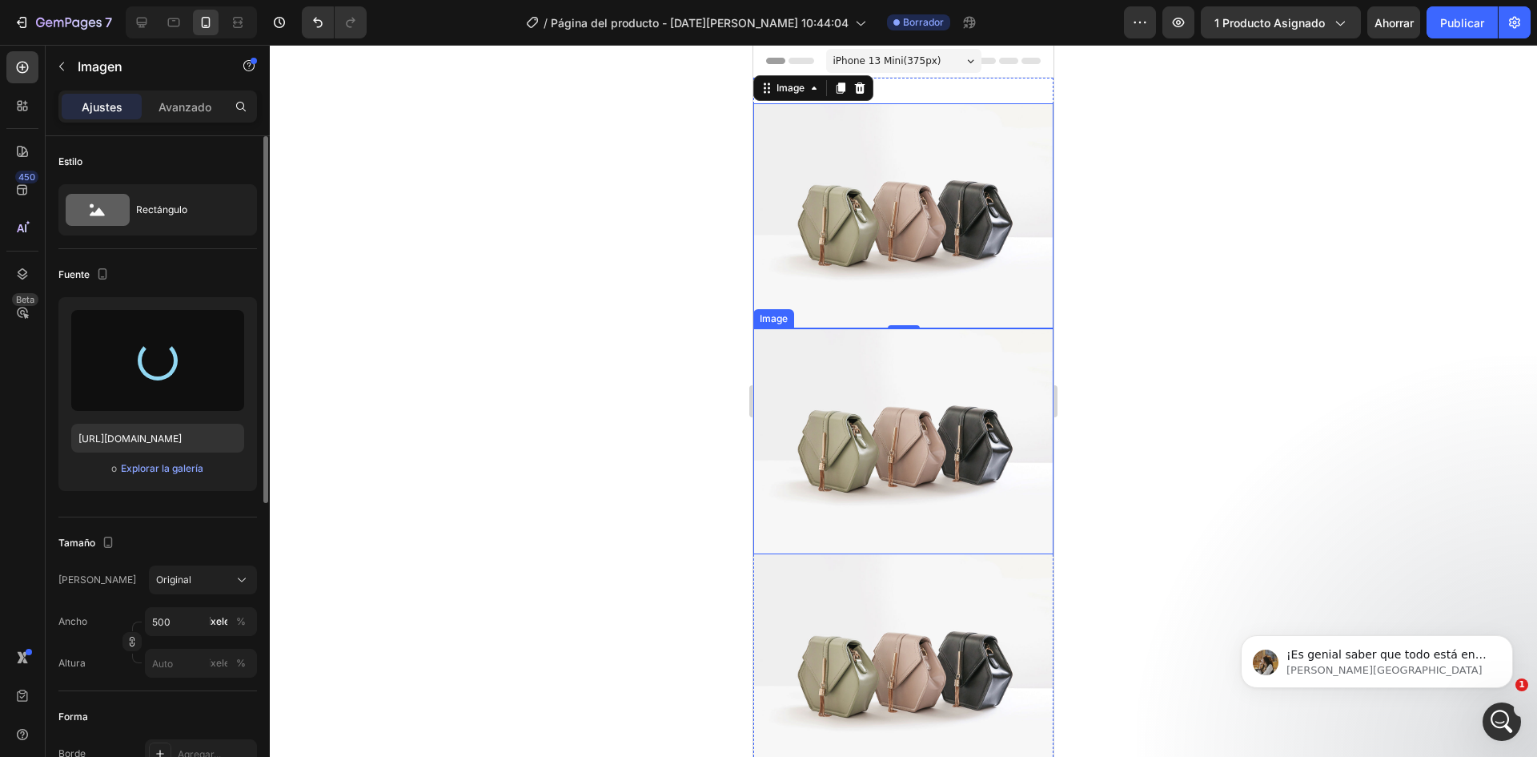
type input "[URL][DOMAIN_NAME]"
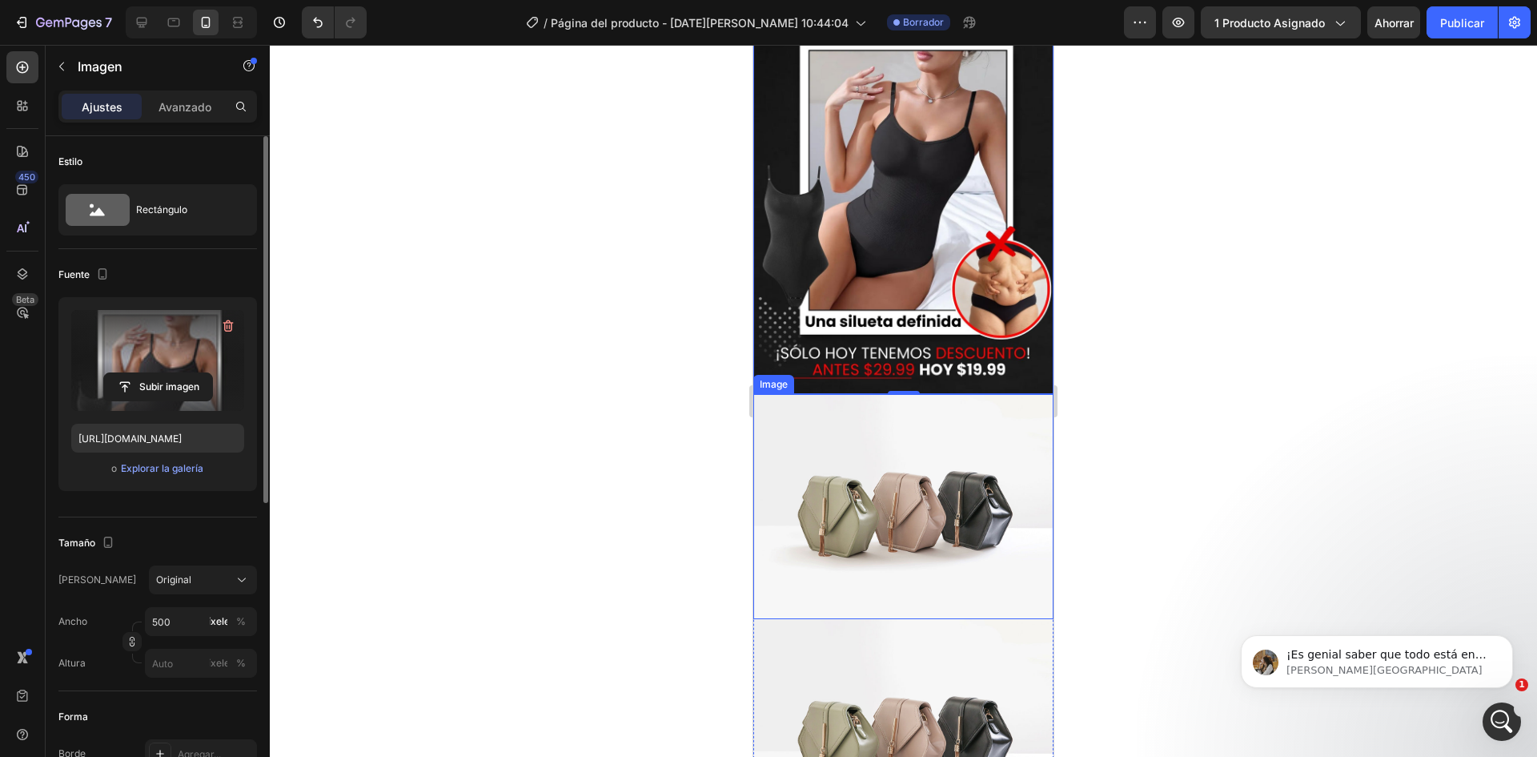
scroll to position [320, 0]
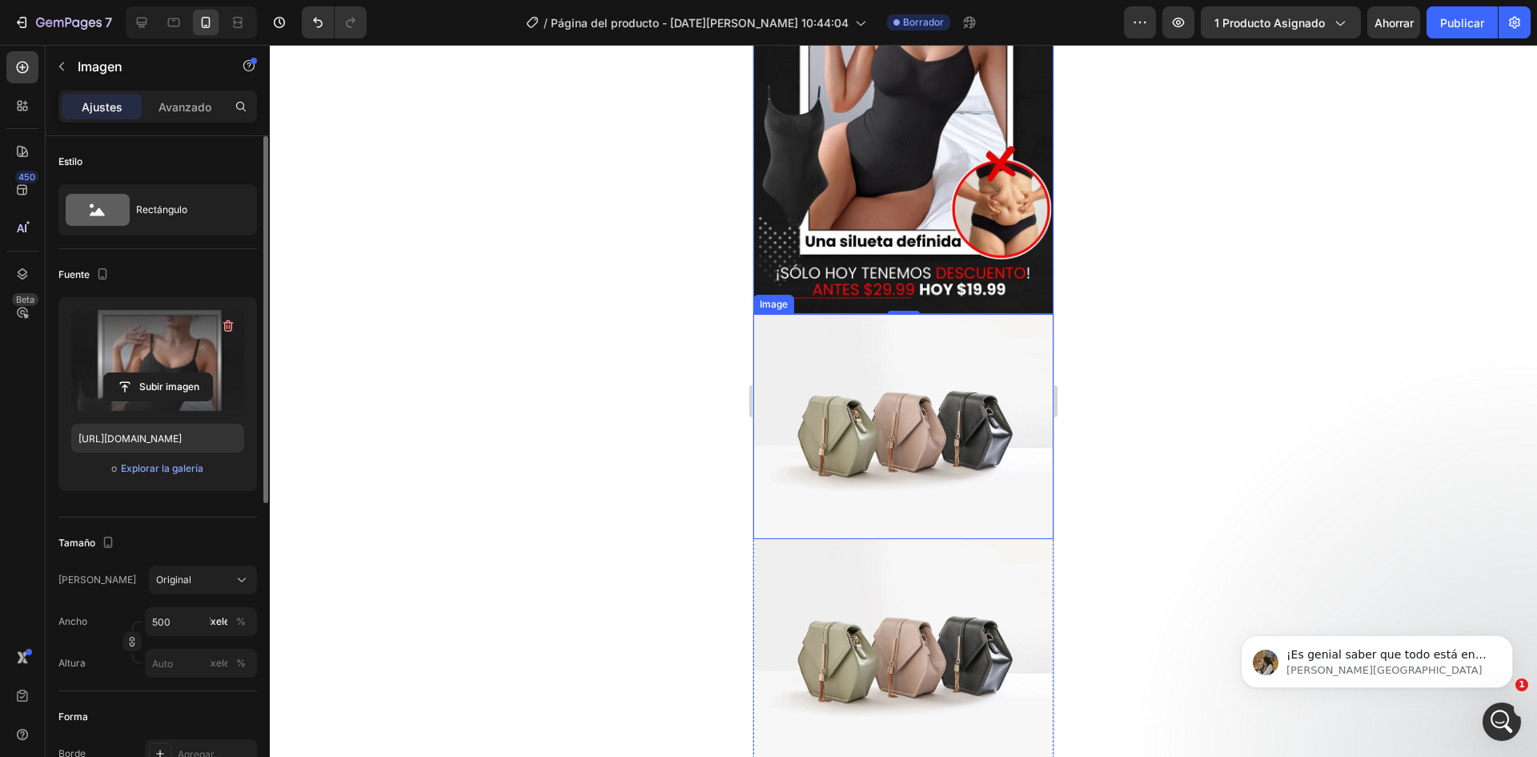
click at [898, 388] on img at bounding box center [904, 426] width 300 height 225
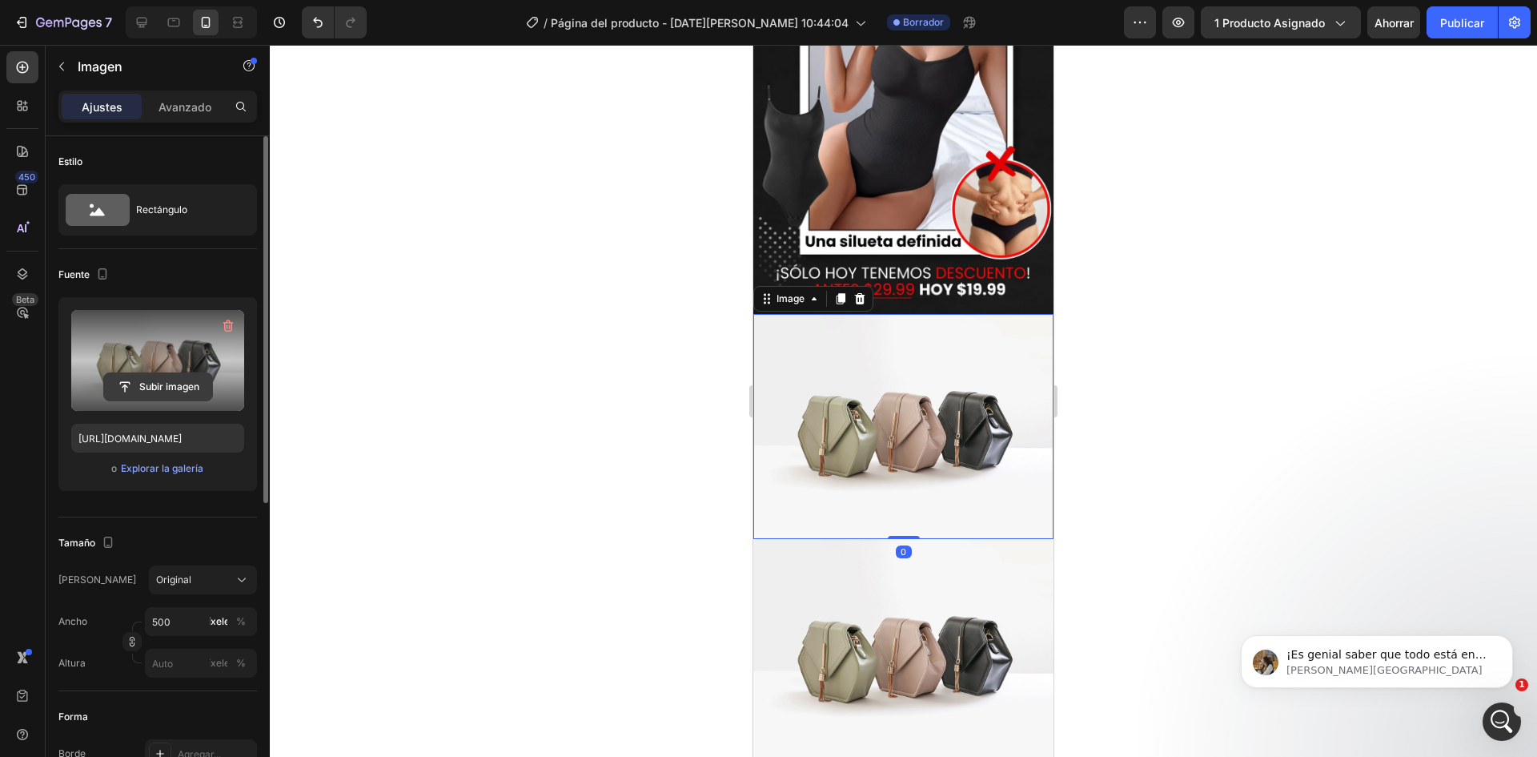
click at [171, 388] on input "file" at bounding box center [158, 386] width 108 height 27
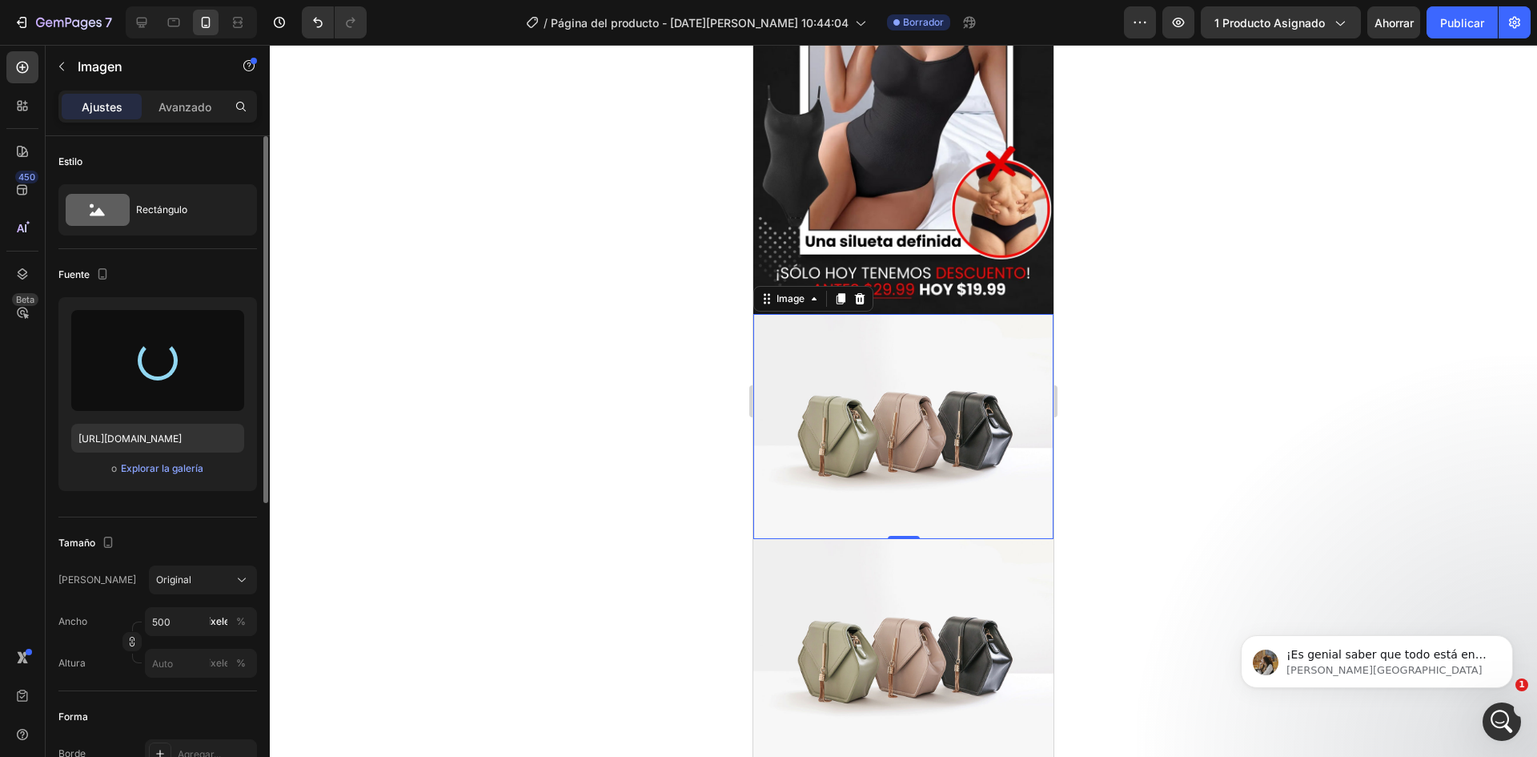
type input "[URL][DOMAIN_NAME]"
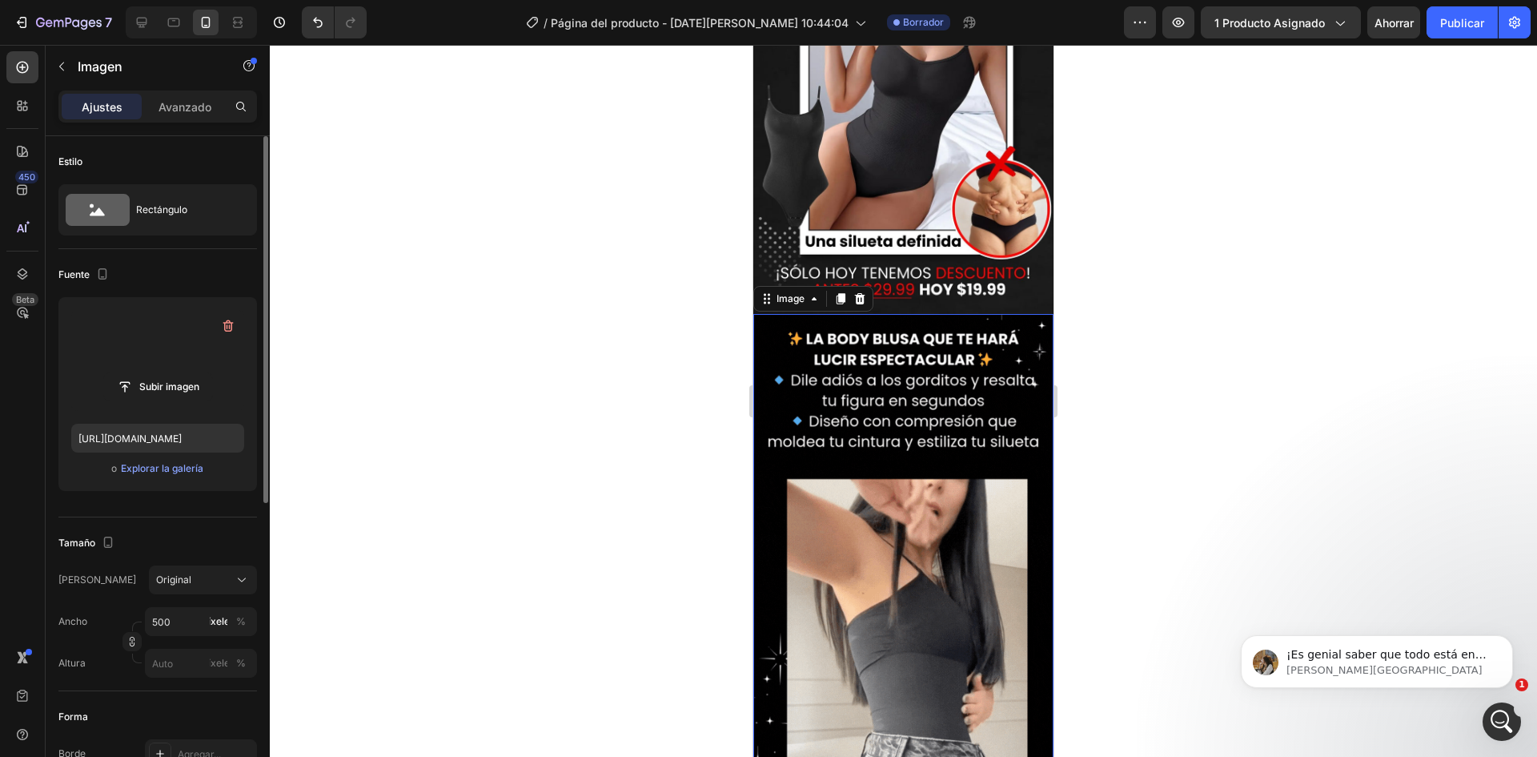
scroll to position [1320, 0]
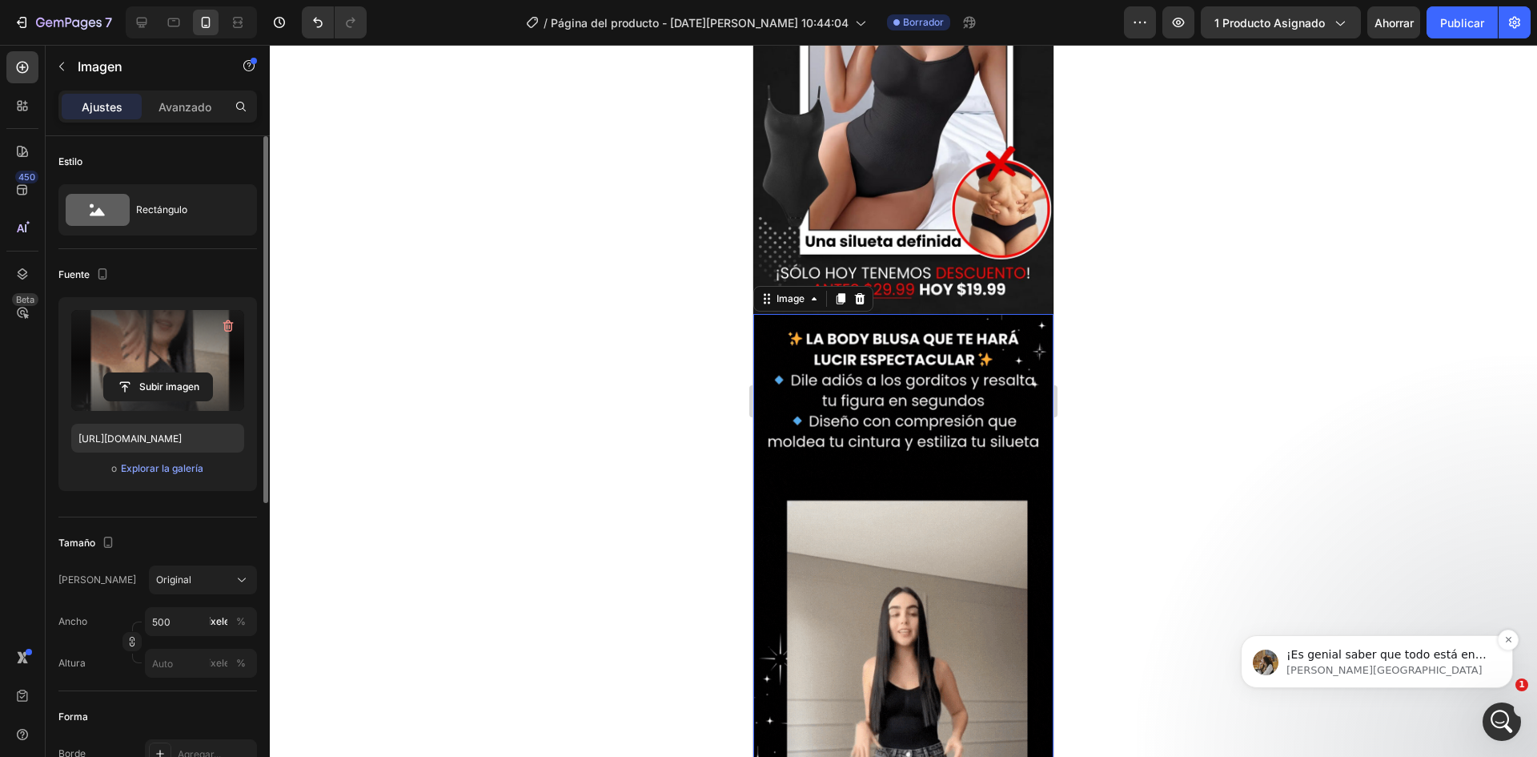
click at [1419, 668] on p "[PERSON_NAME][GEOGRAPHIC_DATA]" at bounding box center [1390, 670] width 207 height 14
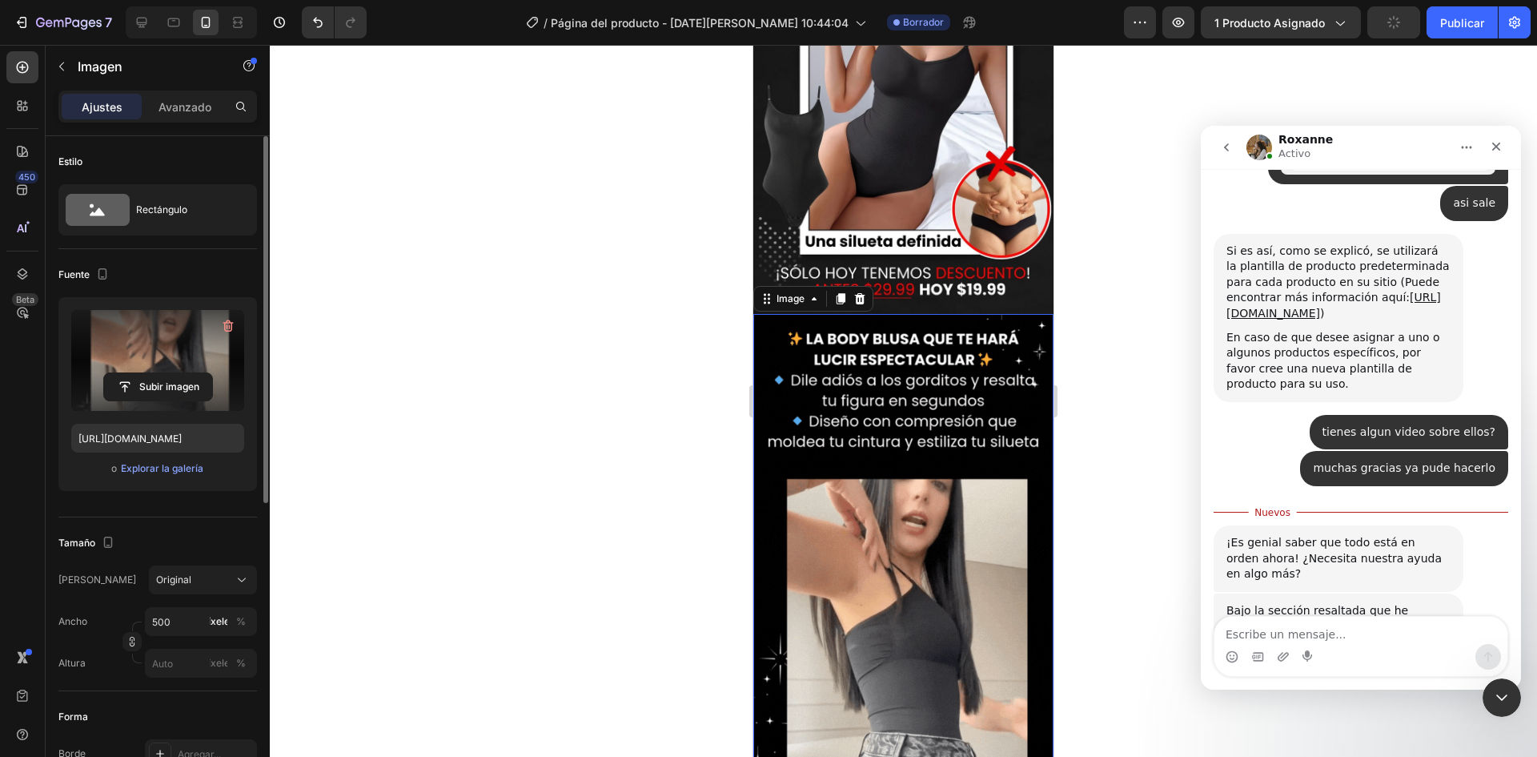
scroll to position [1332, 0]
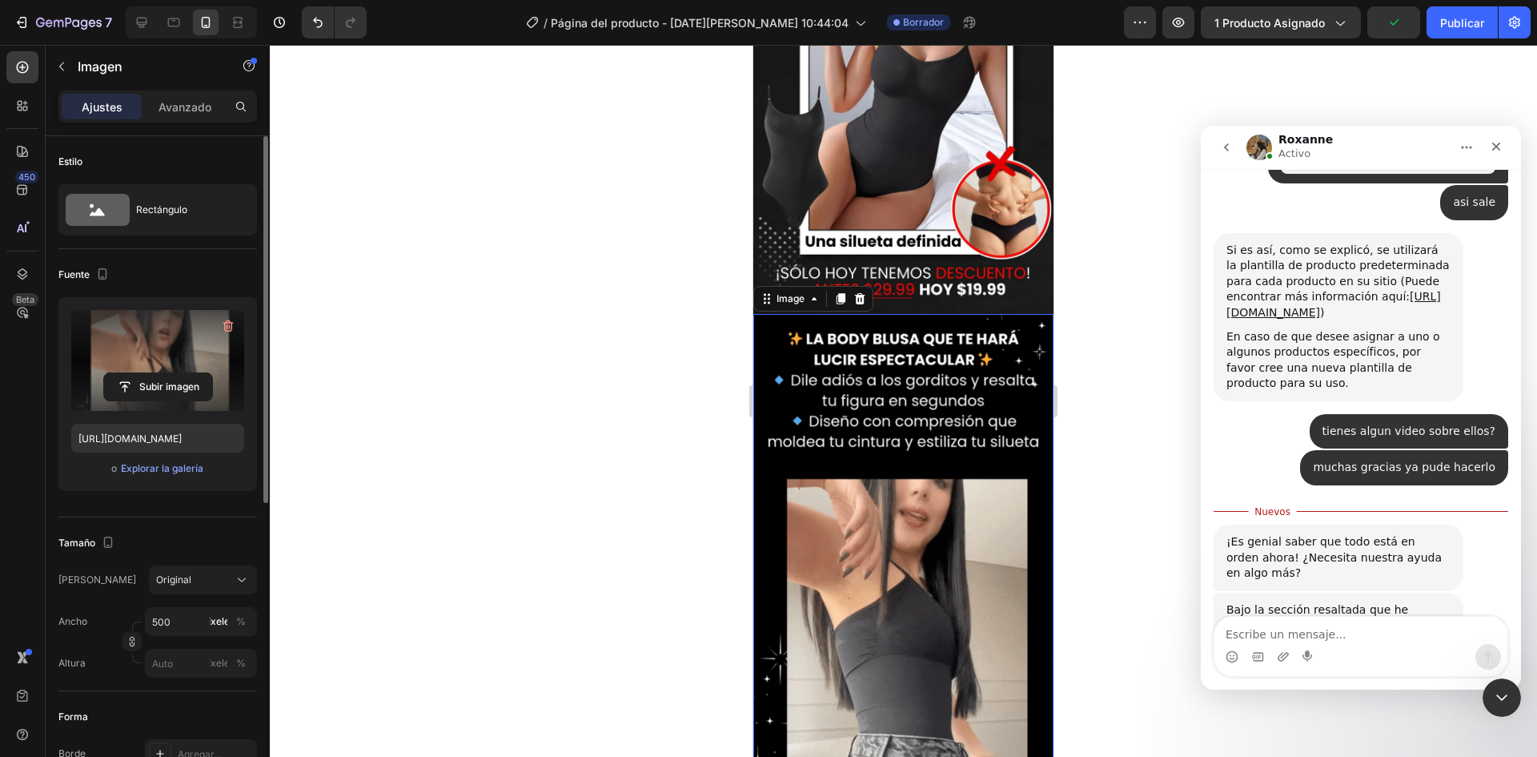
click at [1388, 629] on textarea "Escribe un mensaje..." at bounding box center [1361, 630] width 293 height 27
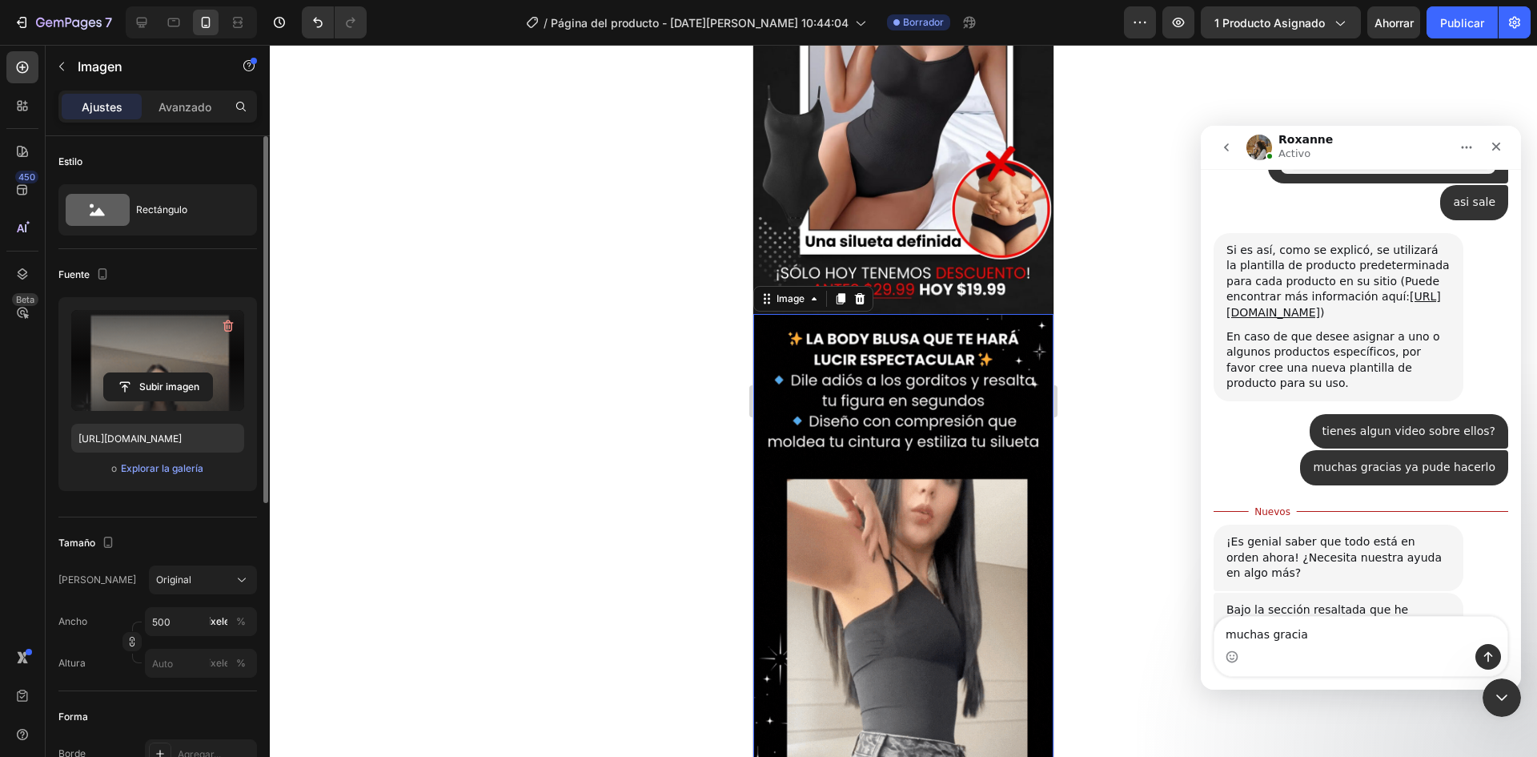
type textarea "muchas gracias"
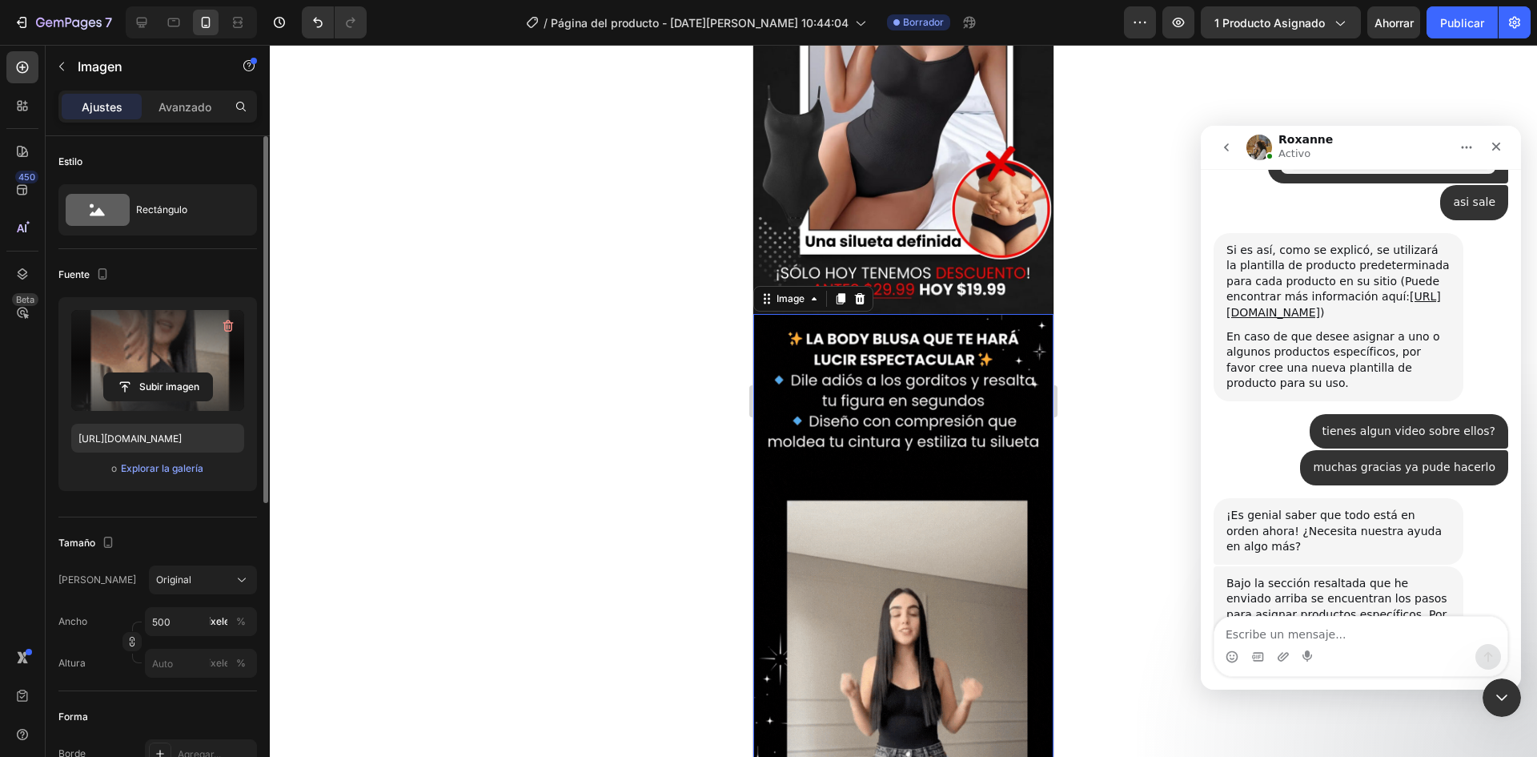
scroll to position [1353, 0]
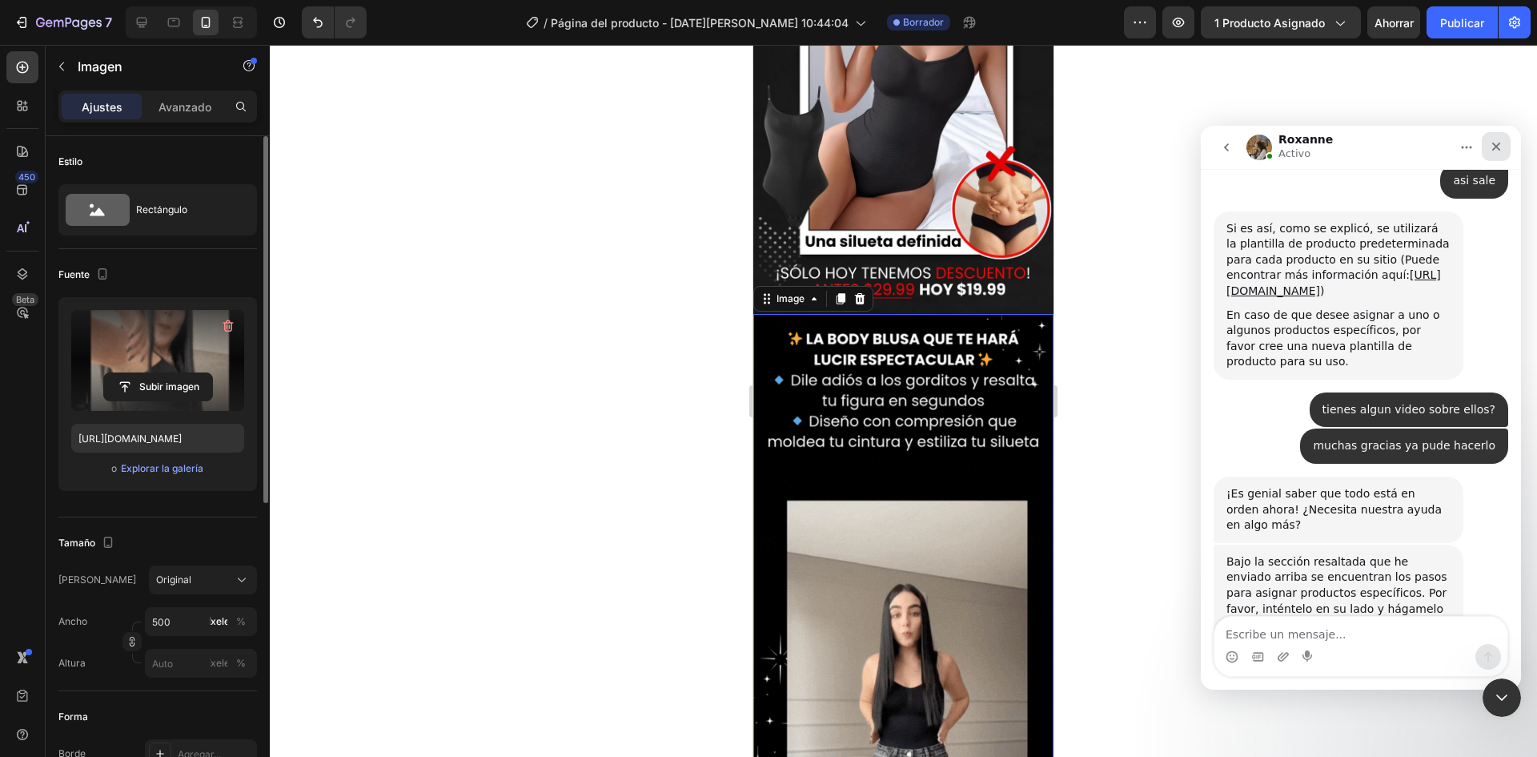
click at [1500, 144] on icon "Cerrar" at bounding box center [1497, 147] width 9 height 9
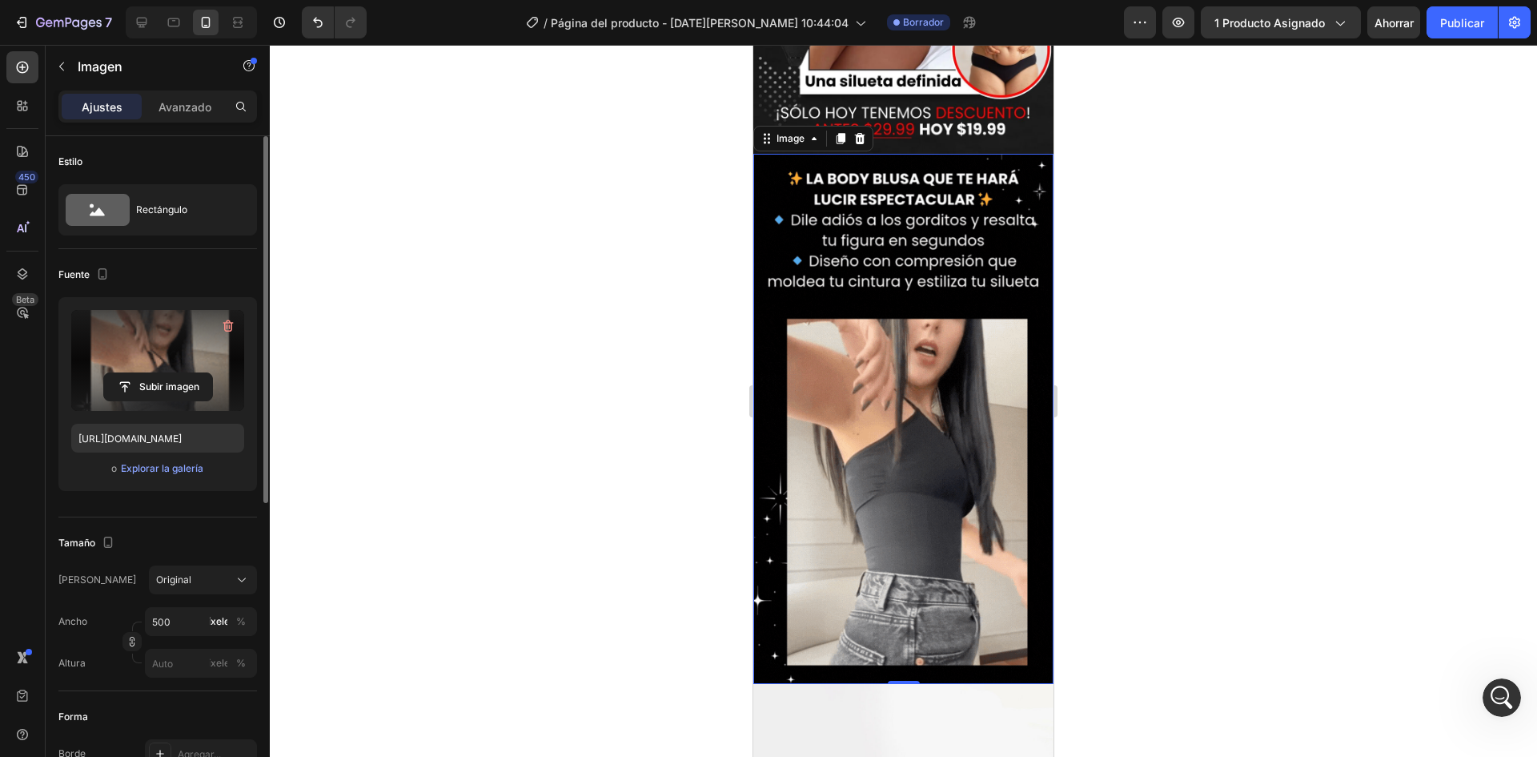
scroll to position [801, 0]
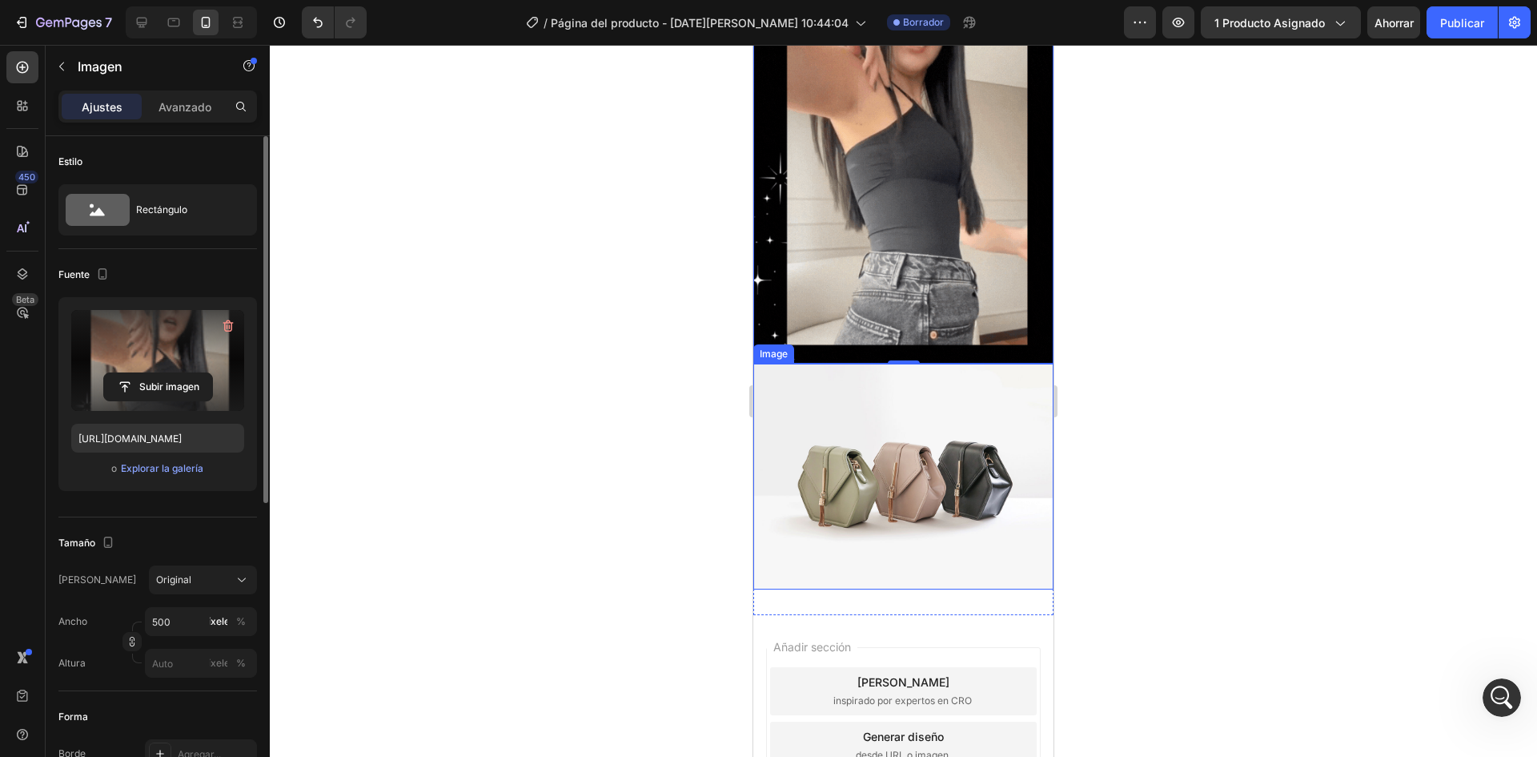
click at [927, 456] on img at bounding box center [904, 476] width 300 height 225
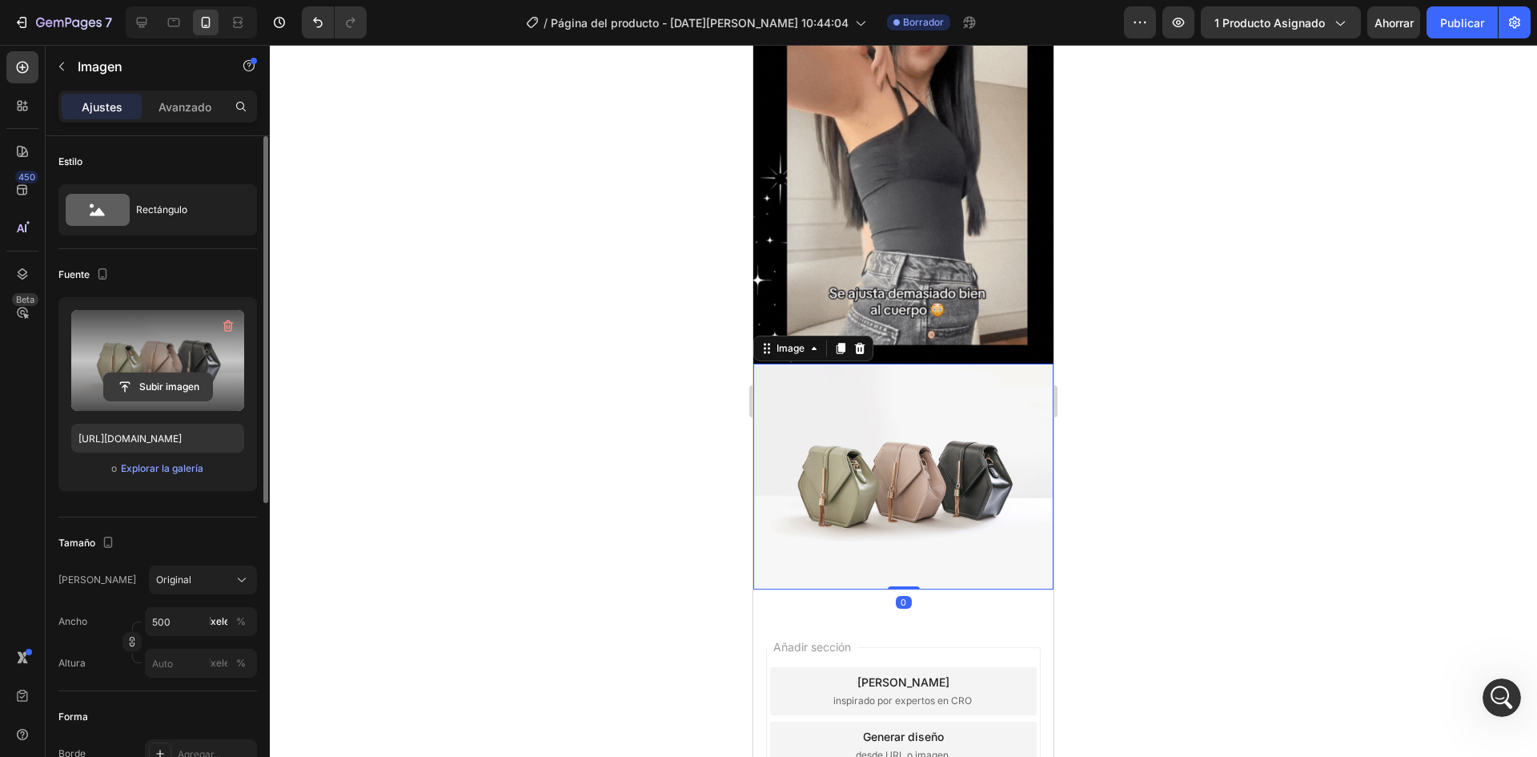
click at [167, 395] on input "file" at bounding box center [158, 386] width 108 height 27
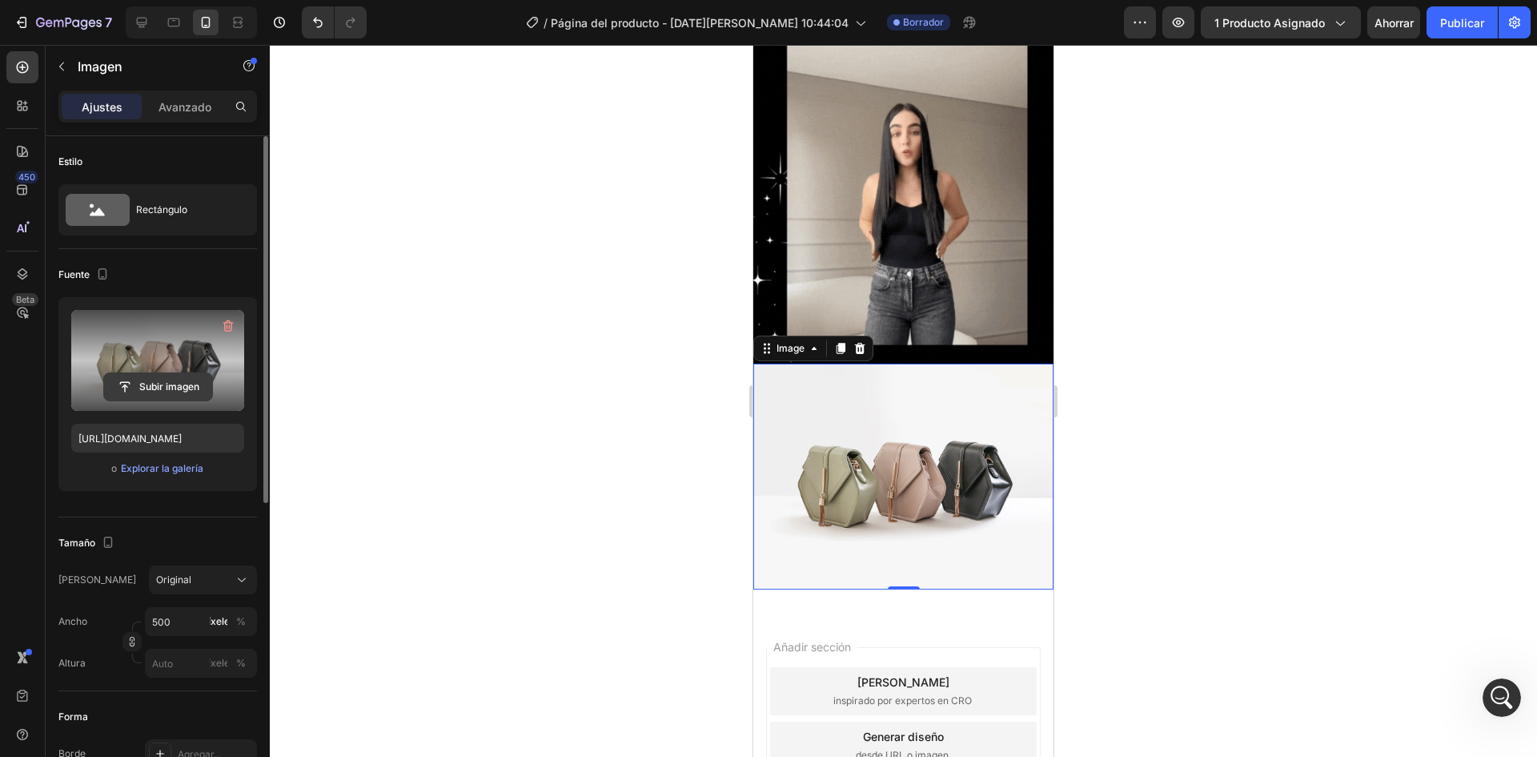
scroll to position [1415, 0]
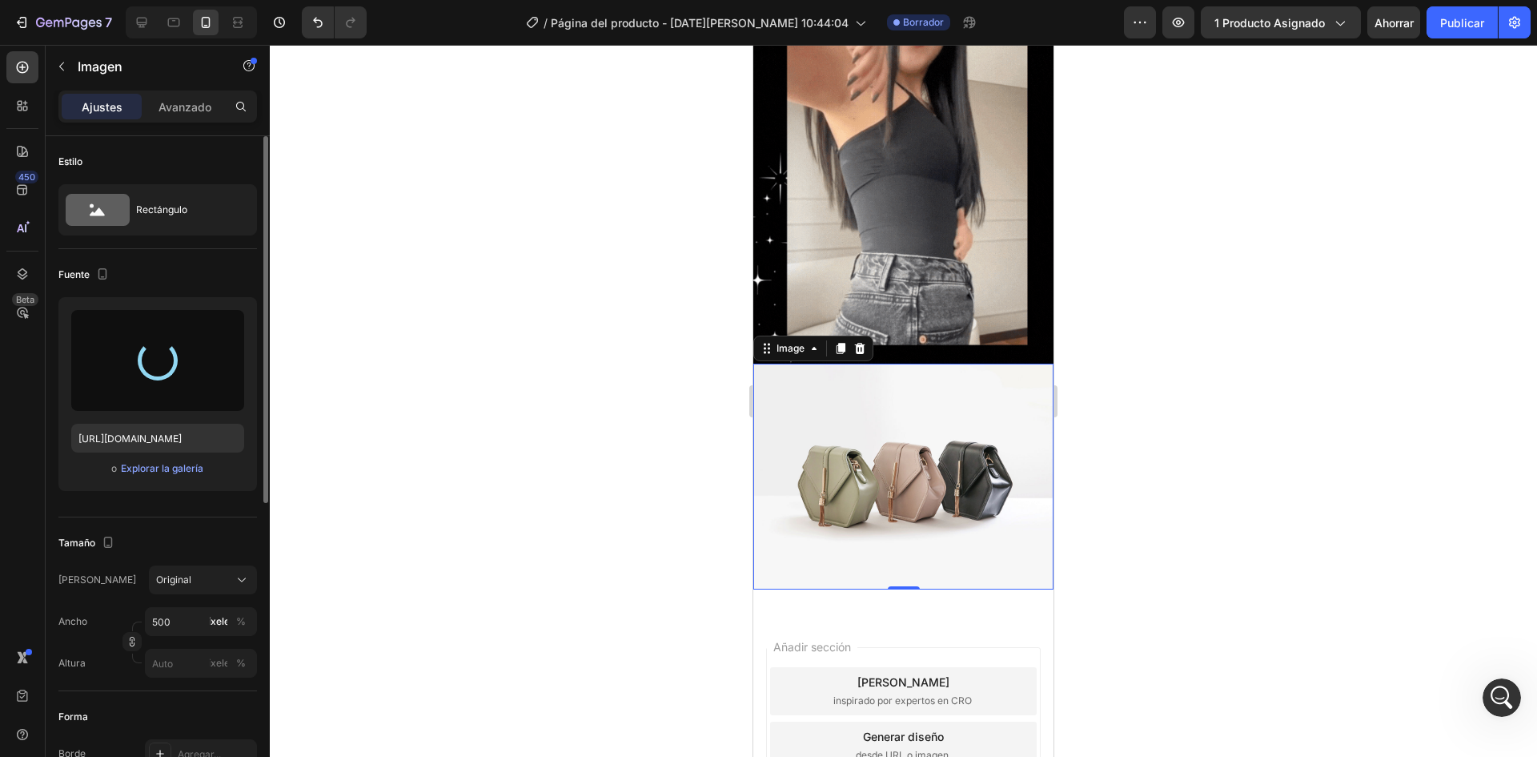
type input "[URL][DOMAIN_NAME]"
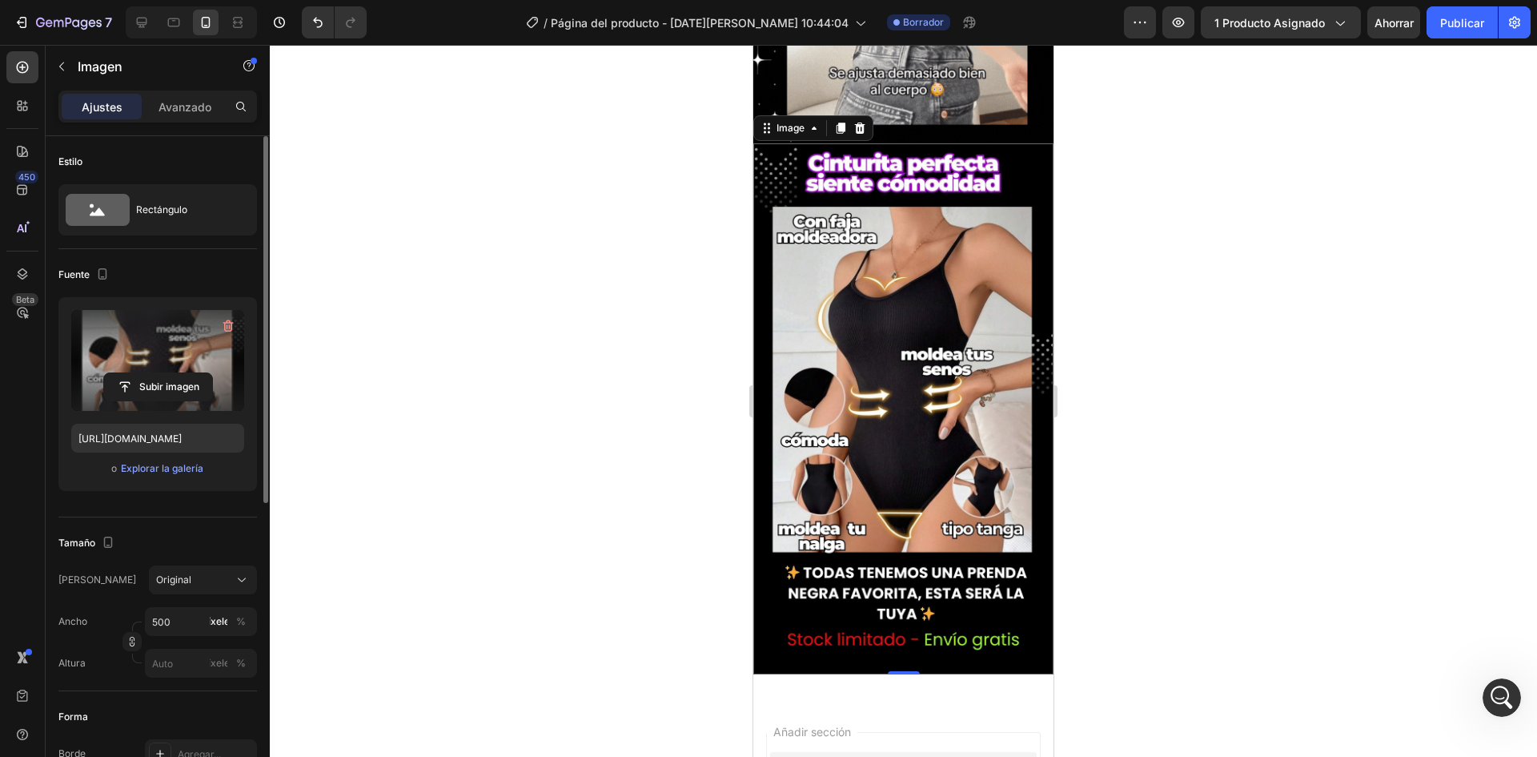
scroll to position [1000, 0]
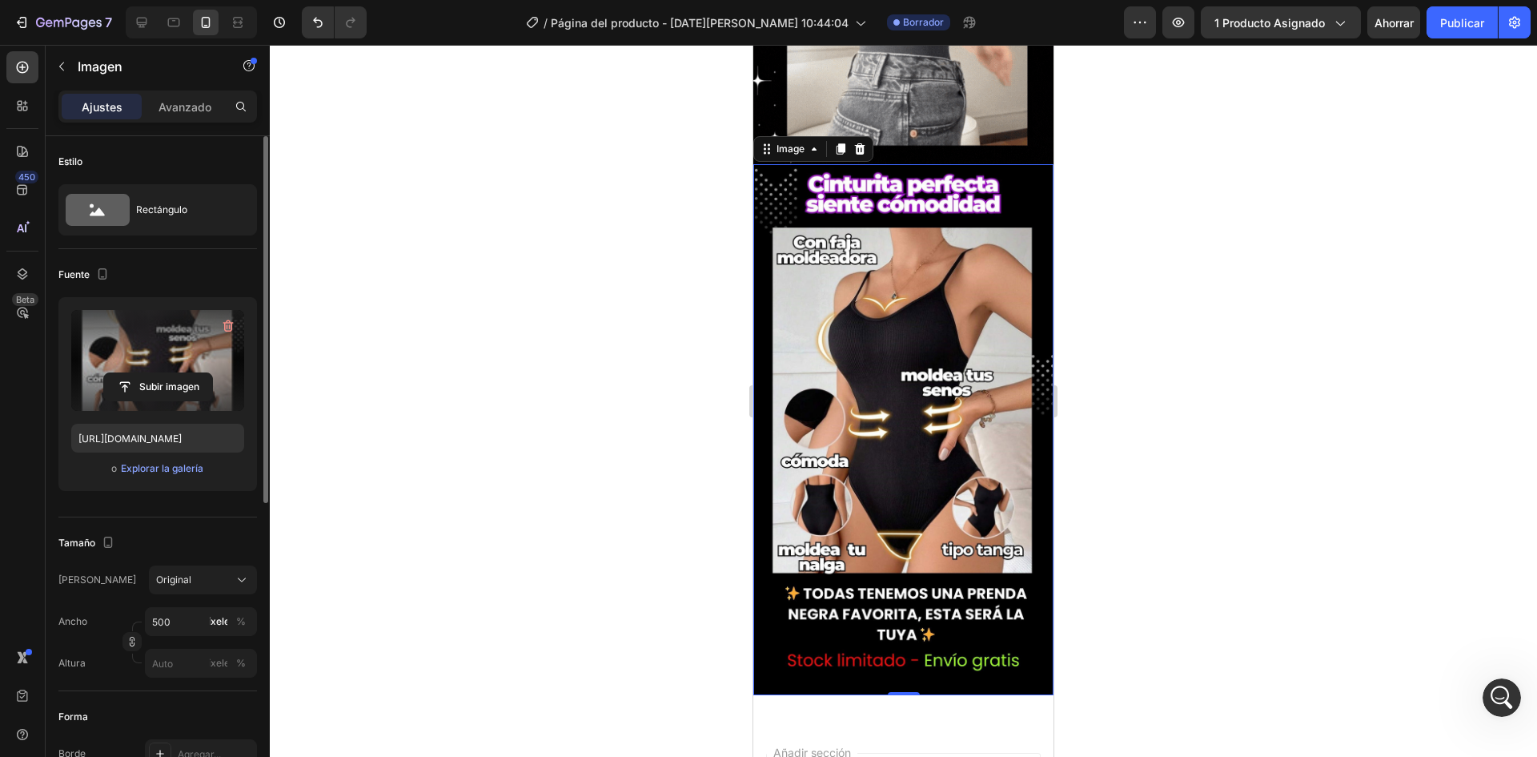
click at [840, 136] on div "Image" at bounding box center [814, 149] width 120 height 26
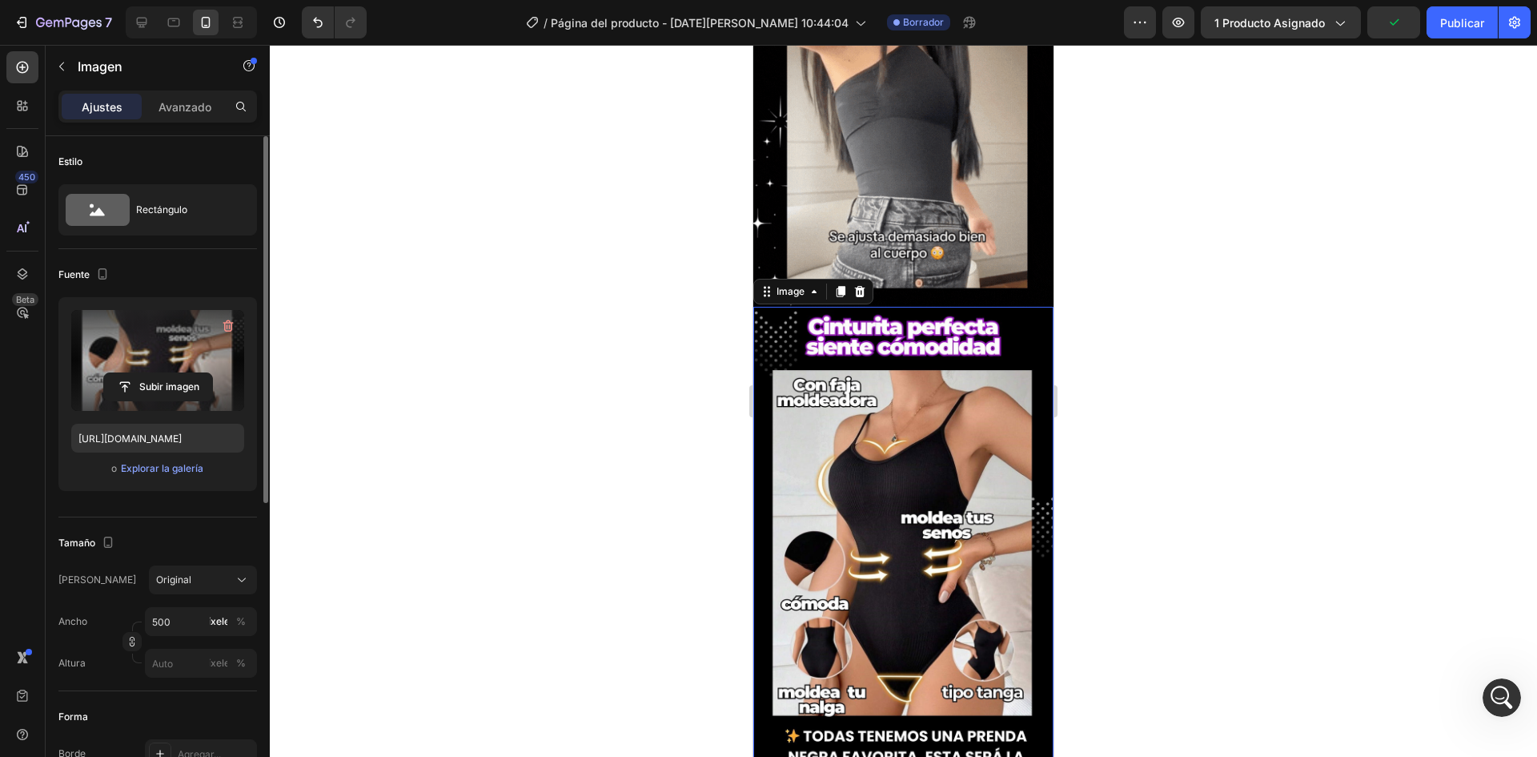
scroll to position [840, 0]
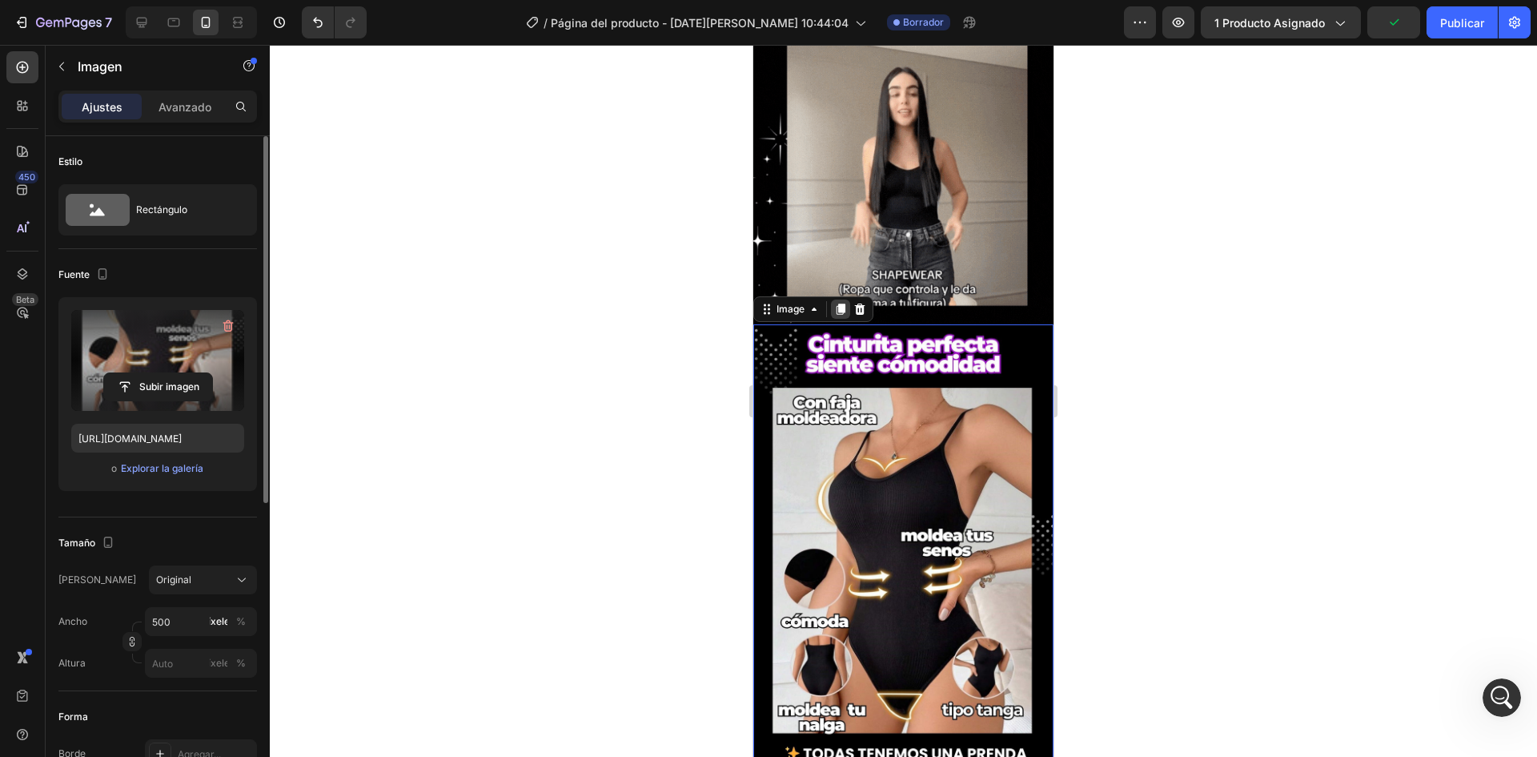
click at [834, 303] on icon at bounding box center [840, 309] width 13 height 13
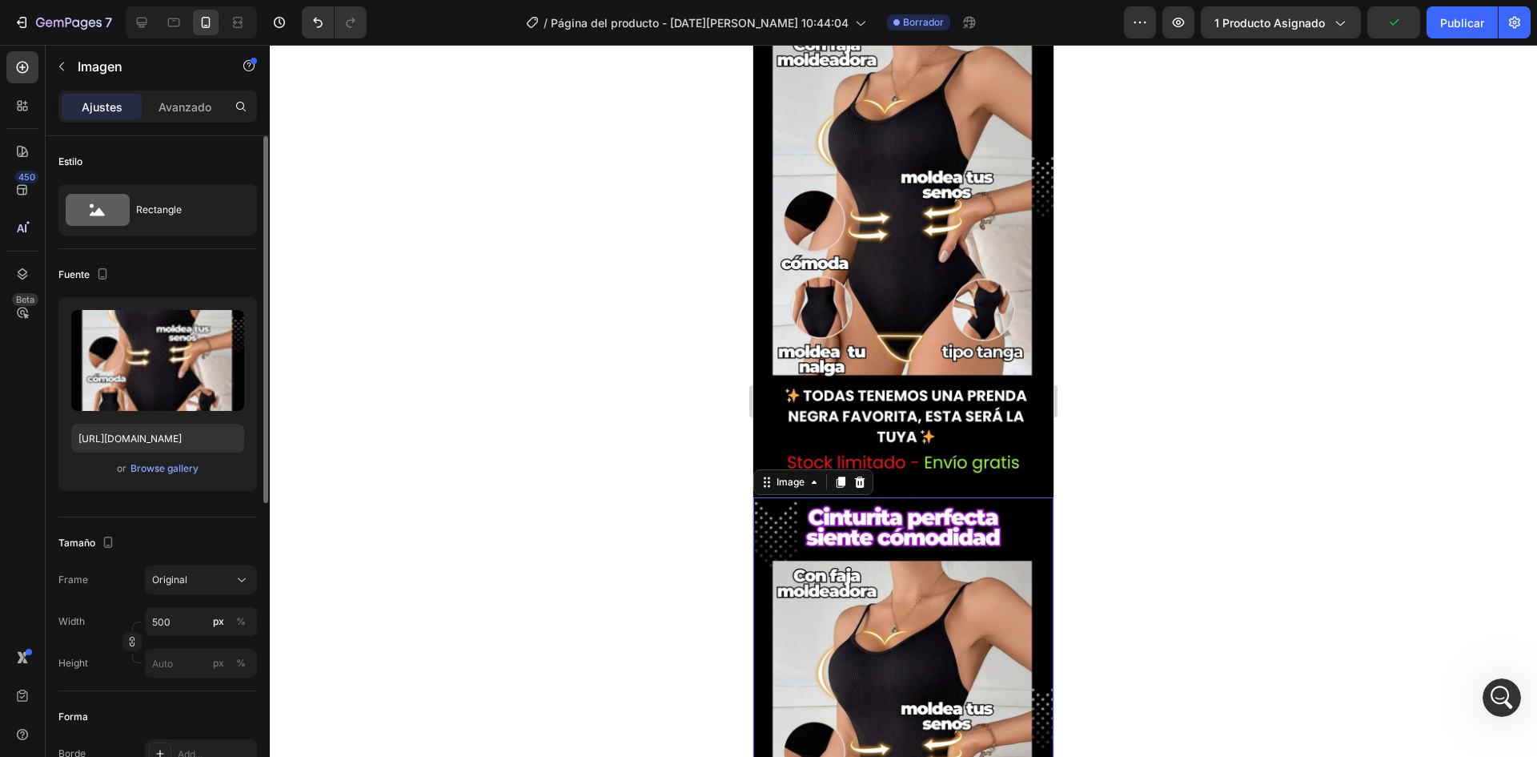
scroll to position [1531, 0]
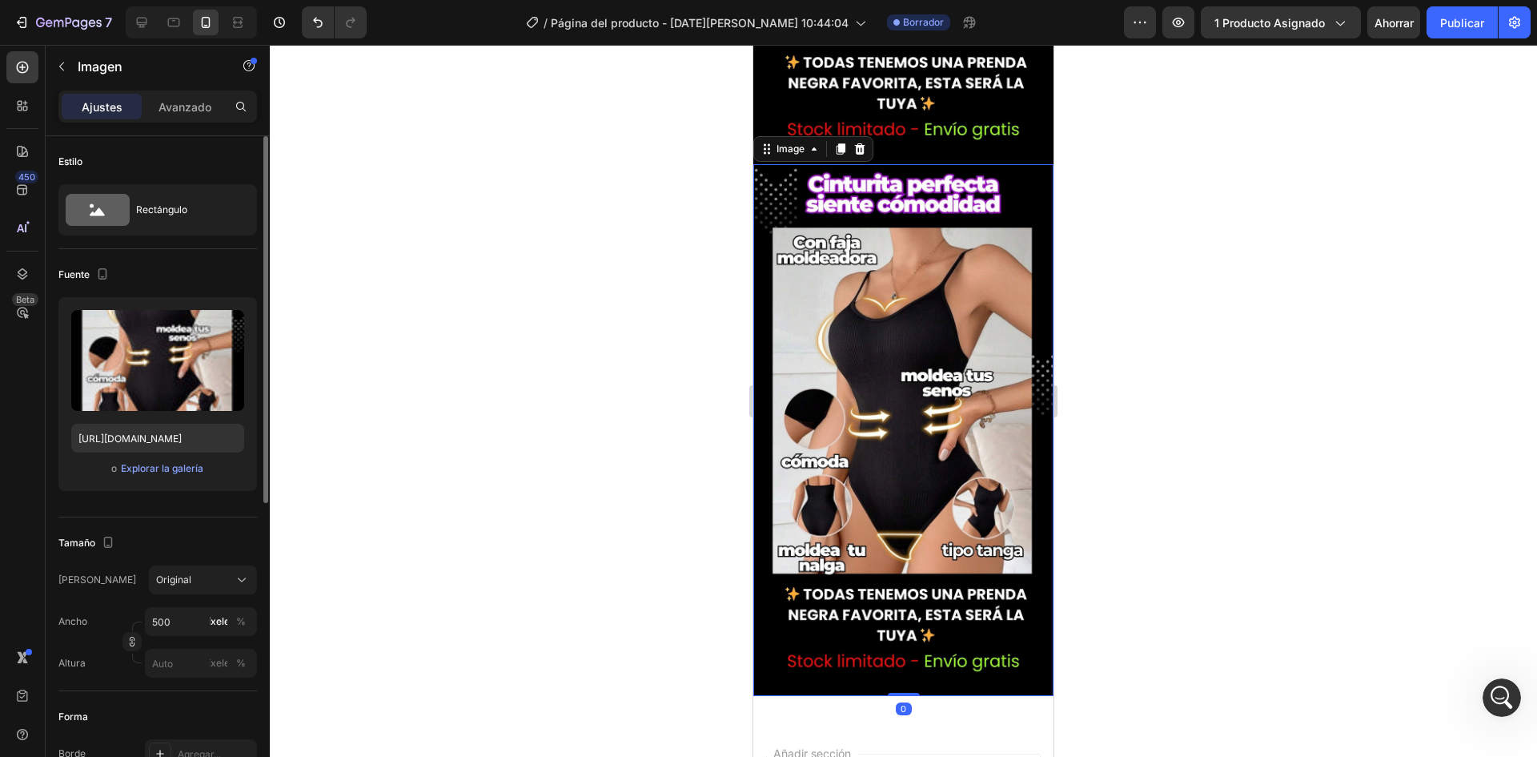
click at [843, 324] on img at bounding box center [904, 429] width 300 height 531
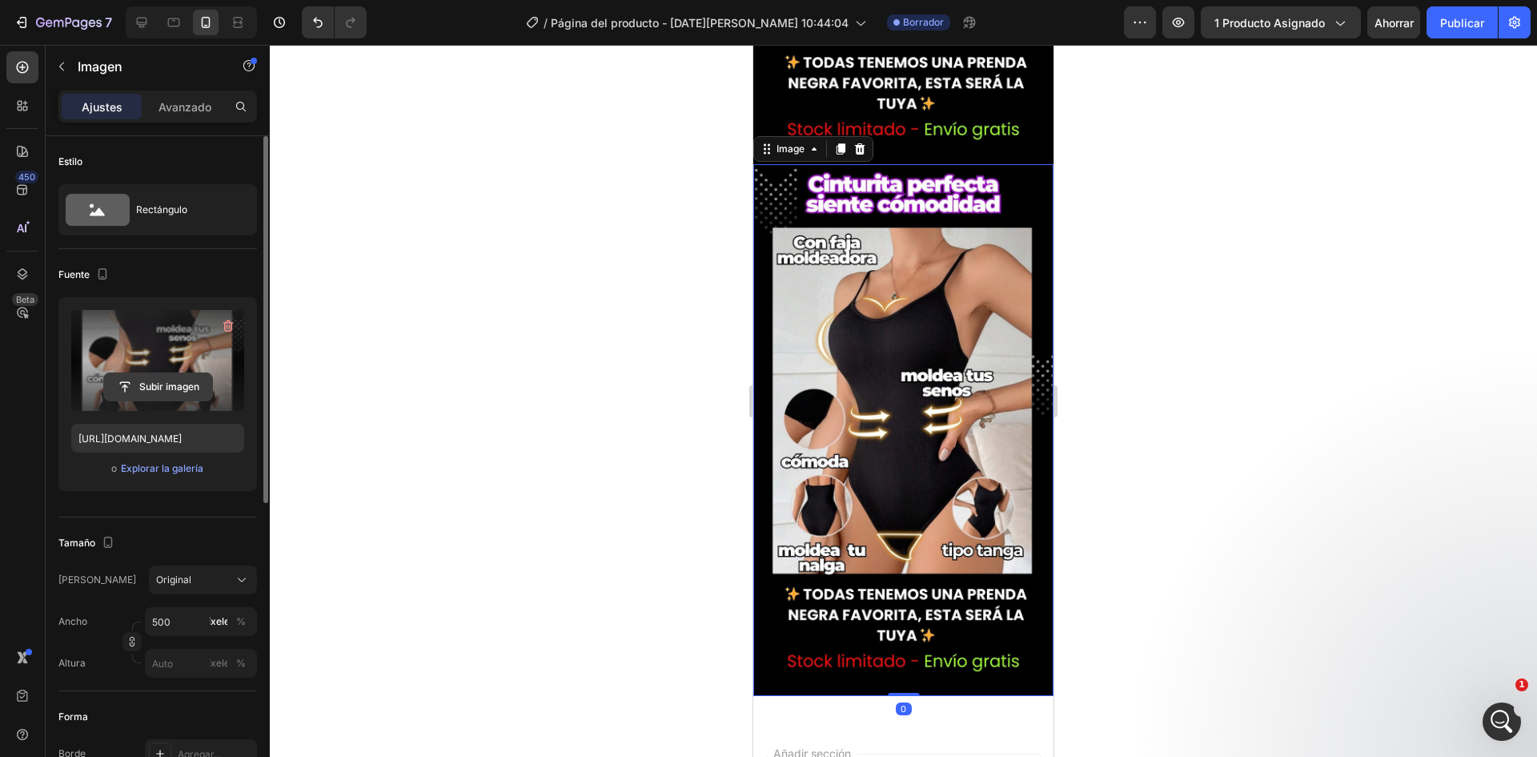
click at [163, 389] on input "file" at bounding box center [158, 386] width 108 height 27
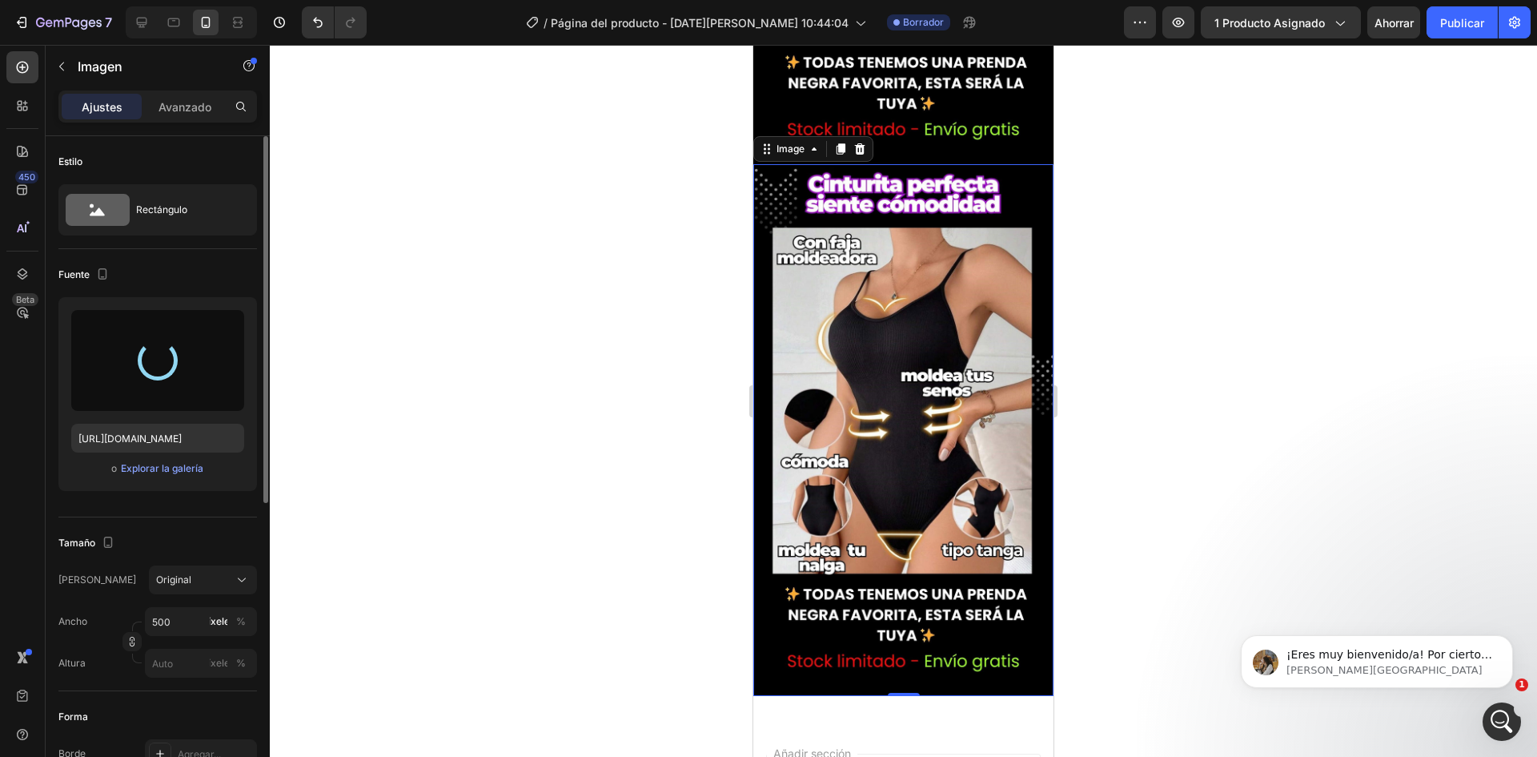
type input "[URL][DOMAIN_NAME]"
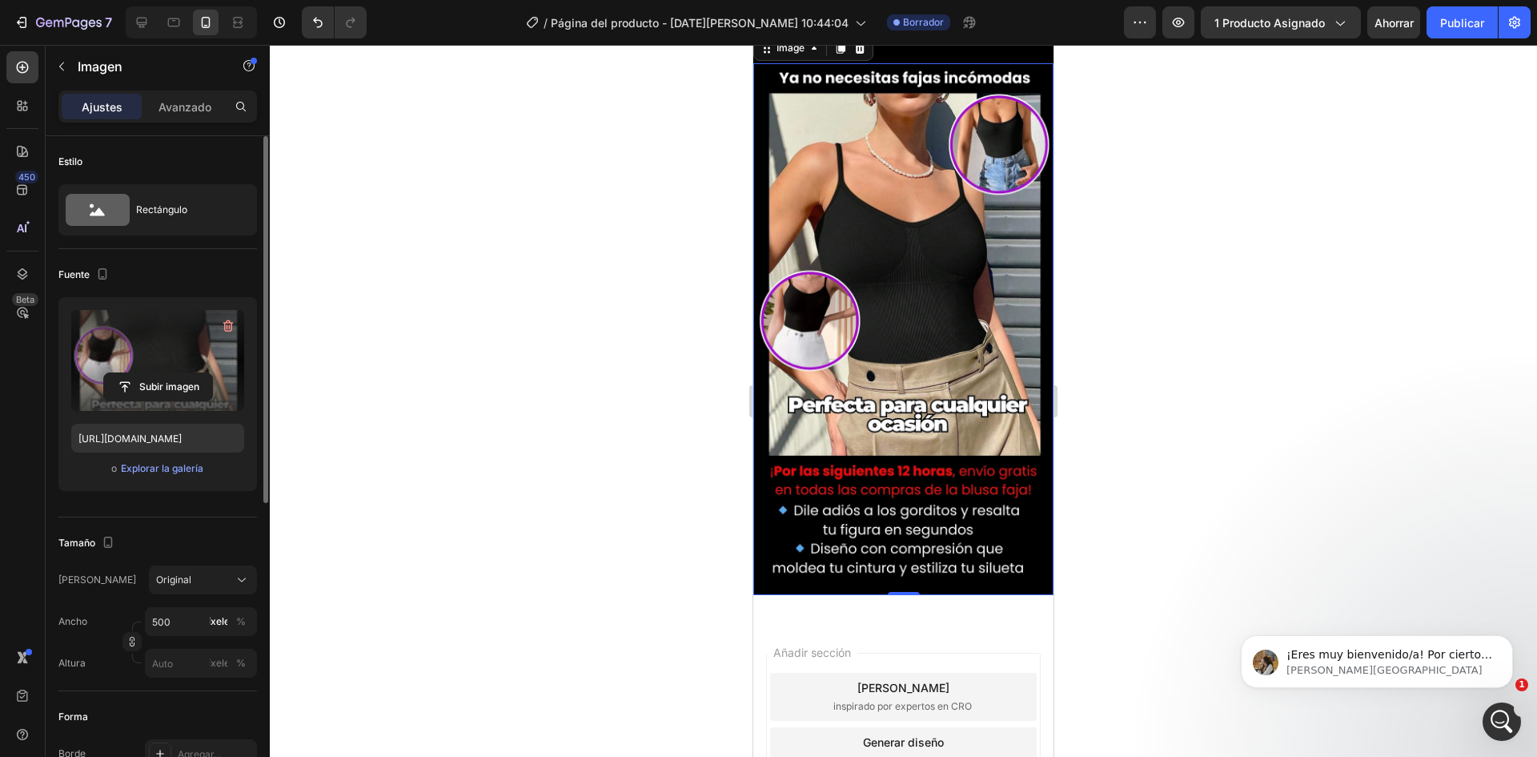
scroll to position [1510, 0]
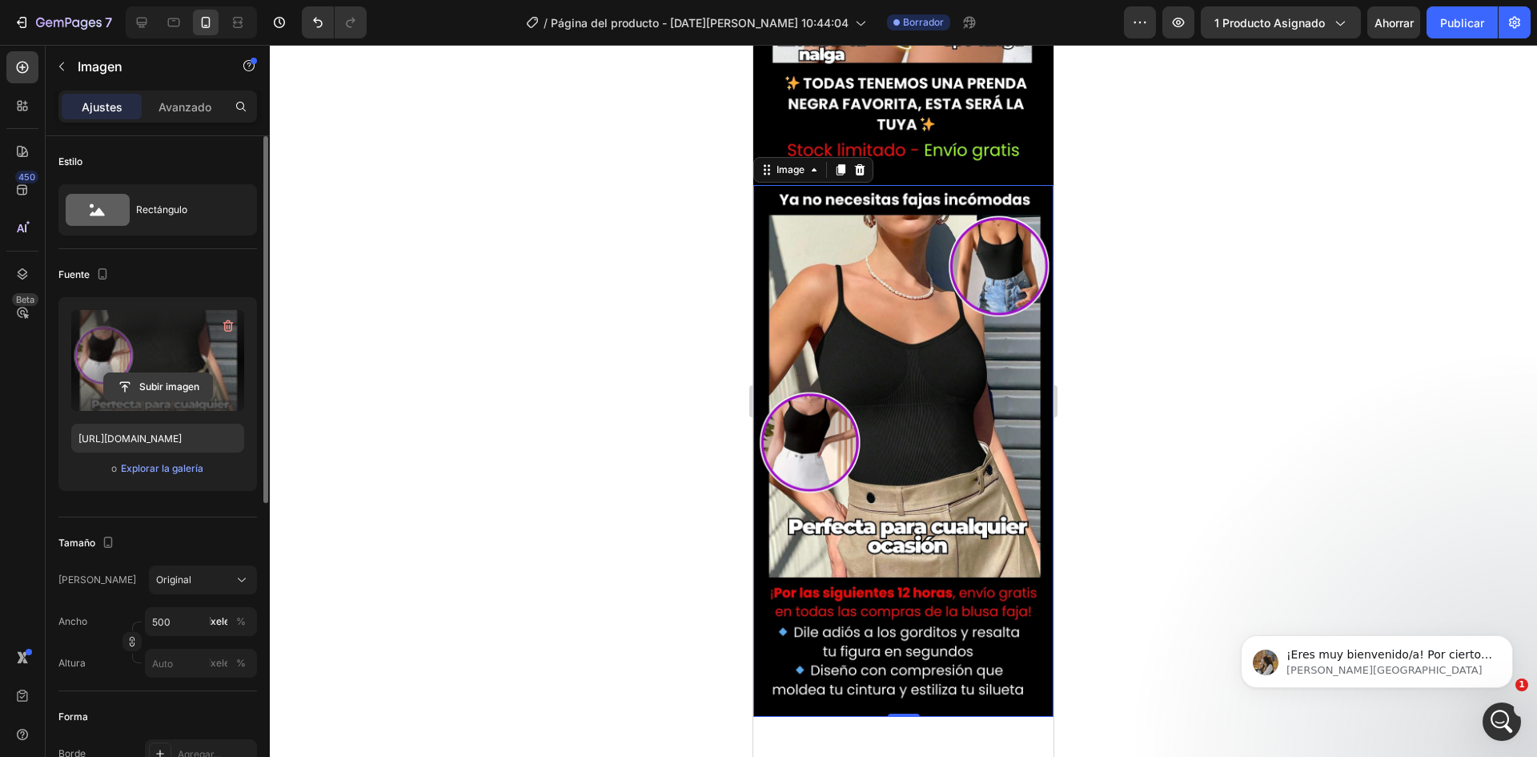
click at [178, 388] on input "file" at bounding box center [158, 386] width 108 height 27
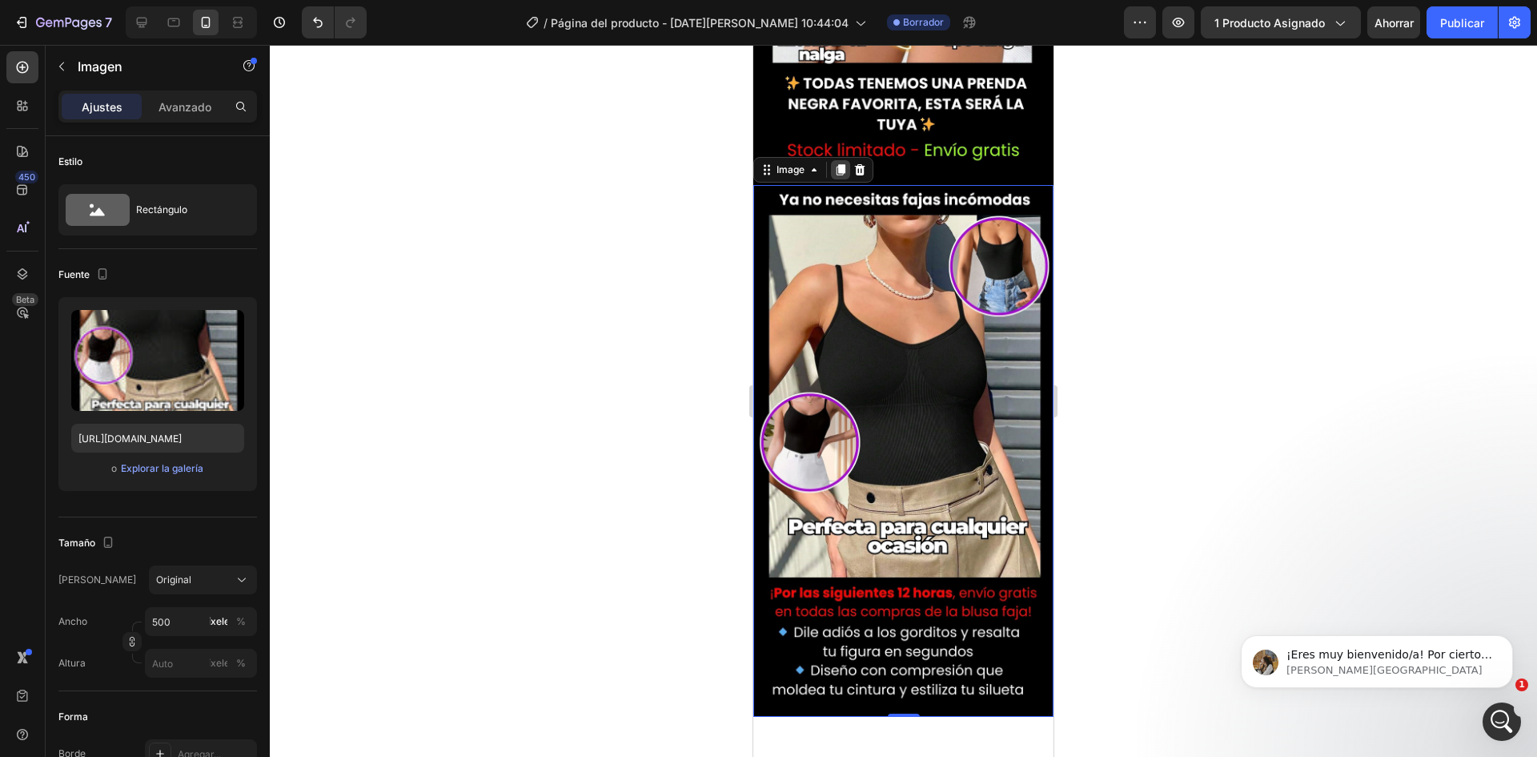
drag, startPoint x: 842, startPoint y: 107, endPoint x: 754, endPoint y: 161, distance: 103.8
click at [842, 165] on icon at bounding box center [841, 170] width 9 height 11
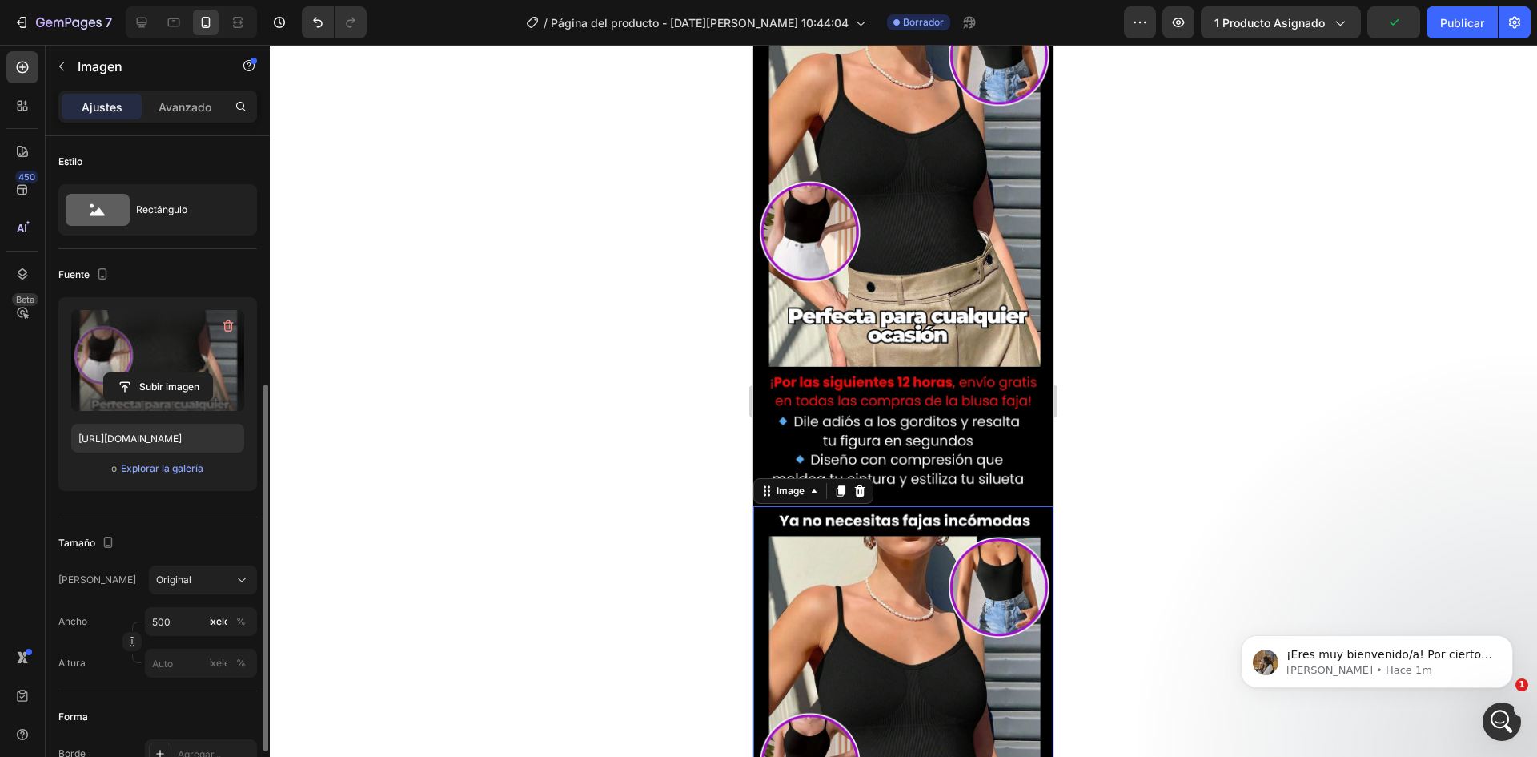
scroll to position [160, 0]
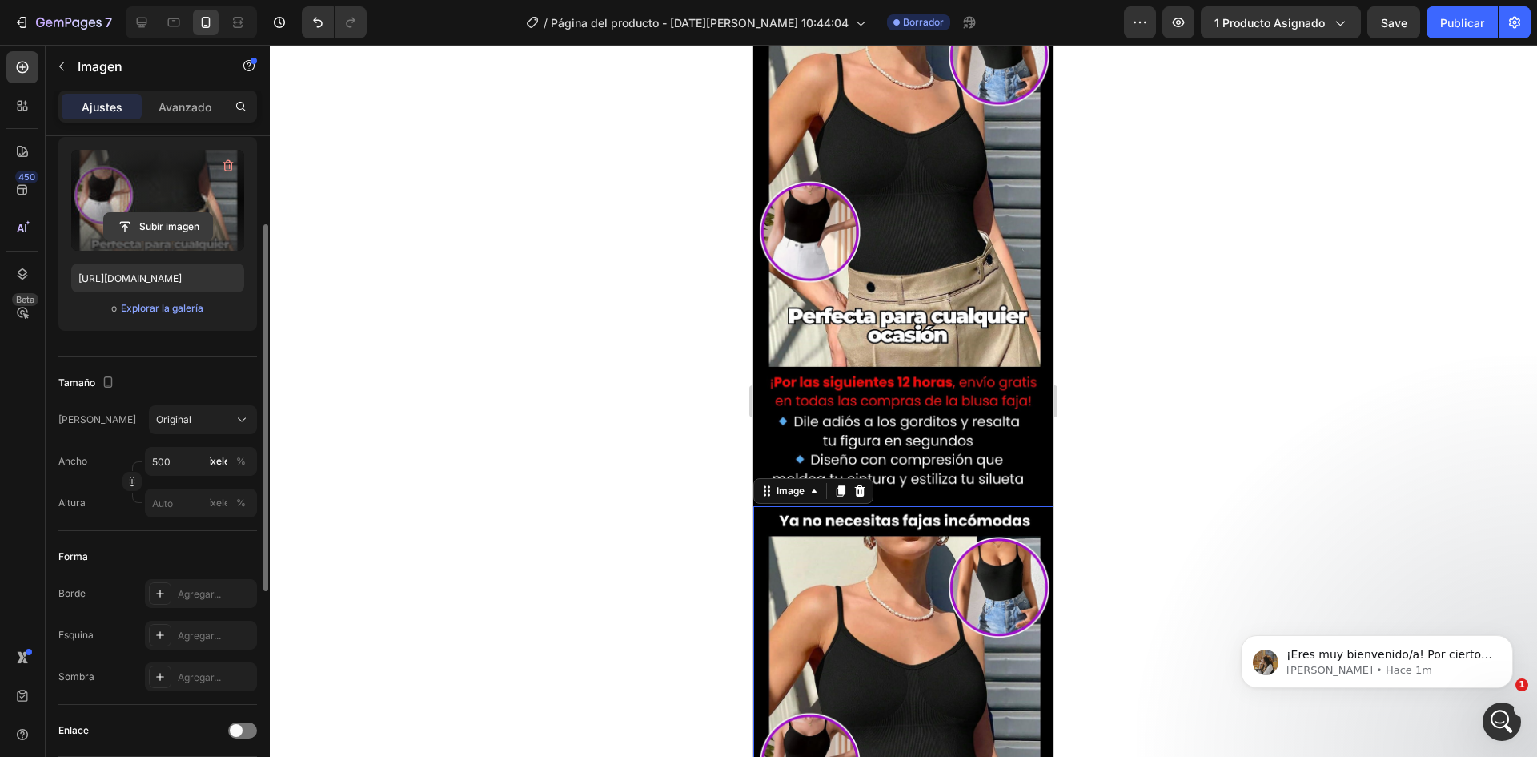
click at [175, 230] on input "file" at bounding box center [158, 226] width 108 height 27
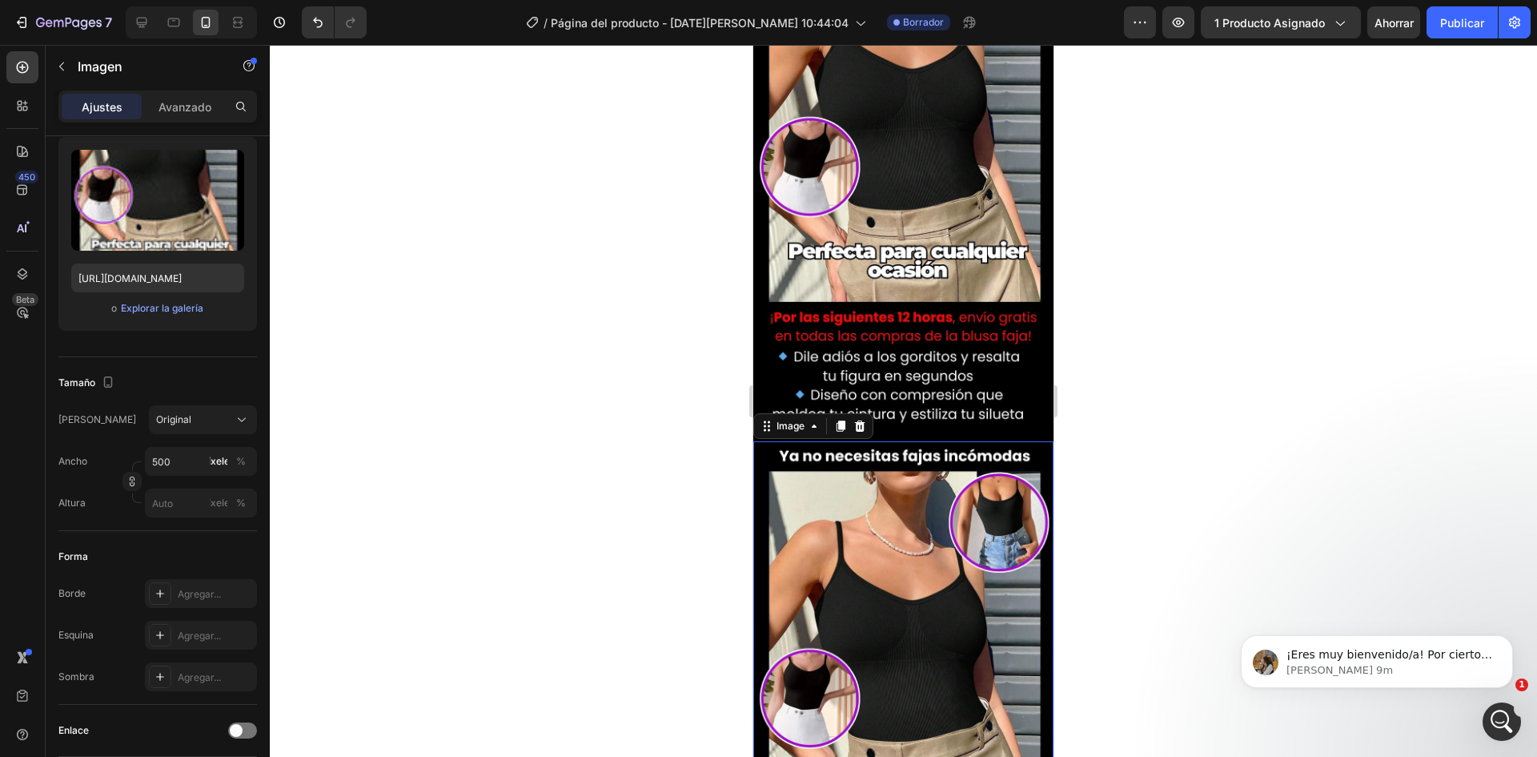
scroll to position [1801, 0]
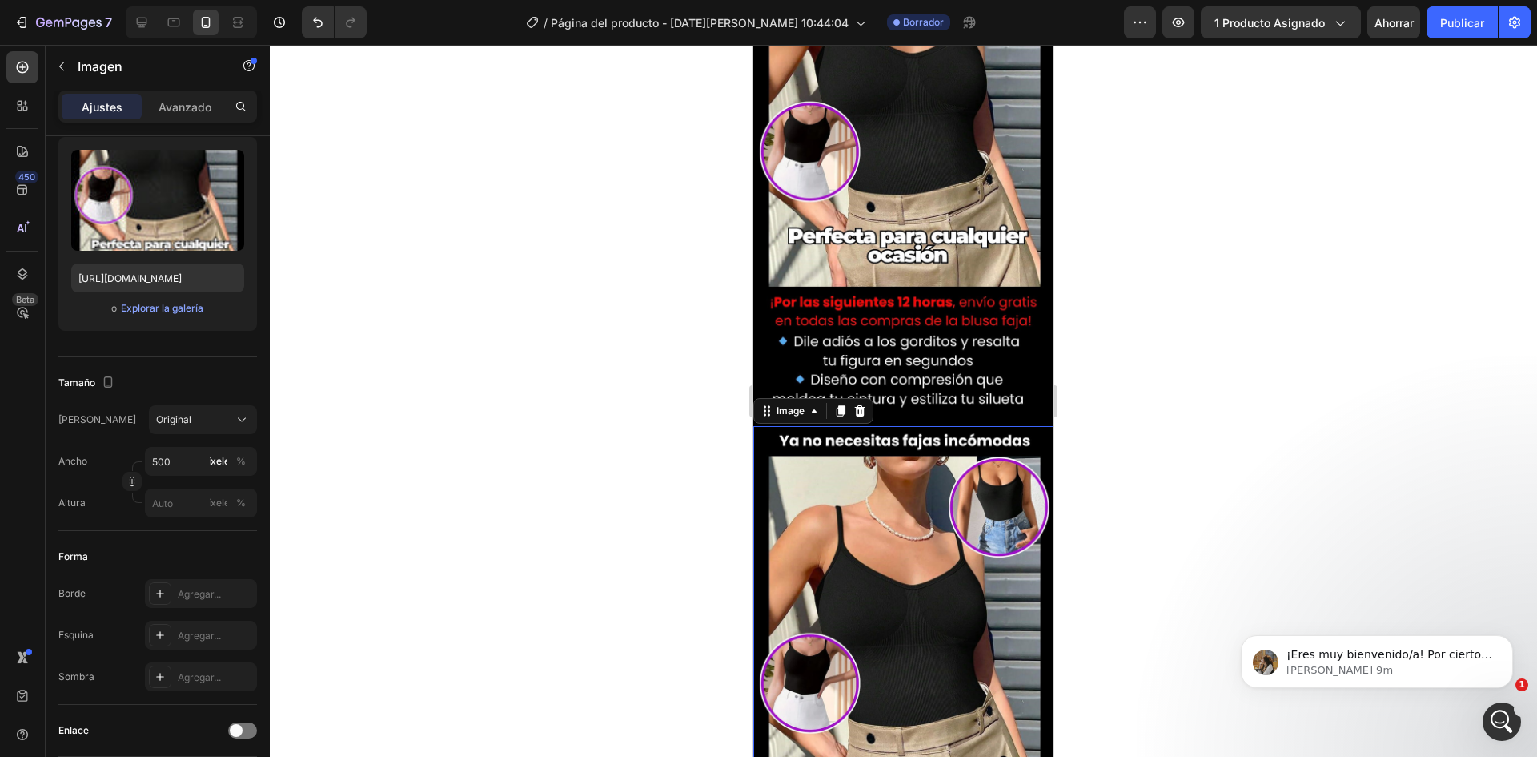
click at [916, 548] on img at bounding box center [904, 691] width 300 height 531
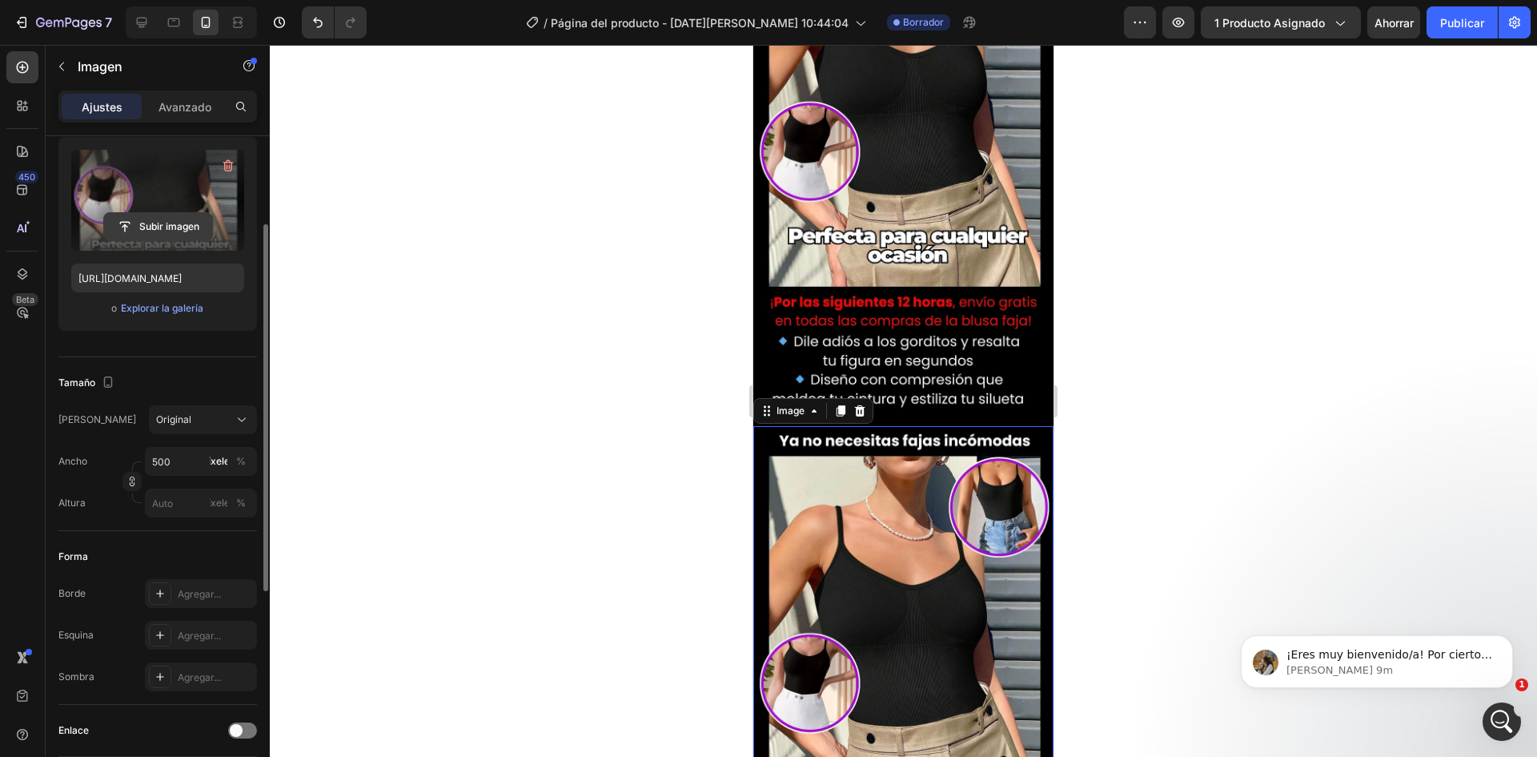
click at [148, 223] on input "file" at bounding box center [158, 226] width 108 height 27
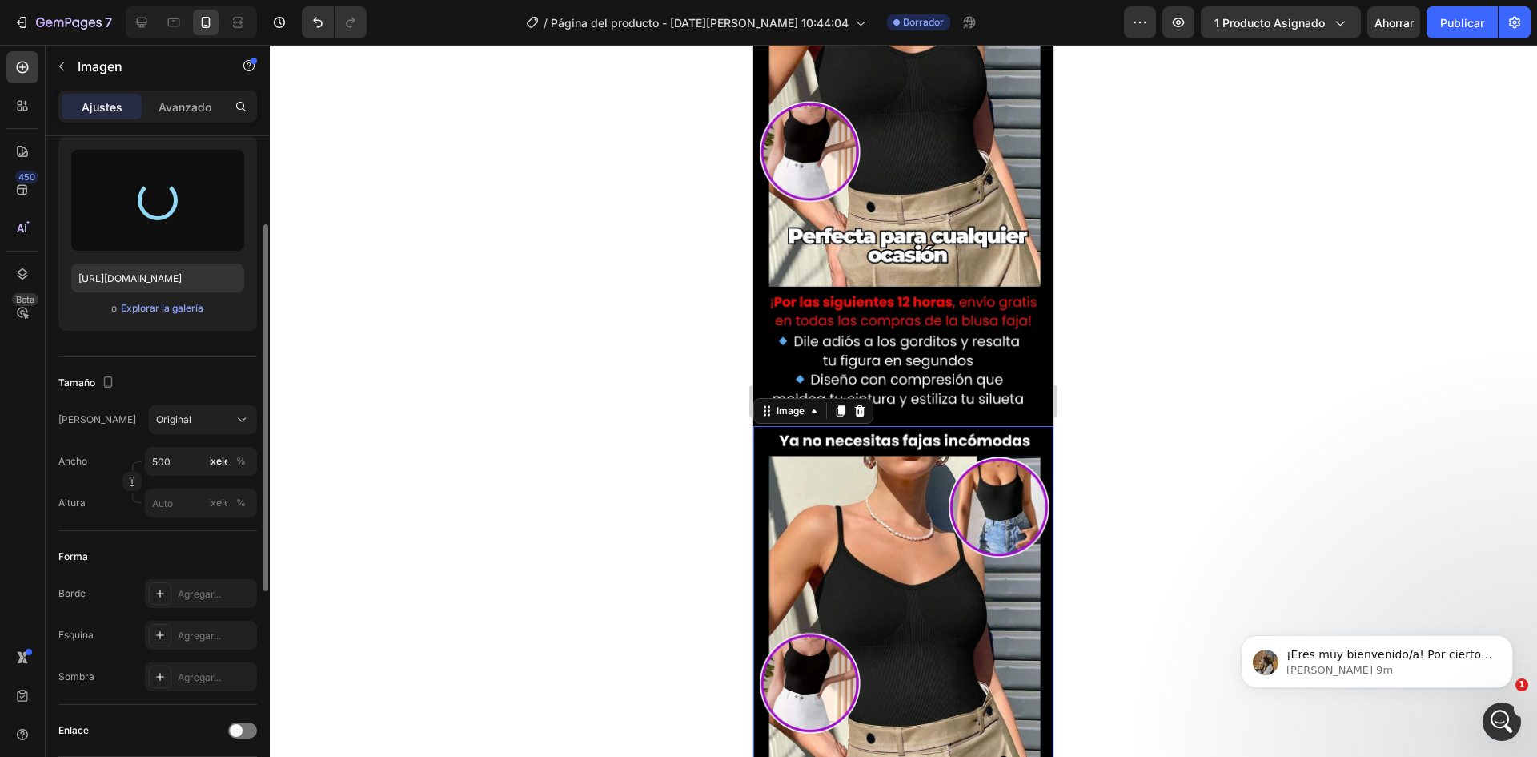
type input "[URL][DOMAIN_NAME]"
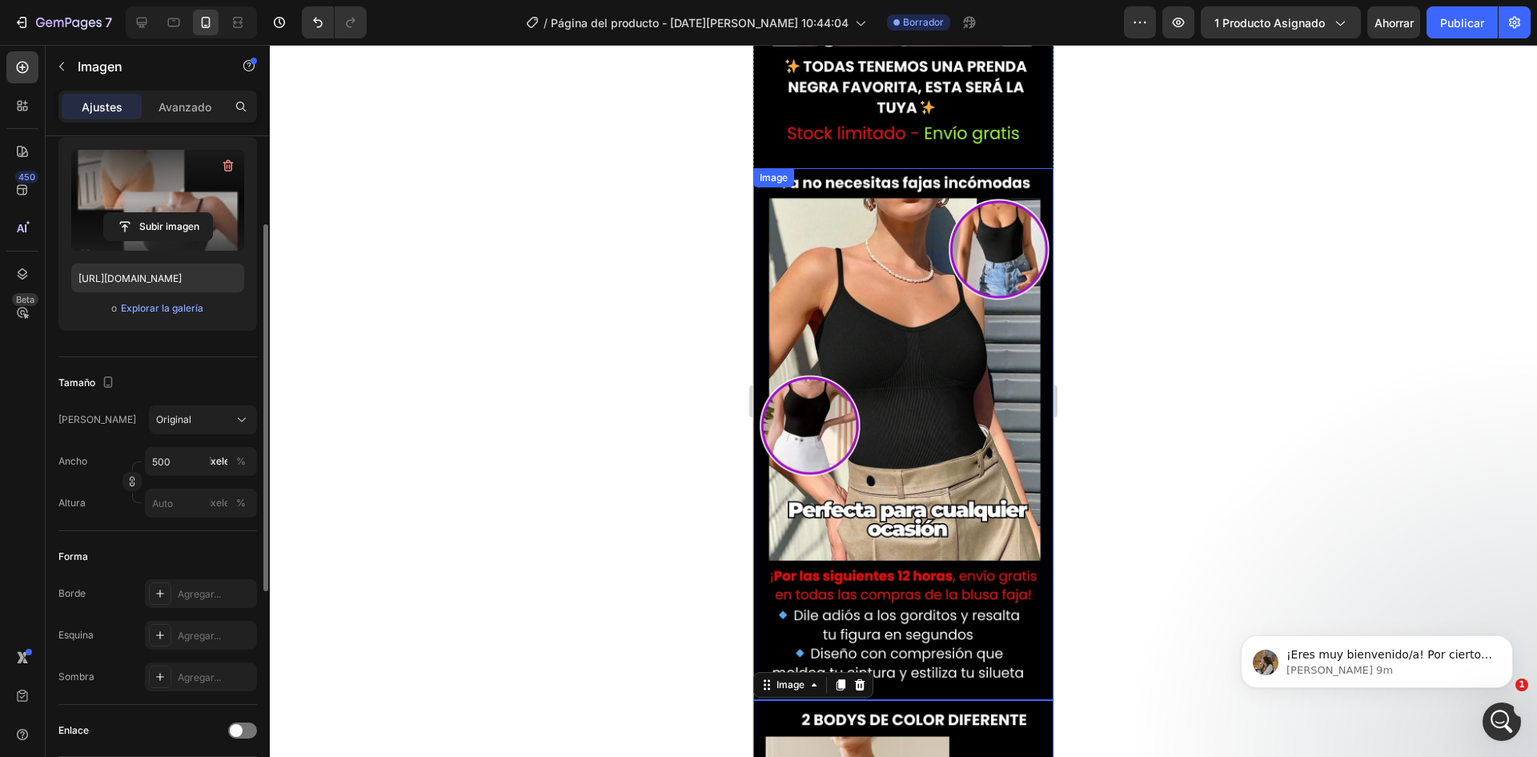
scroll to position [1481, 0]
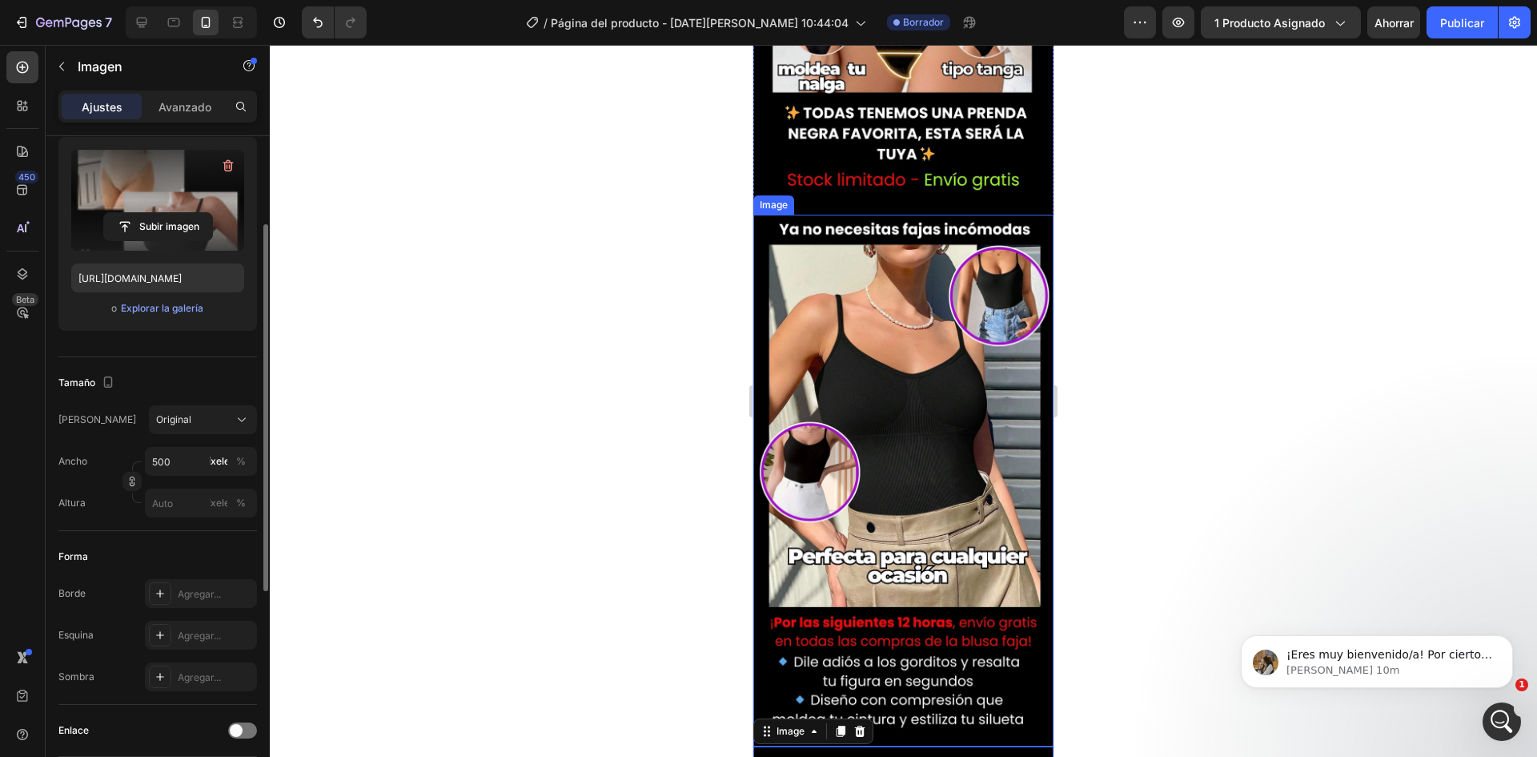
click at [979, 384] on img at bounding box center [904, 480] width 300 height 531
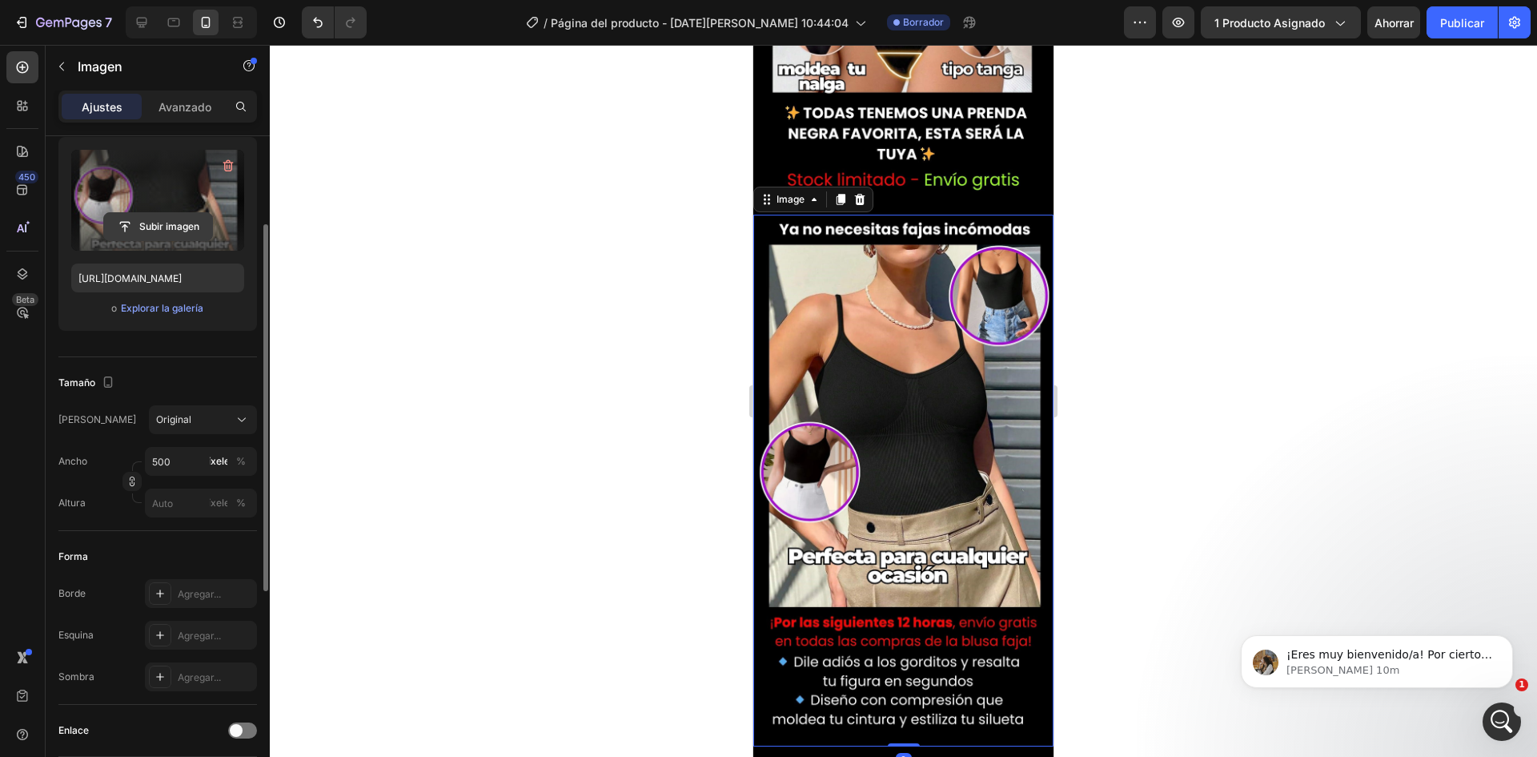
click at [189, 223] on input "file" at bounding box center [158, 226] width 108 height 27
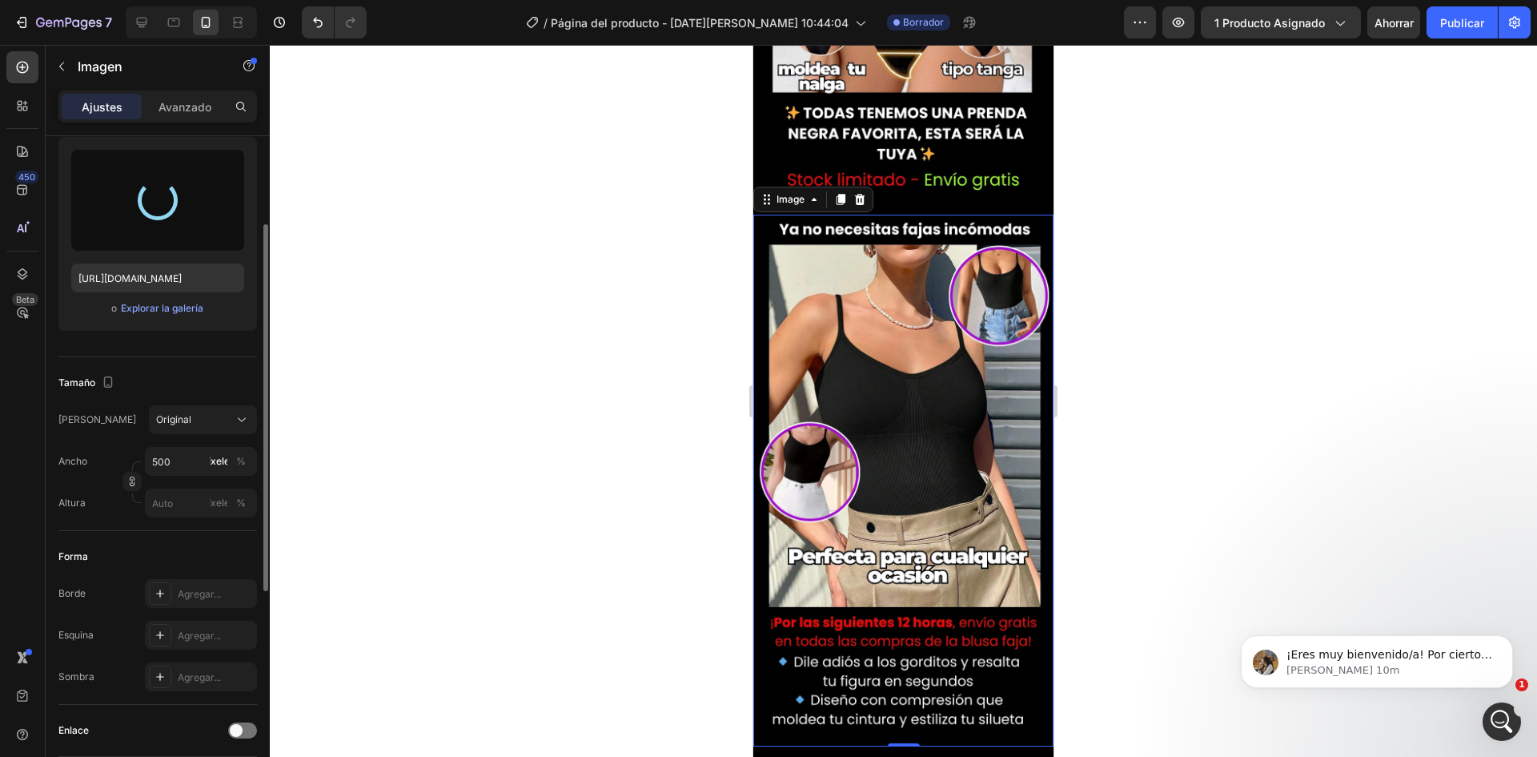
type input "[URL][DOMAIN_NAME]"
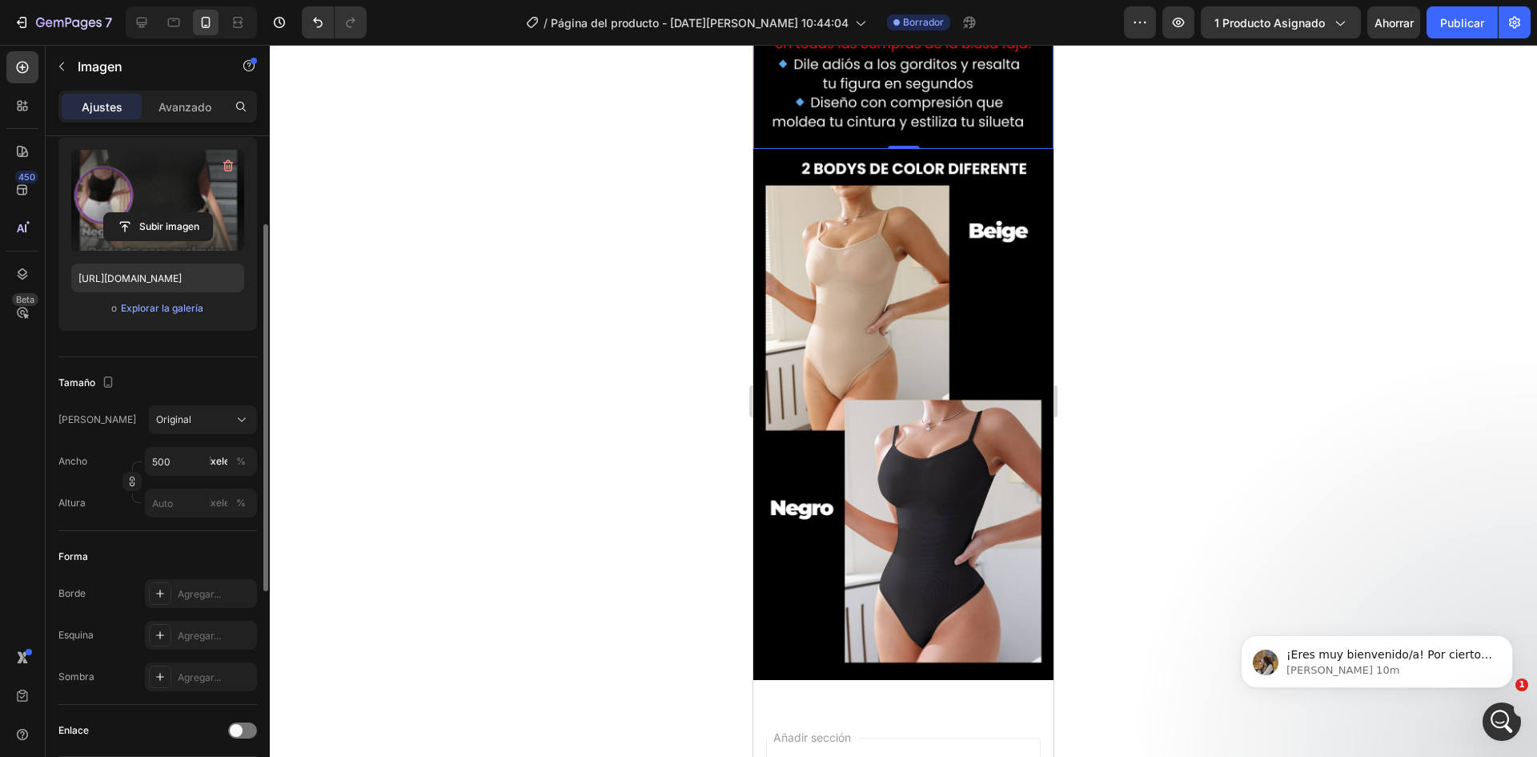
scroll to position [2242, 0]
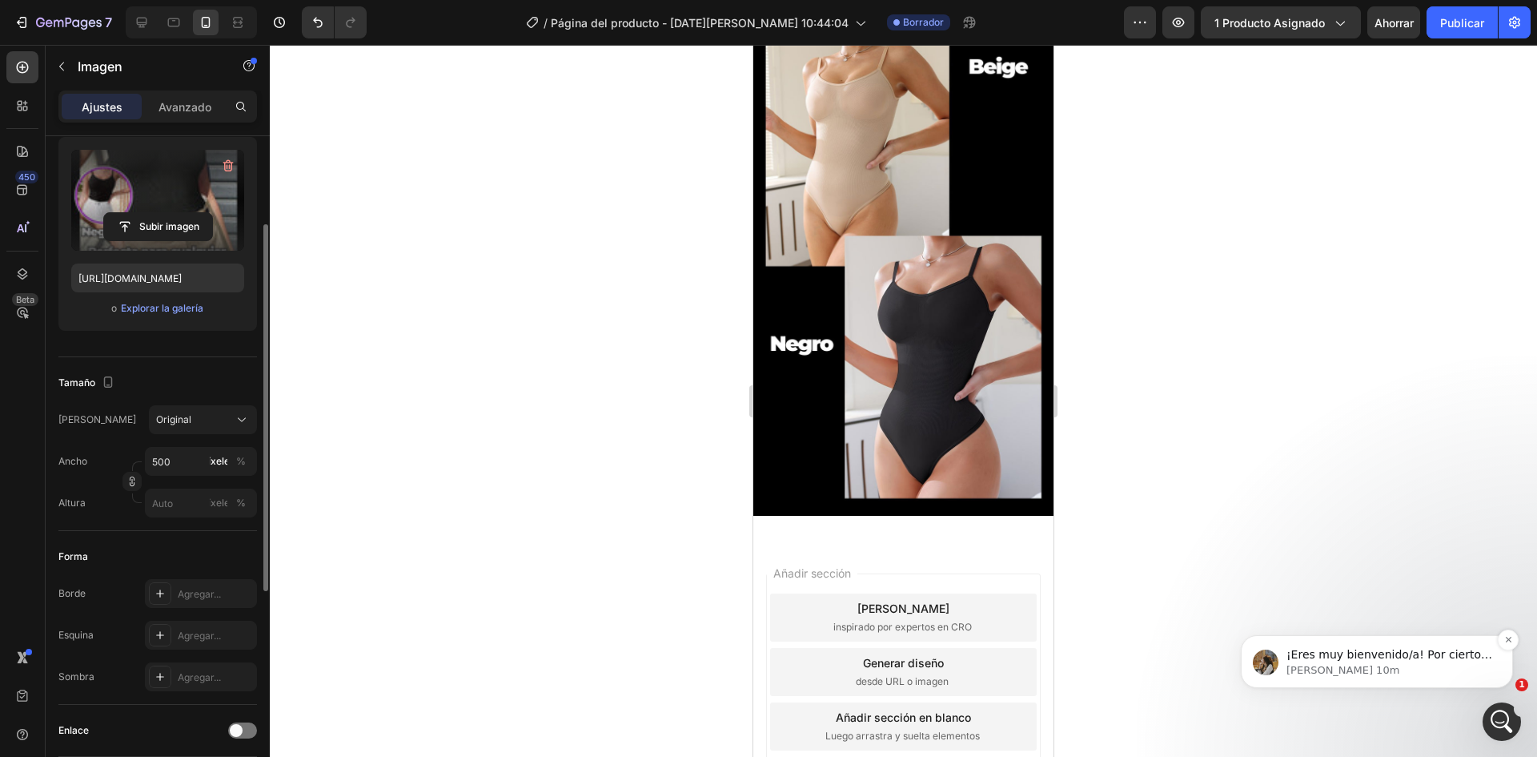
click at [1474, 652] on p "¡Eres muy bienvenido/a! Por cierto, mientras estás aquí, ¿podría pedirte un peq…" at bounding box center [1390, 655] width 207 height 16
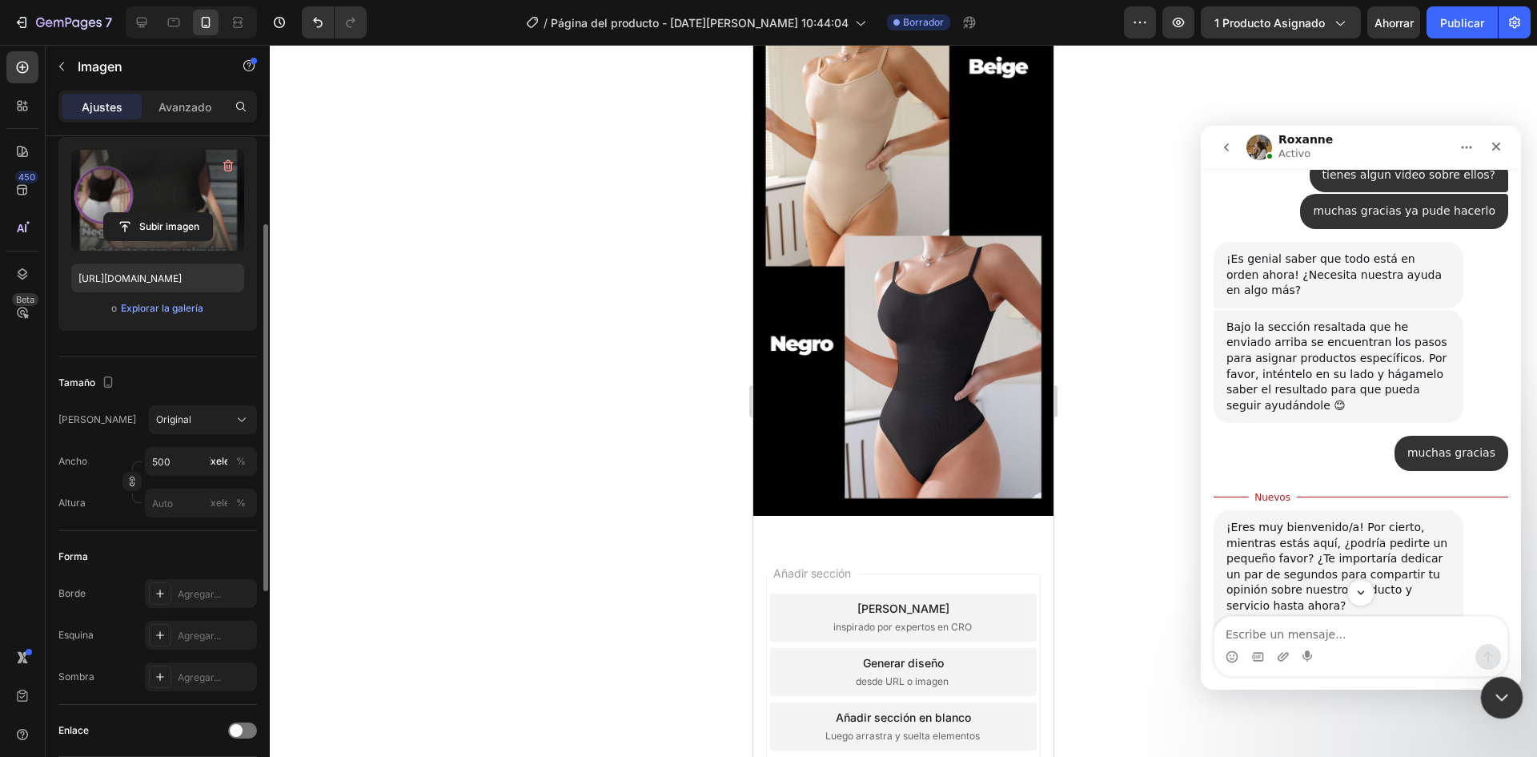
scroll to position [1632, 0]
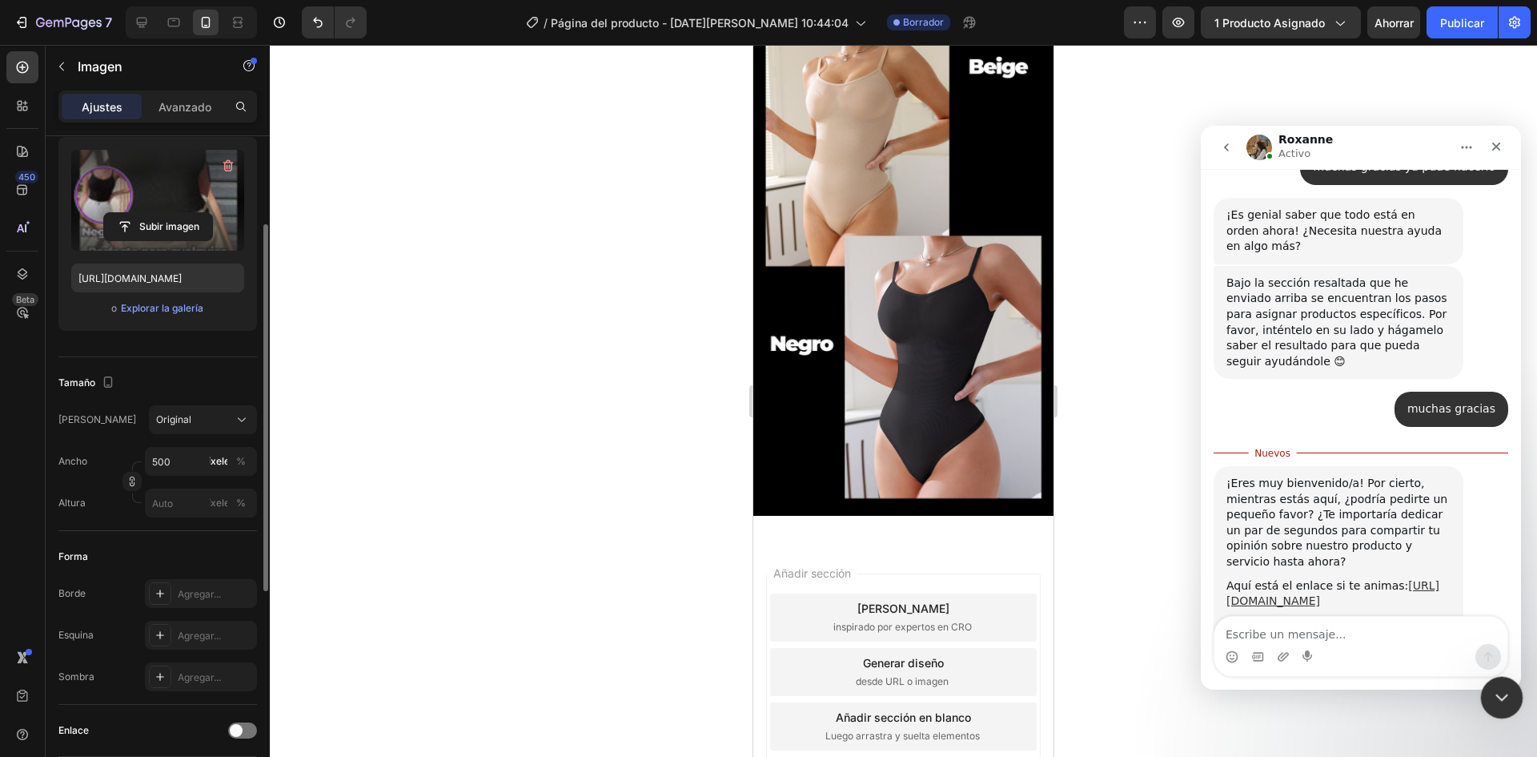
click at [1514, 693] on div "Cerrar Intercom Messenger" at bounding box center [1500, 695] width 38 height 38
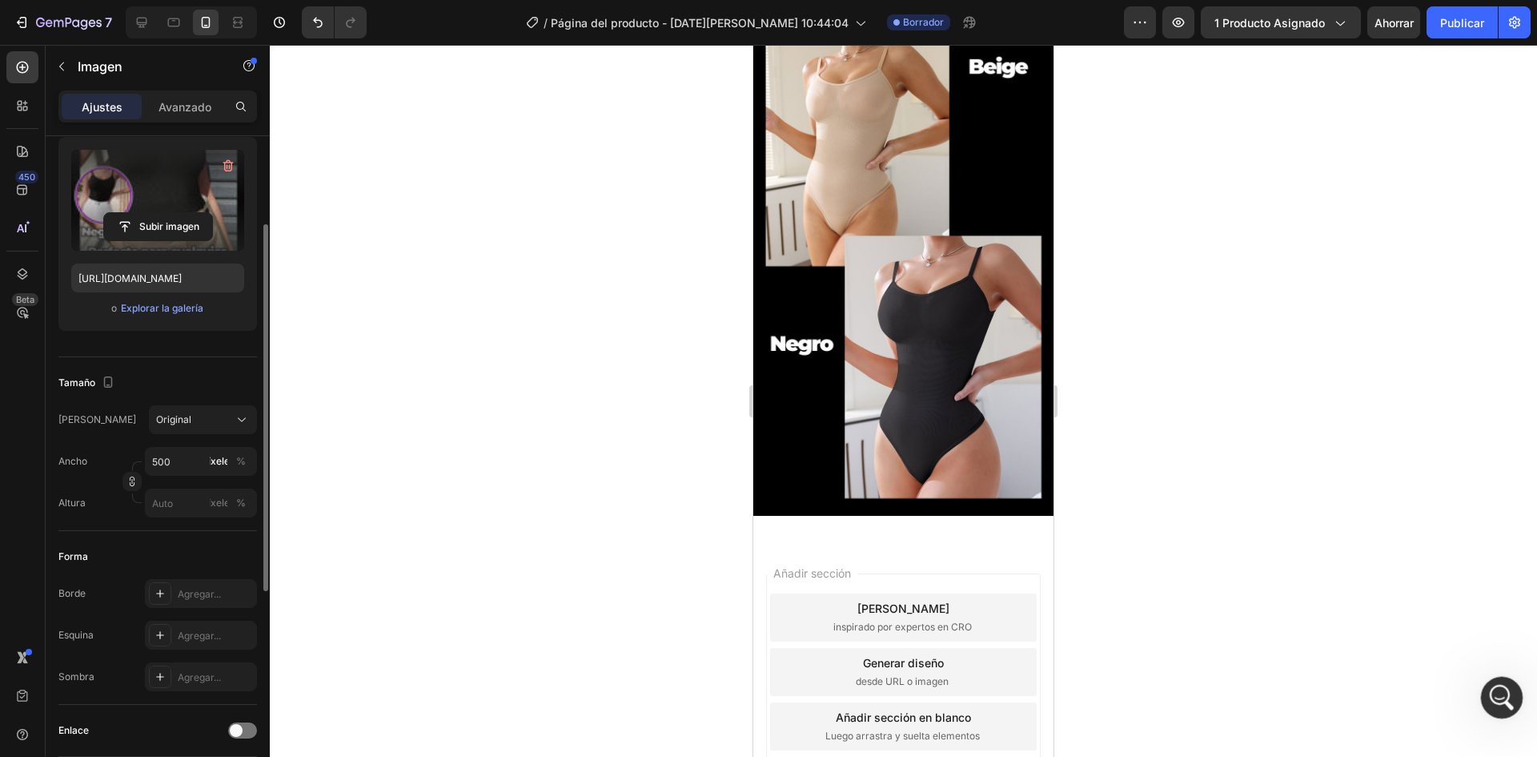
click at [1514, 693] on div "Abrir Intercom Messenger" at bounding box center [1499, 695] width 53 height 53
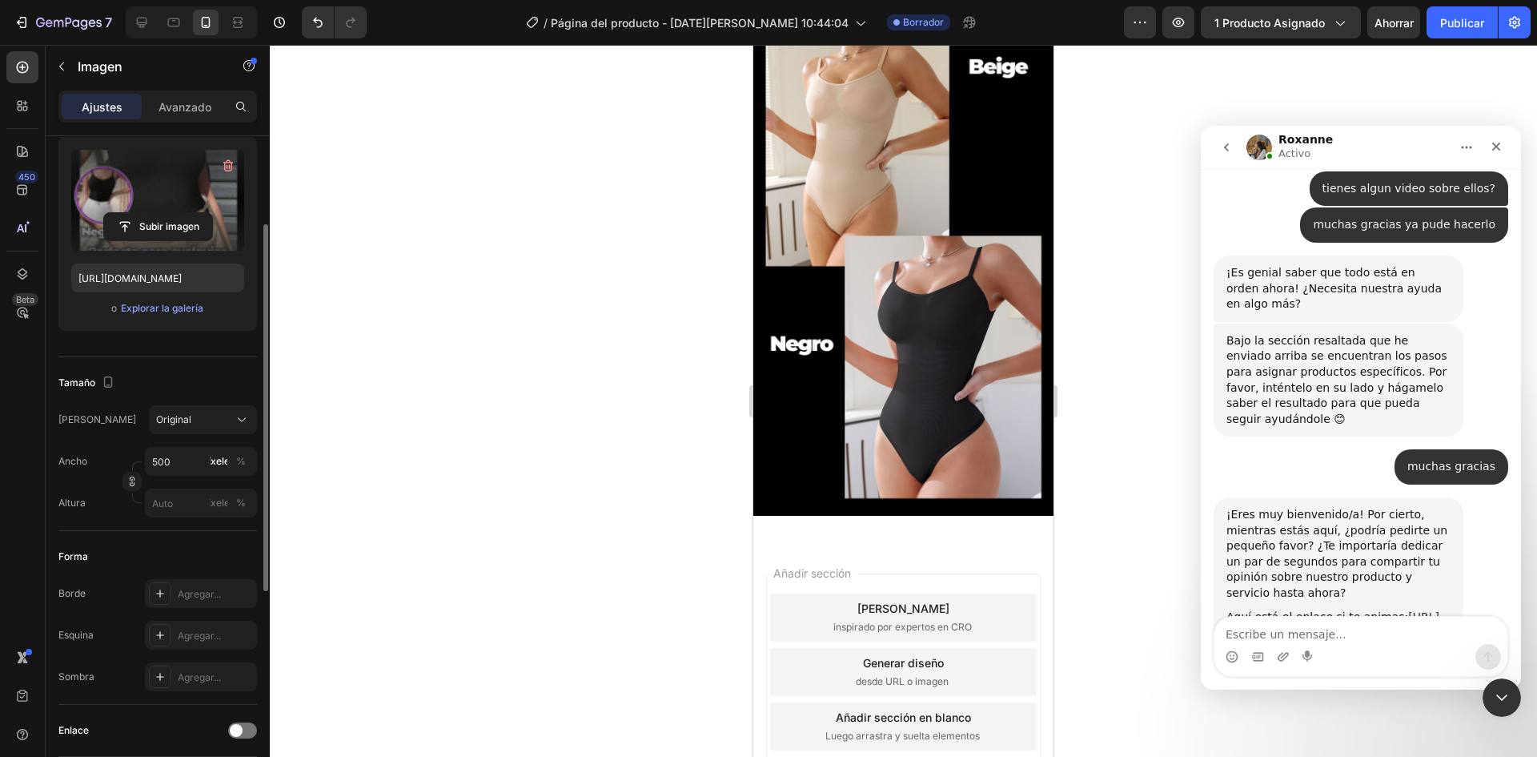
scroll to position [1606, 0]
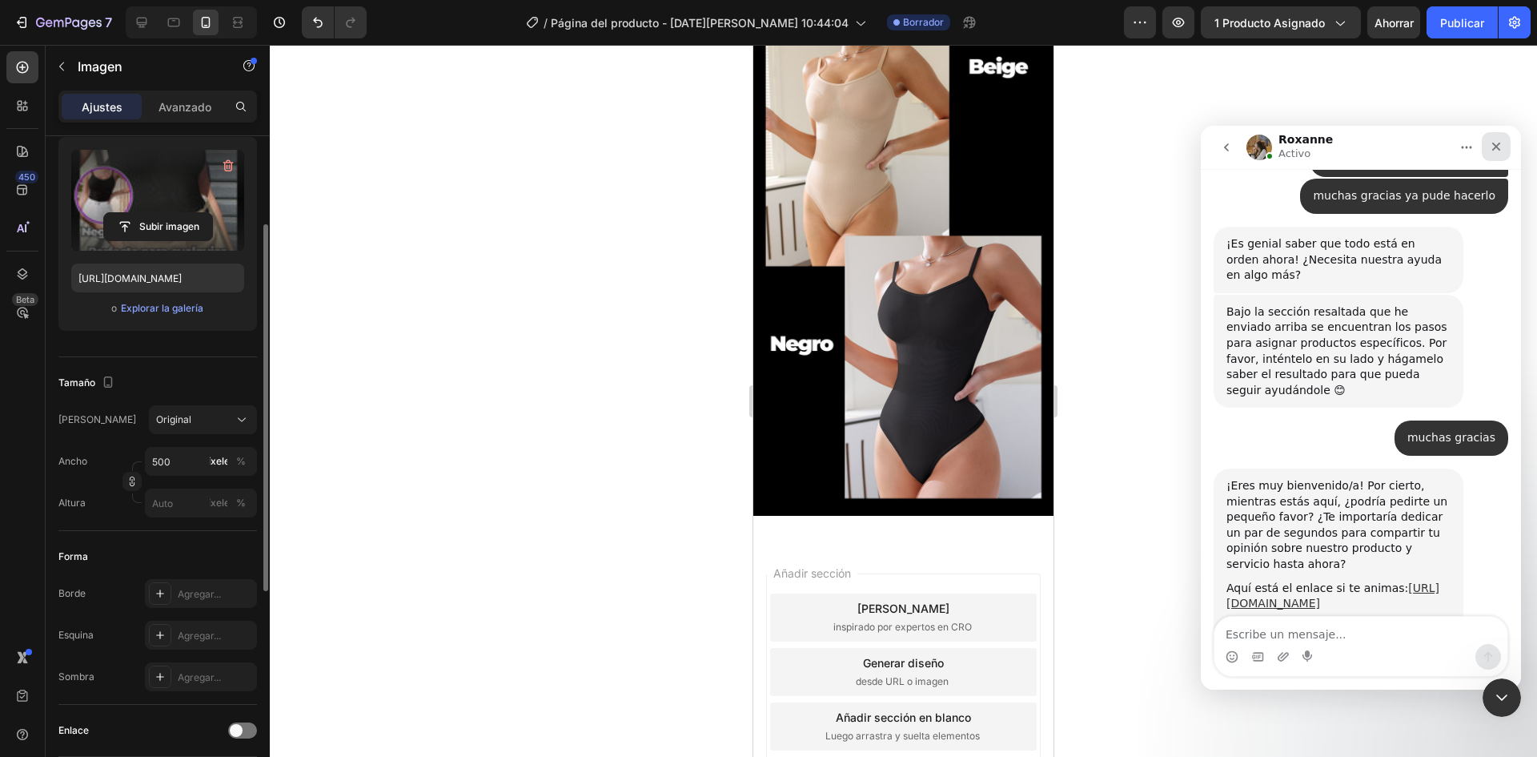
click at [1503, 141] on div "Cerrar" at bounding box center [1496, 146] width 29 height 29
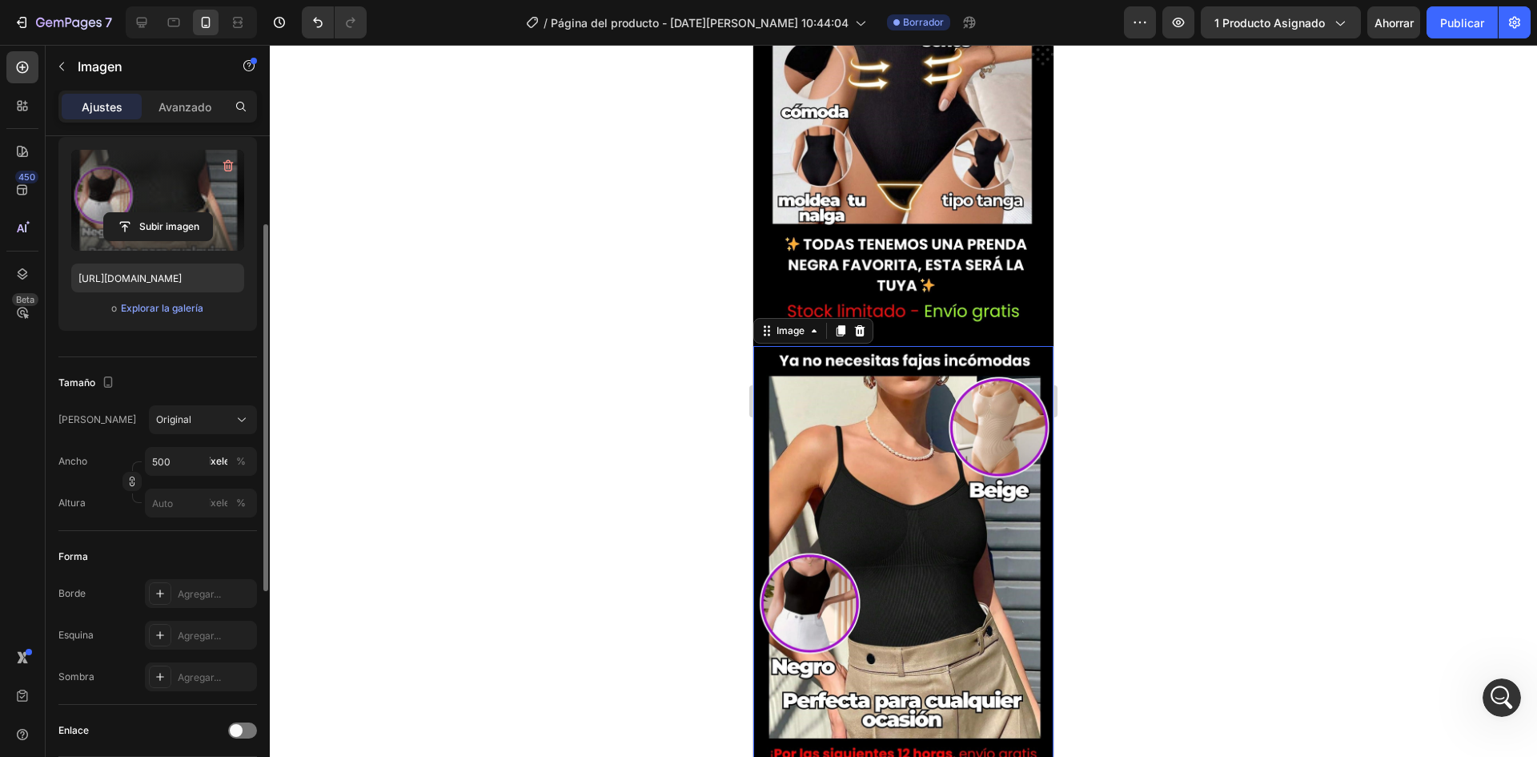
scroll to position [1059, 0]
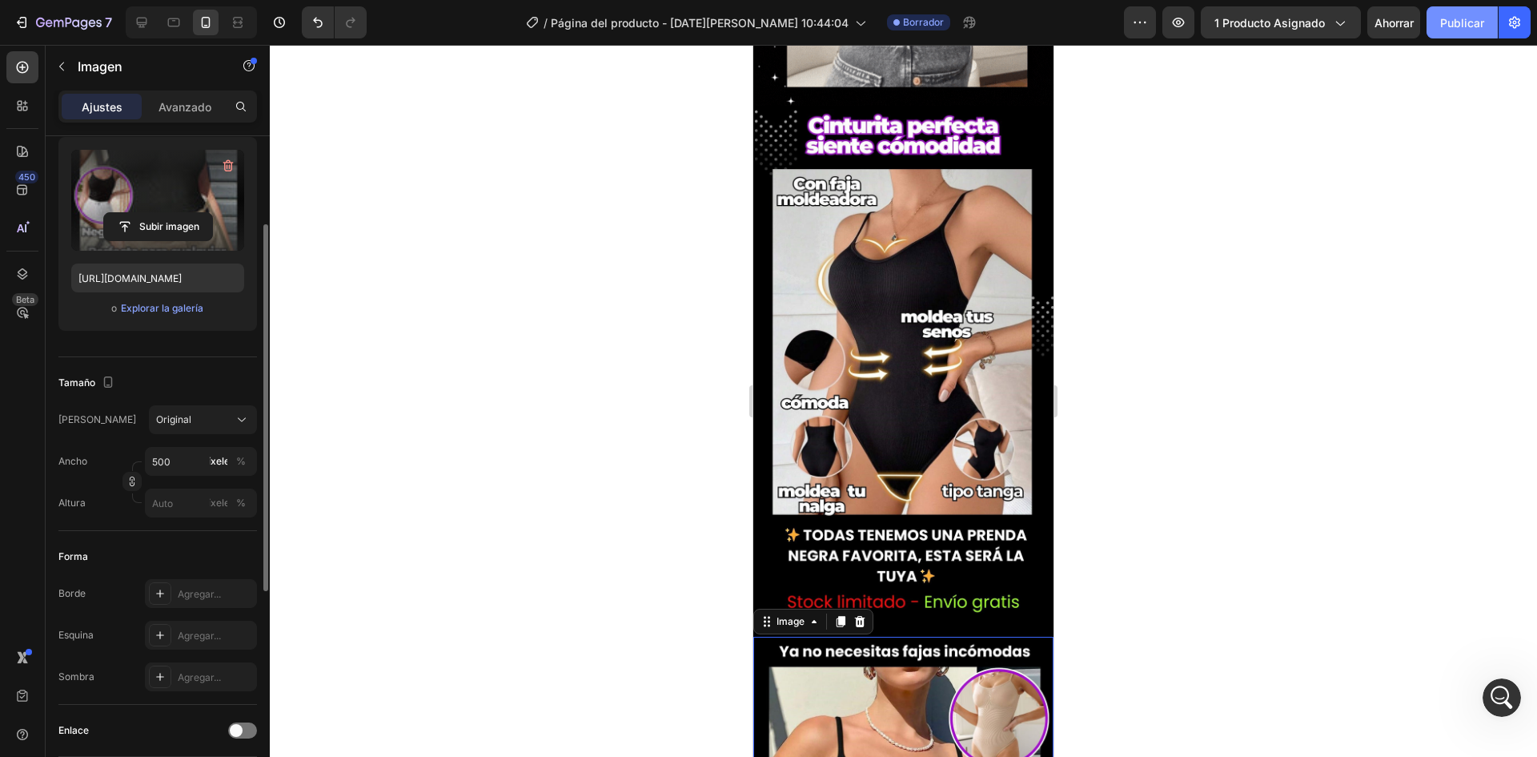
click at [1477, 28] on font "Publicar" at bounding box center [1463, 23] width 44 height 14
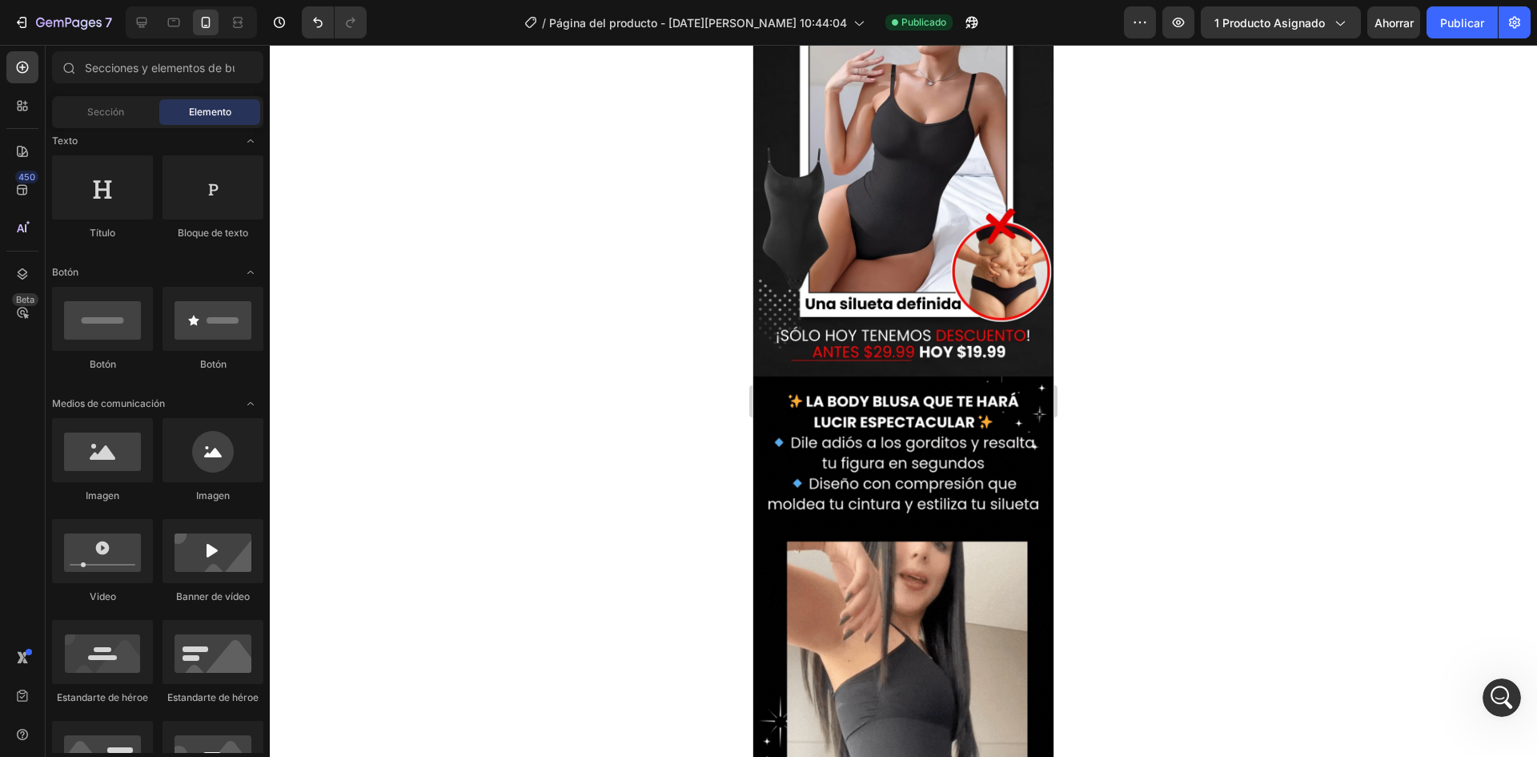
scroll to position [0, 0]
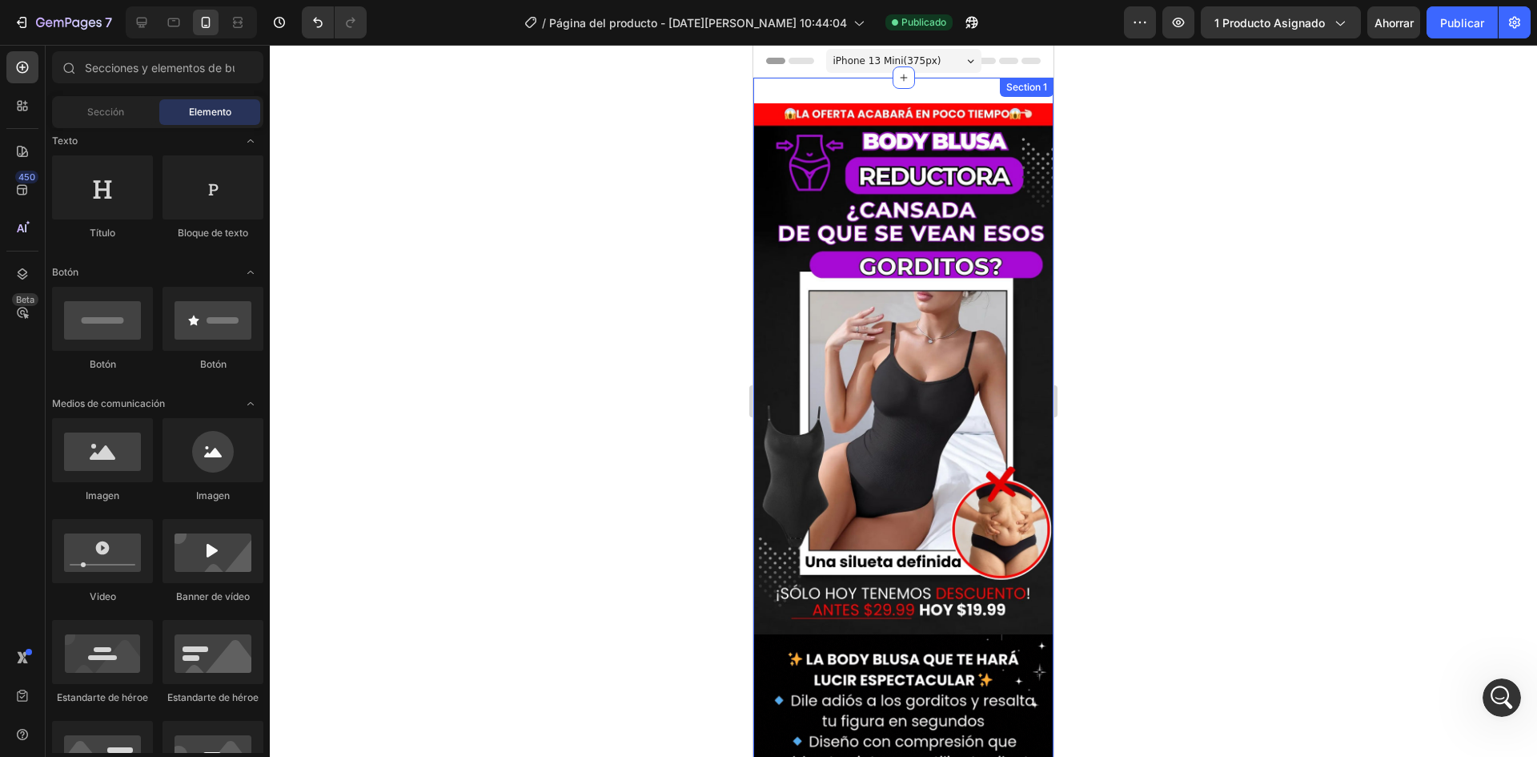
click at [1012, 84] on div "Section 1" at bounding box center [1026, 87] width 47 height 14
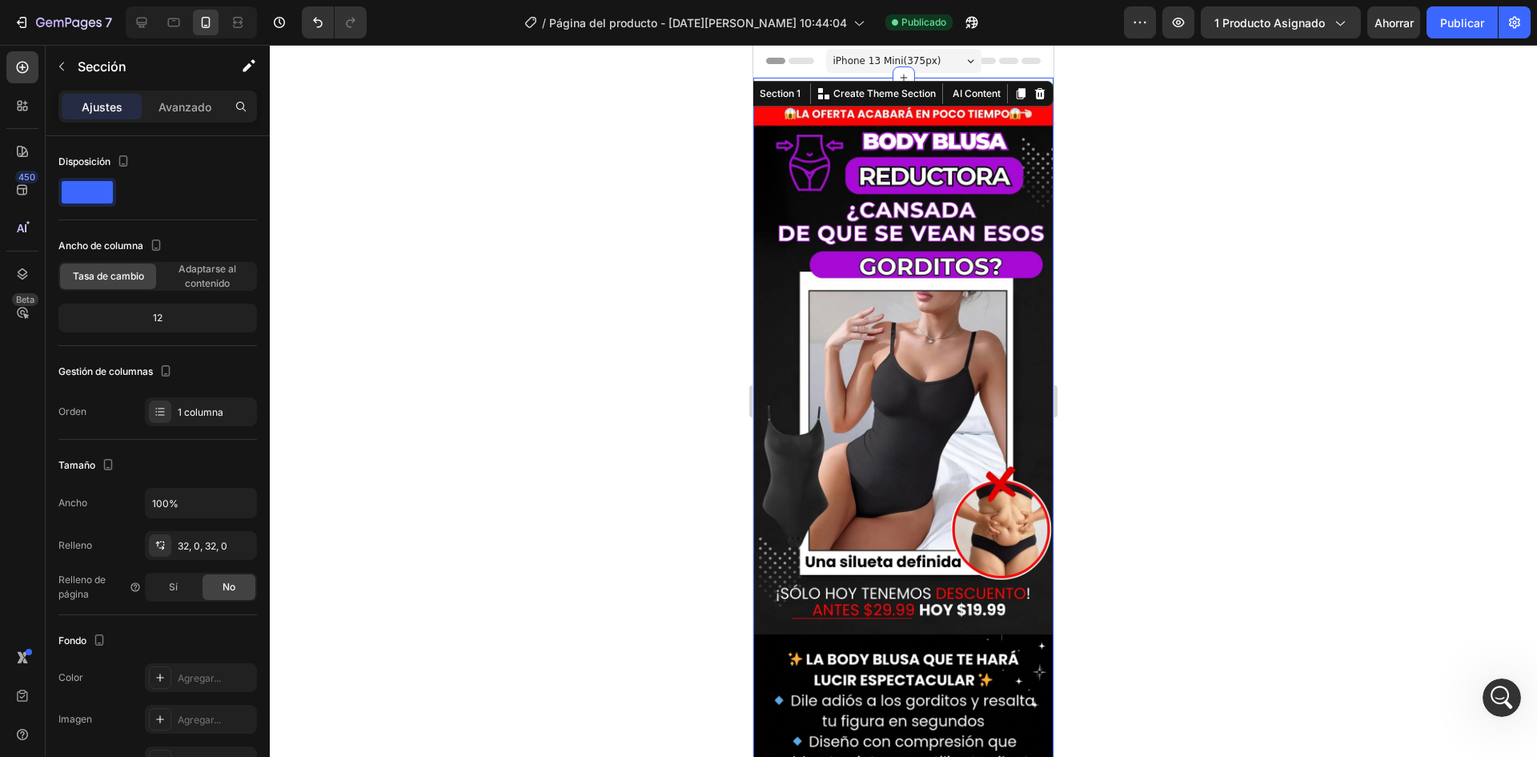
click at [1161, 405] on div at bounding box center [904, 401] width 1268 height 712
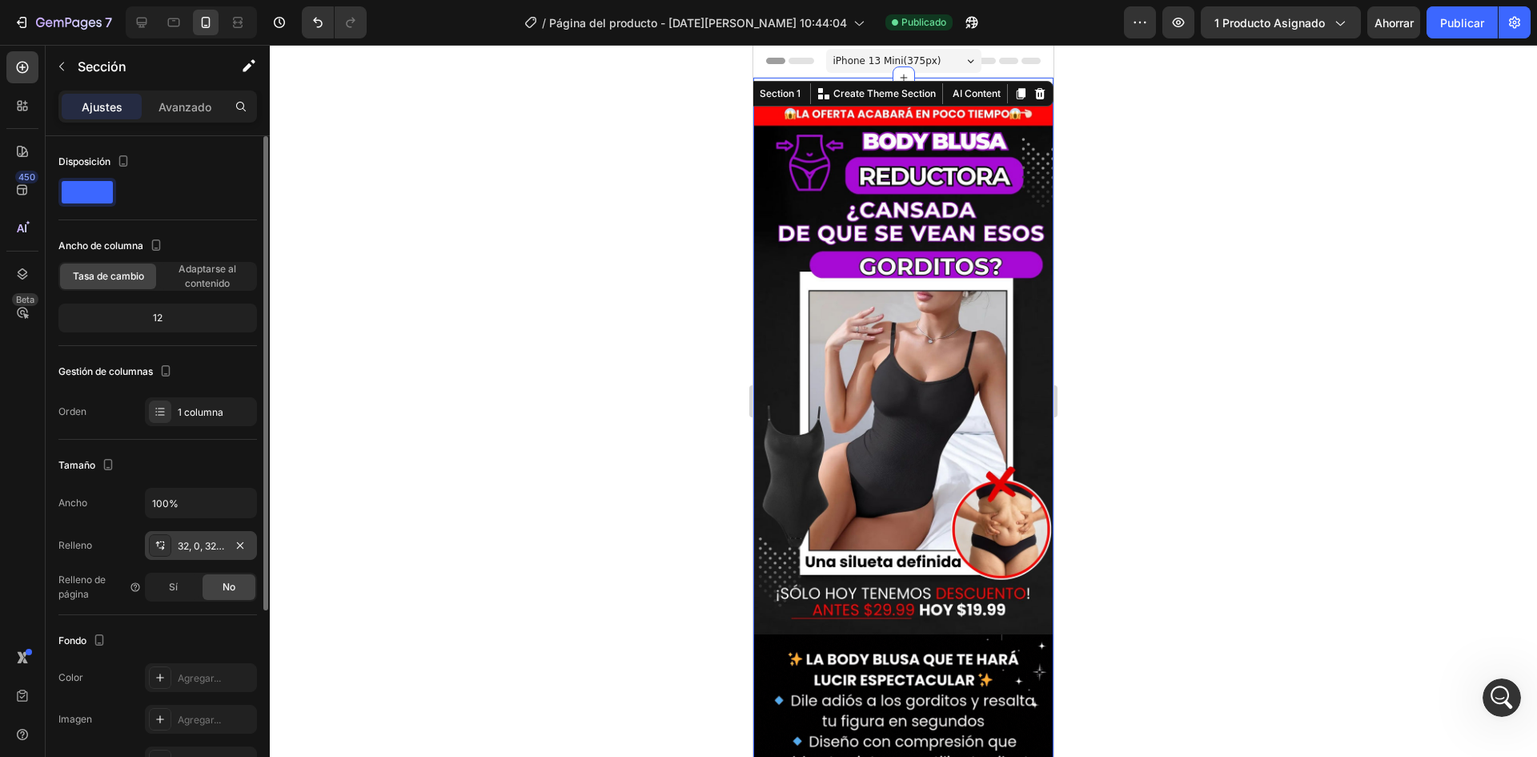
click at [214, 545] on font "32, 0, 32, 0" at bounding box center [203, 546] width 50 height 12
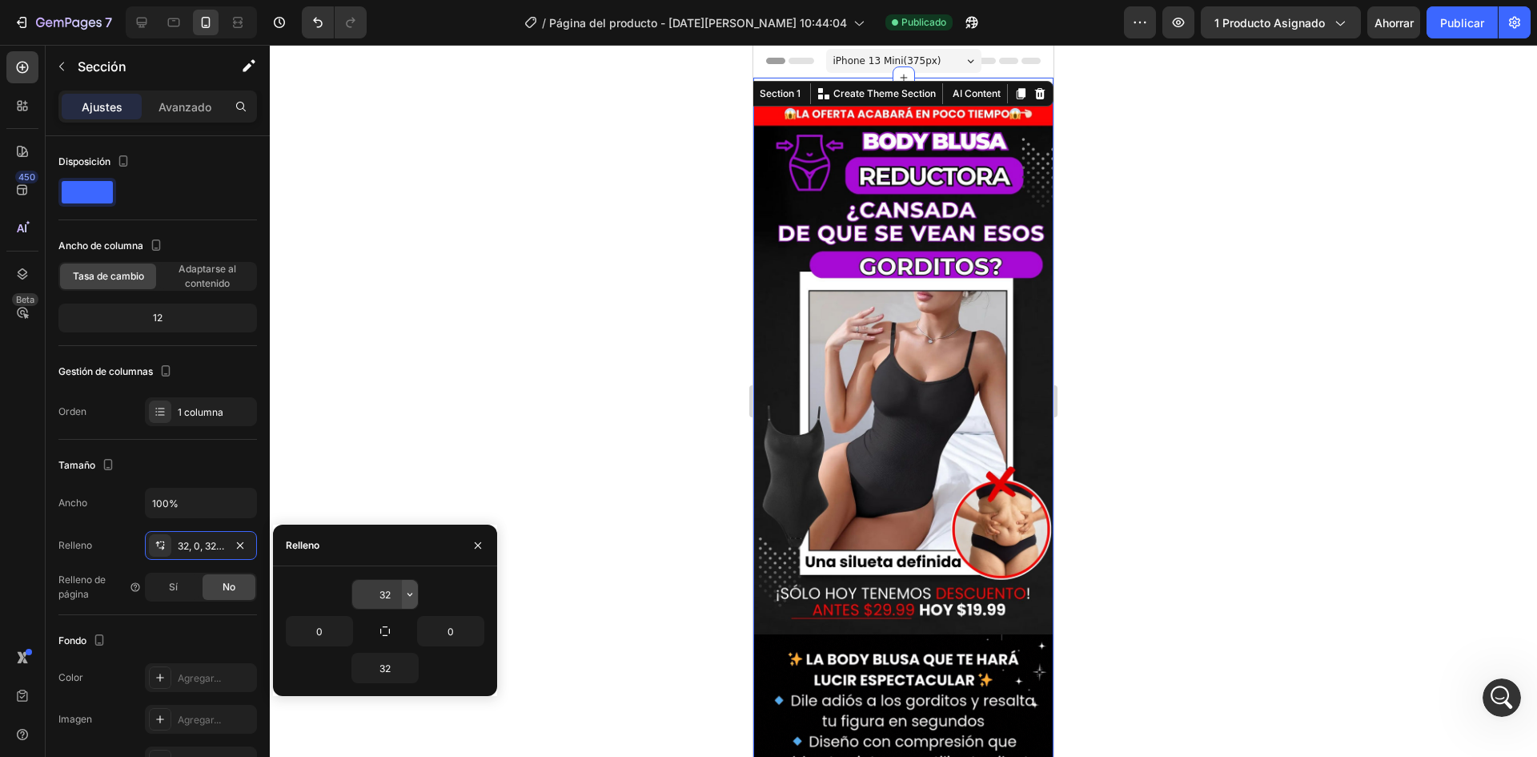
click at [413, 589] on icon "button" at bounding box center [410, 594] width 13 height 13
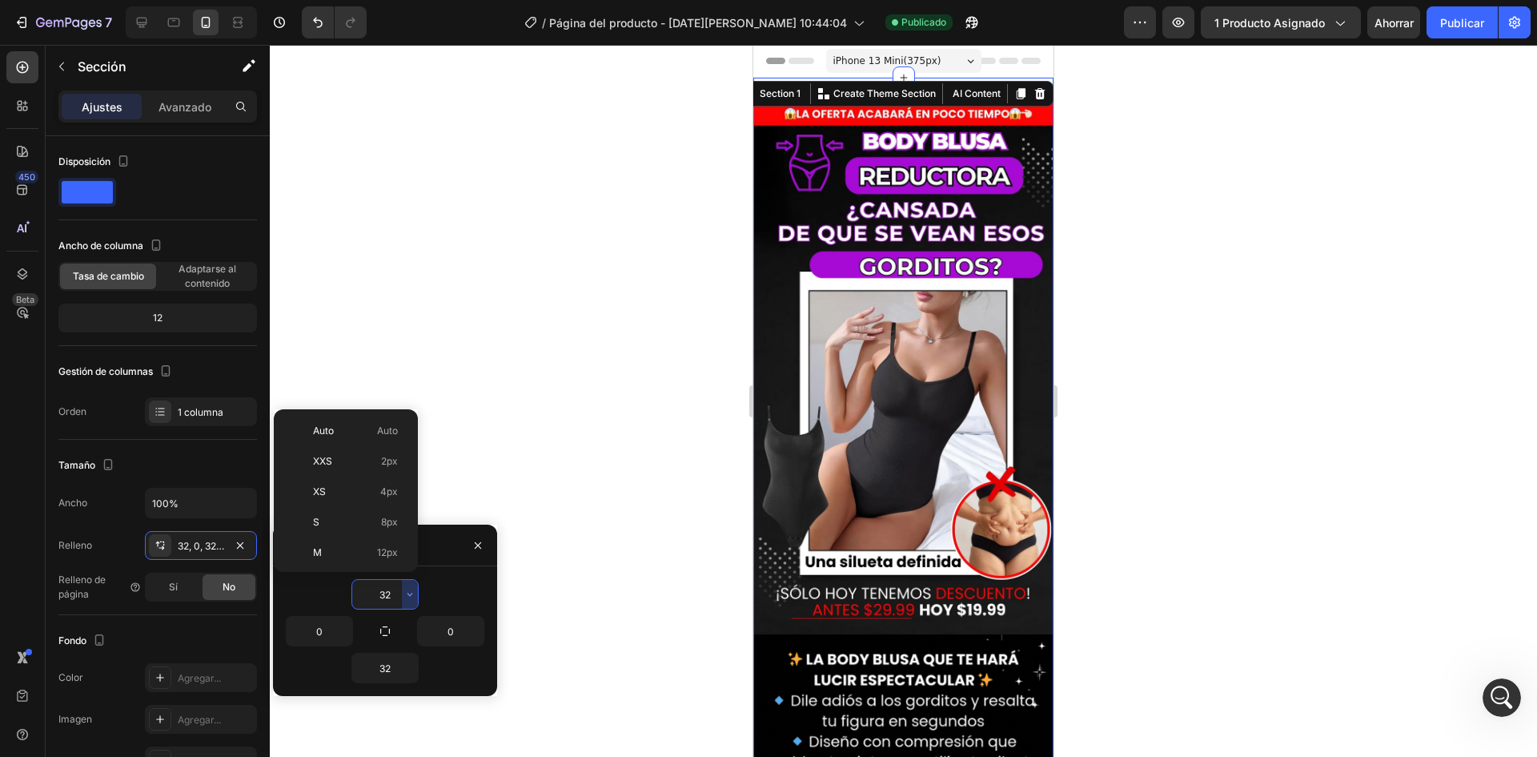
scroll to position [115, 0]
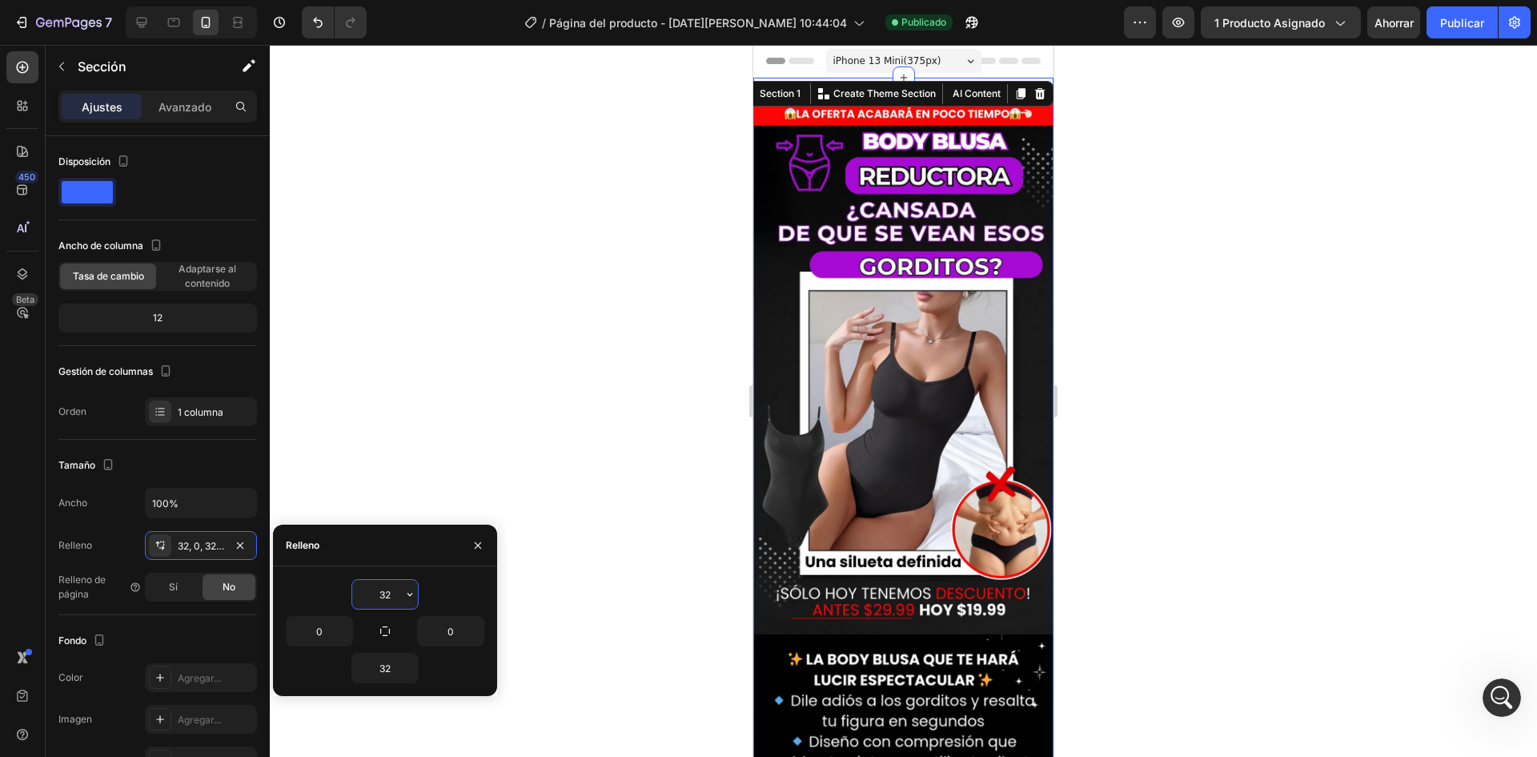
click at [385, 596] on input "32" at bounding box center [385, 594] width 66 height 29
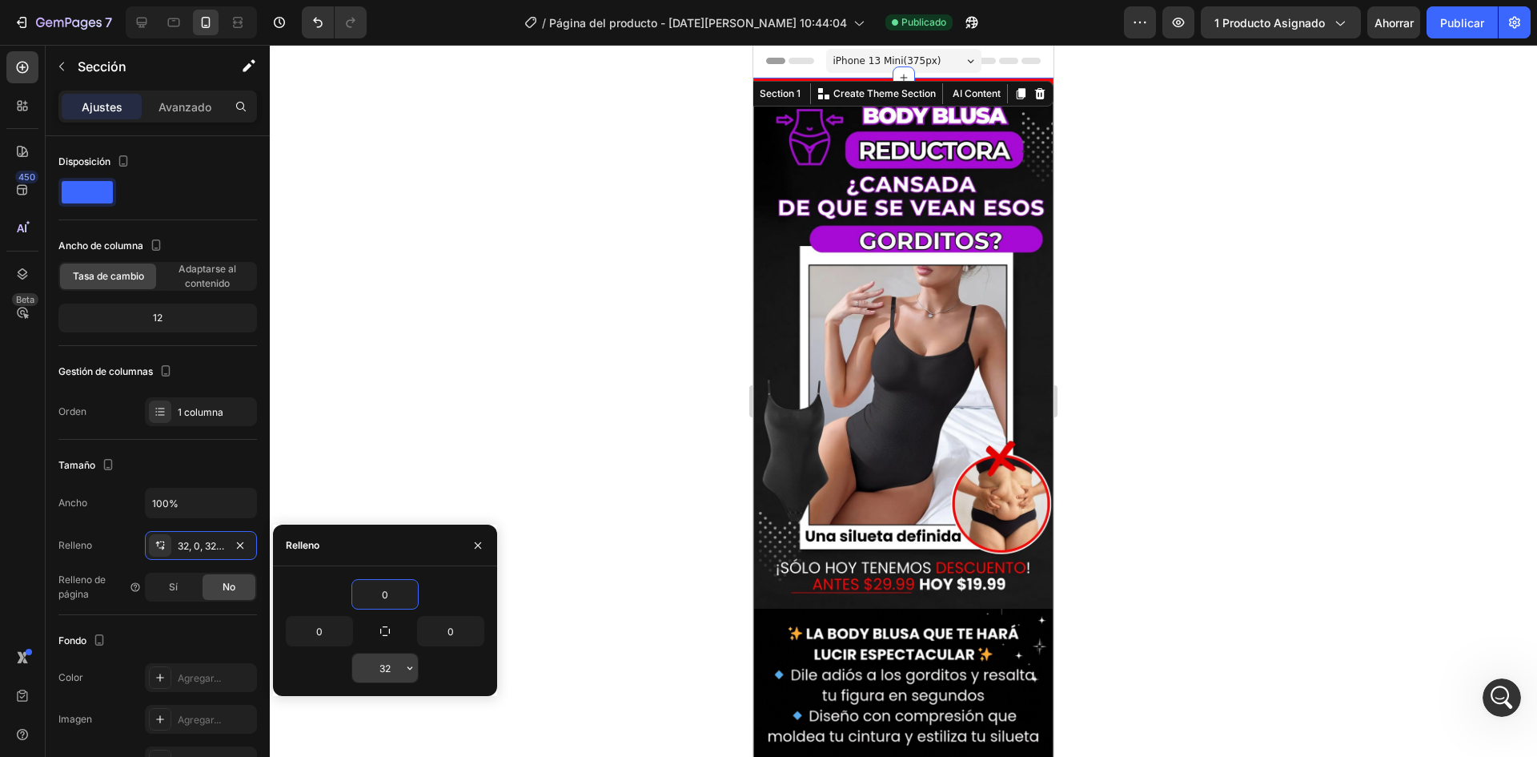
type input "0"
click at [396, 665] on input "32" at bounding box center [385, 667] width 66 height 29
type input "0"
click at [1355, 387] on div at bounding box center [904, 401] width 1268 height 712
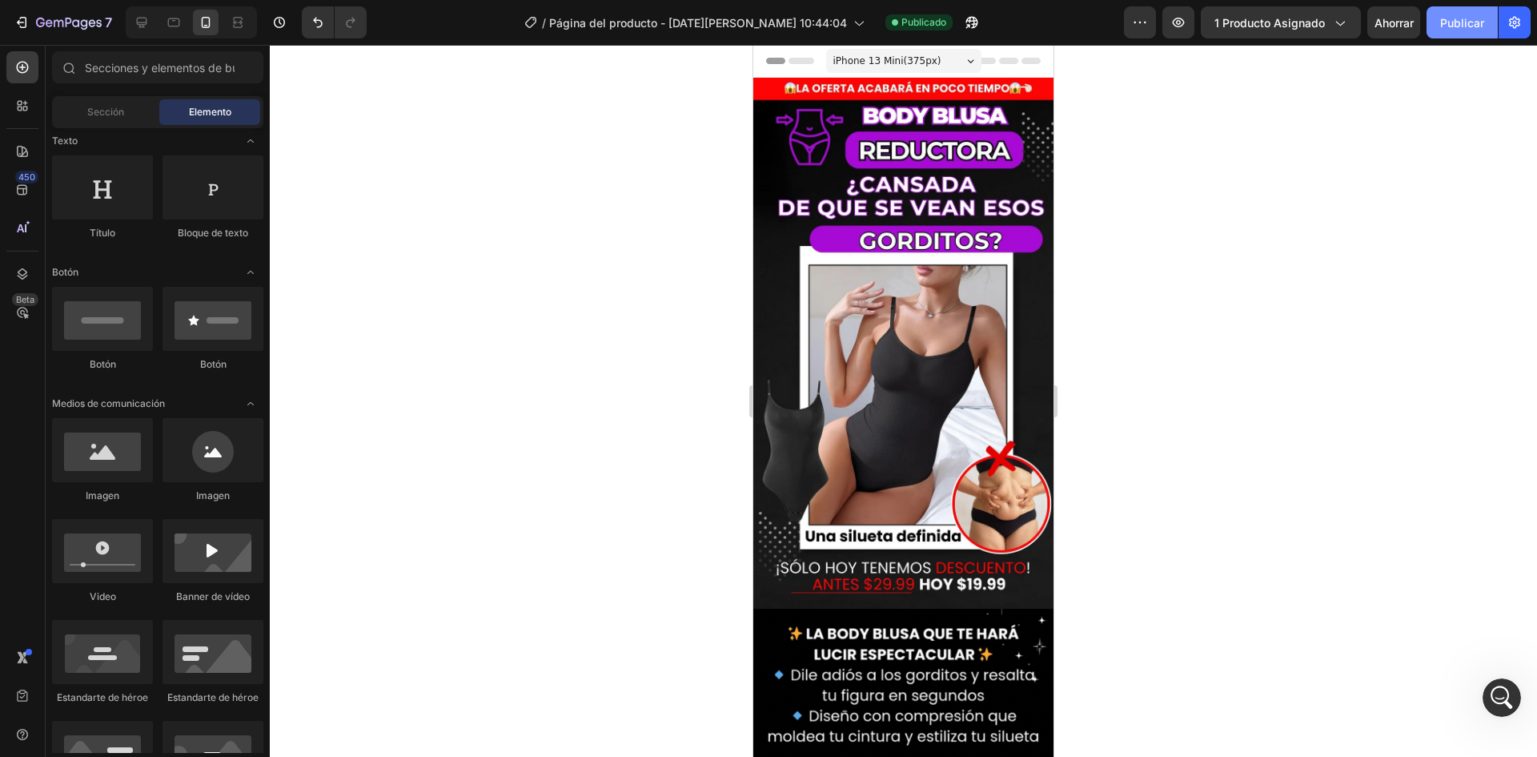
click at [1466, 18] on font "Publicar" at bounding box center [1463, 23] width 44 height 14
